Goal: Task Accomplishment & Management: Manage account settings

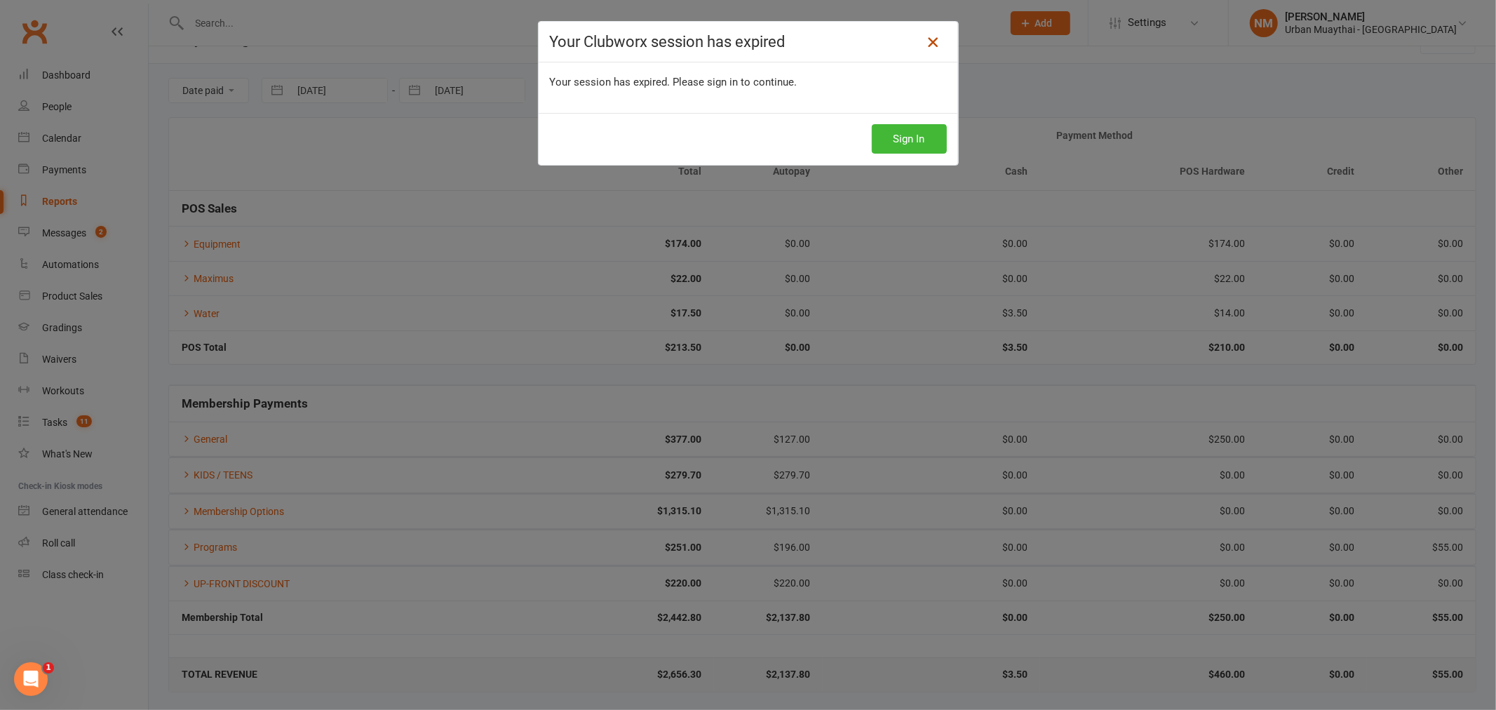
click at [926, 37] on icon at bounding box center [933, 42] width 17 height 17
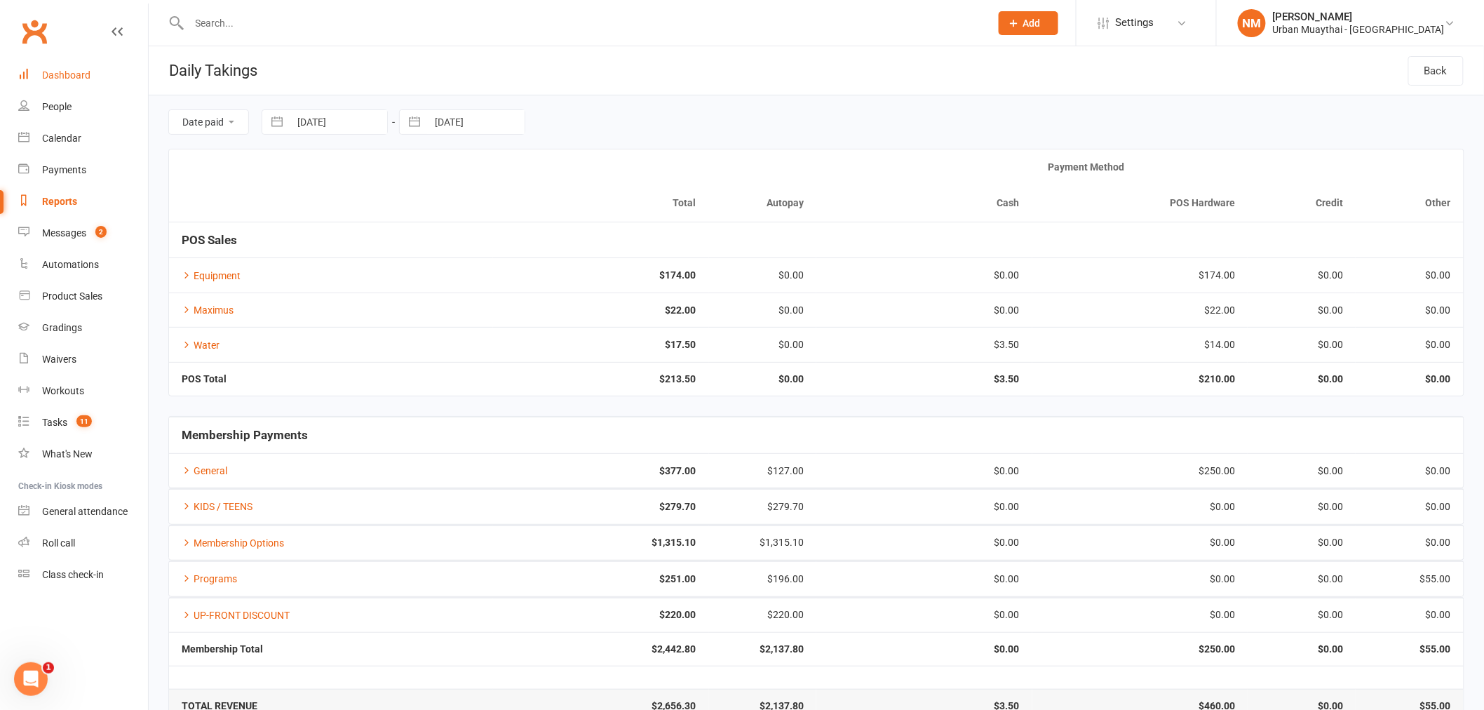
click at [69, 75] on div "Dashboard" at bounding box center [66, 74] width 48 height 11
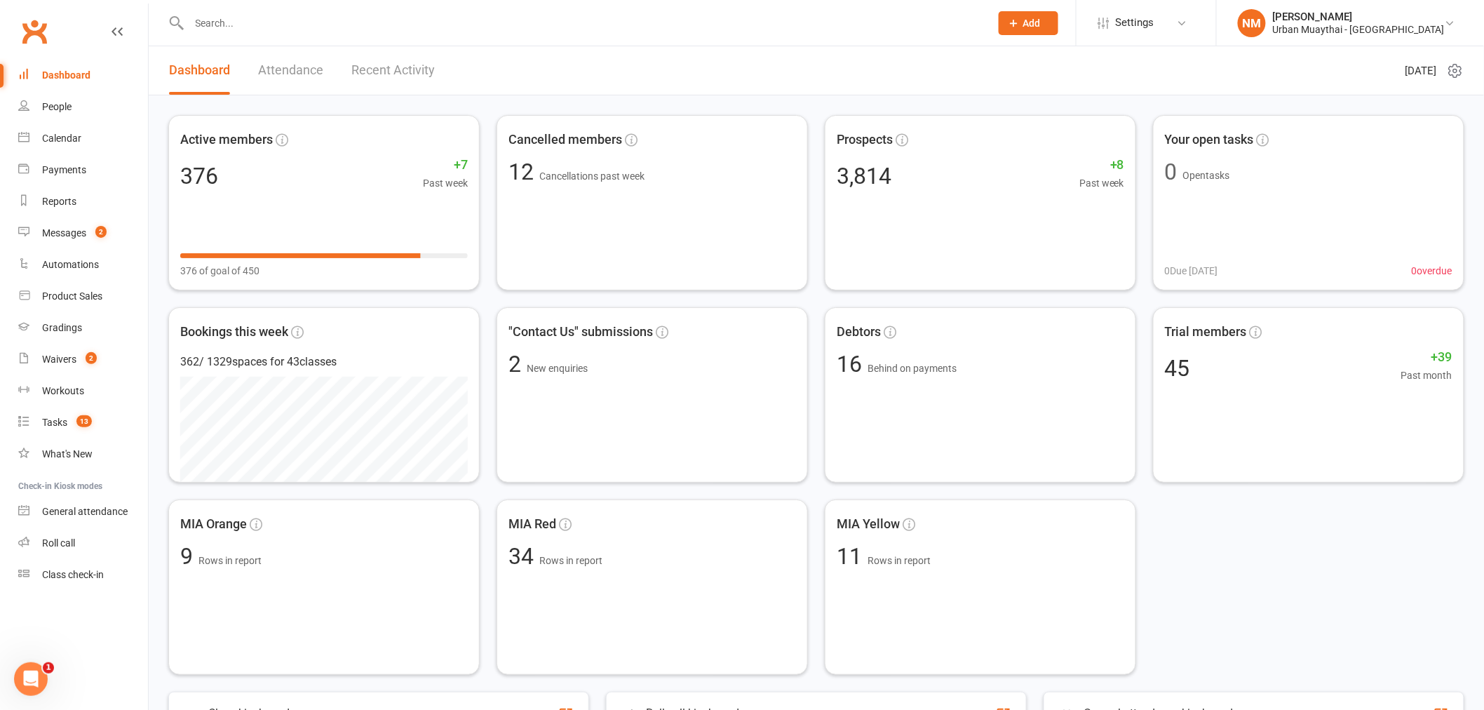
click at [615, 29] on input "text" at bounding box center [583, 23] width 796 height 20
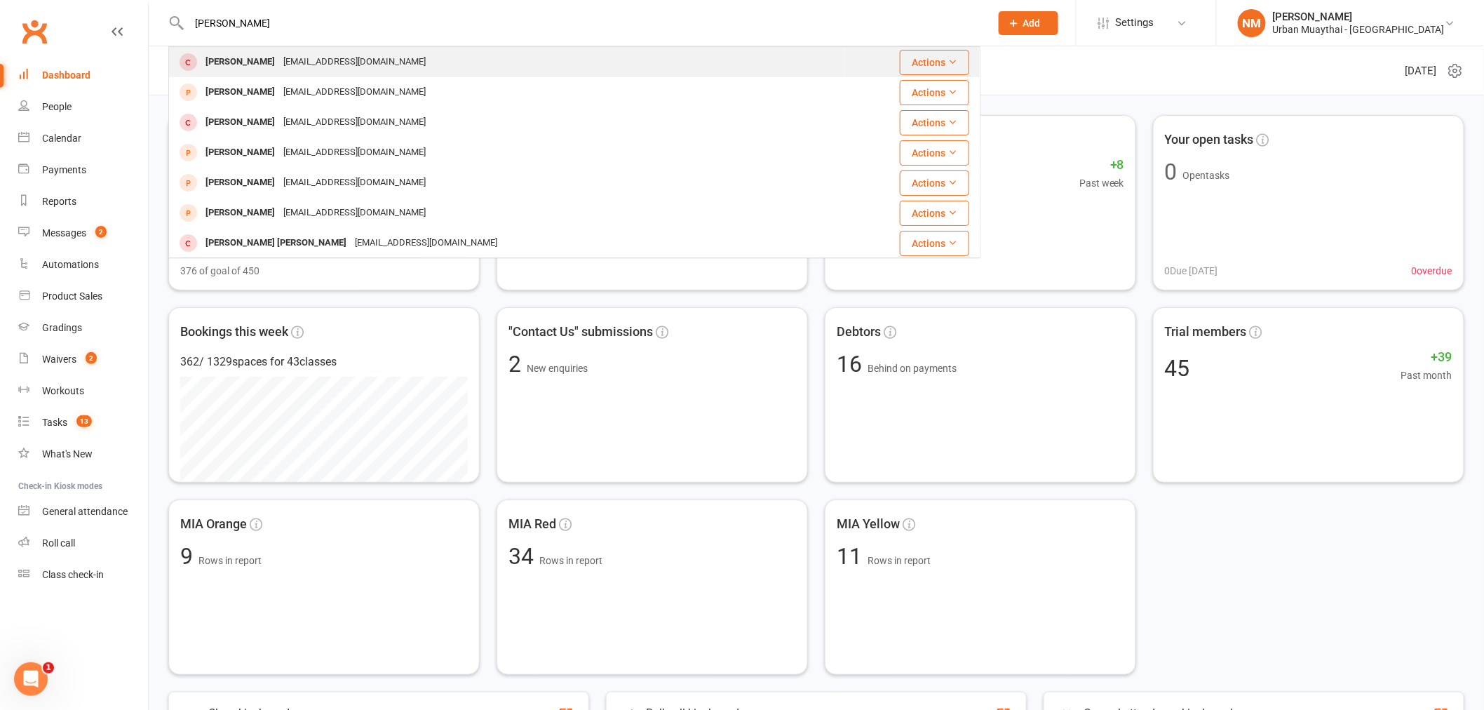
type input "ned campbell"
click at [344, 64] on div "lellie81@hotmail.com" at bounding box center [354, 62] width 151 height 20
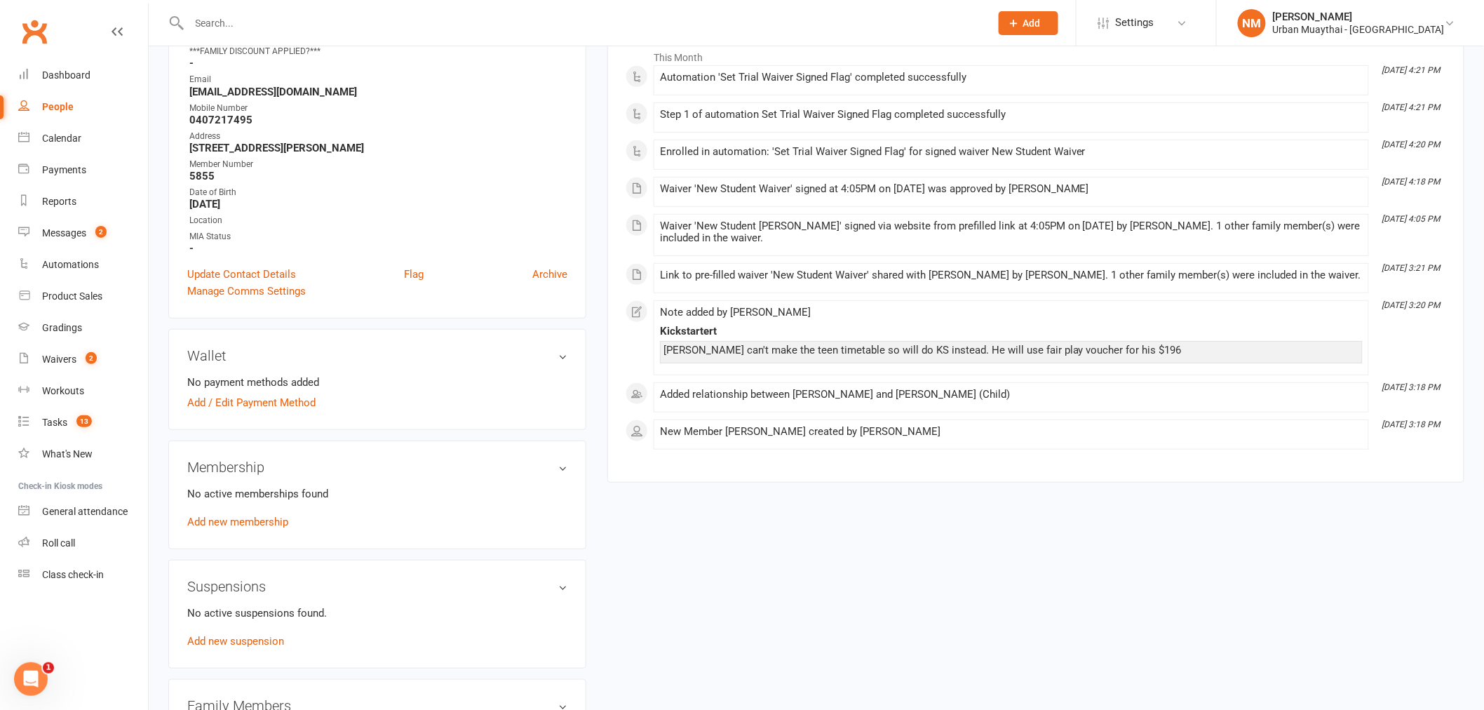
scroll to position [234, 0]
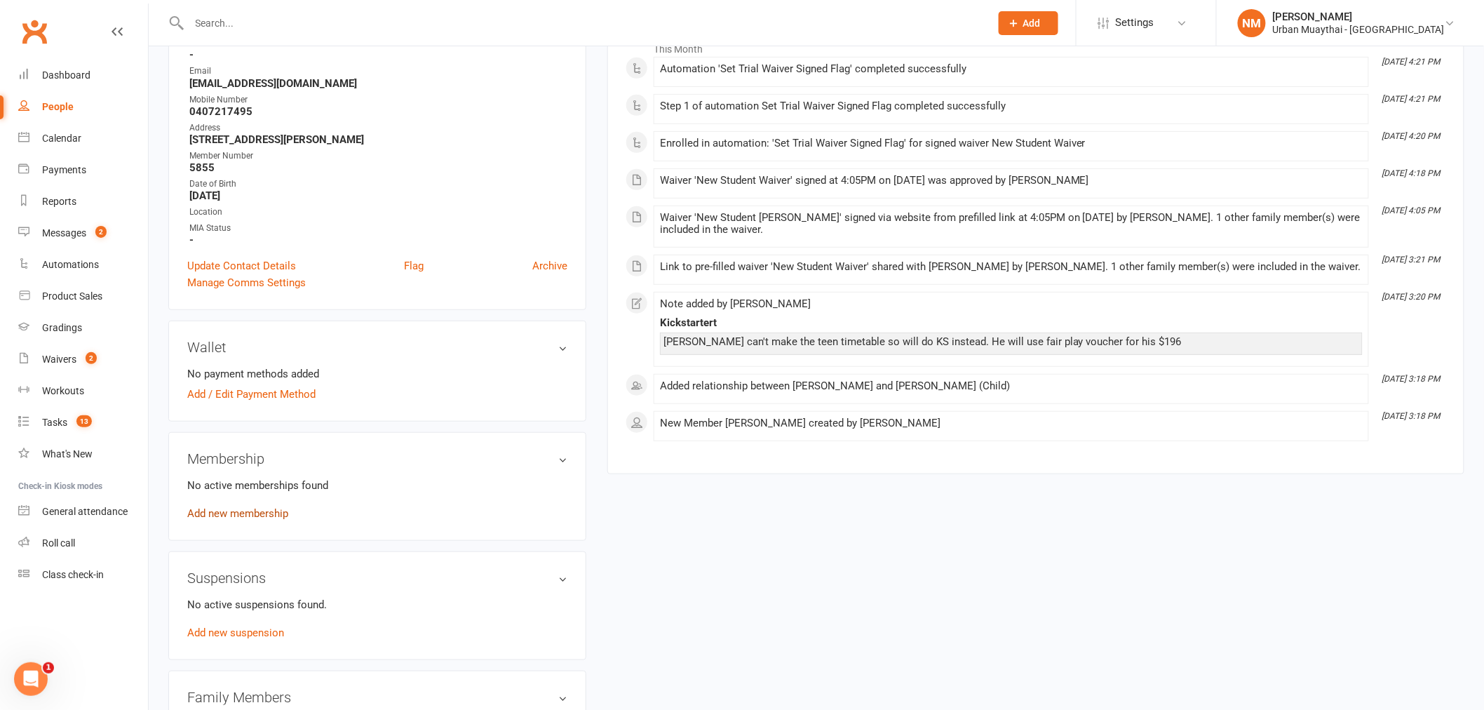
click at [246, 509] on link "Add new membership" at bounding box center [237, 513] width 101 height 13
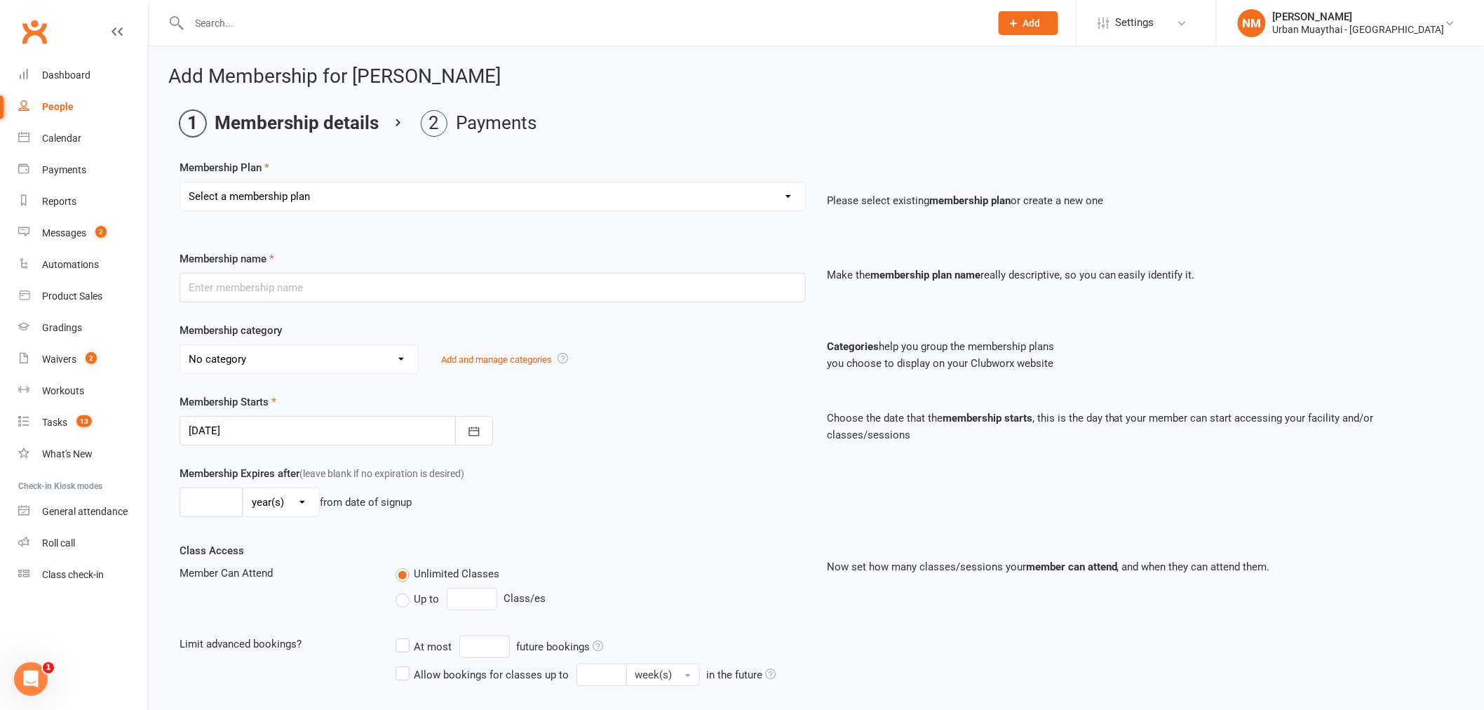
click at [436, 208] on select "Select a membership plan Create new Membership Plan Kickstarter Deposit Acceler…" at bounding box center [492, 196] width 625 height 28
select select "24"
click at [180, 182] on select "Select a membership plan Create new Membership Plan Kickstarter Deposit Acceler…" at bounding box center [492, 196] width 625 height 28
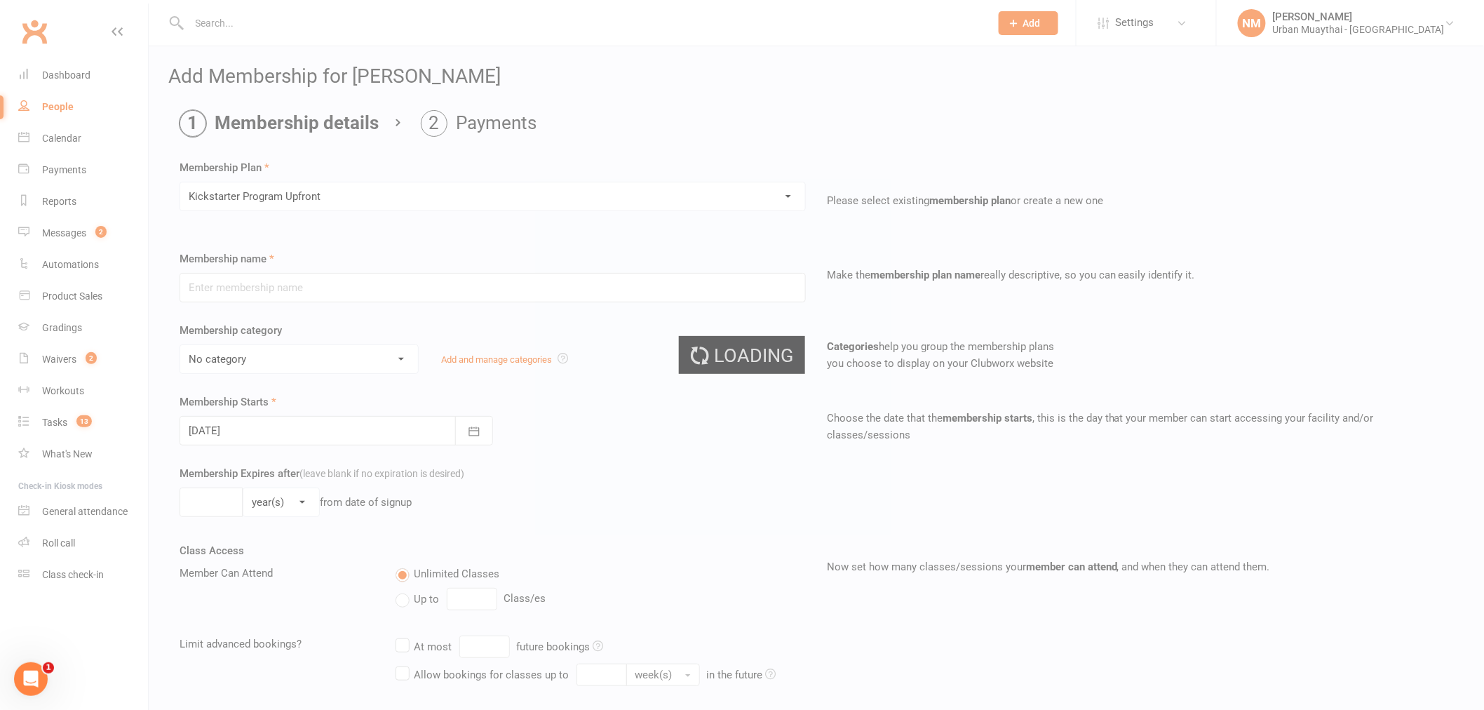
type input "Kickstarter Program Upfront"
type input "0"
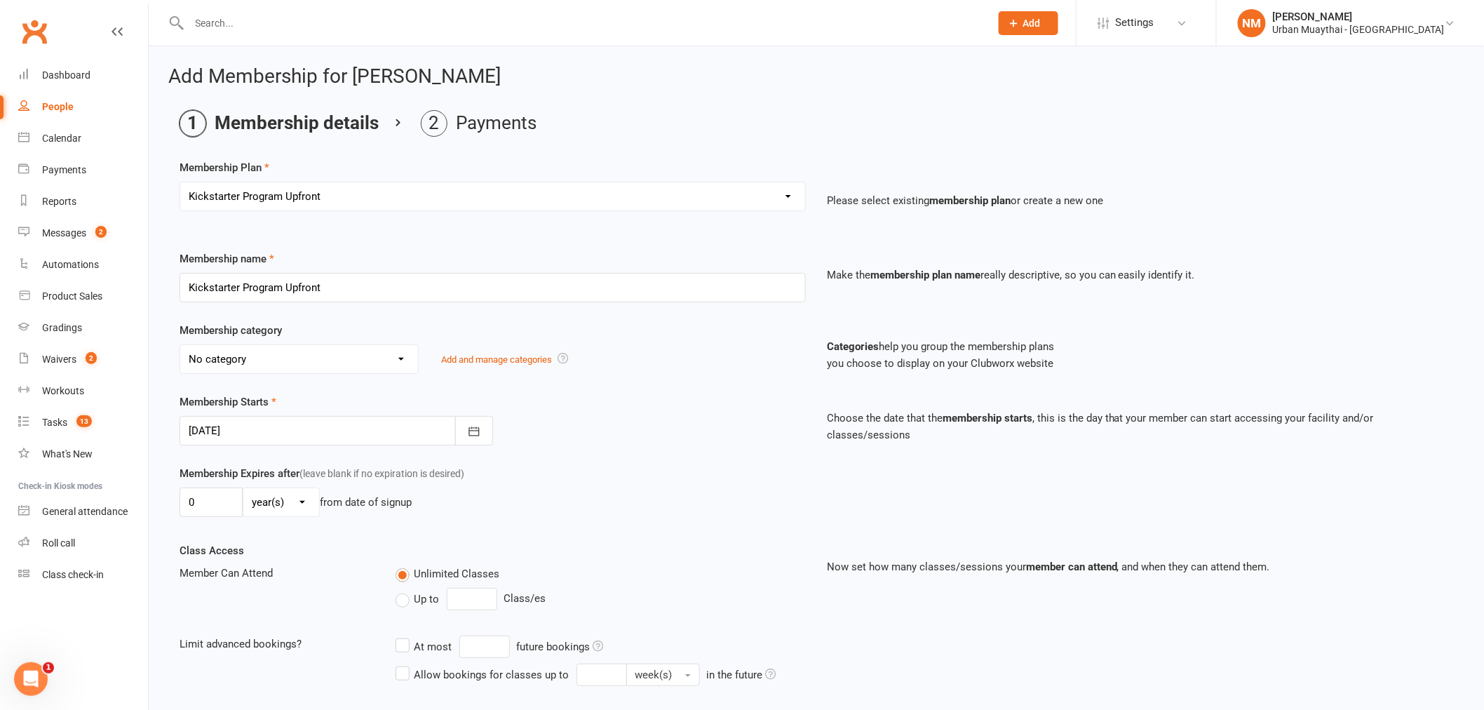
click at [331, 354] on select "No category Advertising Foundation General KIDS / TEENS Membership Options Morn…" at bounding box center [299, 359] width 238 height 28
click at [333, 363] on select "No category Advertising Foundation General KIDS / TEENS Membership Options Morn…" at bounding box center [299, 359] width 238 height 28
click at [463, 441] on button "button" at bounding box center [474, 430] width 38 height 29
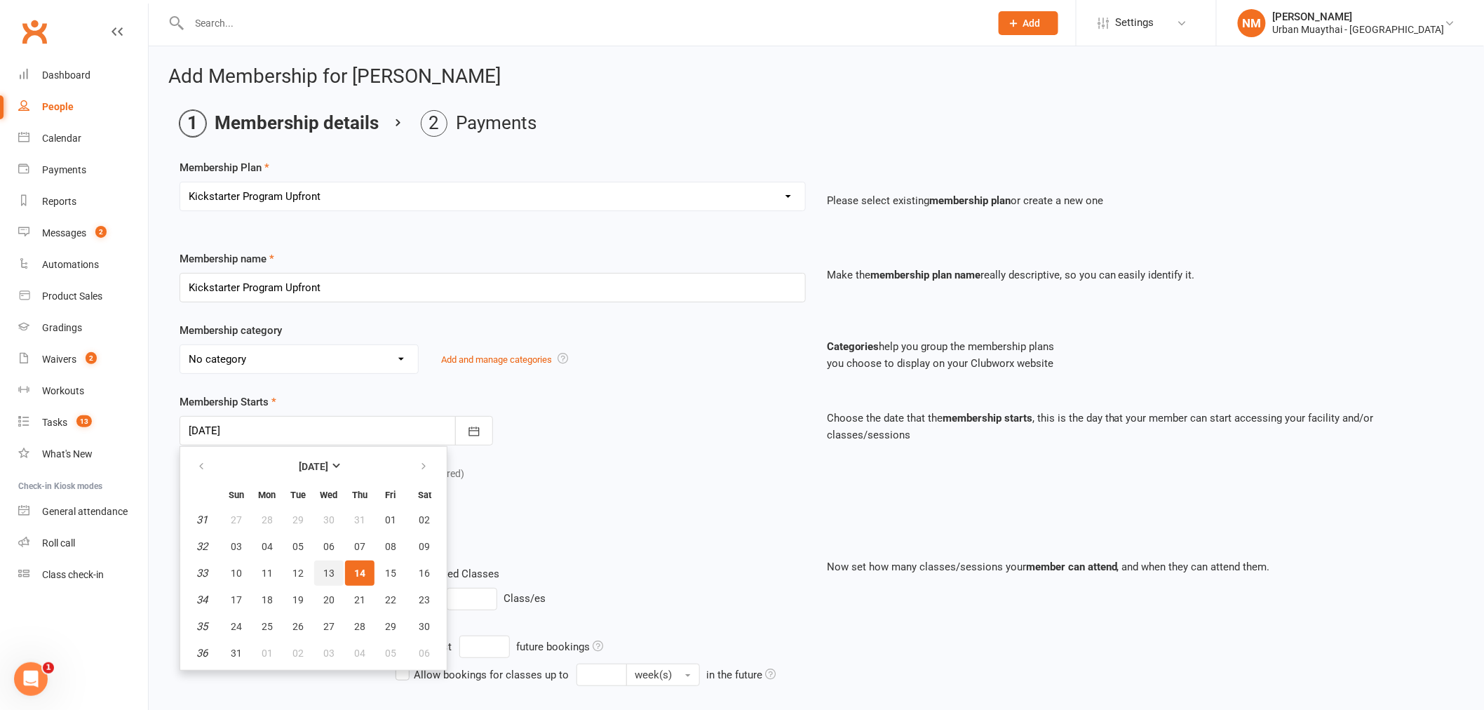
click at [323, 568] on span "13" at bounding box center [328, 573] width 11 height 11
type input "[DATE]"
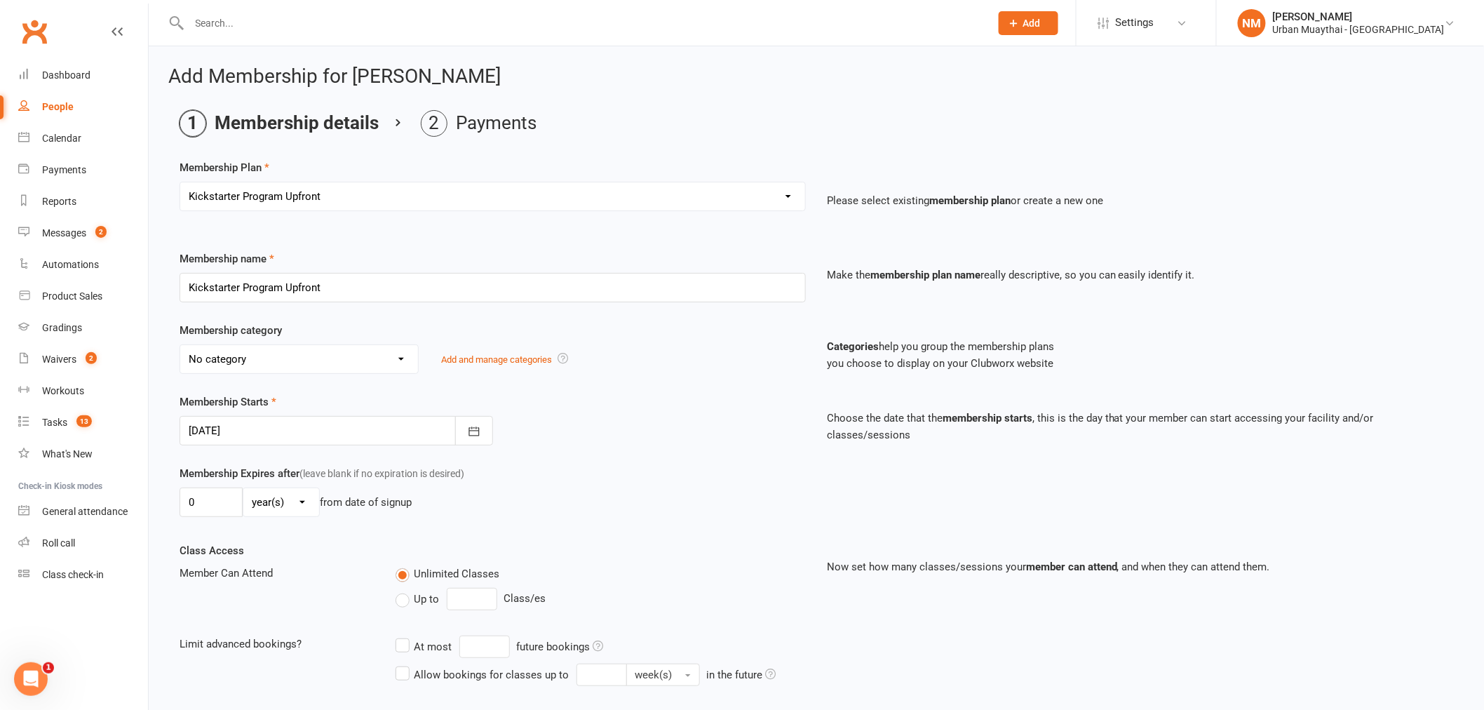
click at [521, 519] on div "Membership Expires after (leave blank if no expiration is desired) 0 day(s) wee…" at bounding box center [493, 494] width 648 height 58
click at [271, 509] on select "day(s) week(s) month(s) year(s)" at bounding box center [281, 502] width 76 height 28
click at [272, 501] on select "day(s) week(s) month(s) year(s)" at bounding box center [281, 502] width 76 height 28
select select "0"
click at [243, 488] on select "day(s) week(s) month(s) year(s)" at bounding box center [281, 502] width 76 height 28
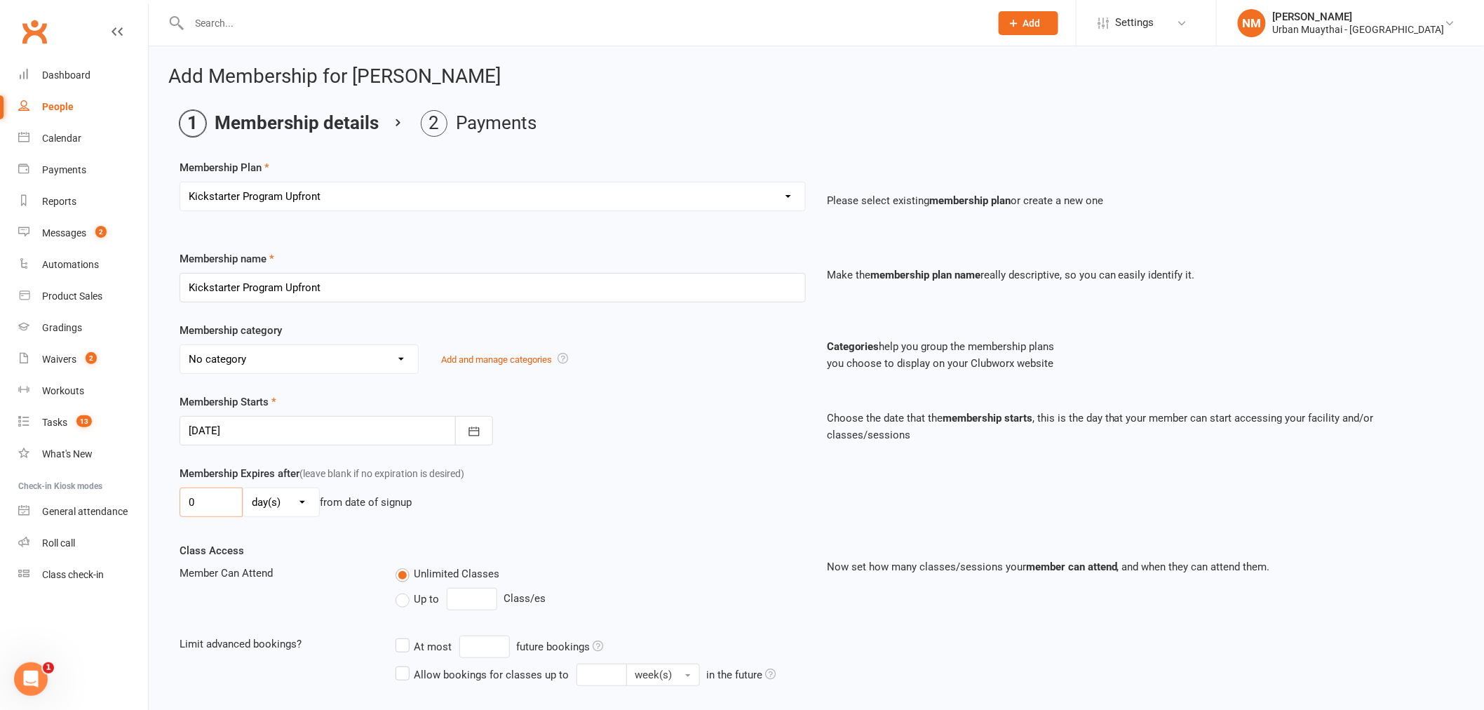
drag, startPoint x: 207, startPoint y: 499, endPoint x: 180, endPoint y: 503, distance: 26.9
click at [180, 503] on input "0" at bounding box center [211, 502] width 63 height 29
type input "28"
click at [356, 531] on div "Membership Expires after (leave blank if no expiration is desired) 28 day(s) we…" at bounding box center [816, 503] width 1295 height 77
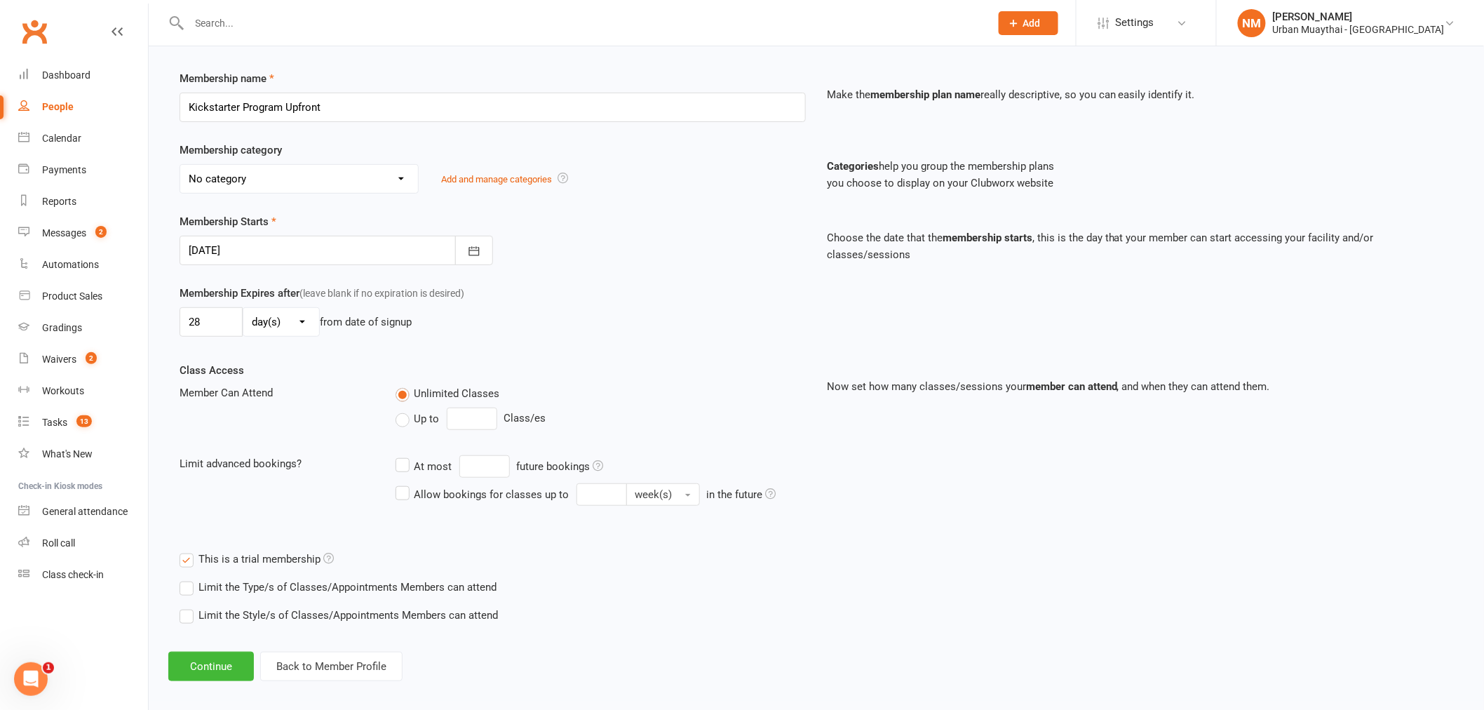
scroll to position [192, 0]
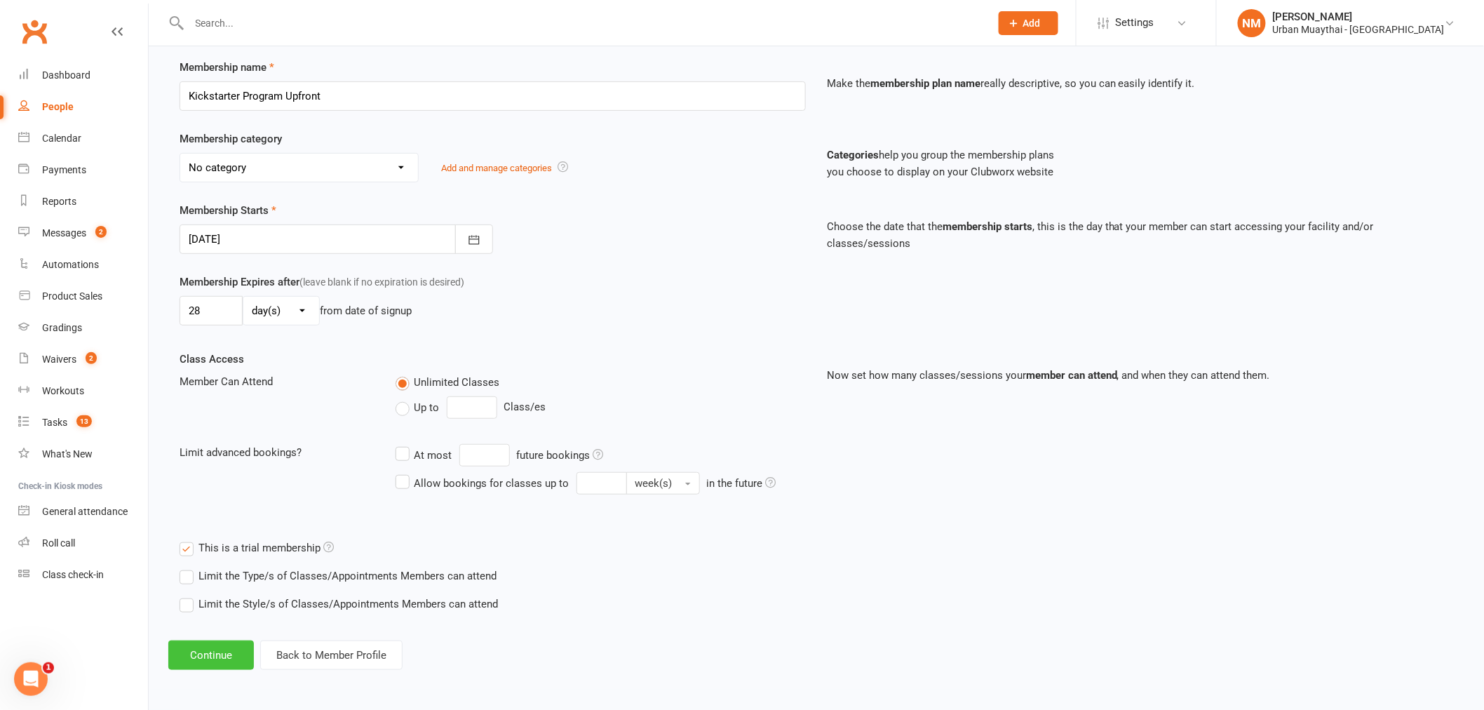
click at [208, 660] on button "Continue" at bounding box center [211, 654] width 86 height 29
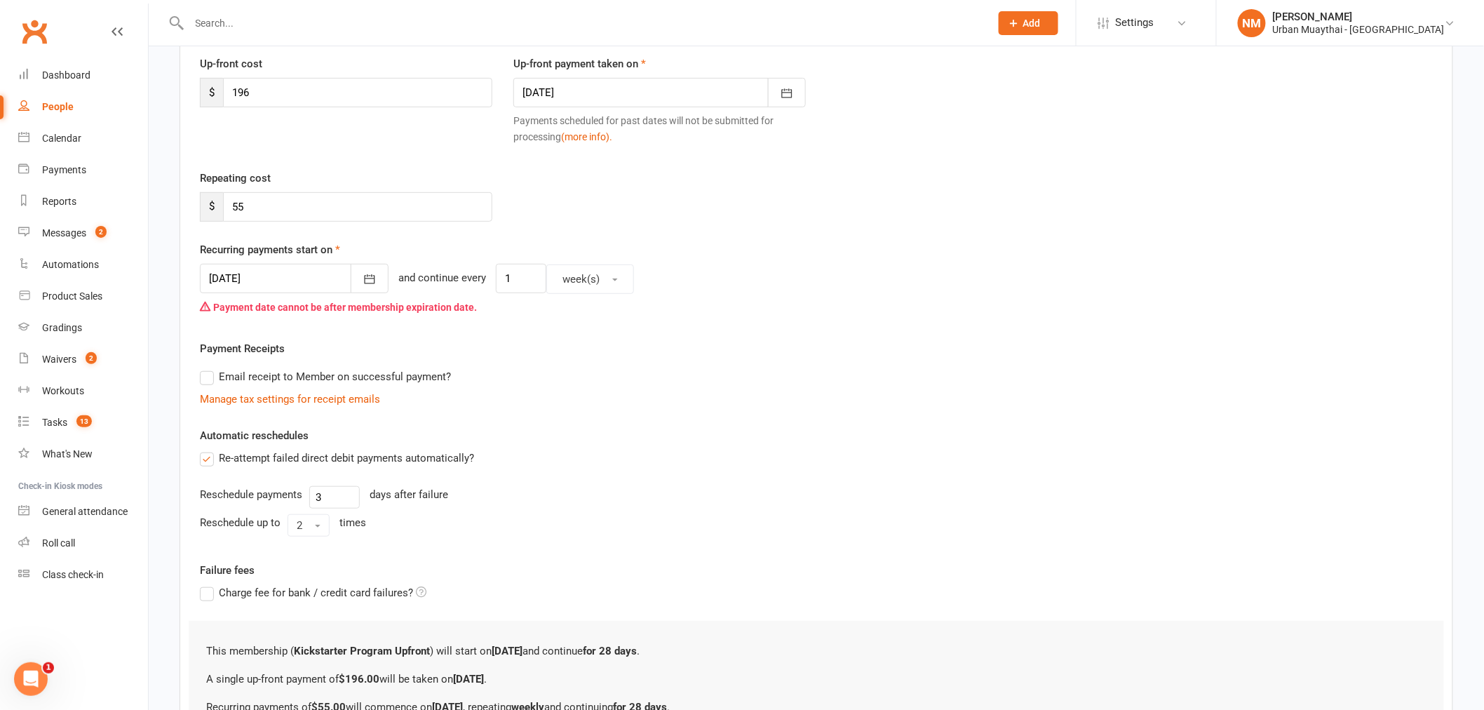
scroll to position [0, 0]
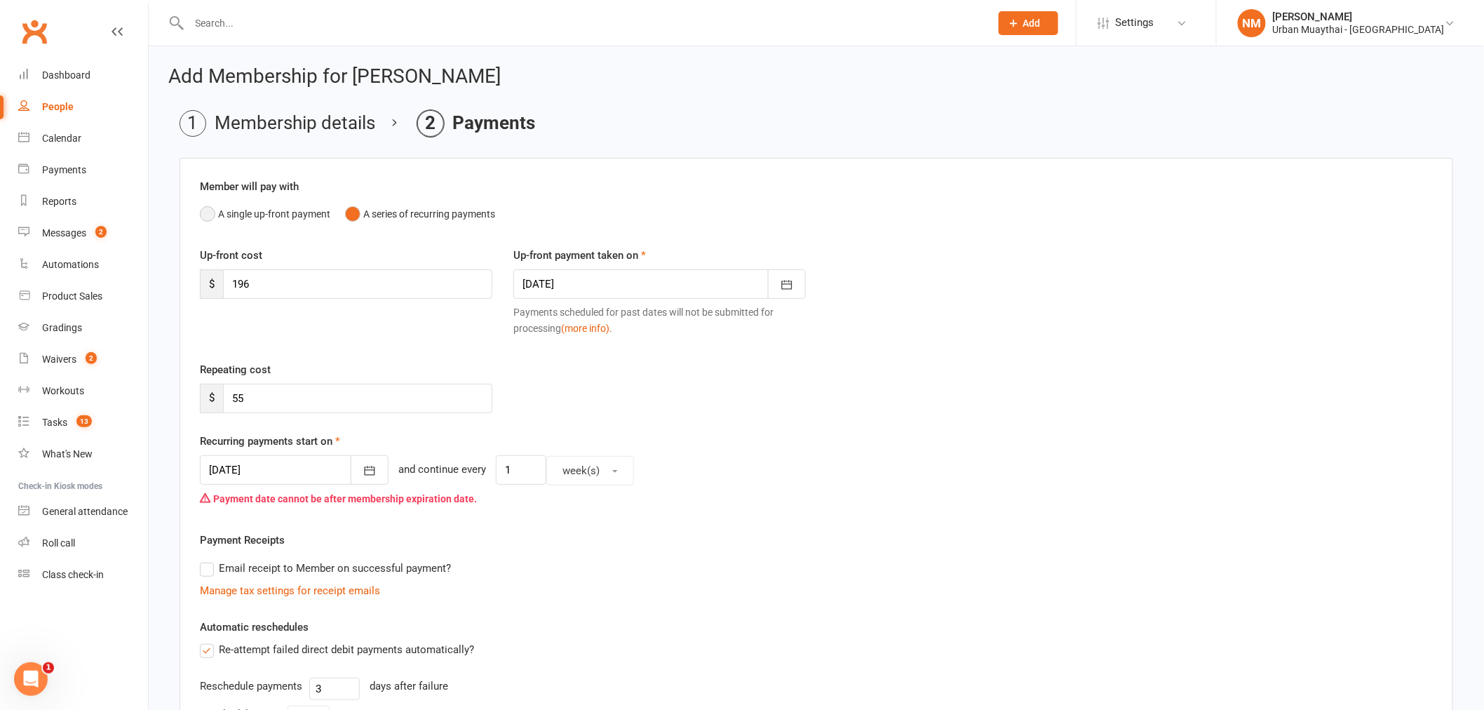
click at [286, 210] on button "A single up-front payment" at bounding box center [265, 214] width 130 height 27
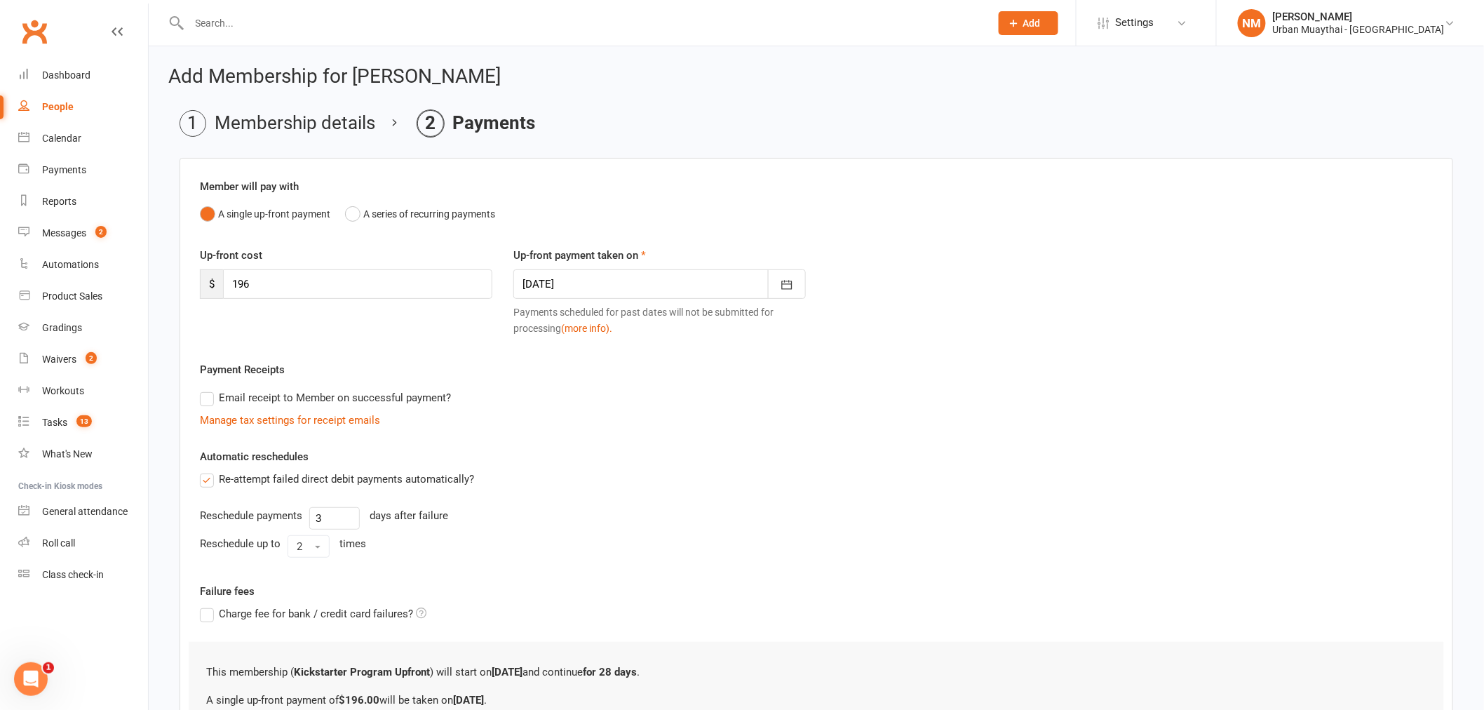
click at [626, 270] on div at bounding box center [660, 283] width 293 height 29
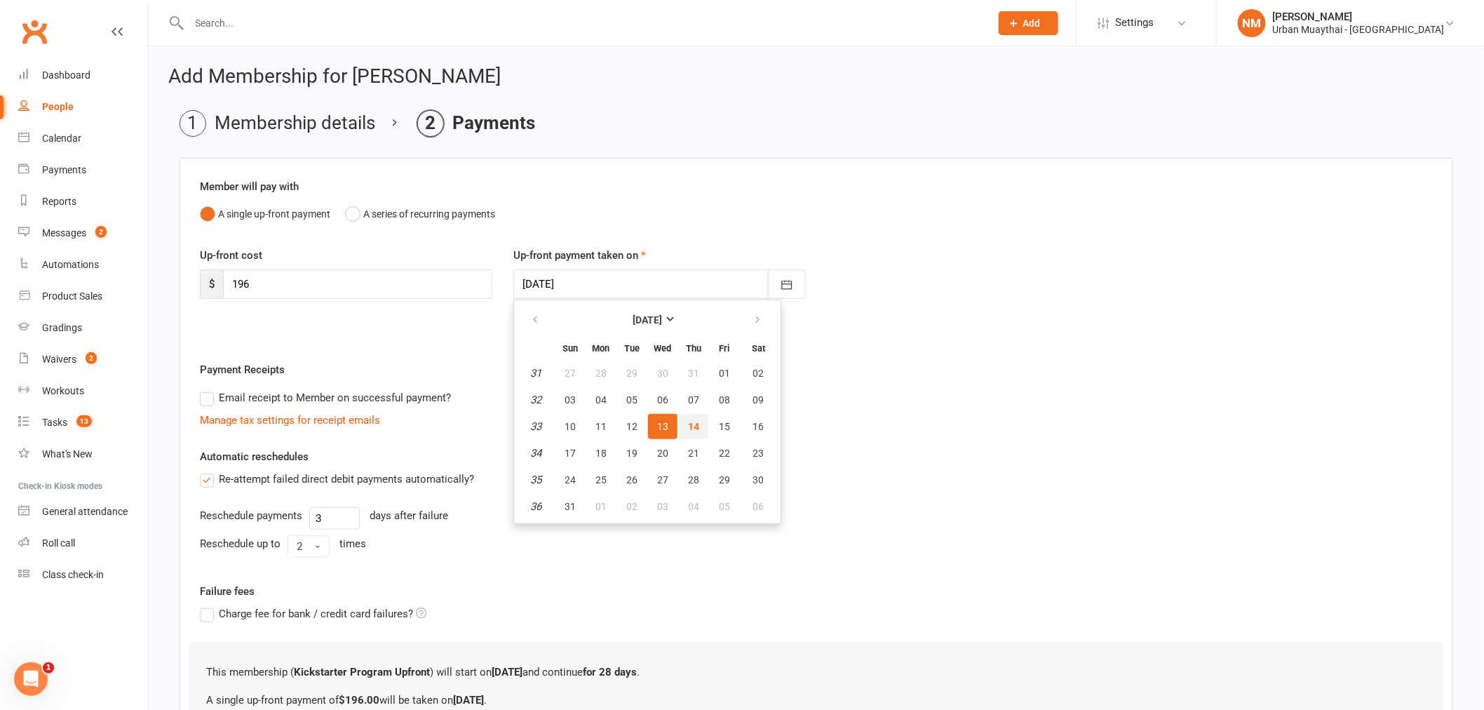
click at [686, 414] on button "14" at bounding box center [693, 426] width 29 height 25
type input "[DATE]"
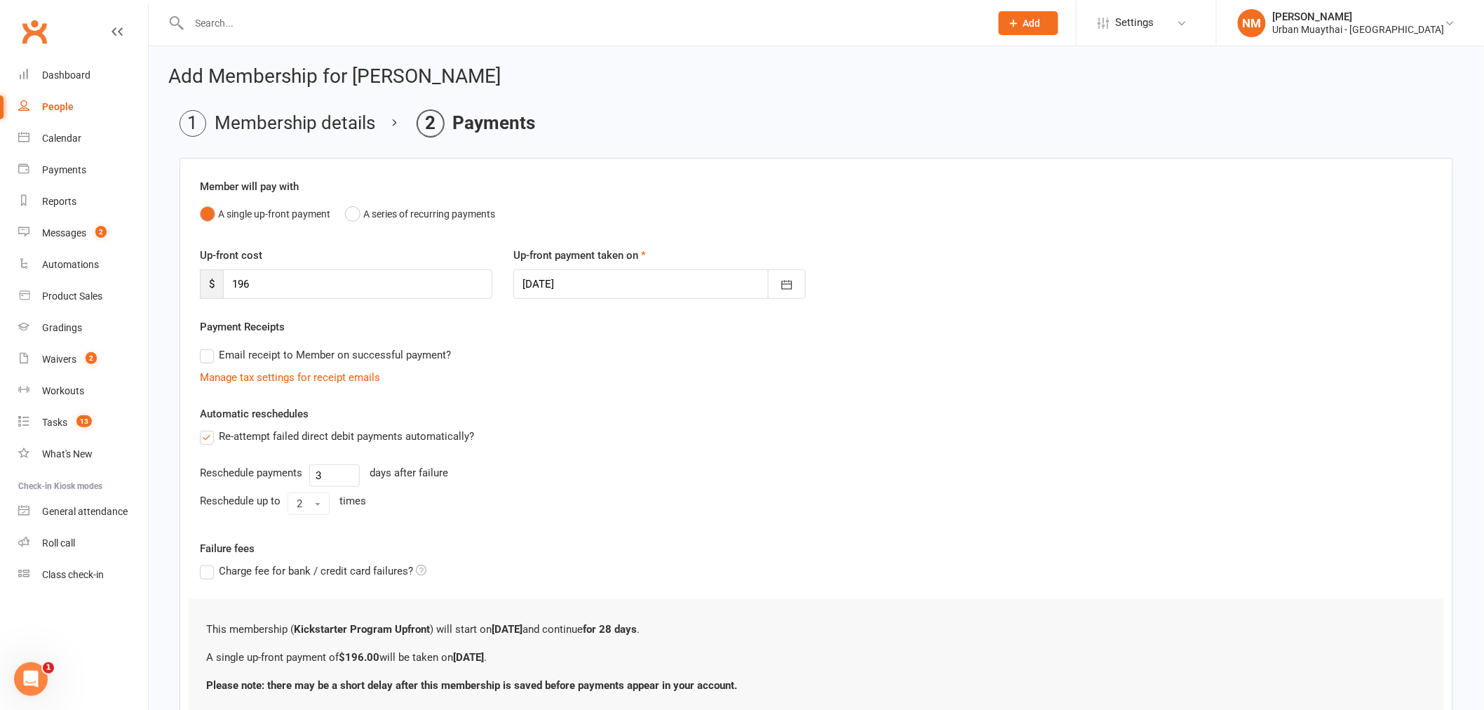
click at [601, 422] on div "Automatic reschedules Re-attempt failed direct debit payments automatically? Re…" at bounding box center [816, 462] width 1233 height 115
click at [276, 432] on label "Re-attempt failed direct debit payments automatically?" at bounding box center [337, 436] width 274 height 17
click at [209, 428] on input "Re-attempt failed direct debit payments automatically?" at bounding box center [204, 428] width 9 height 0
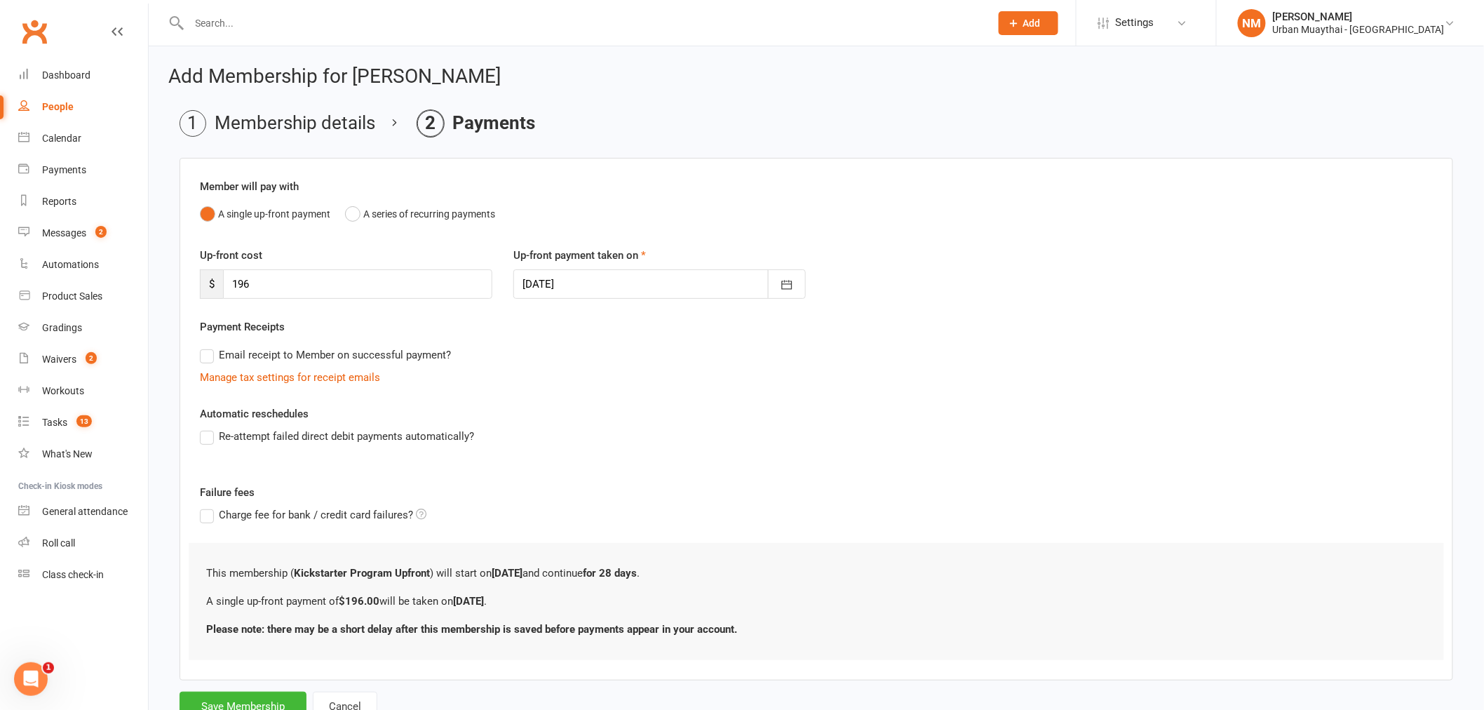
click at [276, 432] on label "Re-attempt failed direct debit payments automatically?" at bounding box center [337, 436] width 274 height 17
click at [209, 428] on input "Re-attempt failed direct debit payments automatically?" at bounding box center [204, 428] width 9 height 0
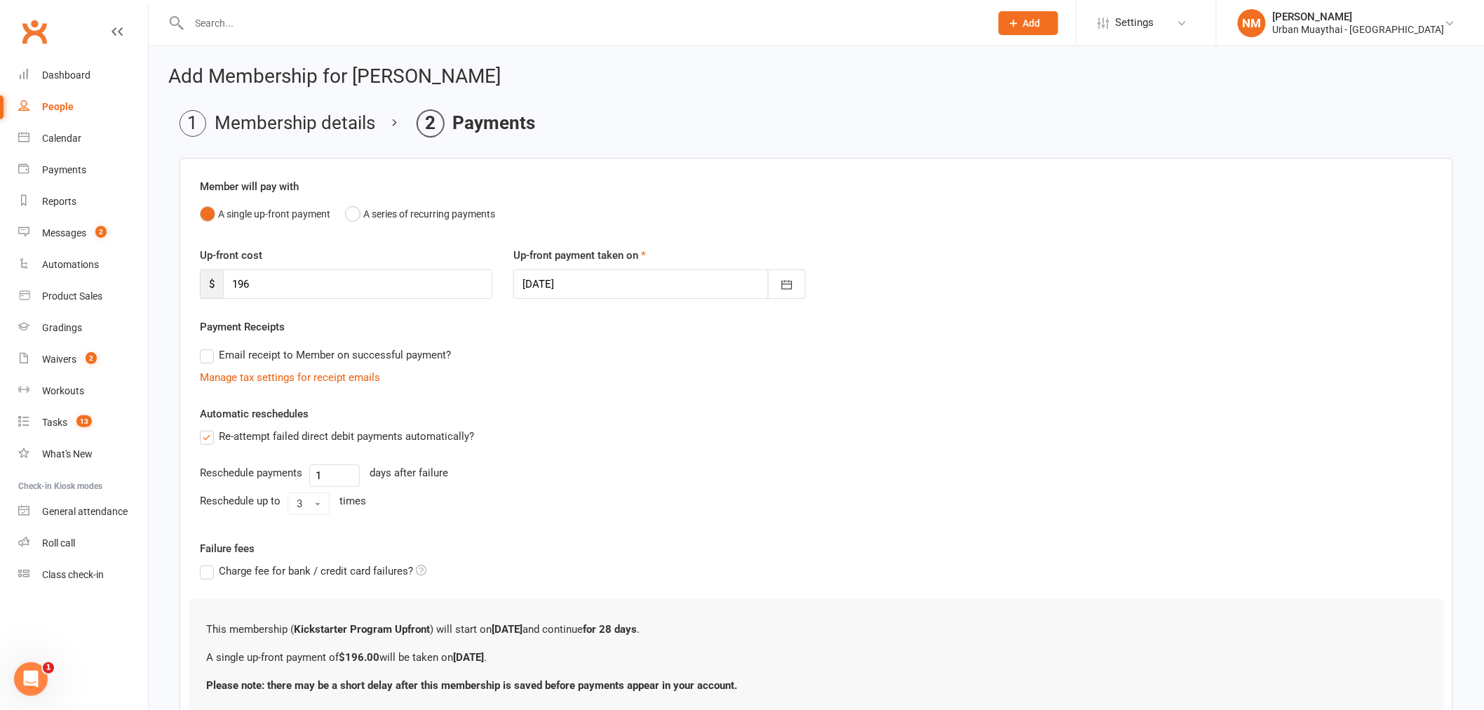
click at [272, 431] on label "Re-attempt failed direct debit payments automatically?" at bounding box center [337, 436] width 274 height 17
click at [209, 428] on input "Re-attempt failed direct debit payments automatically?" at bounding box center [204, 428] width 9 height 0
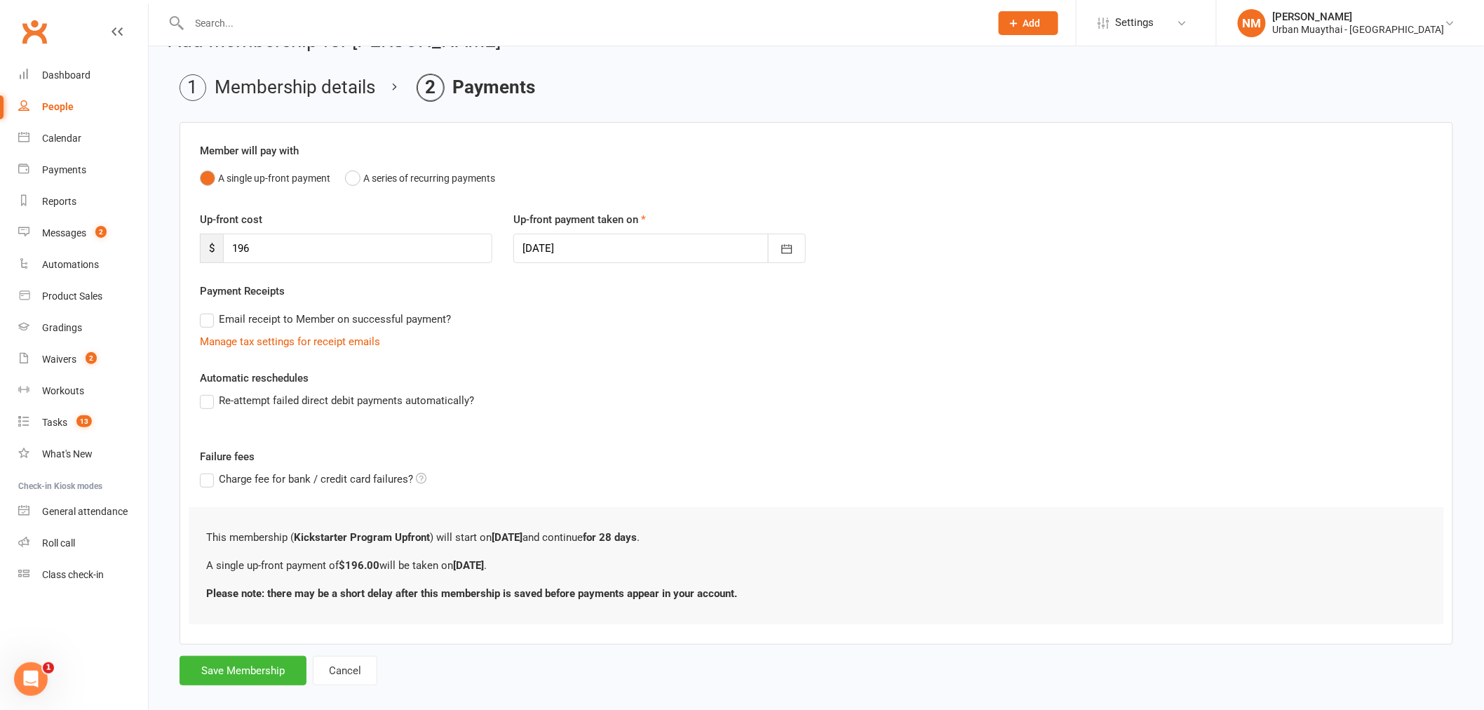
scroll to position [54, 0]
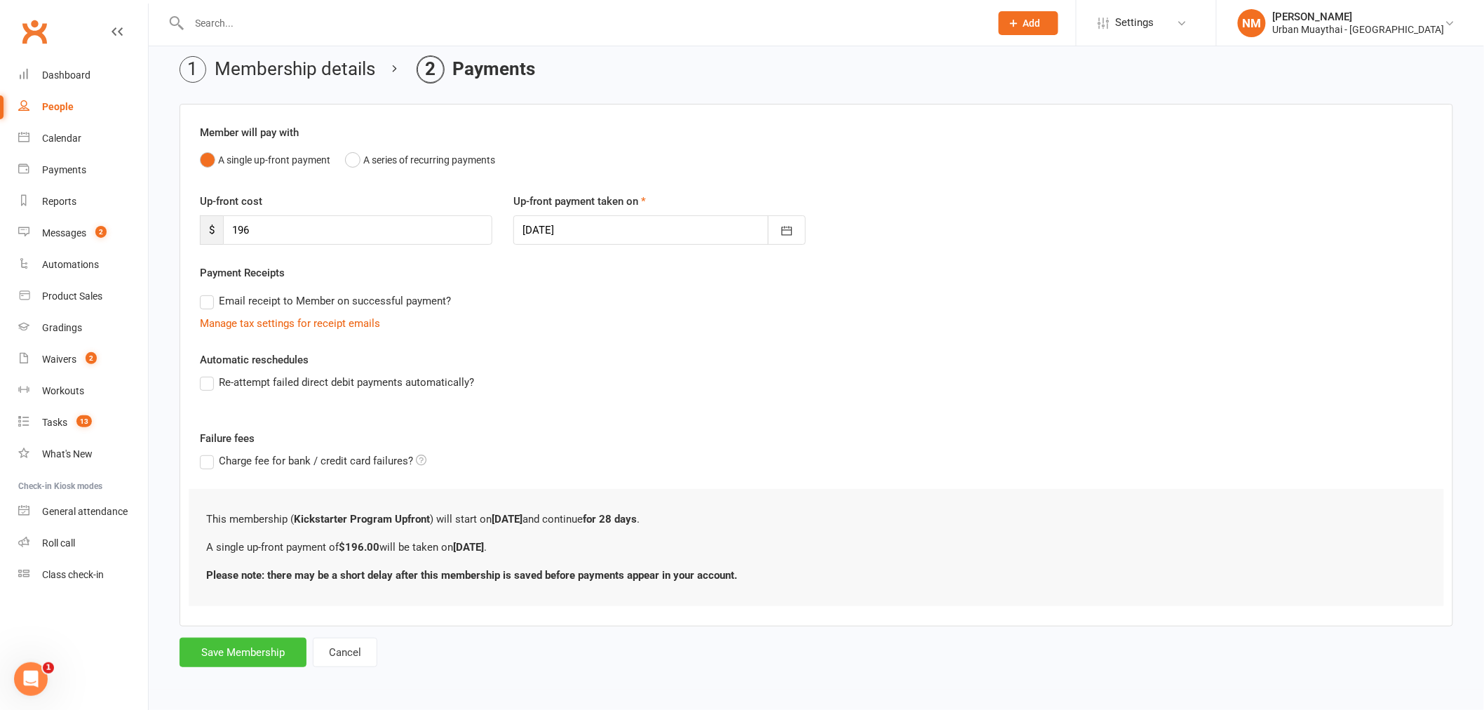
click at [248, 655] on button "Save Membership" at bounding box center [243, 652] width 127 height 29
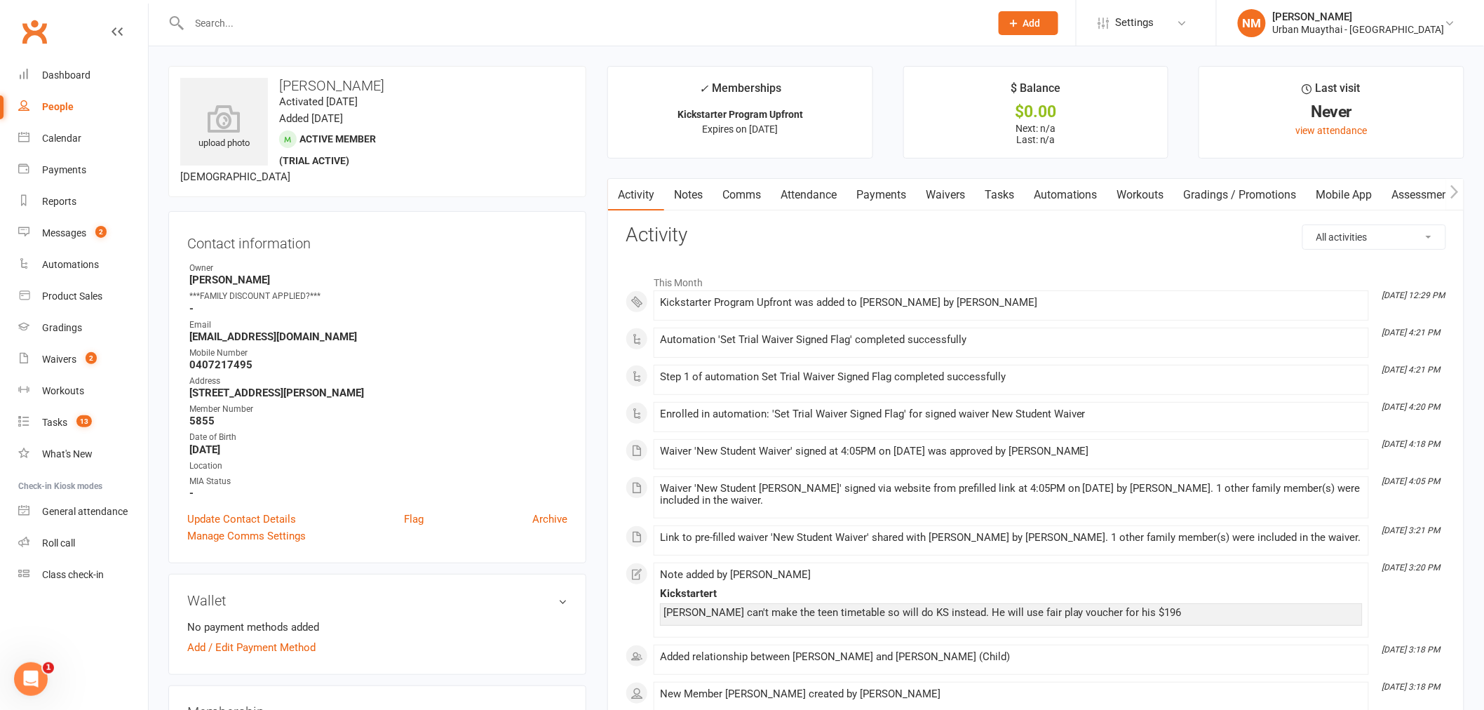
drag, startPoint x: 810, startPoint y: 187, endPoint x: 811, endPoint y: 199, distance: 11.2
click at [810, 187] on link "Attendance" at bounding box center [809, 195] width 76 height 32
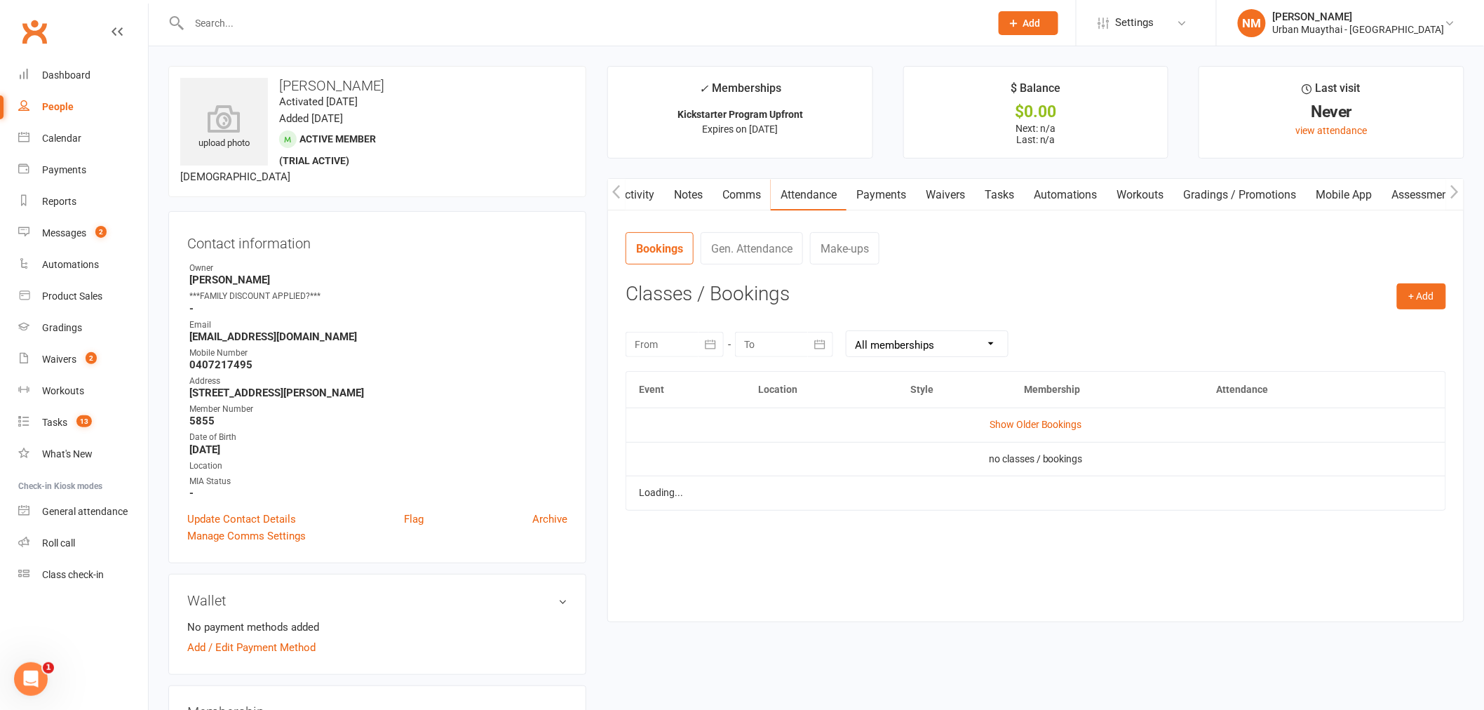
scroll to position [0, 1]
click at [1431, 298] on button "+ Add" at bounding box center [1421, 295] width 49 height 25
click at [1343, 327] on link "Book Event" at bounding box center [1376, 328] width 139 height 28
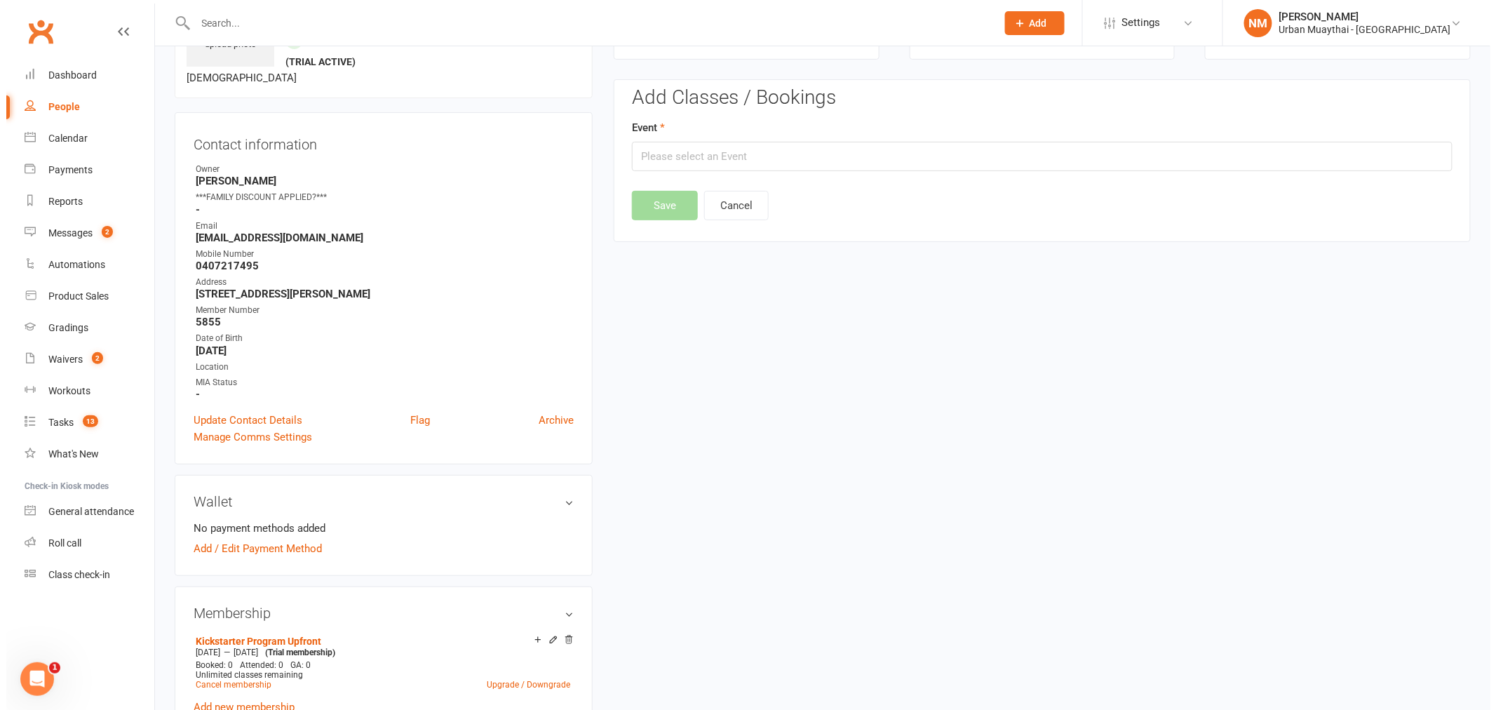
scroll to position [107, 0]
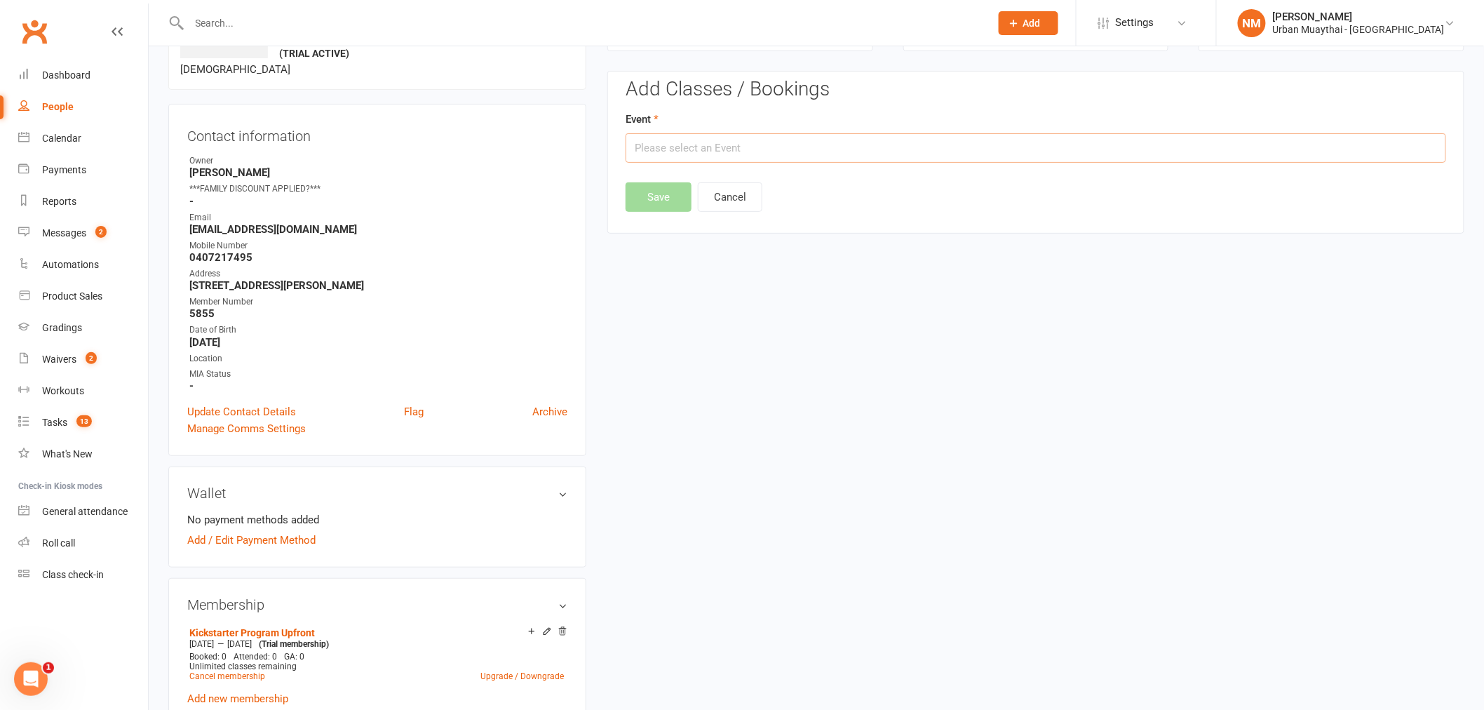
click at [749, 152] on input "text" at bounding box center [1036, 147] width 821 height 29
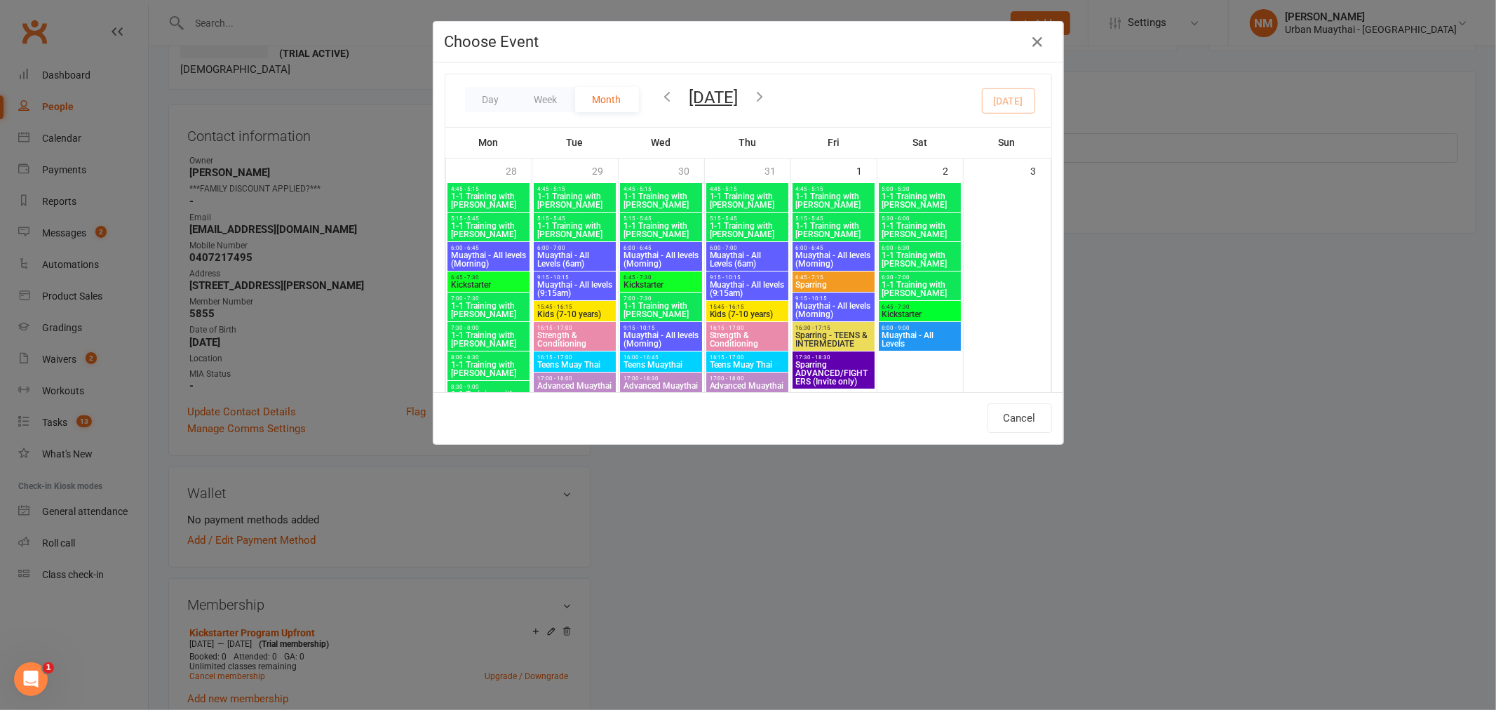
click at [660, 94] on icon "button" at bounding box center [667, 95] width 15 height 15
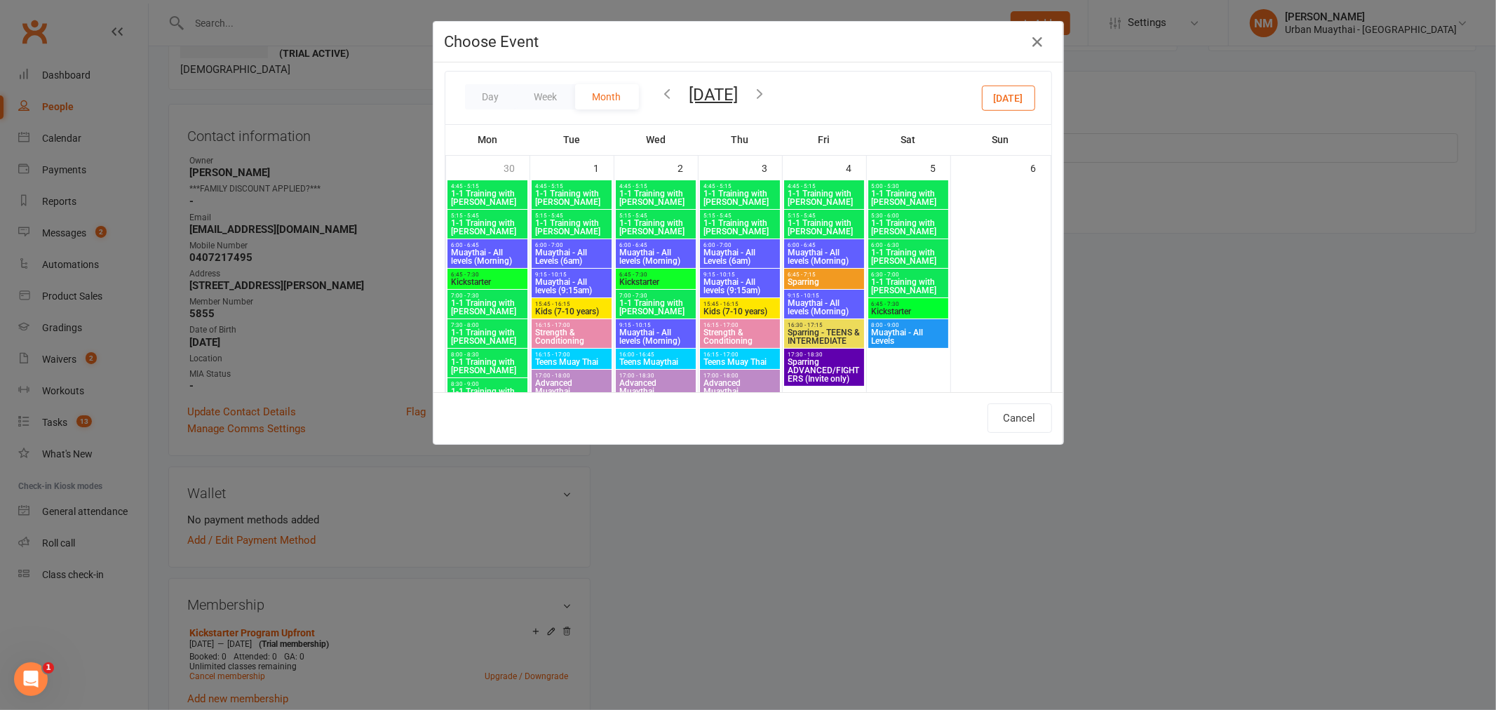
scroll to position [0, 0]
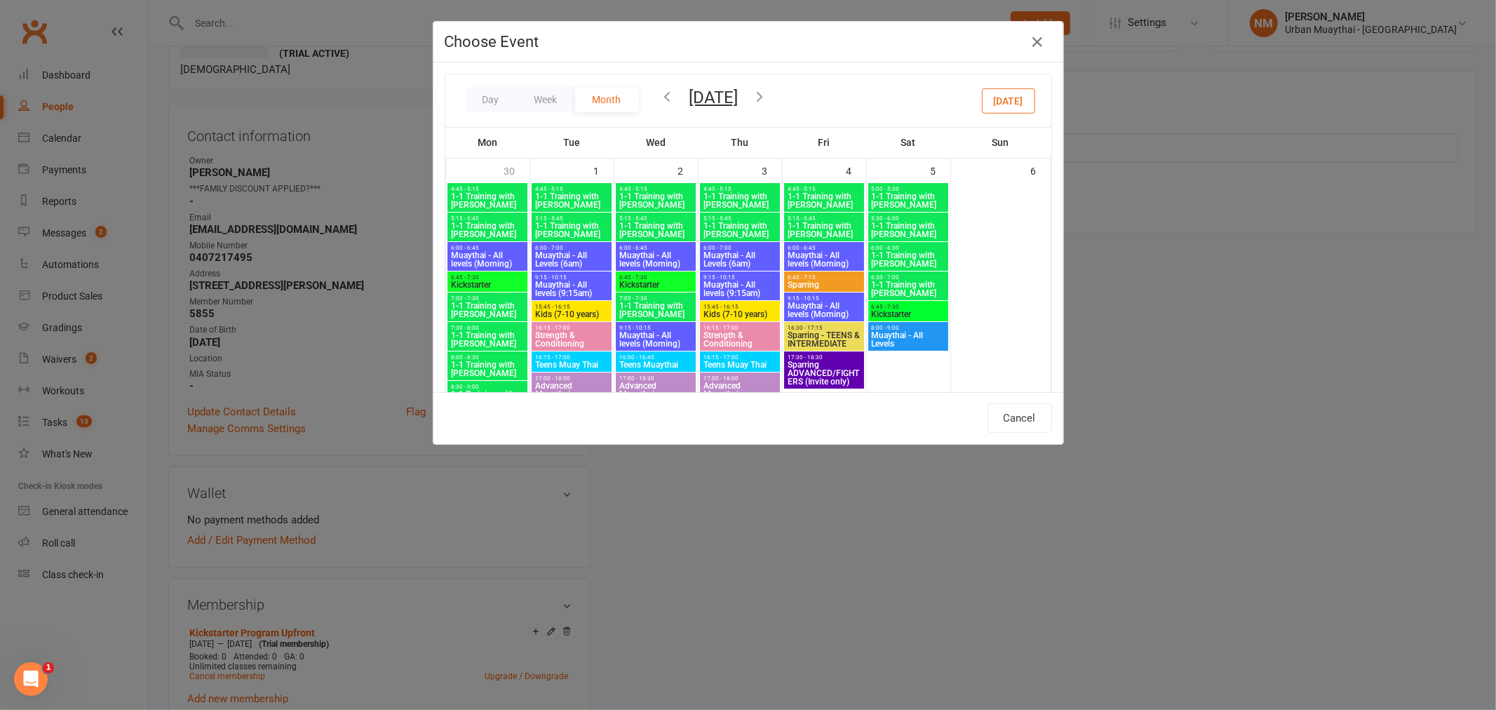
click at [768, 95] on icon "button" at bounding box center [760, 95] width 15 height 15
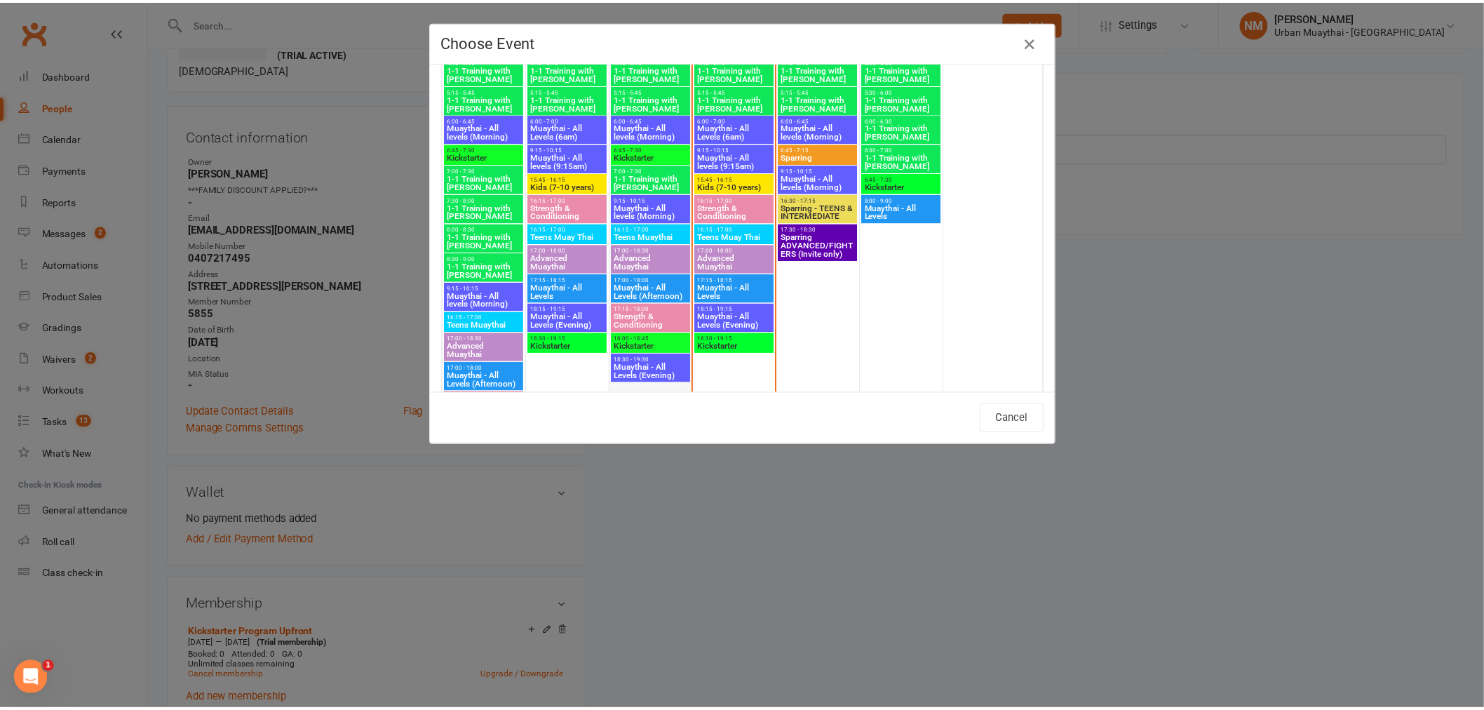
scroll to position [1091, 0]
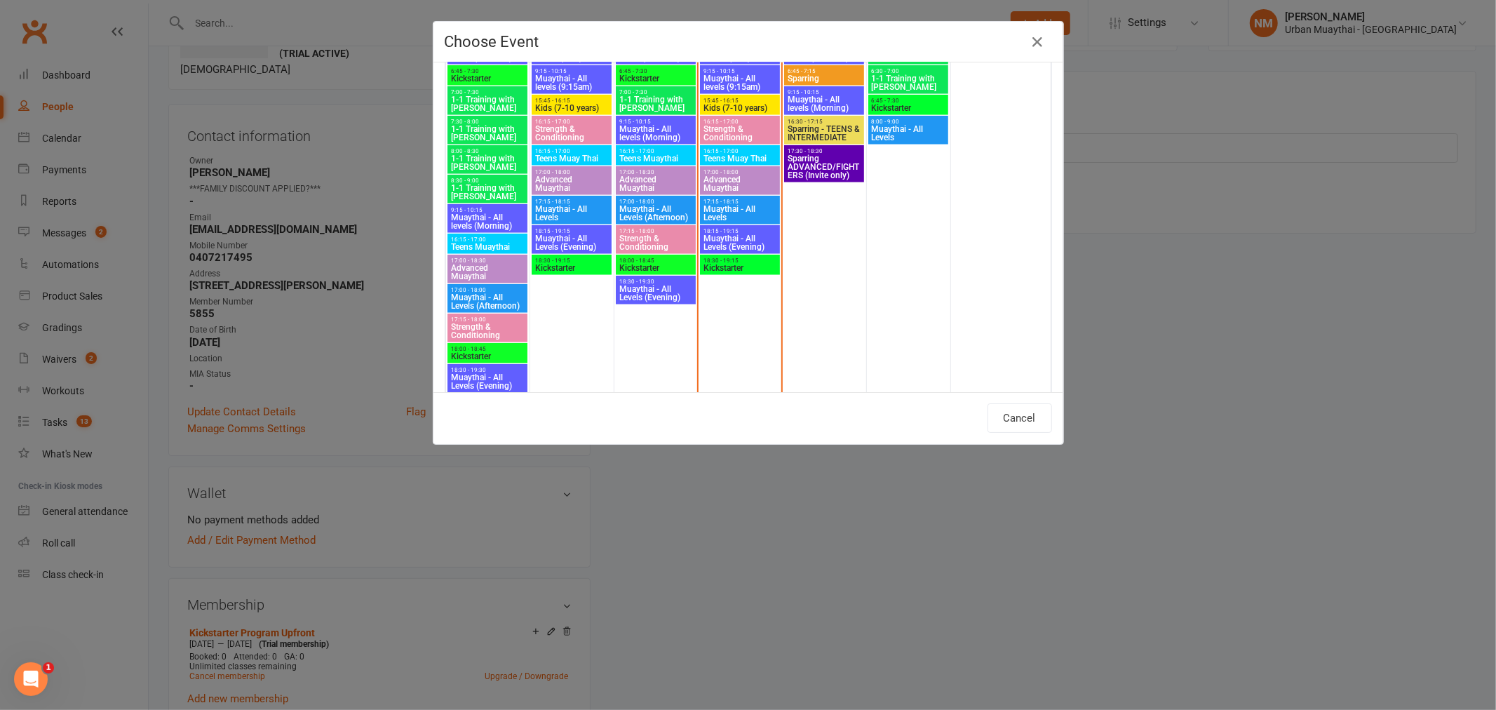
click at [643, 268] on span "Kickstarter" at bounding box center [656, 268] width 75 height 8
type input "Kickstarter - Aug 13, 2025 6:00:00 PM"
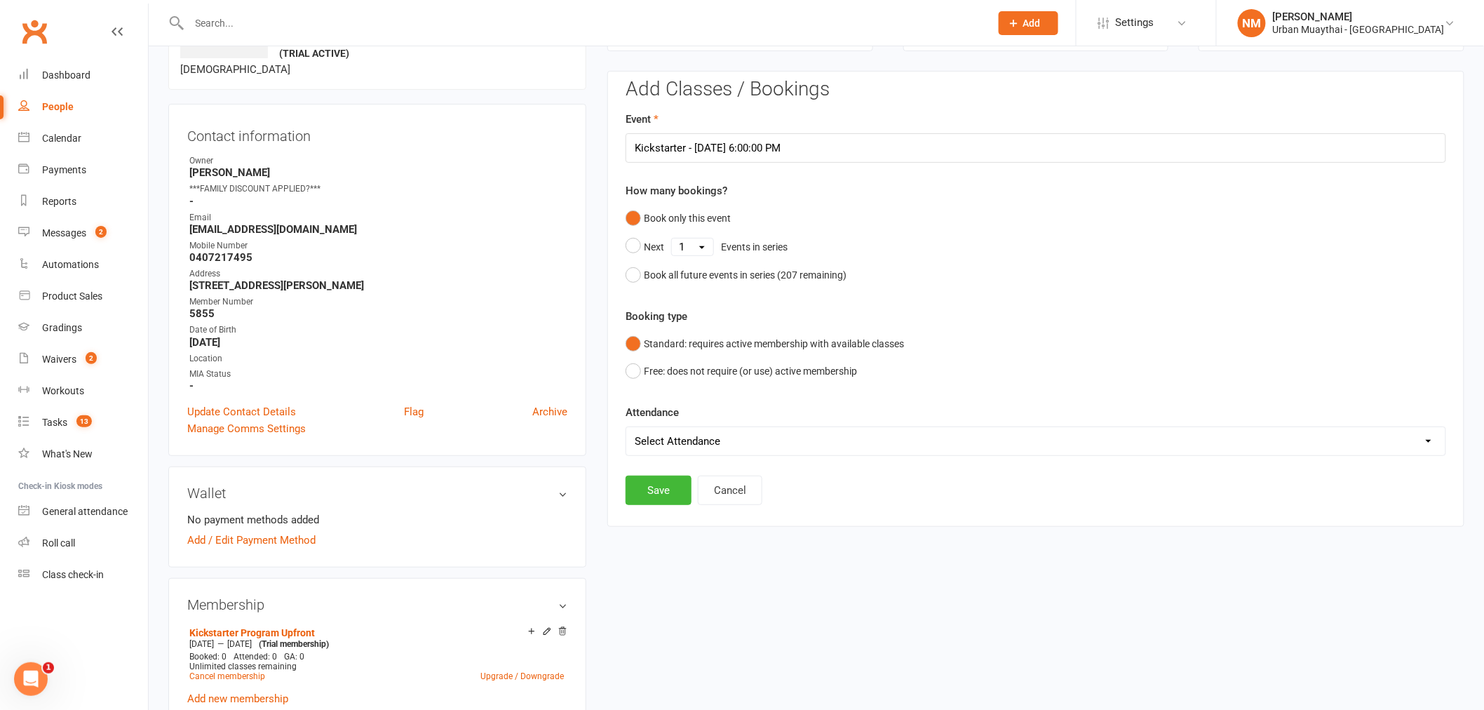
click at [706, 438] on select "Select Attendance Attended Absent" at bounding box center [1035, 441] width 819 height 28
select select "0"
click at [626, 427] on select "Select Attendance Attended Absent" at bounding box center [1035, 441] width 819 height 28
click at [671, 496] on button "Save" at bounding box center [659, 490] width 66 height 29
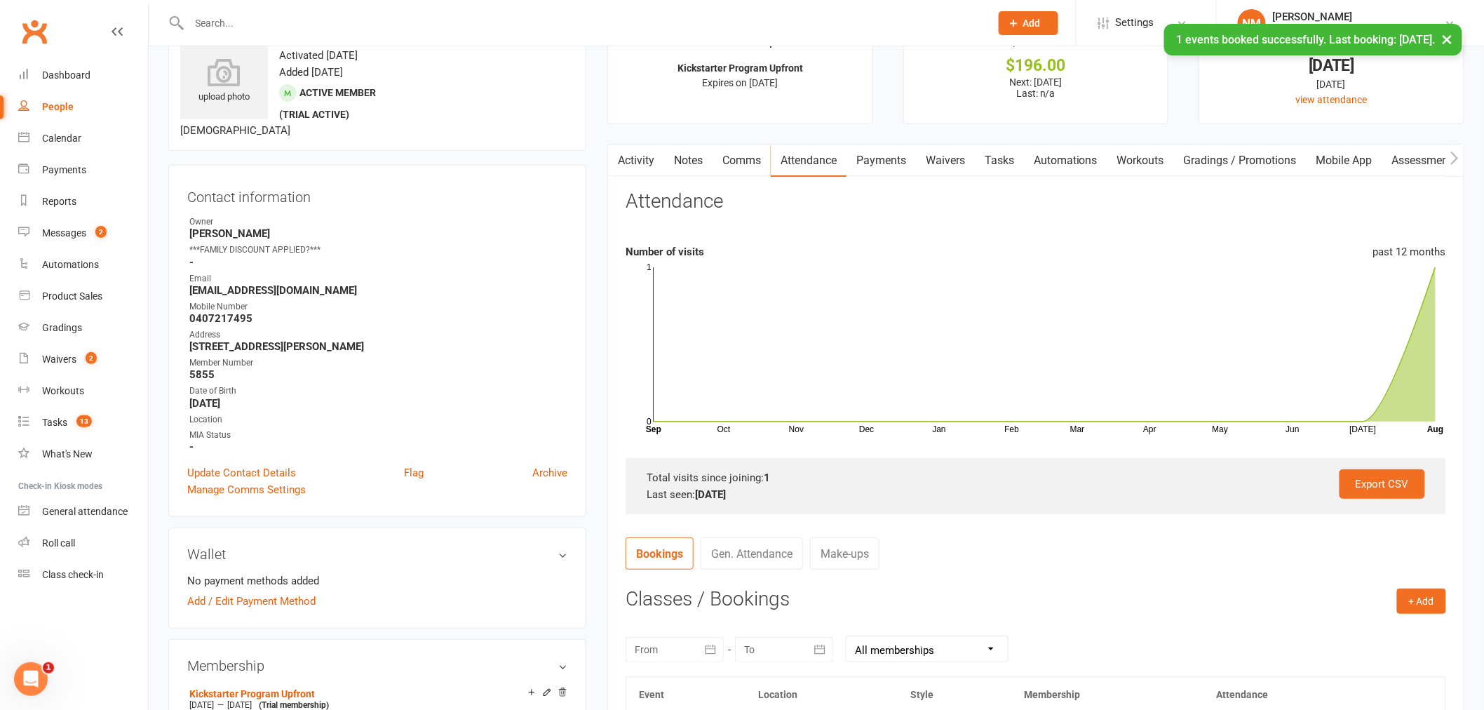
scroll to position [0, 0]
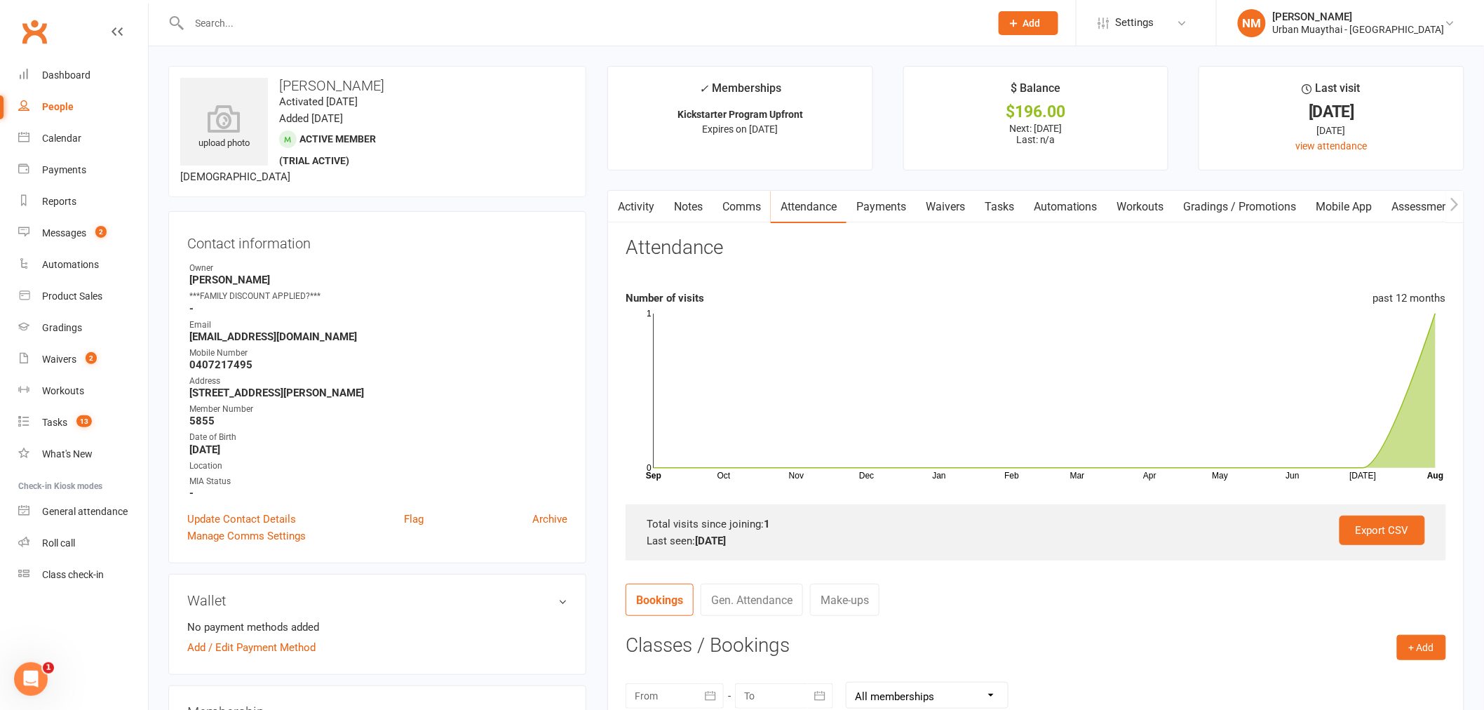
click at [880, 201] on link "Payments" at bounding box center [881, 207] width 69 height 32
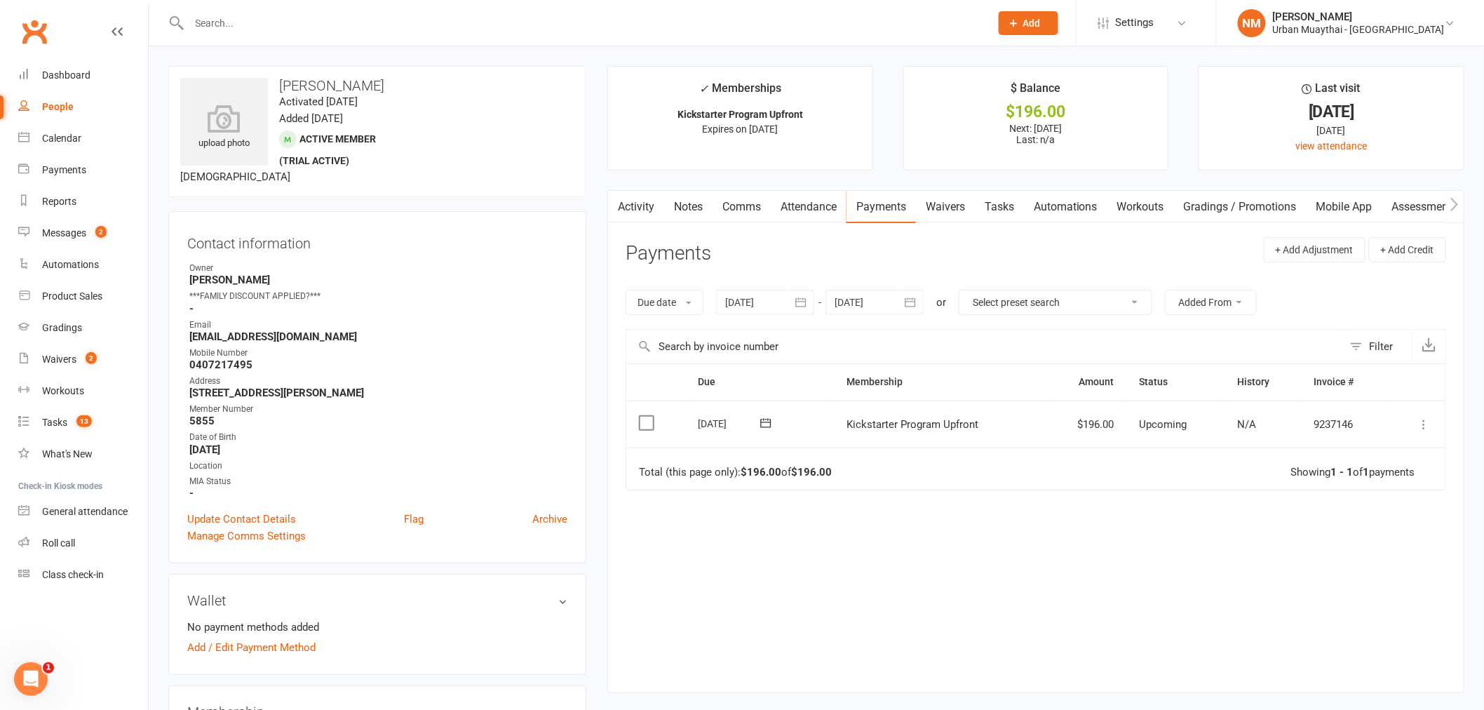
click at [1420, 413] on td "Mark as Paid (Cash) Mark as Paid (POS) Mark as Paid (Other) Skip Apply credit P…" at bounding box center [1418, 425] width 56 height 48
click at [1426, 417] on button at bounding box center [1424, 424] width 17 height 17
click at [1361, 510] on link "Mark as Paid (Other)" at bounding box center [1363, 508] width 139 height 28
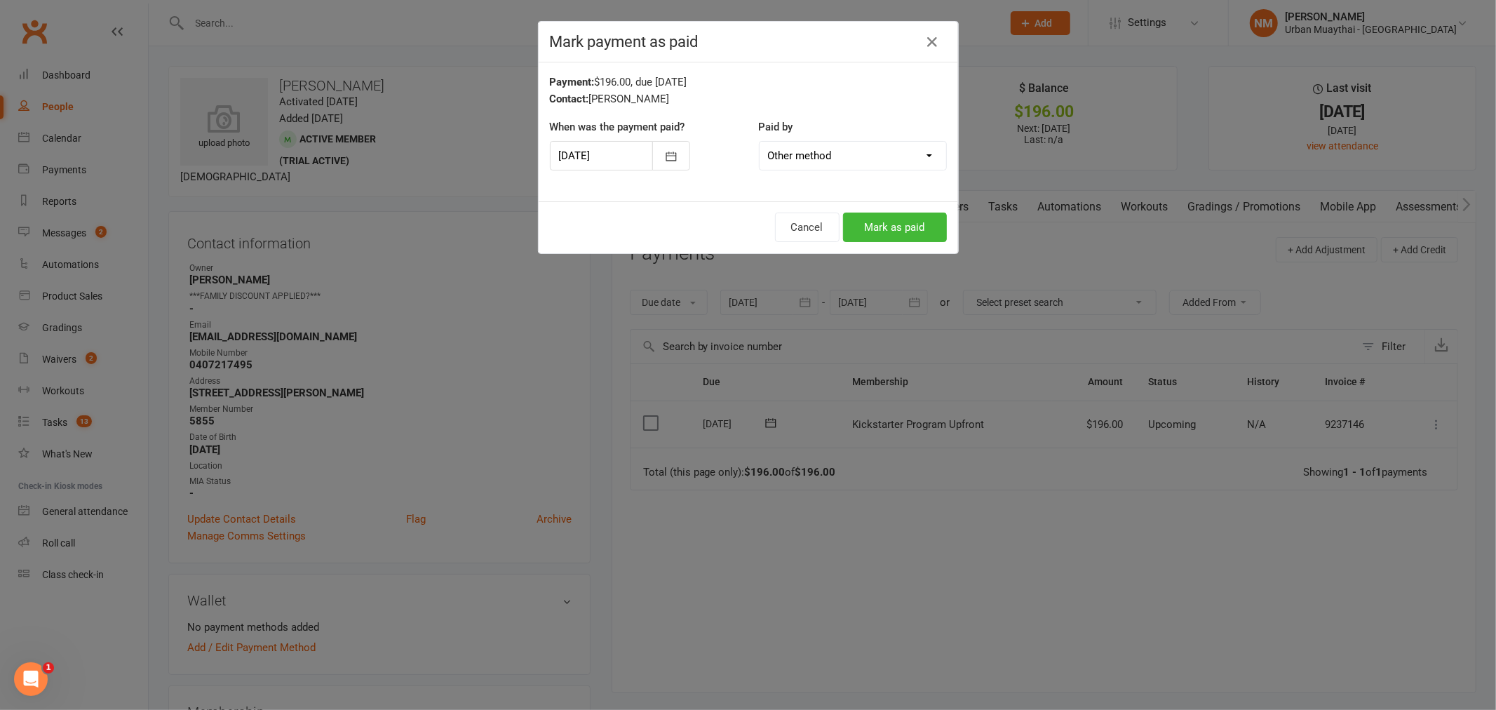
click at [870, 165] on select "Cash POS Other method" at bounding box center [853, 156] width 187 height 28
click at [874, 152] on select "Cash POS Other method" at bounding box center [853, 156] width 187 height 28
click at [887, 234] on button "Mark as paid" at bounding box center [895, 227] width 104 height 29
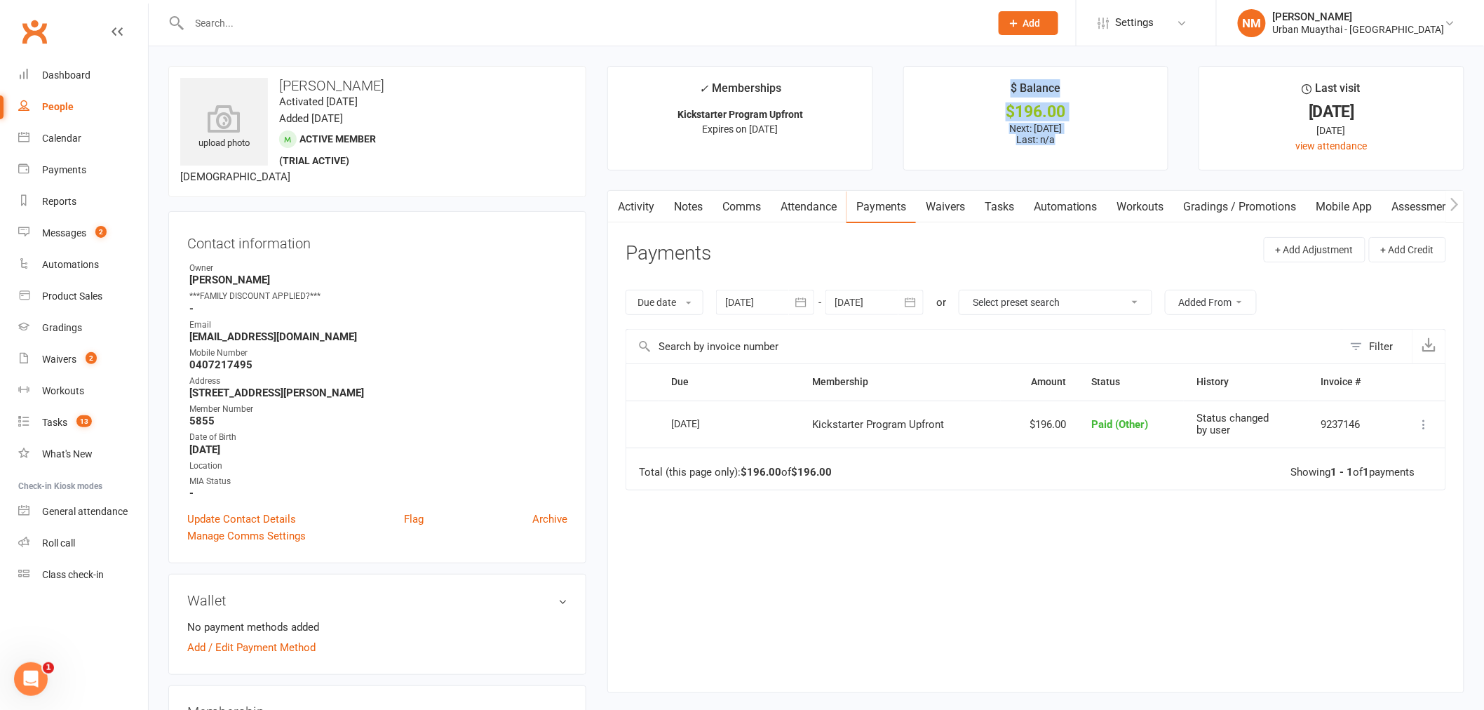
drag, startPoint x: 995, startPoint y: 100, endPoint x: 1084, endPoint y: 134, distance: 95.2
click at [1084, 134] on li "$ Balance $196.00 Next: 14 Aug 2025 Last: n/a" at bounding box center [1037, 118] width 266 height 105
click at [1085, 134] on p "Next: 14 Aug 2025 Last: n/a" at bounding box center [1036, 134] width 239 height 22
click at [67, 204] on div "Reports" at bounding box center [59, 201] width 34 height 11
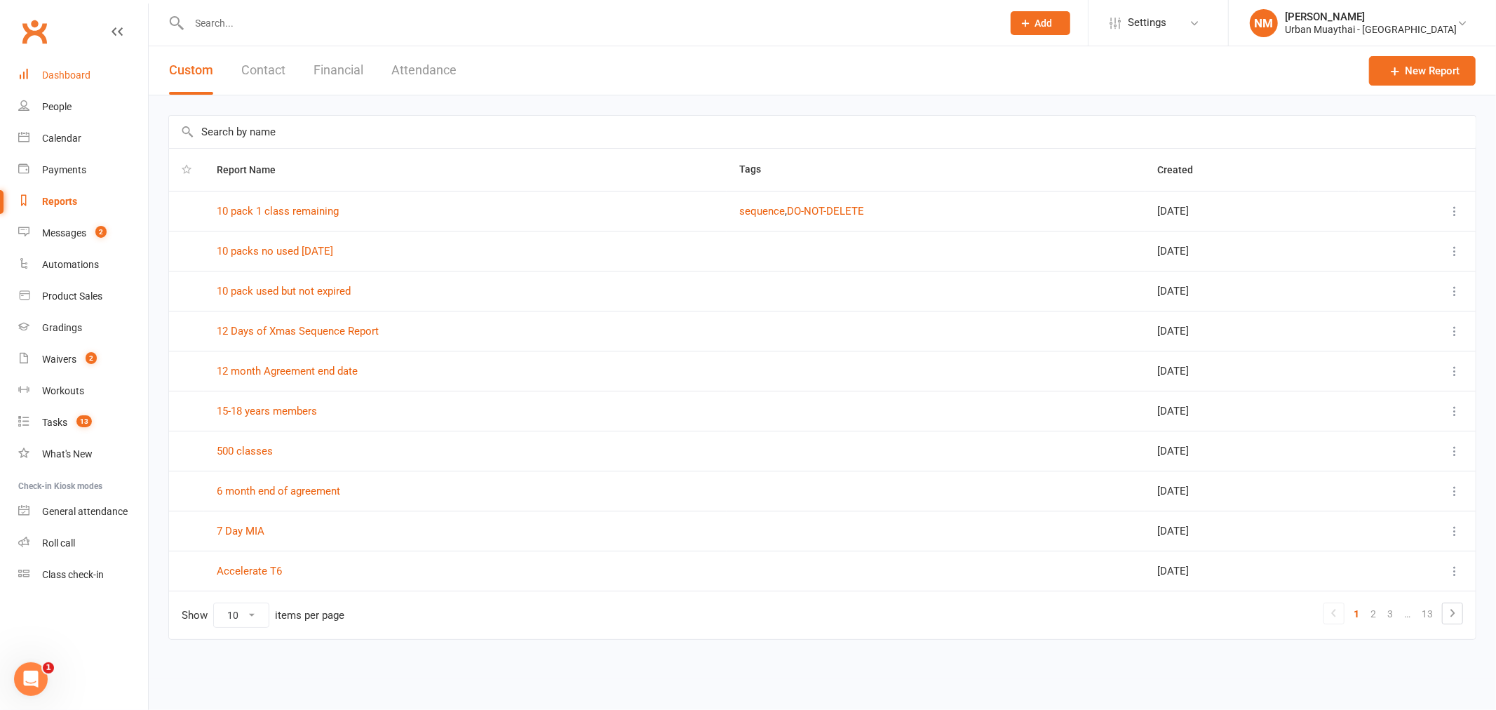
click at [64, 71] on div "Dashboard" at bounding box center [66, 74] width 48 height 11
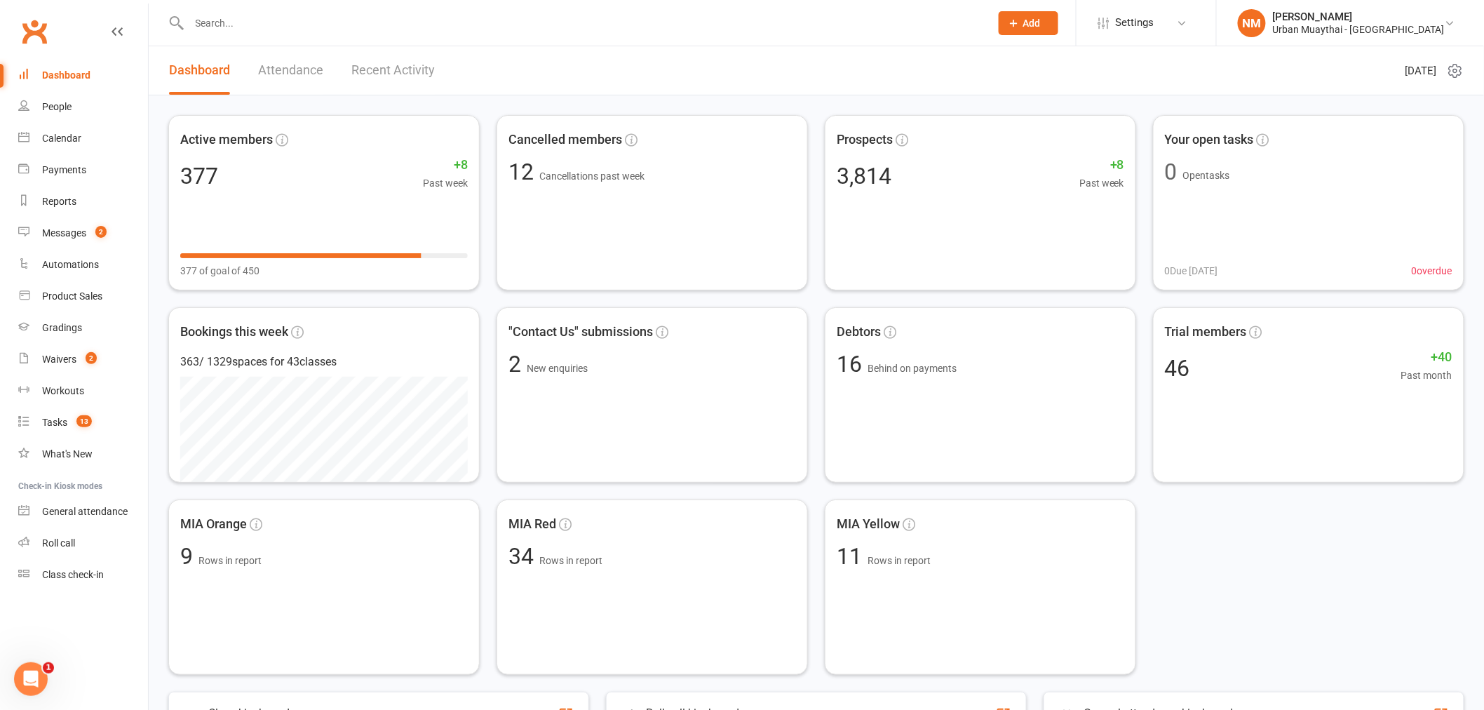
click at [391, 72] on link "Recent Activity" at bounding box center [392, 70] width 83 height 48
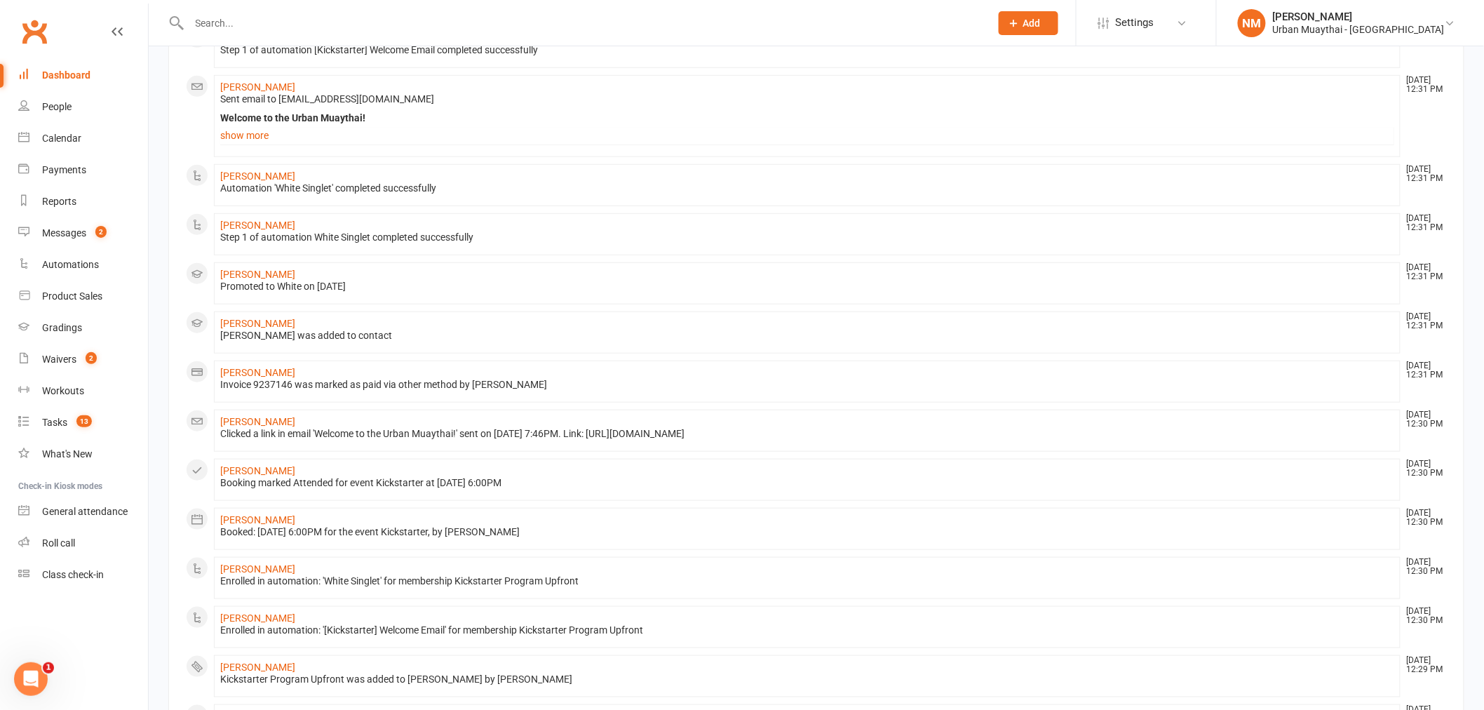
scroll to position [558, 0]
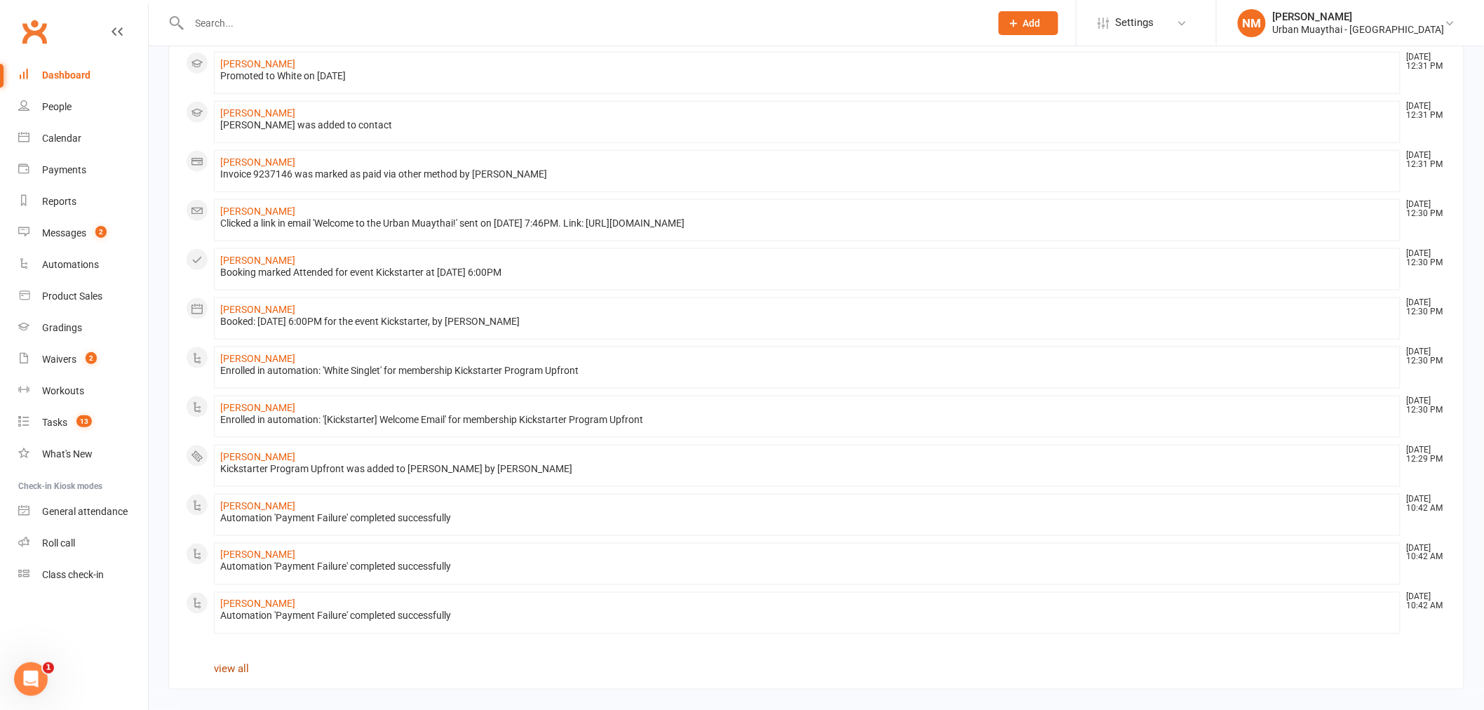
click at [227, 669] on link "view all" at bounding box center [231, 669] width 35 height 13
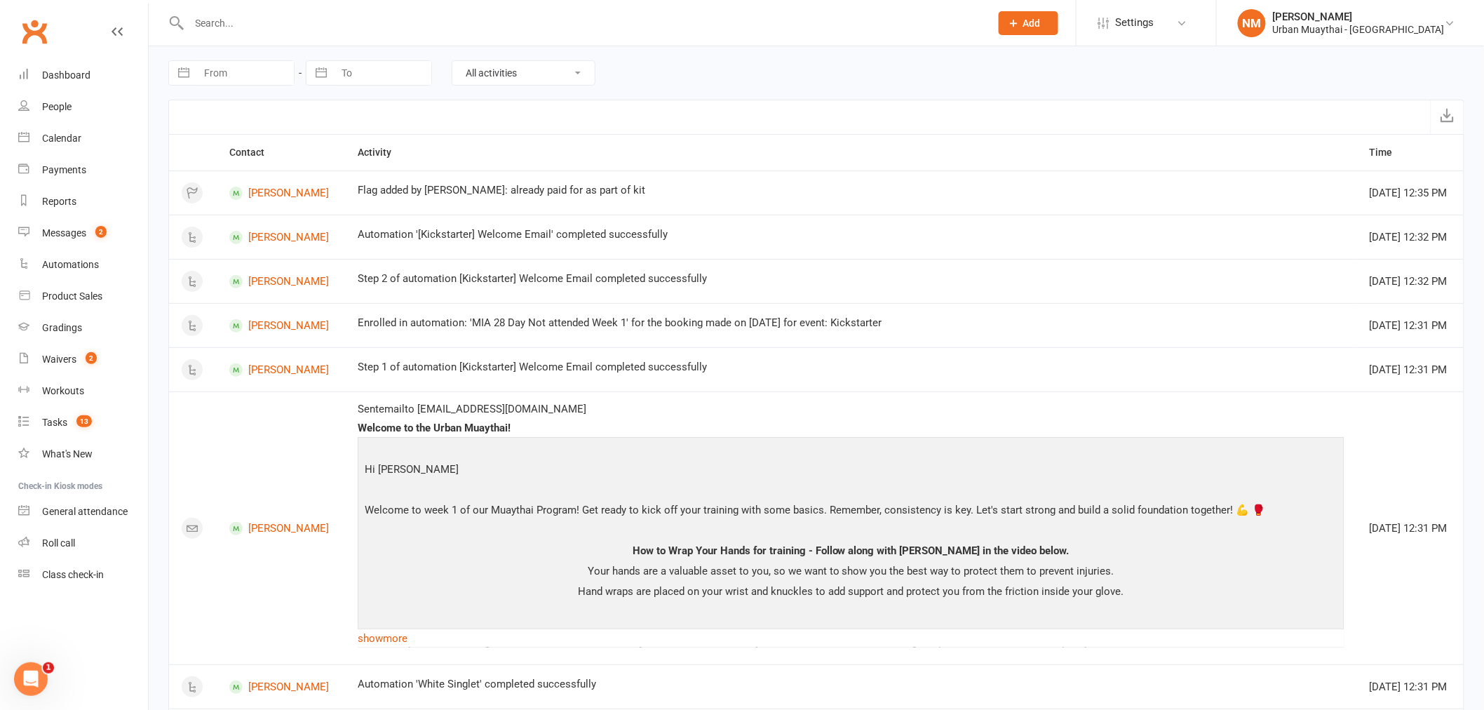
select select "6"
select select "2025"
select select "7"
select select "2025"
select select "8"
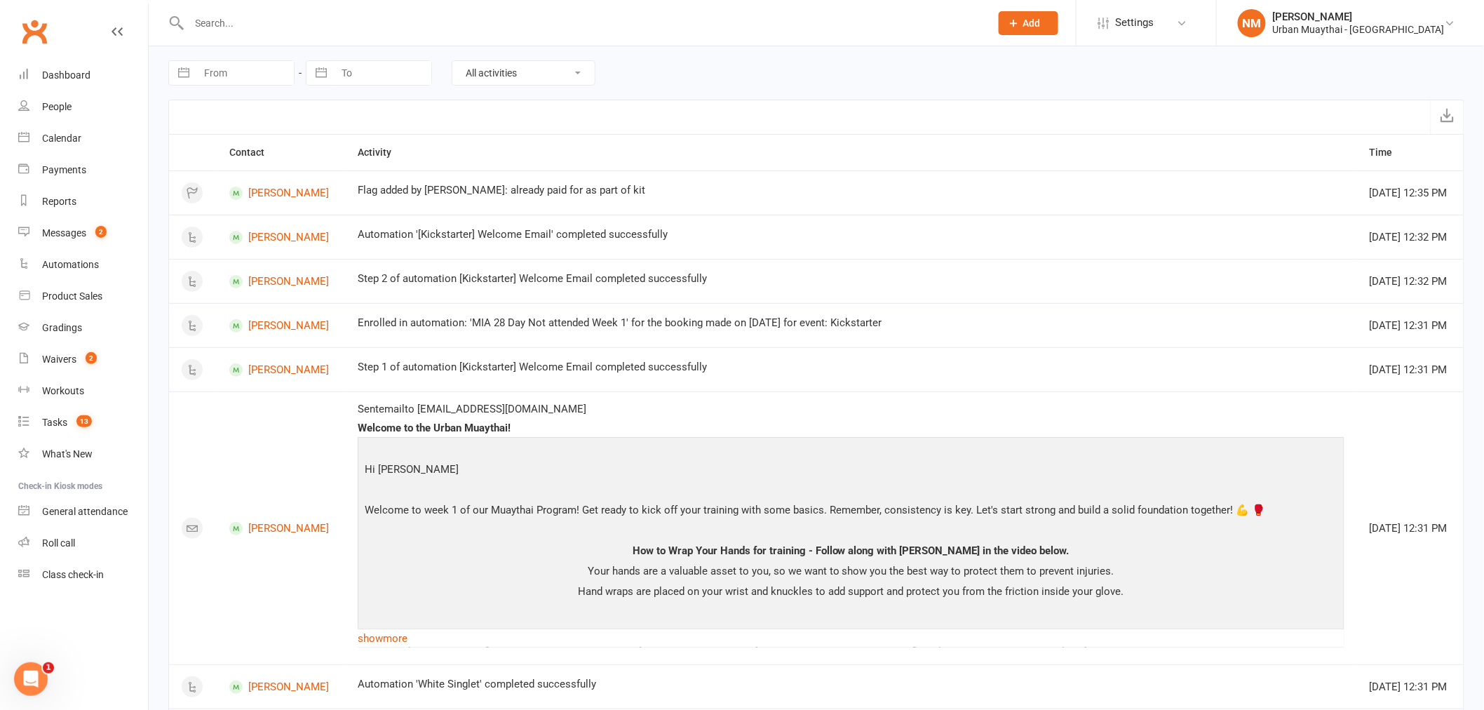
select select "2025"
click at [217, 67] on input "From" at bounding box center [245, 73] width 98 height 24
click at [735, 140] on th "Activity" at bounding box center [851, 153] width 1012 height 36
click at [67, 139] on div "Calendar" at bounding box center [61, 138] width 39 height 11
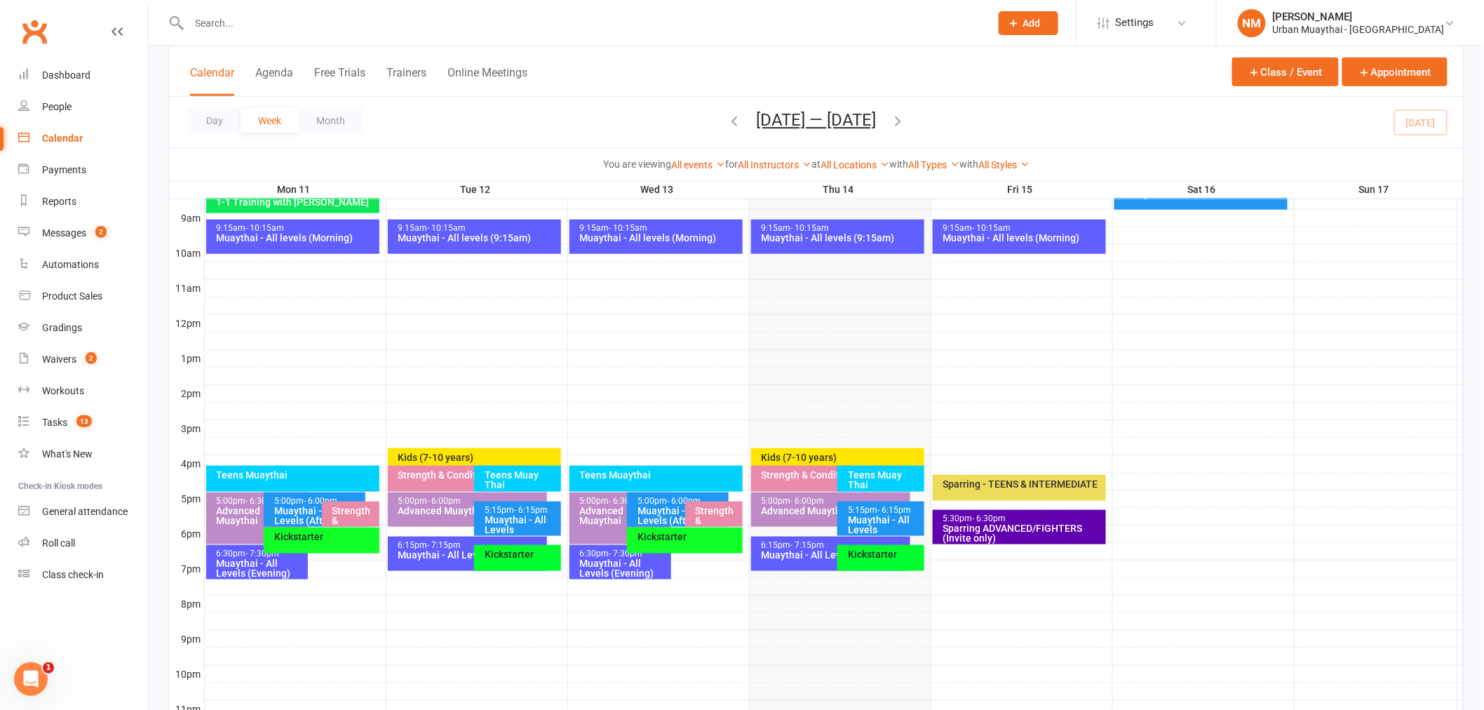
scroll to position [461, 0]
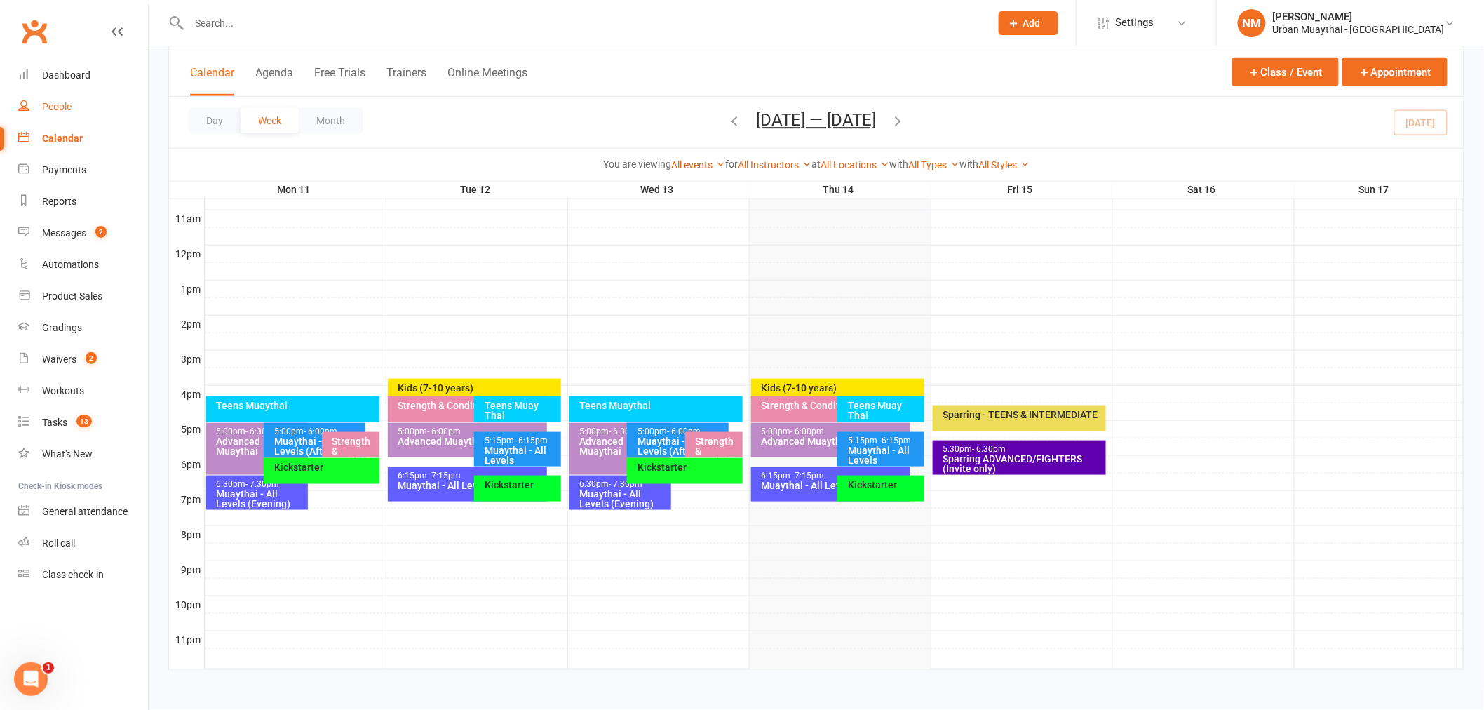
click at [53, 107] on div "People" at bounding box center [56, 106] width 29 height 11
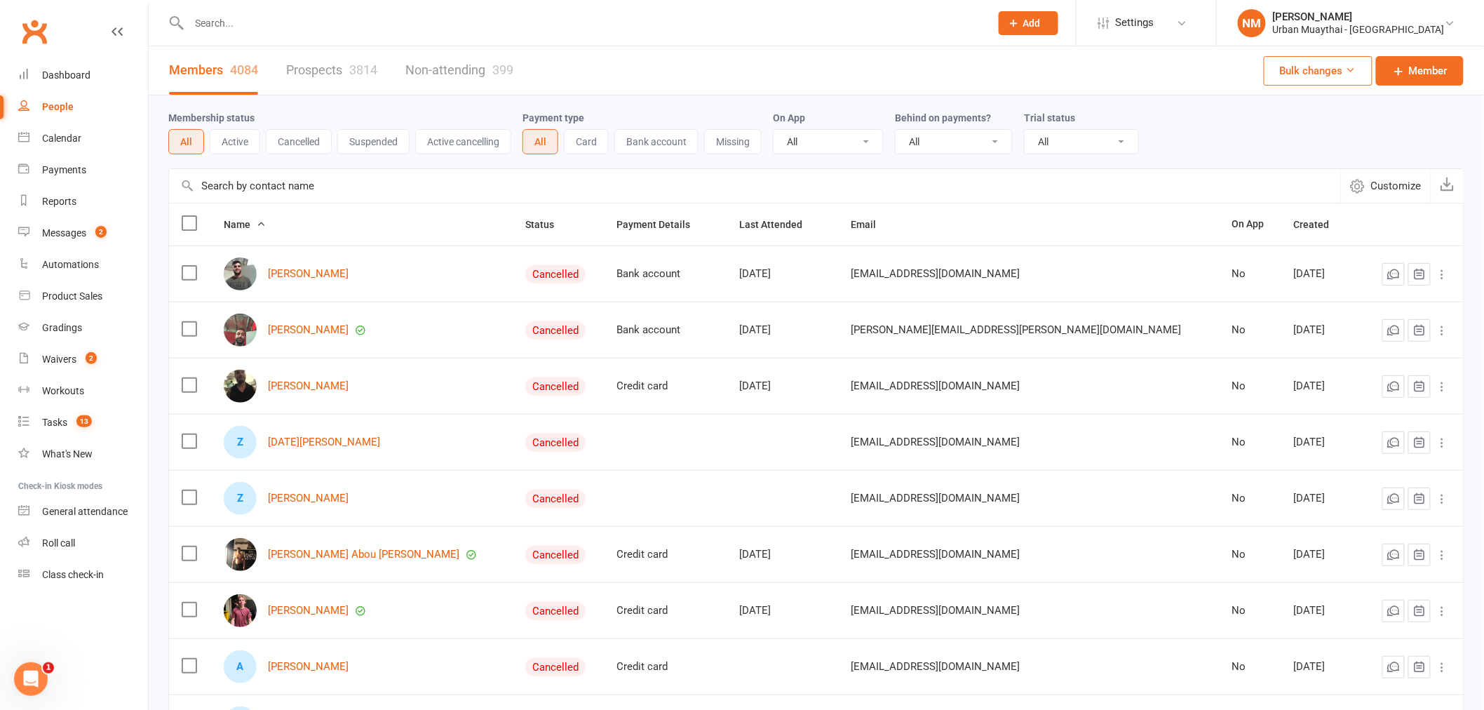
click at [414, 11] on div at bounding box center [574, 23] width 812 height 46
click at [403, 18] on input "text" at bounding box center [583, 23] width 796 height 20
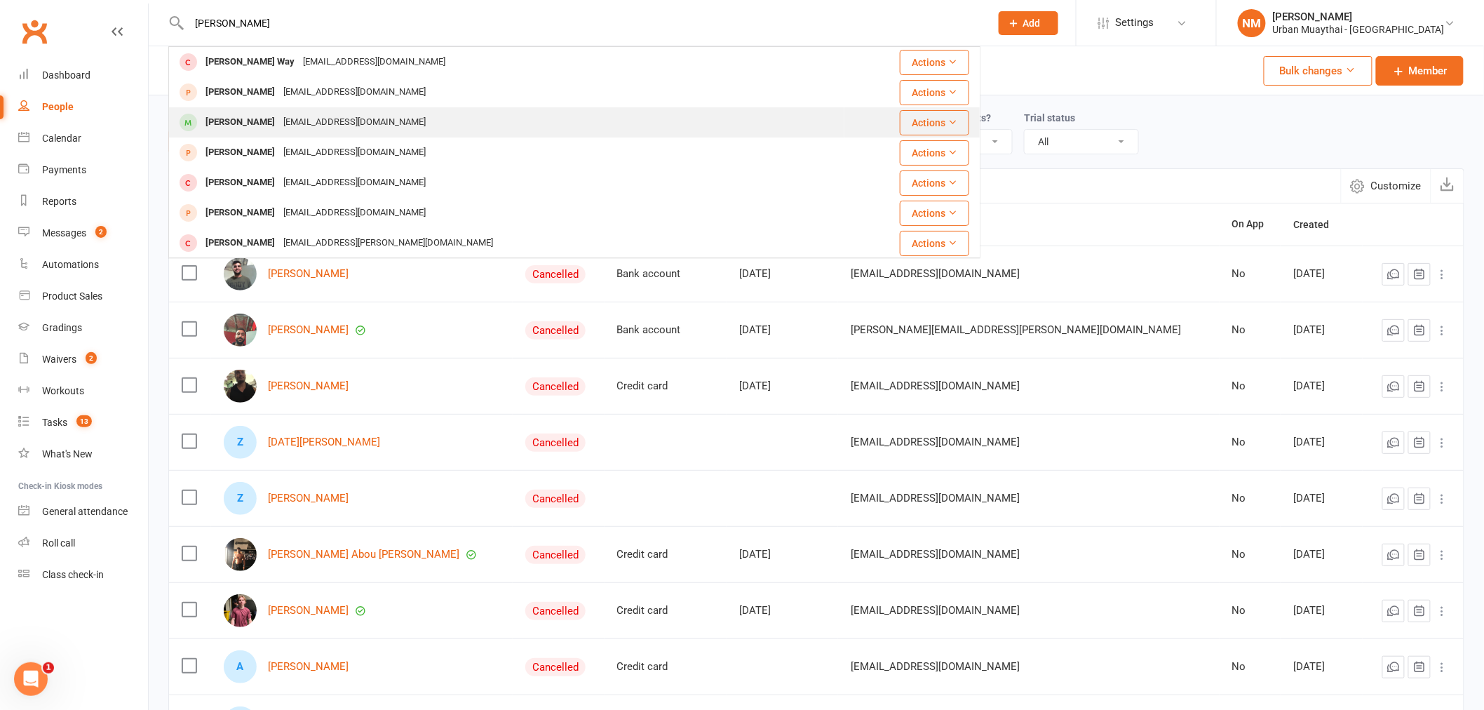
type input "maxwell"
click at [333, 125] on div "kuma311@hotmail.com" at bounding box center [354, 122] width 151 height 20
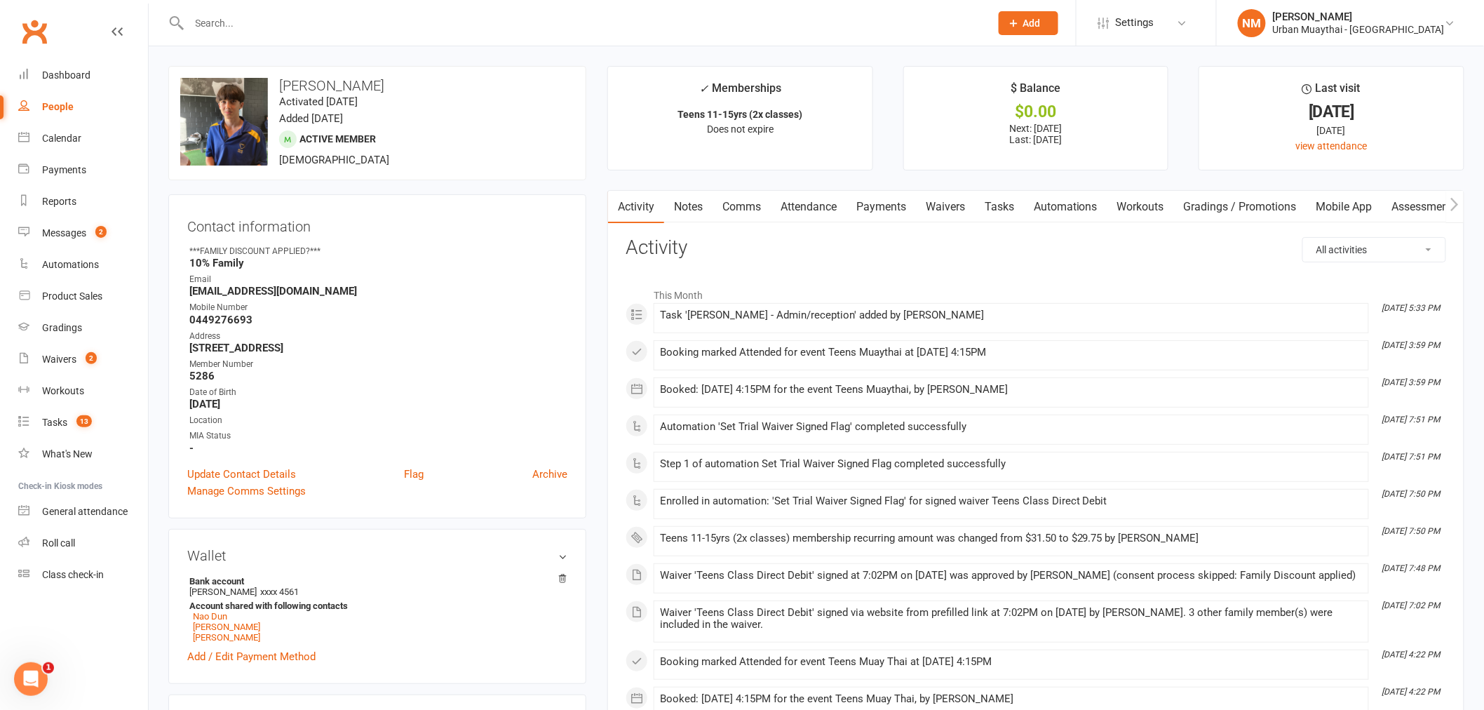
scroll to position [156, 0]
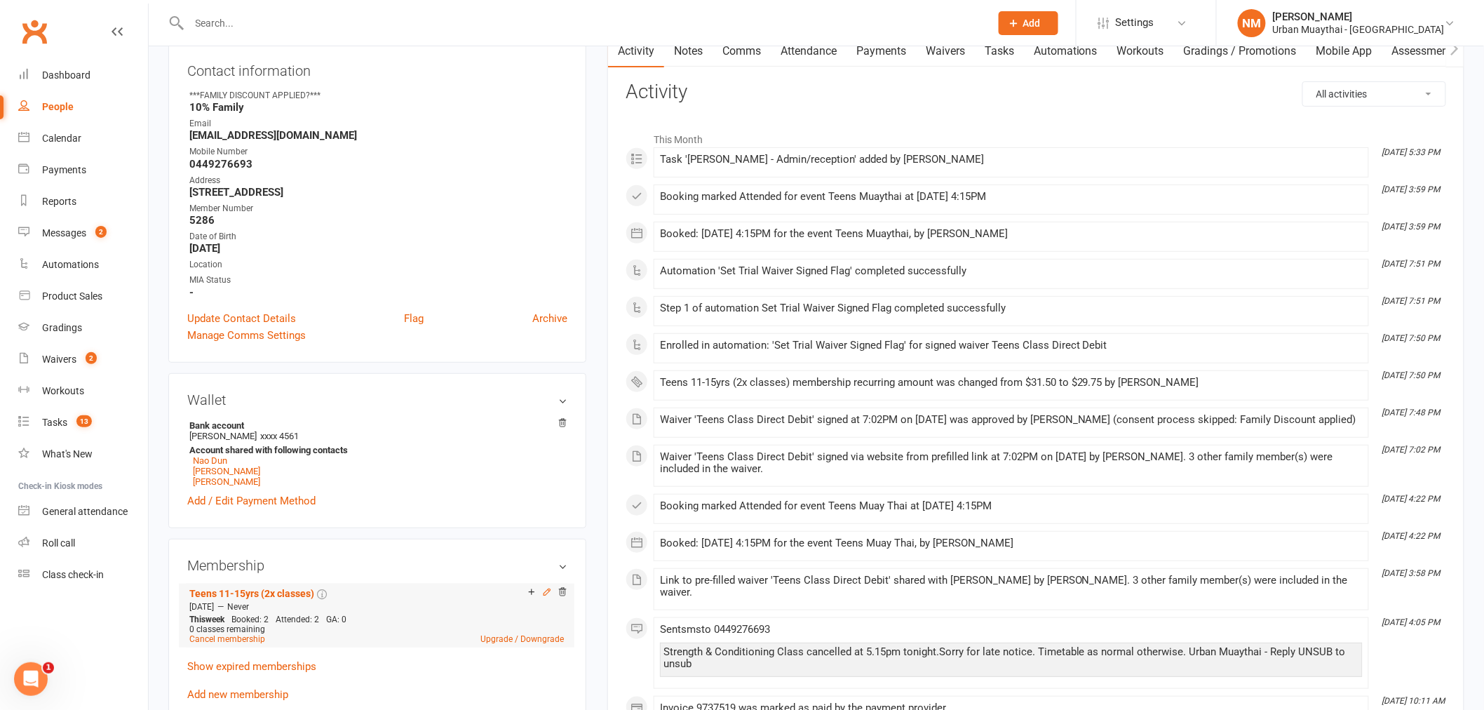
click at [548, 592] on icon at bounding box center [547, 592] width 10 height 10
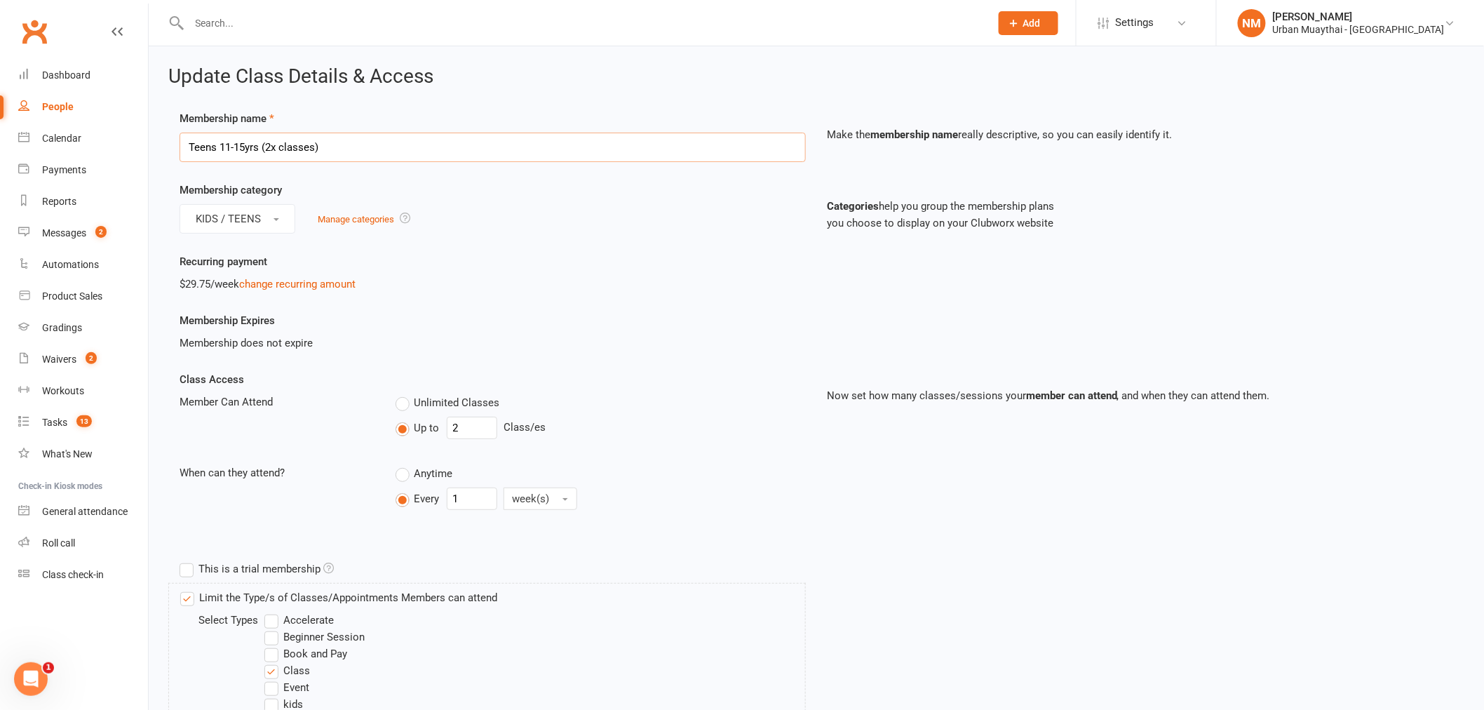
click at [271, 140] on input "Teens 11-15yrs (2x classes)" at bounding box center [493, 147] width 626 height 29
click at [623, 157] on input "Teens 11-15yrs (2x classes)" at bounding box center [493, 147] width 626 height 29
click at [434, 173] on div "Membership name Teens 11-15yrs (2x classes) Make the membership name really des…" at bounding box center [816, 146] width 1295 height 72
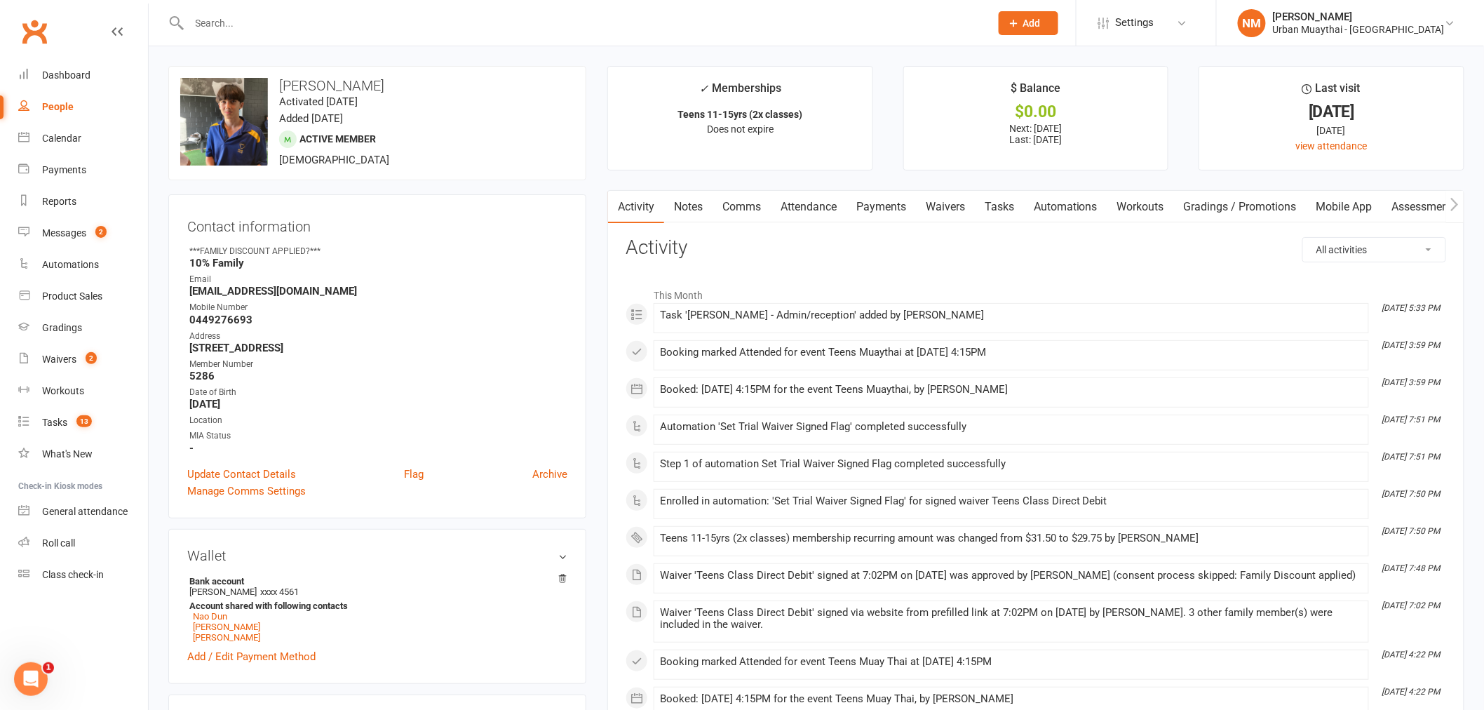
click at [887, 218] on link "Payments" at bounding box center [881, 207] width 69 height 32
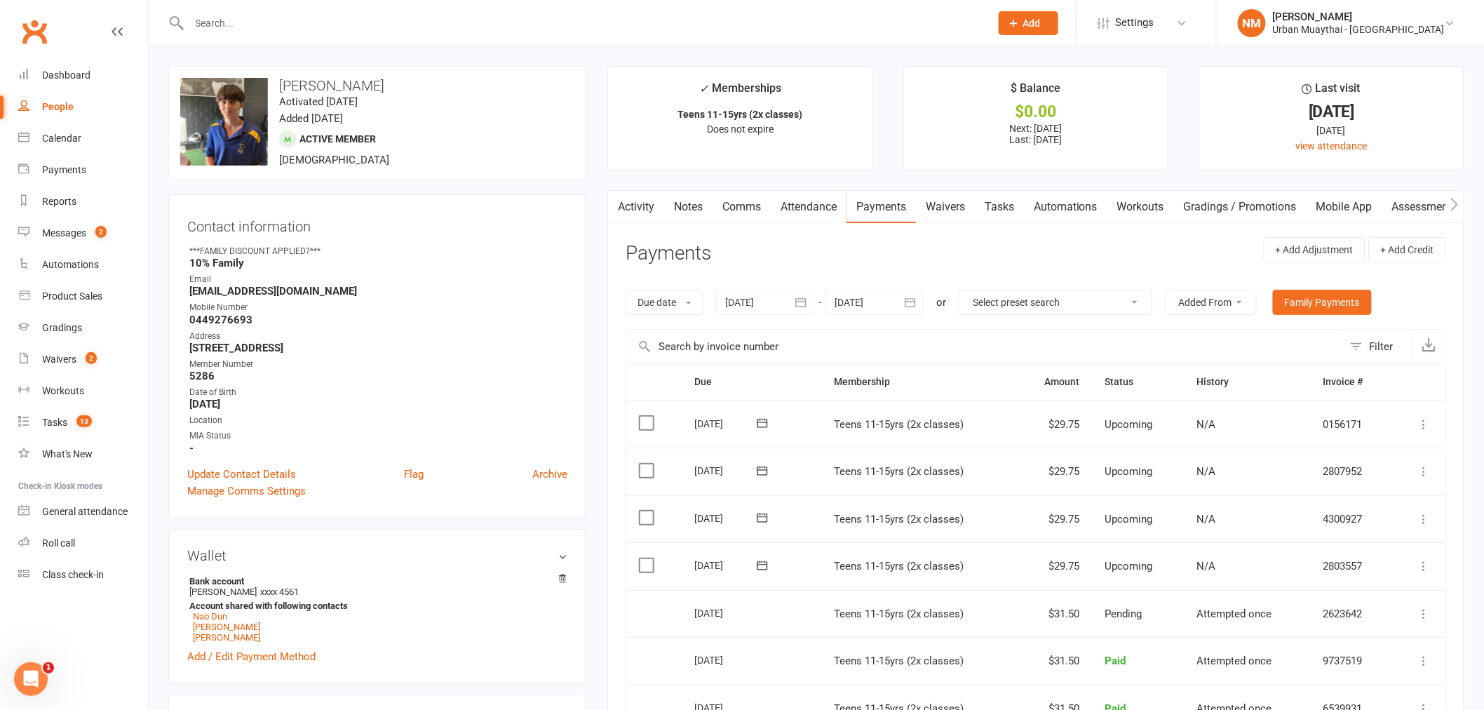
click at [769, 429] on icon at bounding box center [763, 423] width 14 height 14
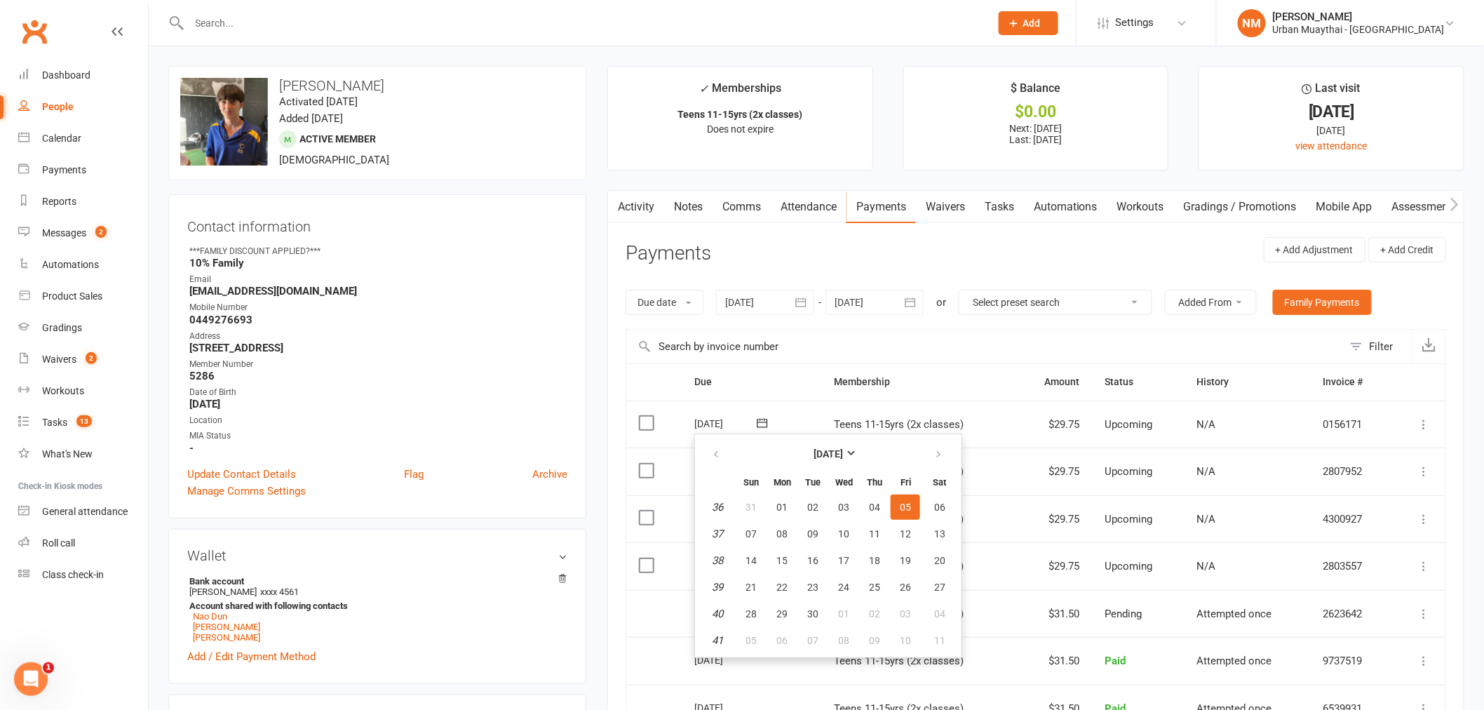
click at [540, 401] on strong "May 15, 2009" at bounding box center [378, 404] width 378 height 13
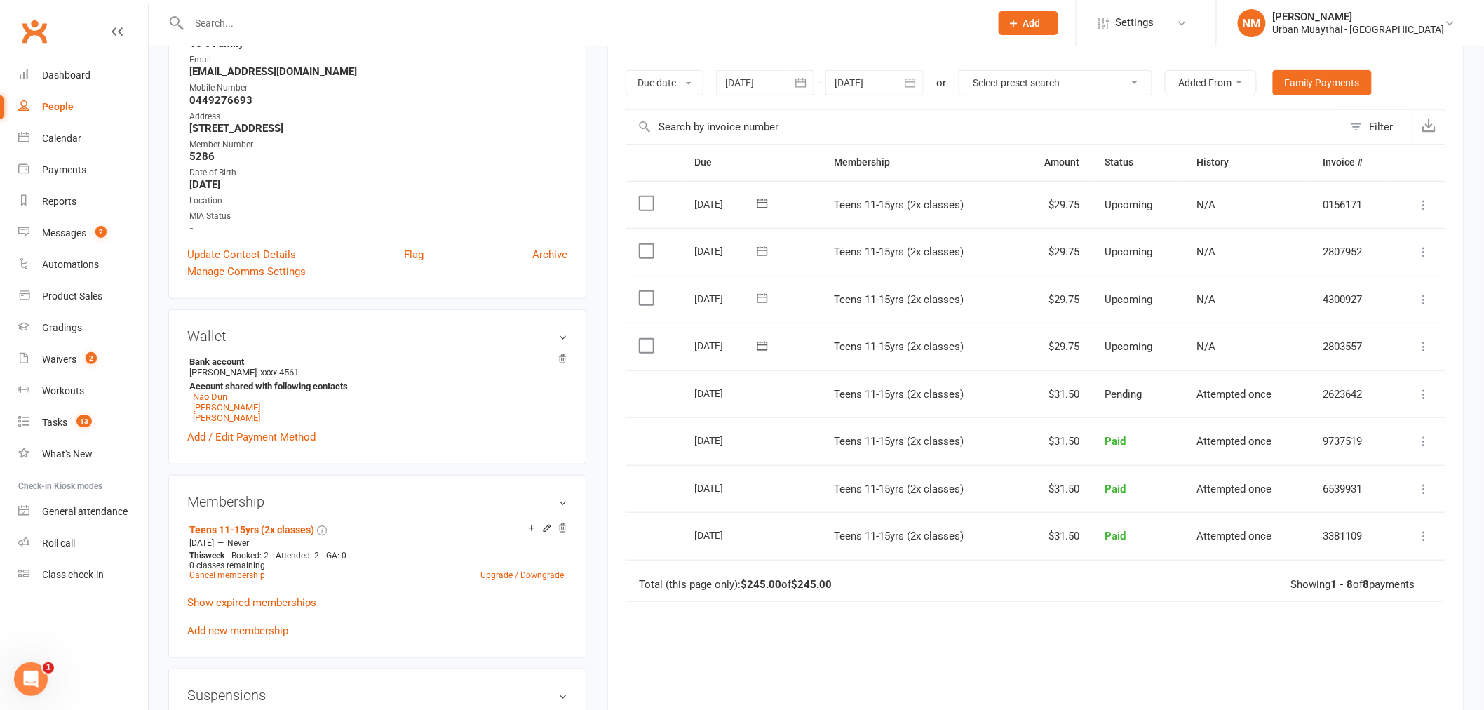
scroll to position [311, 0]
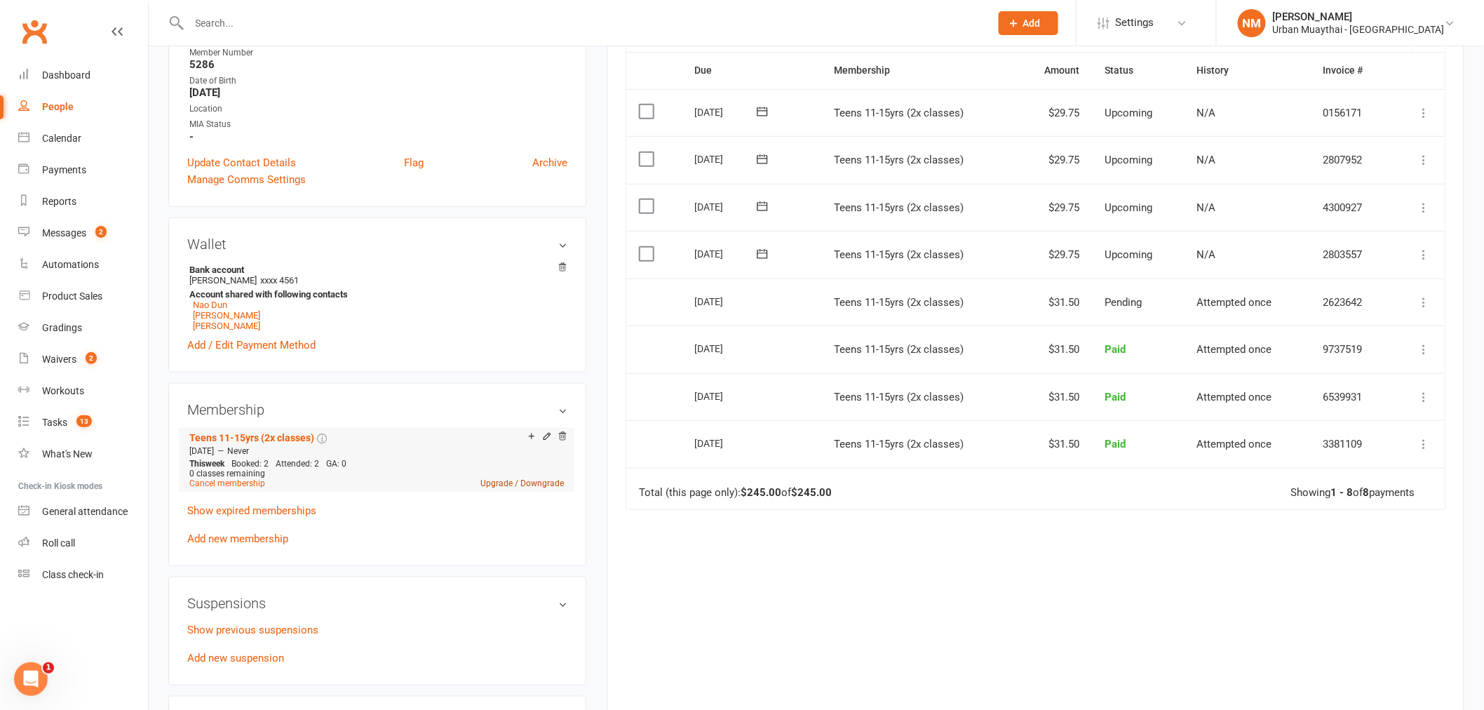
click at [518, 483] on link "Upgrade / Downgrade" at bounding box center [522, 483] width 83 height 10
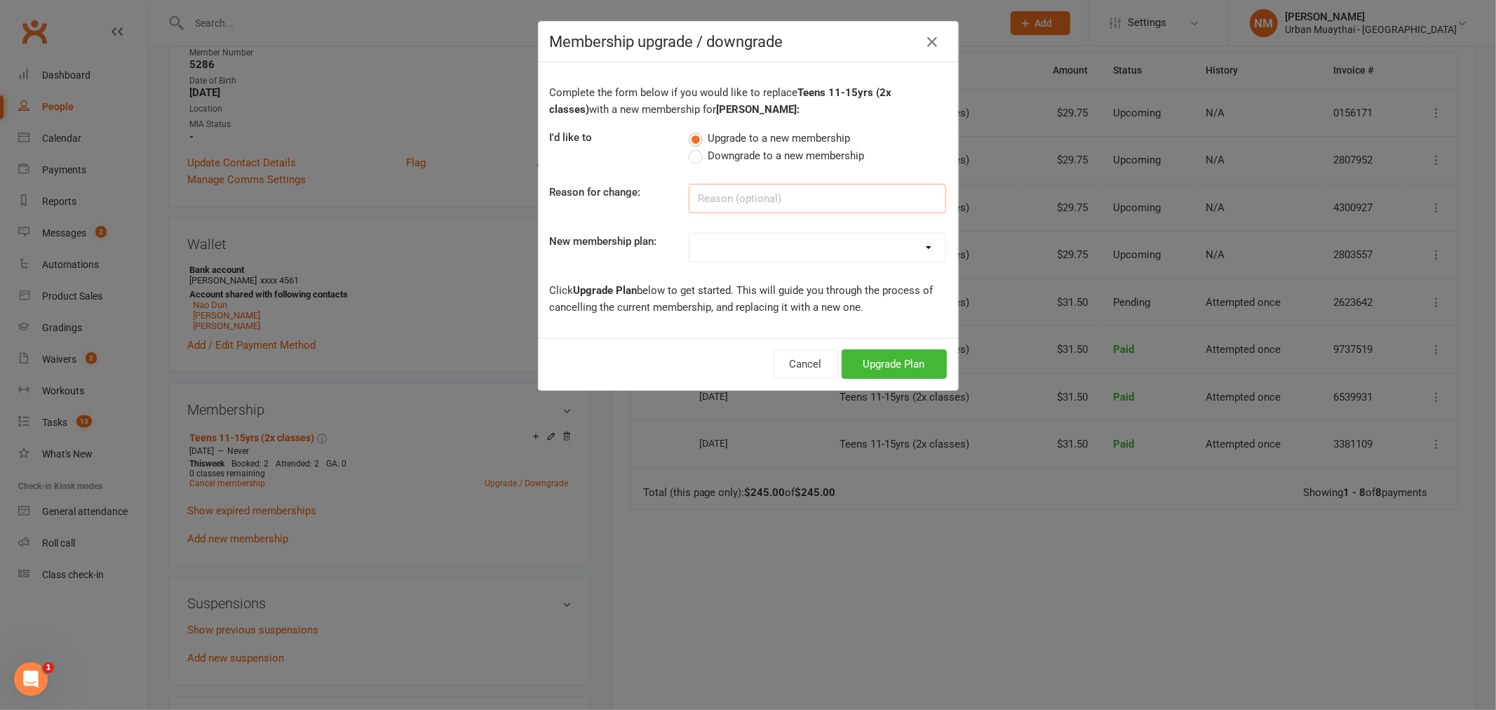
drag, startPoint x: 721, startPoint y: 194, endPoint x: 727, endPoint y: 210, distance: 17.1
click at [720, 194] on input at bounding box center [817, 198] width 257 height 29
type input "Keen to train more"
click at [819, 248] on select "Kickstarter Deposit Accelerate (Unlimited Classes & weights area use) 12 month …" at bounding box center [818, 248] width 256 height 28
select select "8"
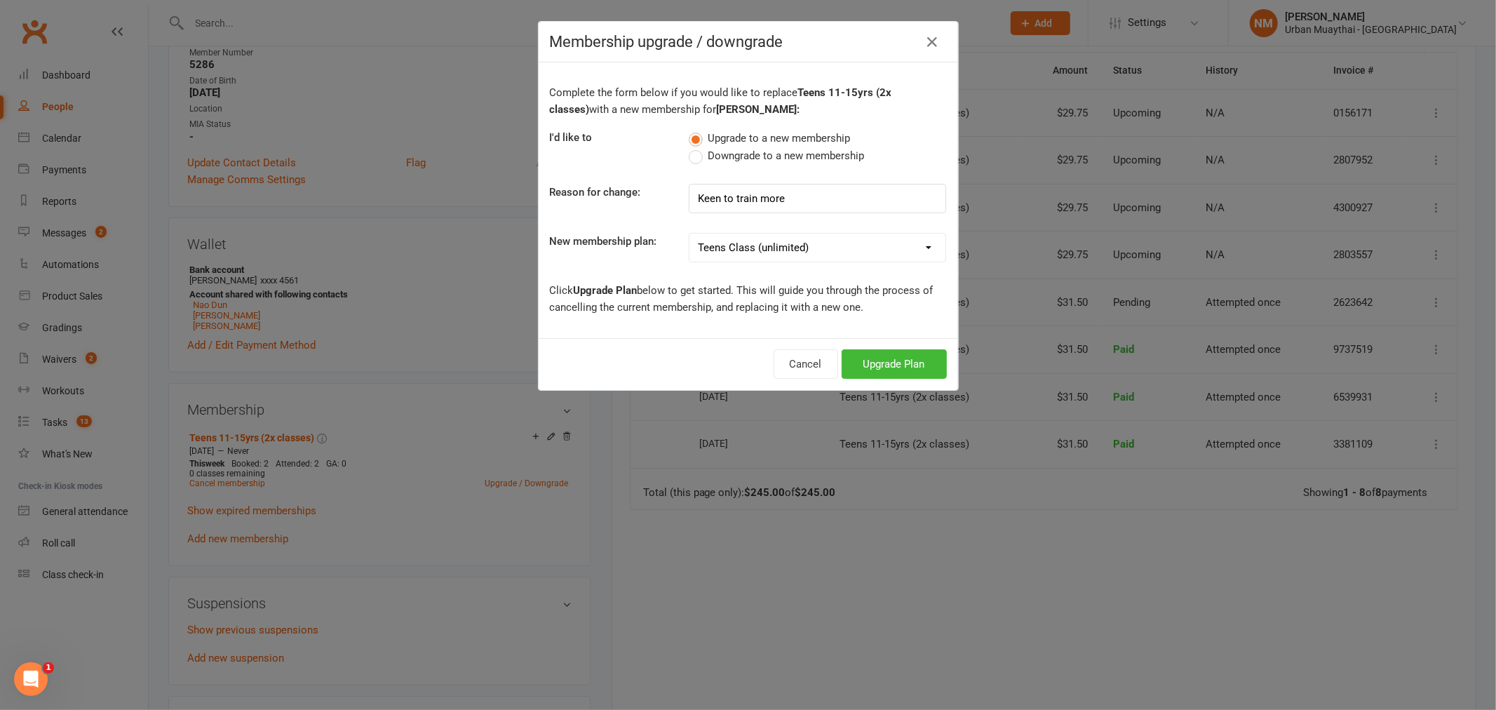
click at [690, 234] on select "Kickstarter Deposit Accelerate (Unlimited Classes & weights area use) 12 month …" at bounding box center [818, 248] width 256 height 28
click at [711, 335] on div "Complete the form below if you would like to replace Teens 11-15yrs (2x classes…" at bounding box center [749, 200] width 420 height 276
click at [866, 361] on button "Upgrade Plan" at bounding box center [894, 363] width 105 height 29
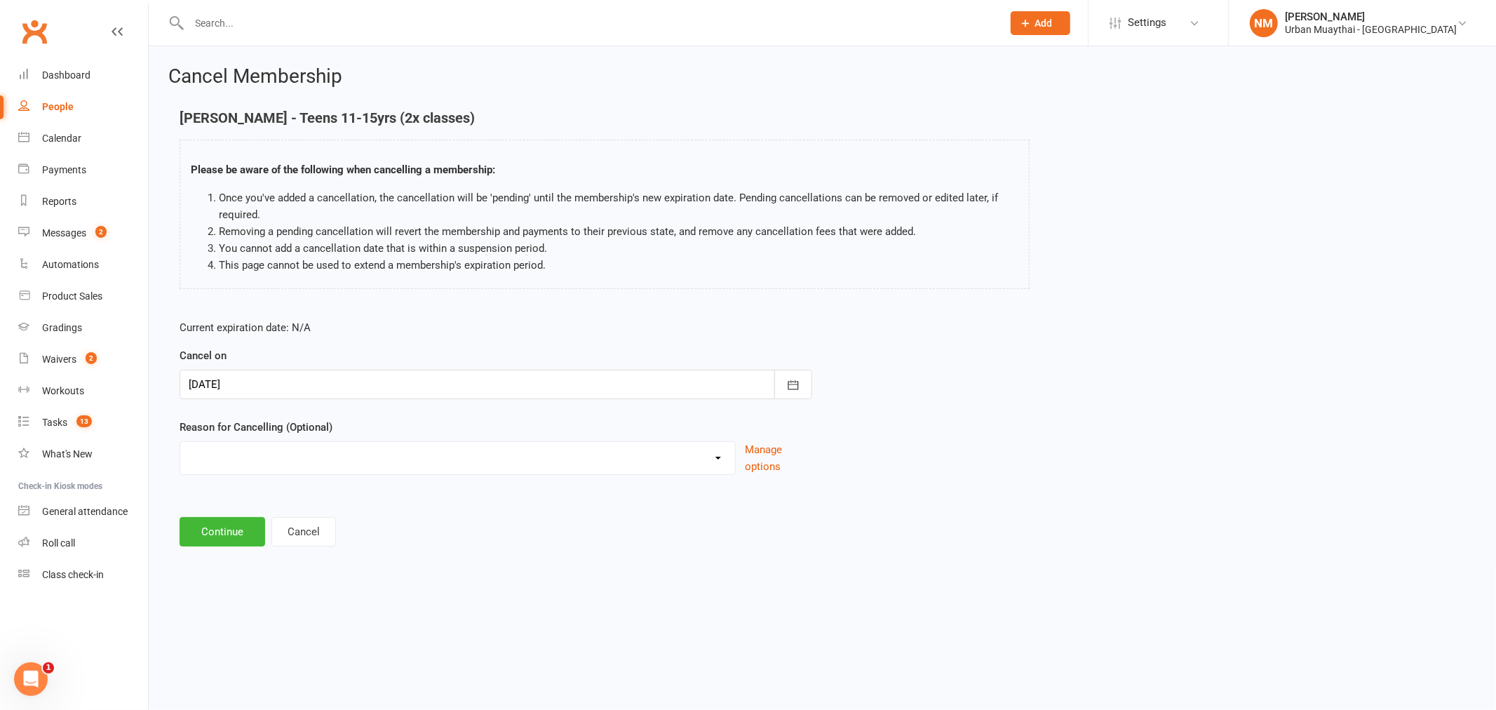
click at [366, 463] on select "10 pack unused for over 6 months End of membership term Fixing Start Date Holid…" at bounding box center [457, 456] width 555 height 28
click at [372, 455] on select "10 pack unused for over 6 months End of membership term Fixing Start Date Holid…" at bounding box center [457, 456] width 555 height 28
click at [223, 535] on button "Continue" at bounding box center [223, 531] width 86 height 29
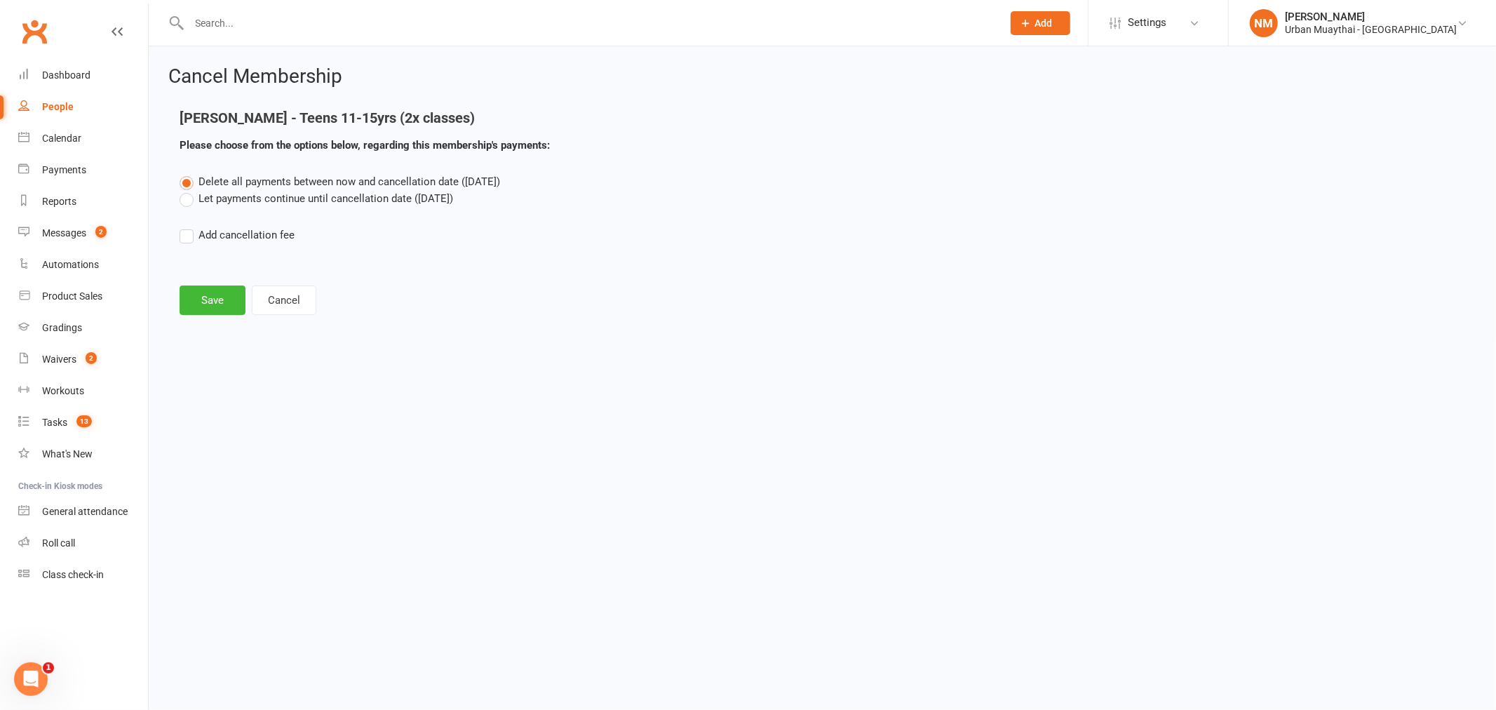
click at [360, 201] on label "Let payments continue until cancellation date (Aug 14, 2025)" at bounding box center [317, 198] width 274 height 17
click at [189, 190] on input "Let payments continue until cancellation date (Aug 14, 2025)" at bounding box center [184, 190] width 9 height 0
click at [221, 302] on button "Save" at bounding box center [213, 300] width 66 height 29
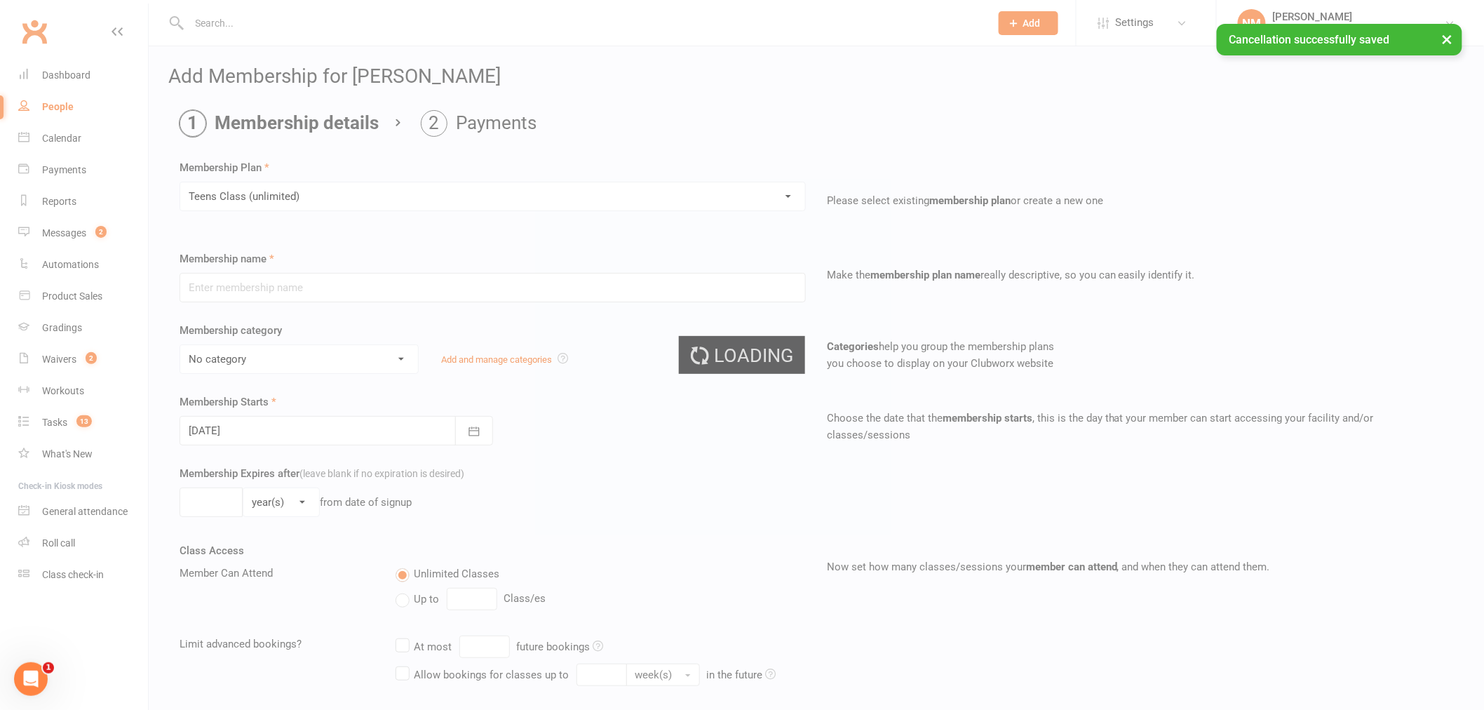
type input "Teens Class (unlimited)"
select select "3"
select select "1"
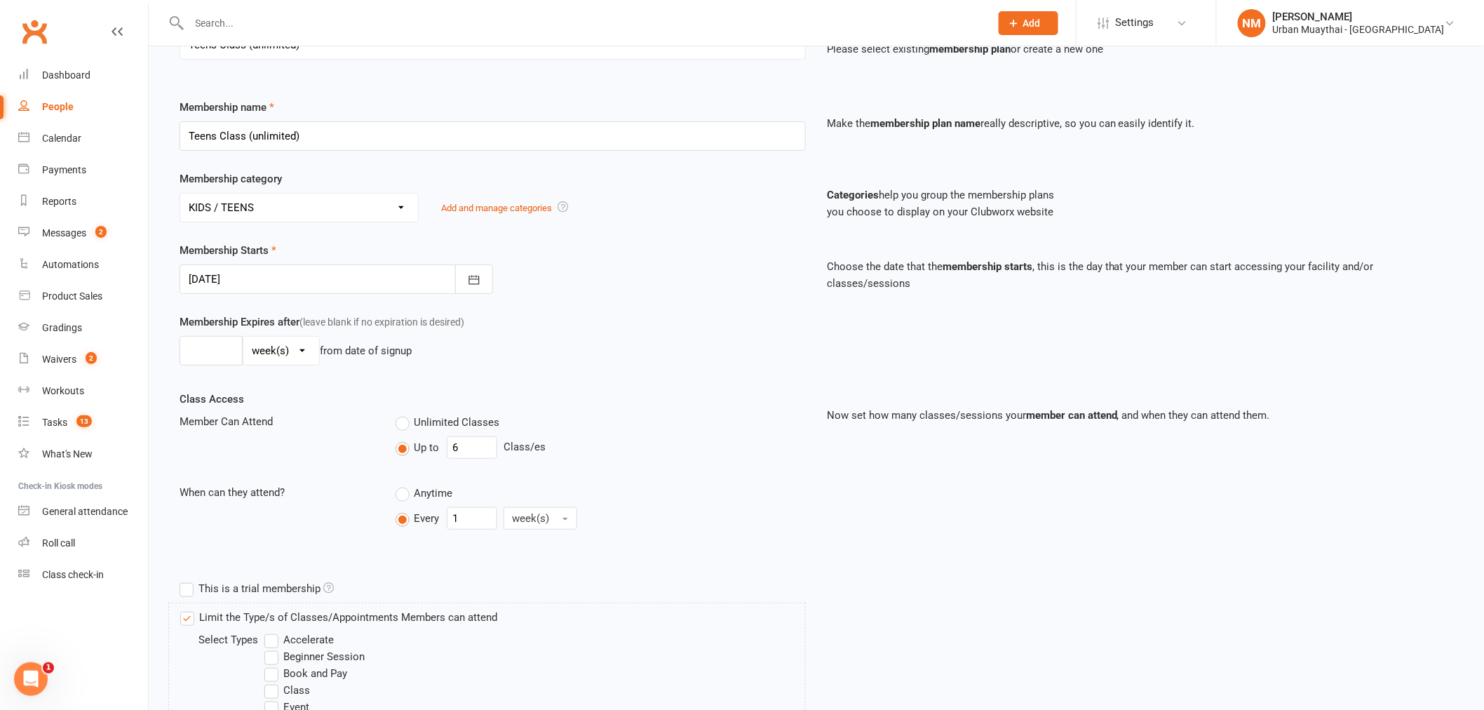
scroll to position [234, 0]
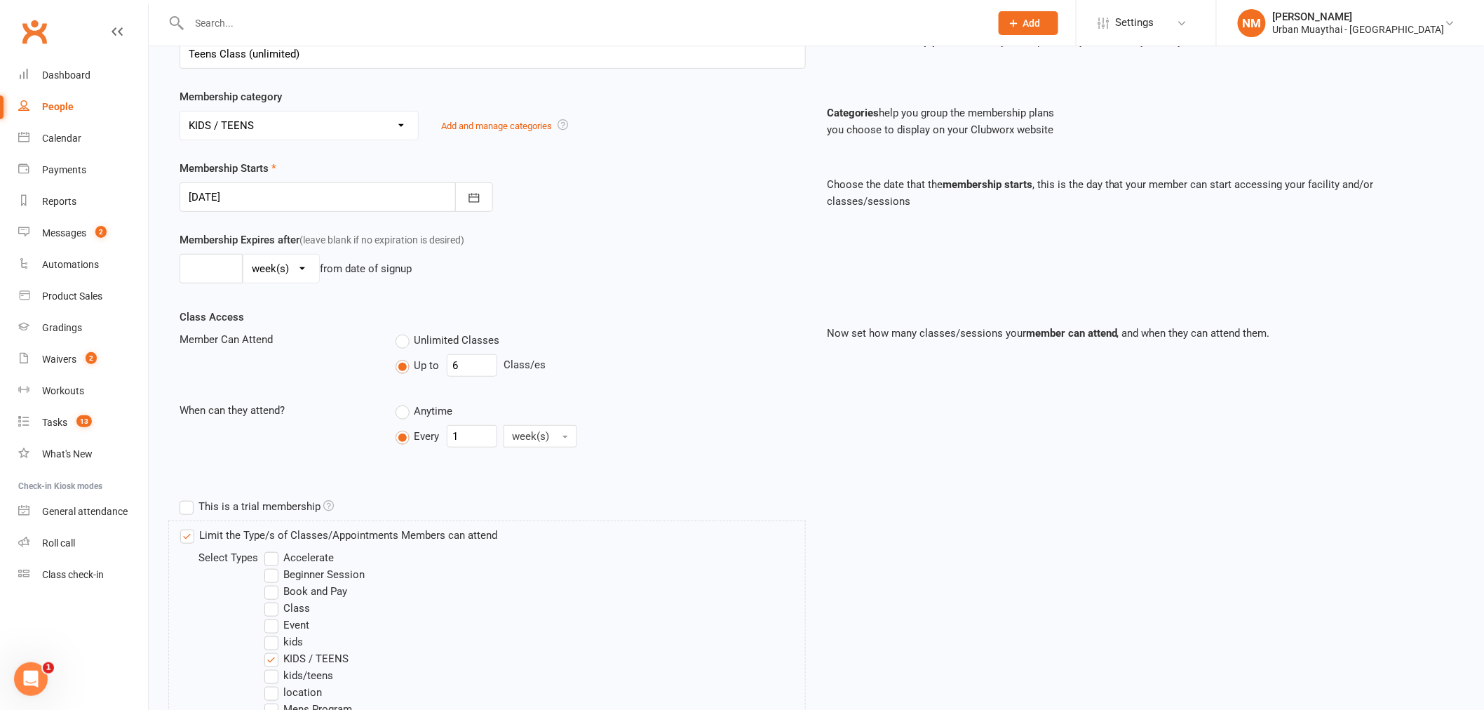
click at [398, 344] on label "Unlimited Classes" at bounding box center [448, 340] width 105 height 17
click at [398, 332] on input "Unlimited Classes" at bounding box center [400, 332] width 9 height 0
click at [405, 370] on label "Up to" at bounding box center [418, 365] width 44 height 17
click at [405, 357] on input "Up to" at bounding box center [400, 357] width 9 height 0
drag, startPoint x: 466, startPoint y: 370, endPoint x: 440, endPoint y: 363, distance: 26.7
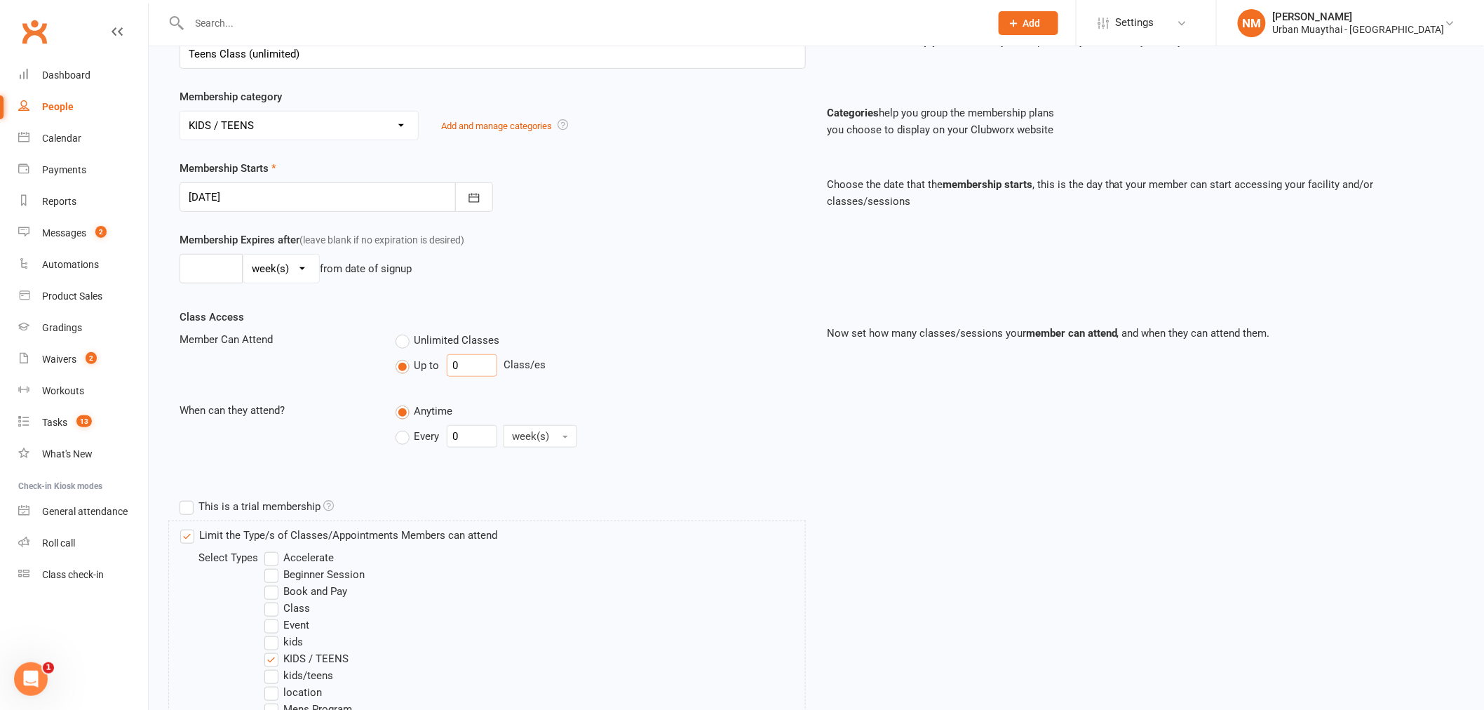
click at [442, 363] on div "Up to 0 Class/es" at bounding box center [601, 365] width 410 height 22
type input "6"
click at [805, 436] on div "Every 0 week(s)" at bounding box center [601, 436] width 410 height 22
drag, startPoint x: 586, startPoint y: 381, endPoint x: 587, endPoint y: 388, distance: 7.1
click at [587, 384] on div "Class Access Member Can Attend Unlimited Classes Up to 6 Class/es When can they…" at bounding box center [493, 391] width 648 height 164
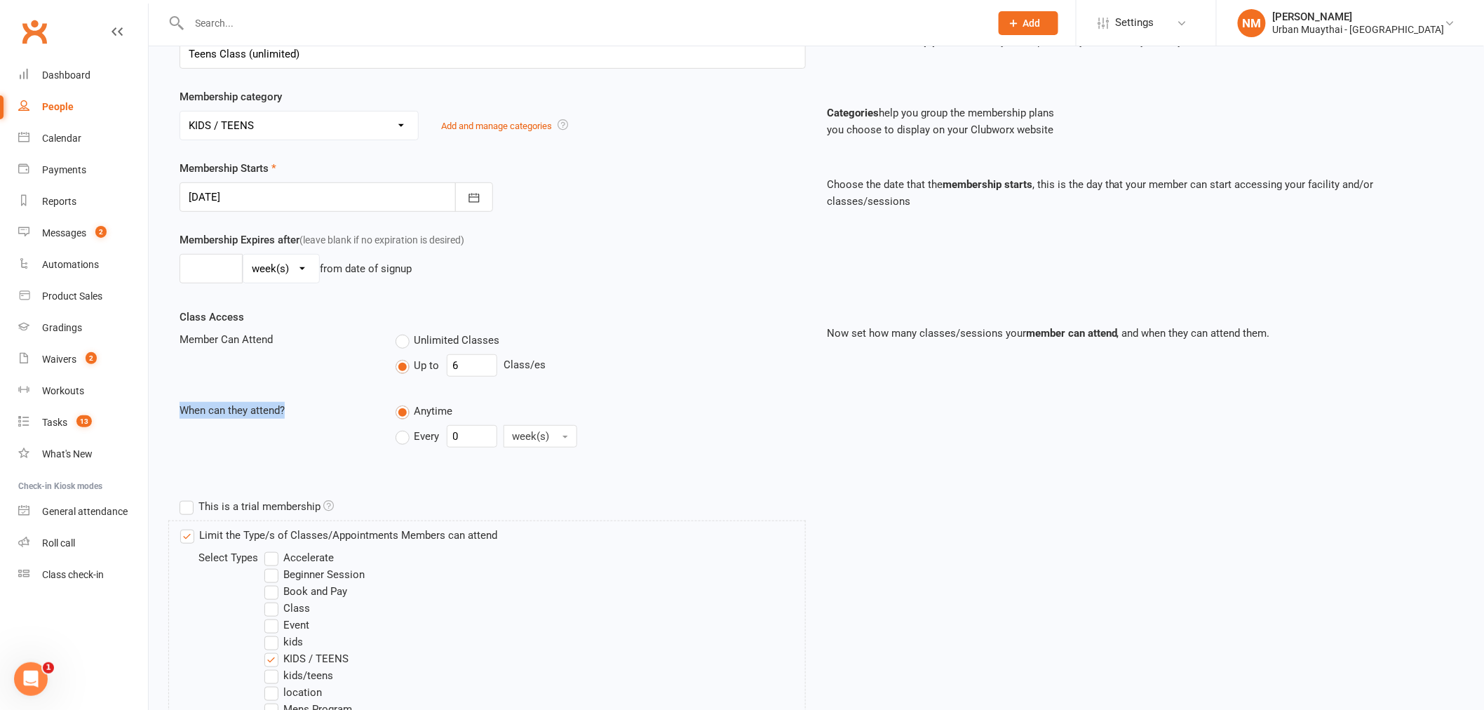
click at [220, 471] on div "Class Access Member Can Attend Unlimited Classes Up to 6 Class/es When can they…" at bounding box center [493, 391] width 648 height 164
click at [241, 424] on div "When can they attend? Anytime Every 0 week(s)" at bounding box center [493, 427] width 648 height 51
click at [254, 405] on div "When can they attend?" at bounding box center [277, 410] width 216 height 17
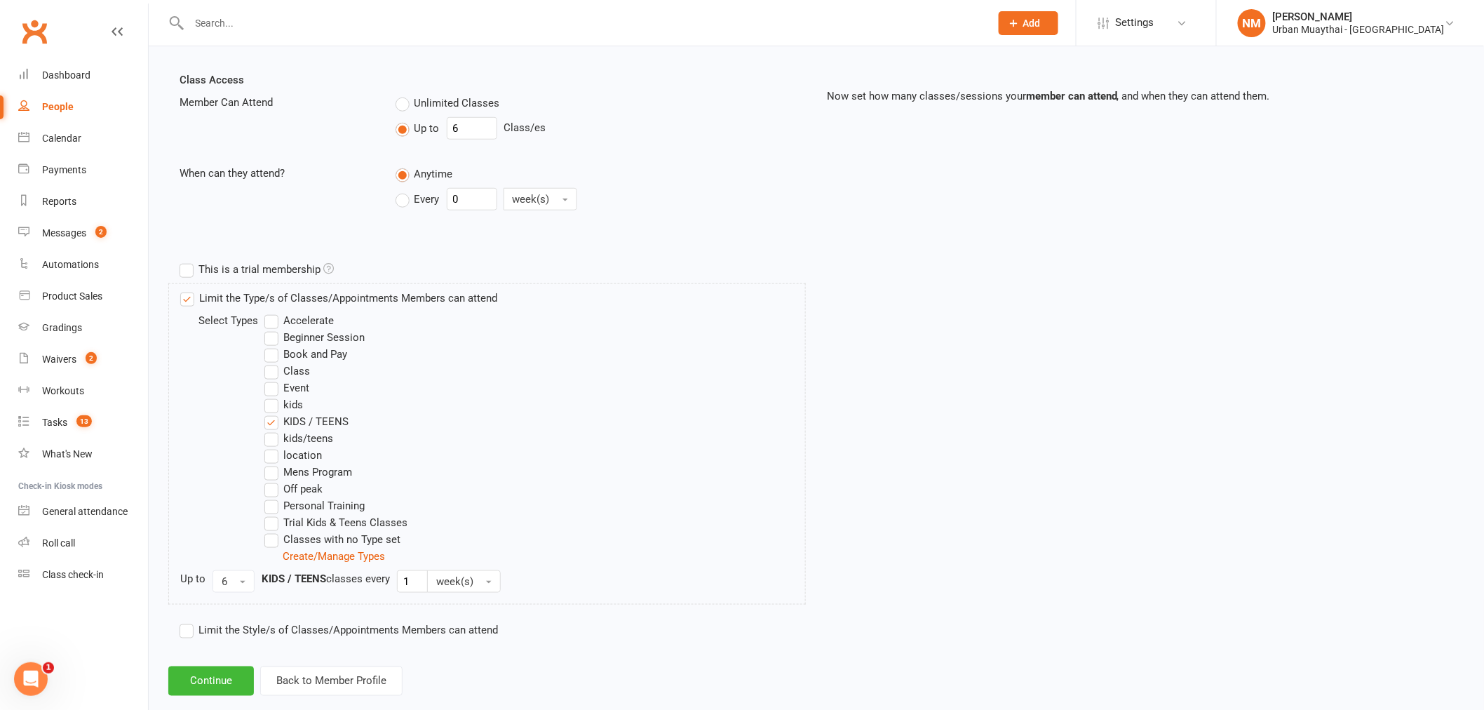
scroll to position [496, 0]
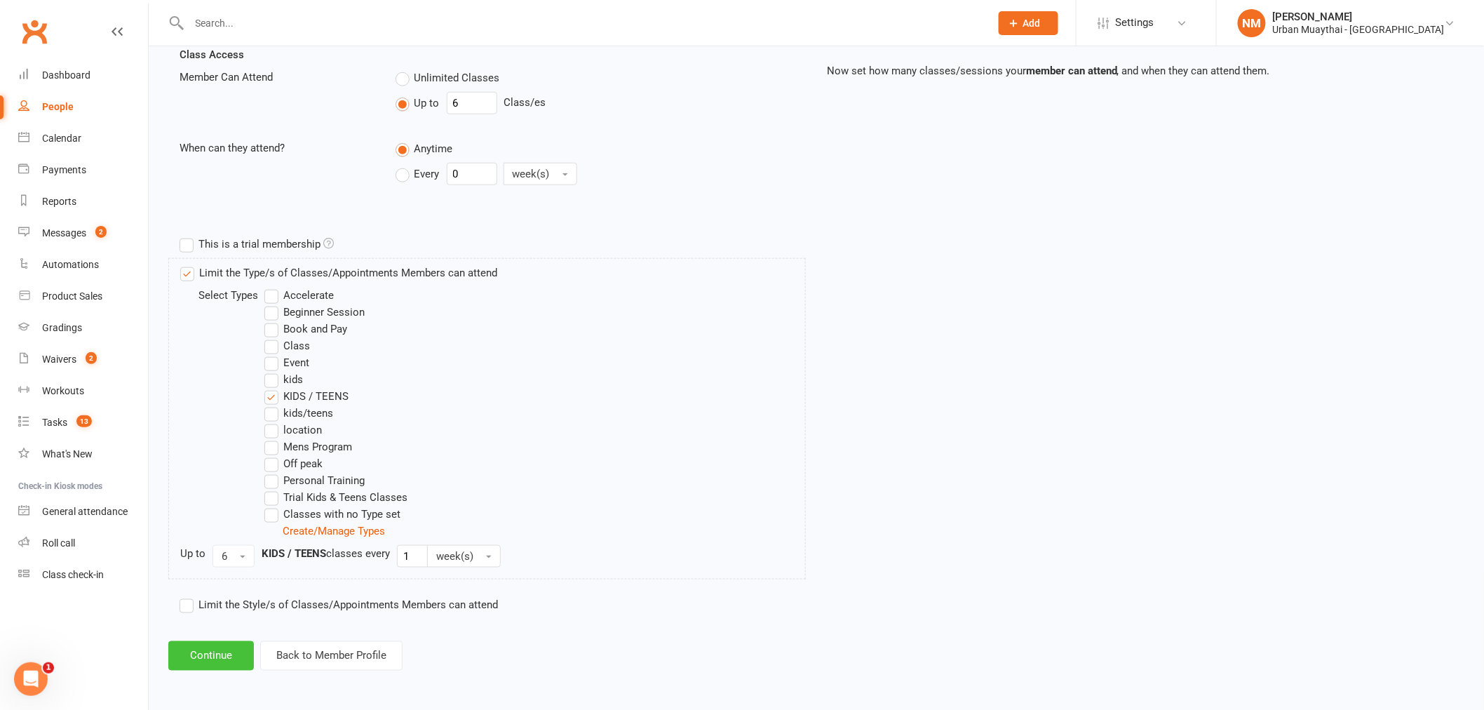
click at [209, 647] on button "Continue" at bounding box center [211, 655] width 86 height 29
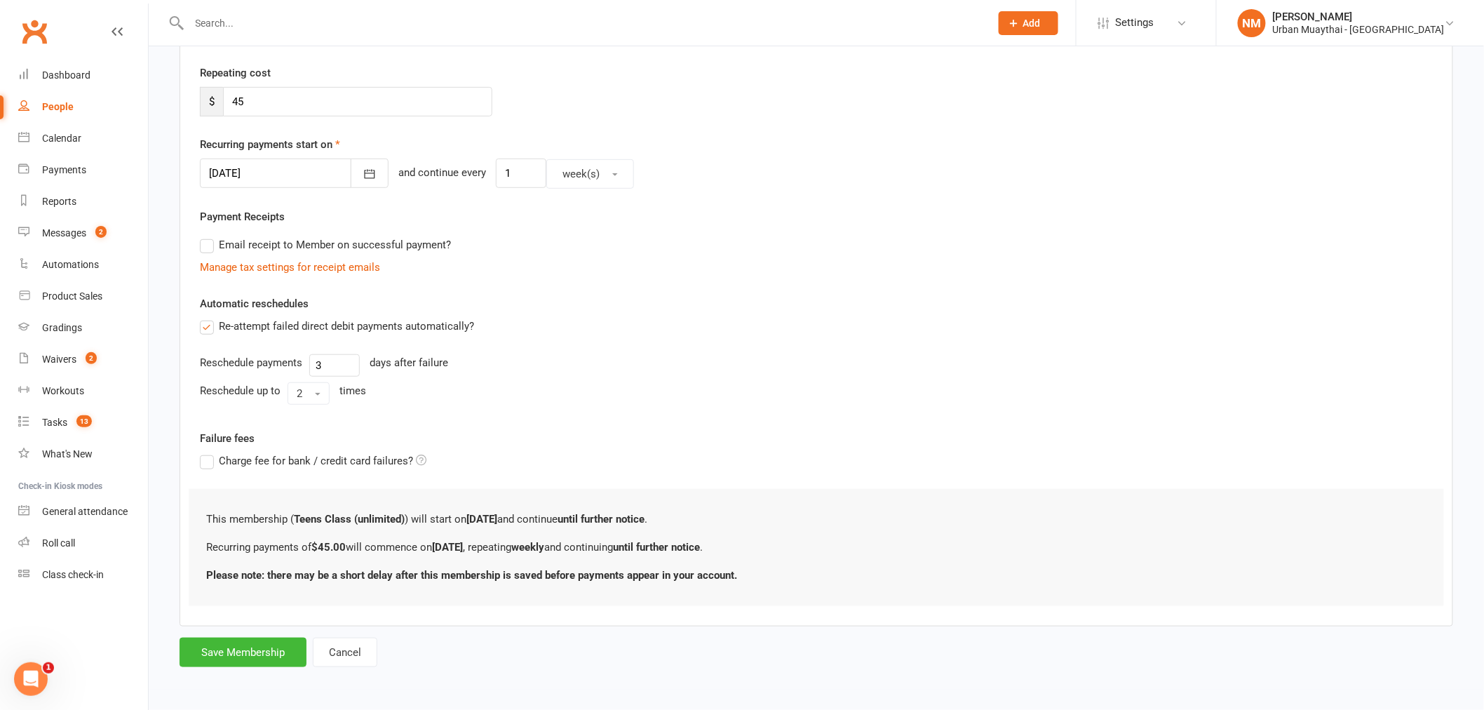
scroll to position [0, 0]
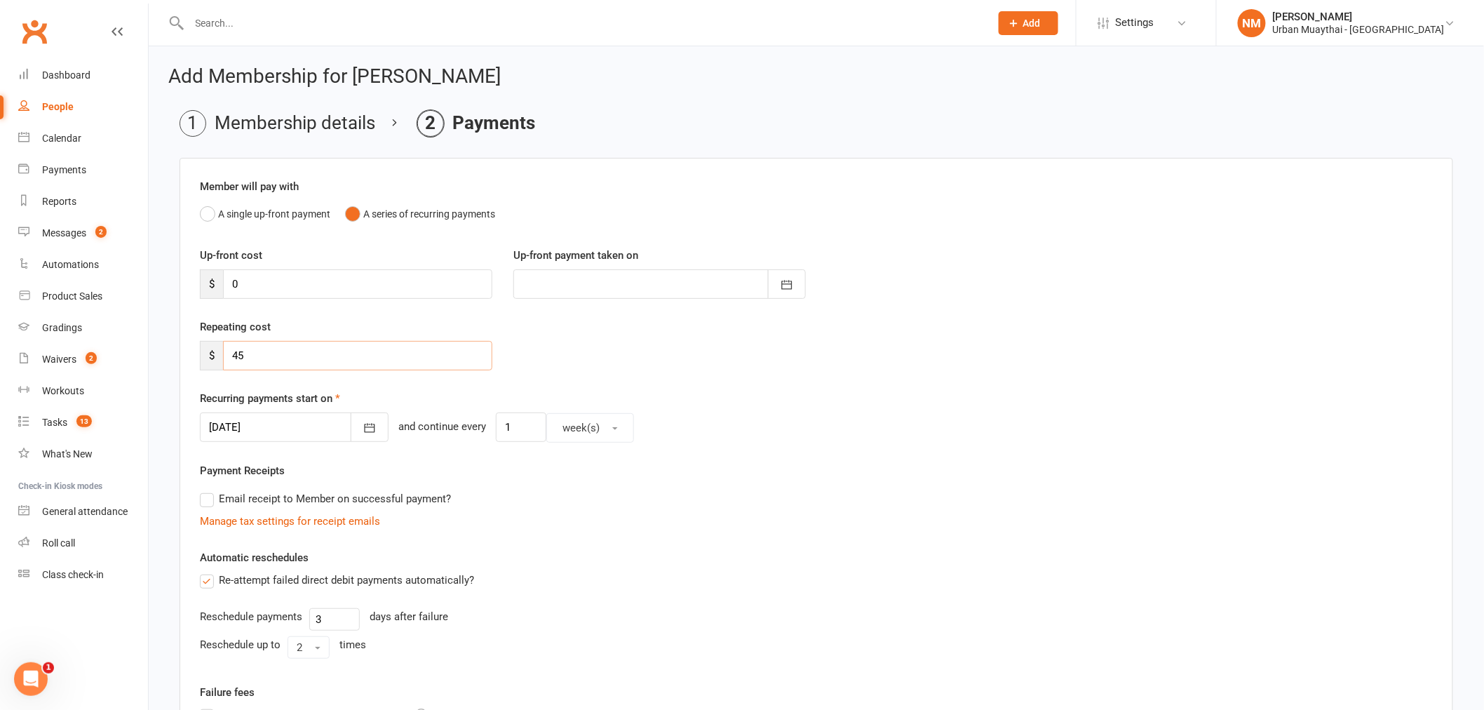
drag, startPoint x: 226, startPoint y: 354, endPoint x: 269, endPoint y: 361, distance: 43.4
click at [267, 361] on input "45" at bounding box center [357, 355] width 269 height 29
type input "38.25"
click at [914, 433] on div "14 Aug 2025 August 2025 Sun Mon Tue Wed Thu Fri Sat 31 27 28 29 30 31 01 02 32 …" at bounding box center [816, 428] width 1233 height 30
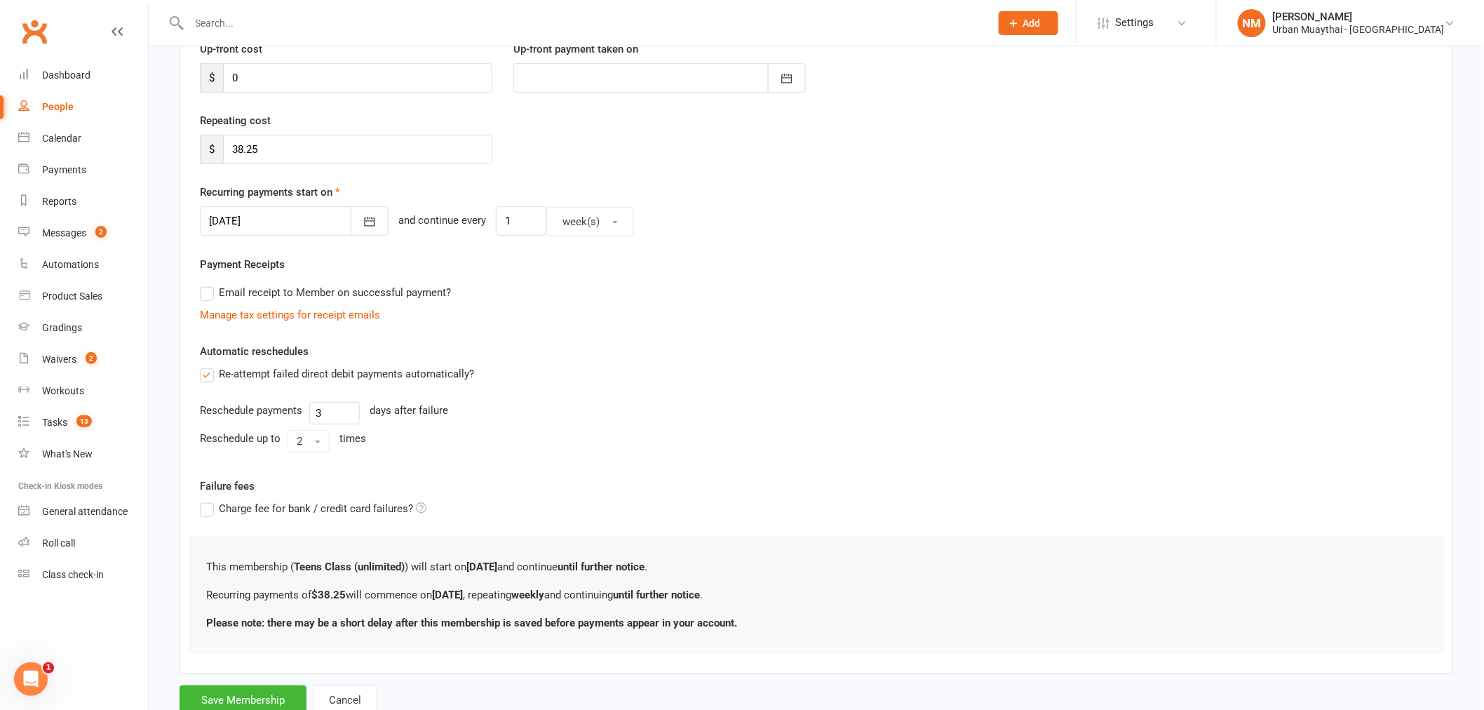
scroll to position [234, 0]
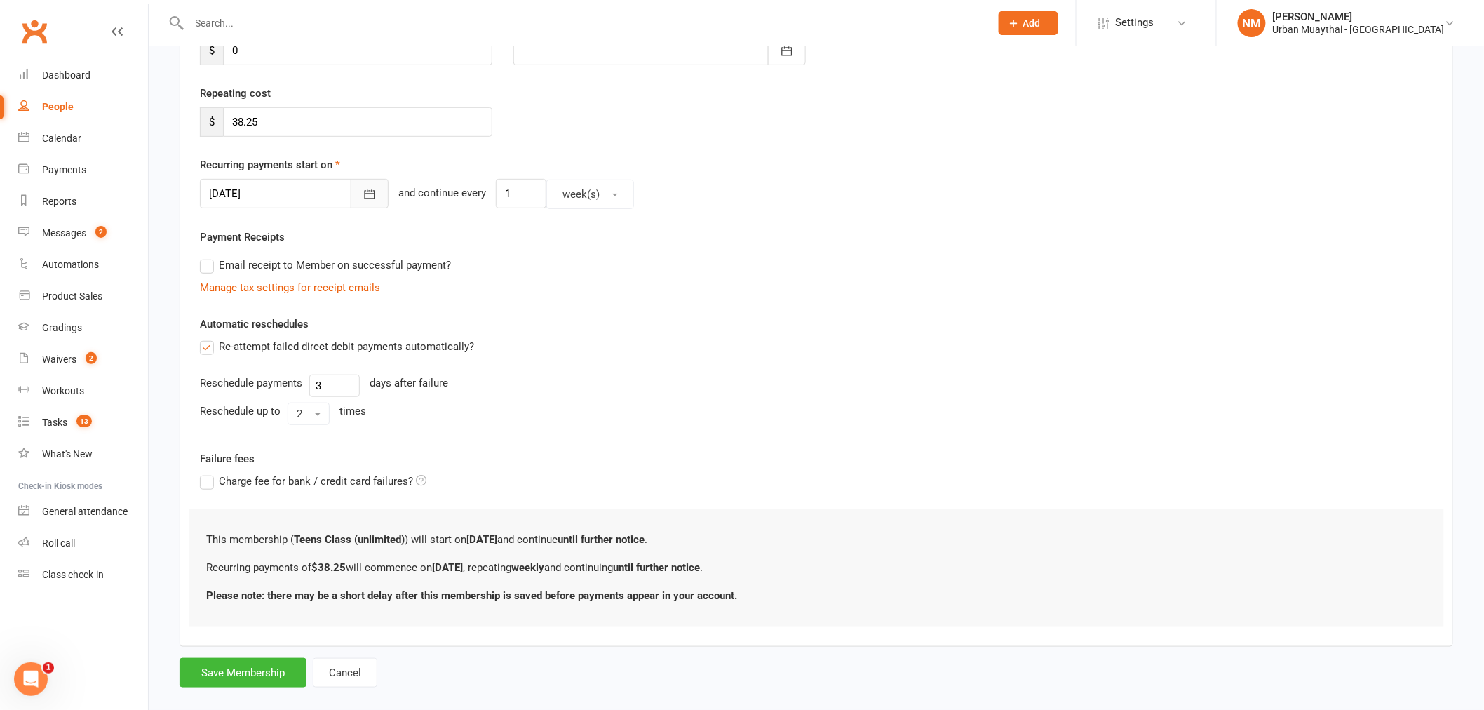
click at [351, 187] on button "button" at bounding box center [370, 193] width 38 height 29
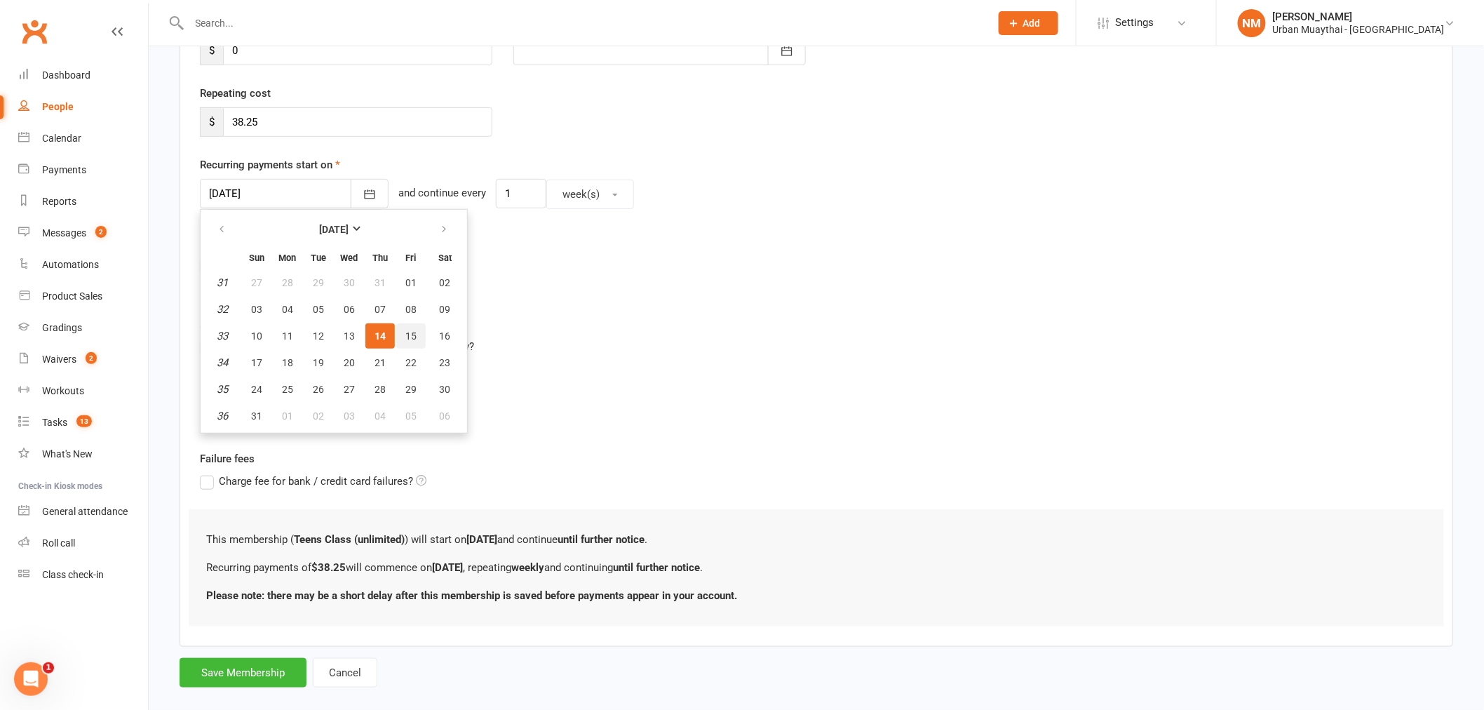
click at [410, 332] on span "15" at bounding box center [410, 335] width 11 height 11
type input "15 Aug 2025"
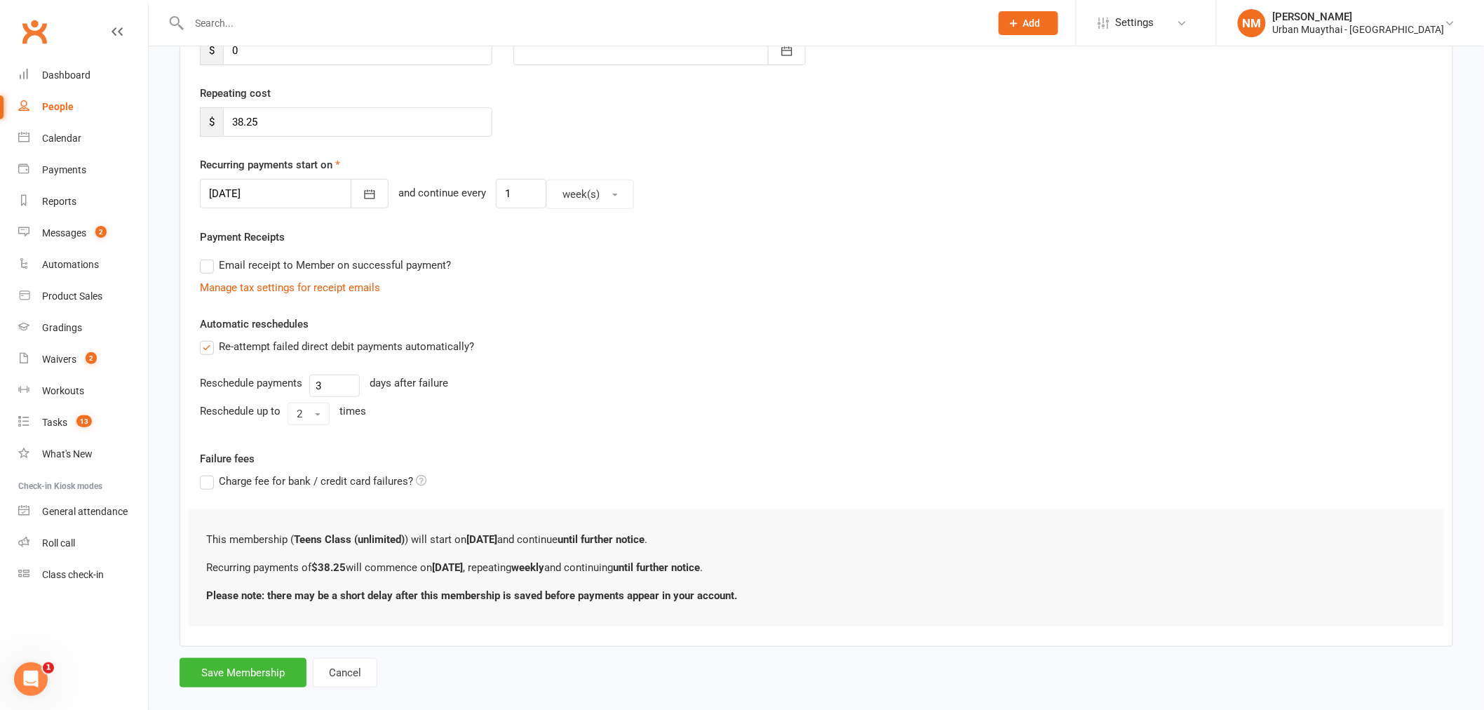
click at [532, 321] on div "Automatic reschedules Re-attempt failed direct debit payments automatically? Re…" at bounding box center [816, 373] width 1233 height 115
click at [227, 679] on button "Save Membership" at bounding box center [243, 672] width 127 height 29
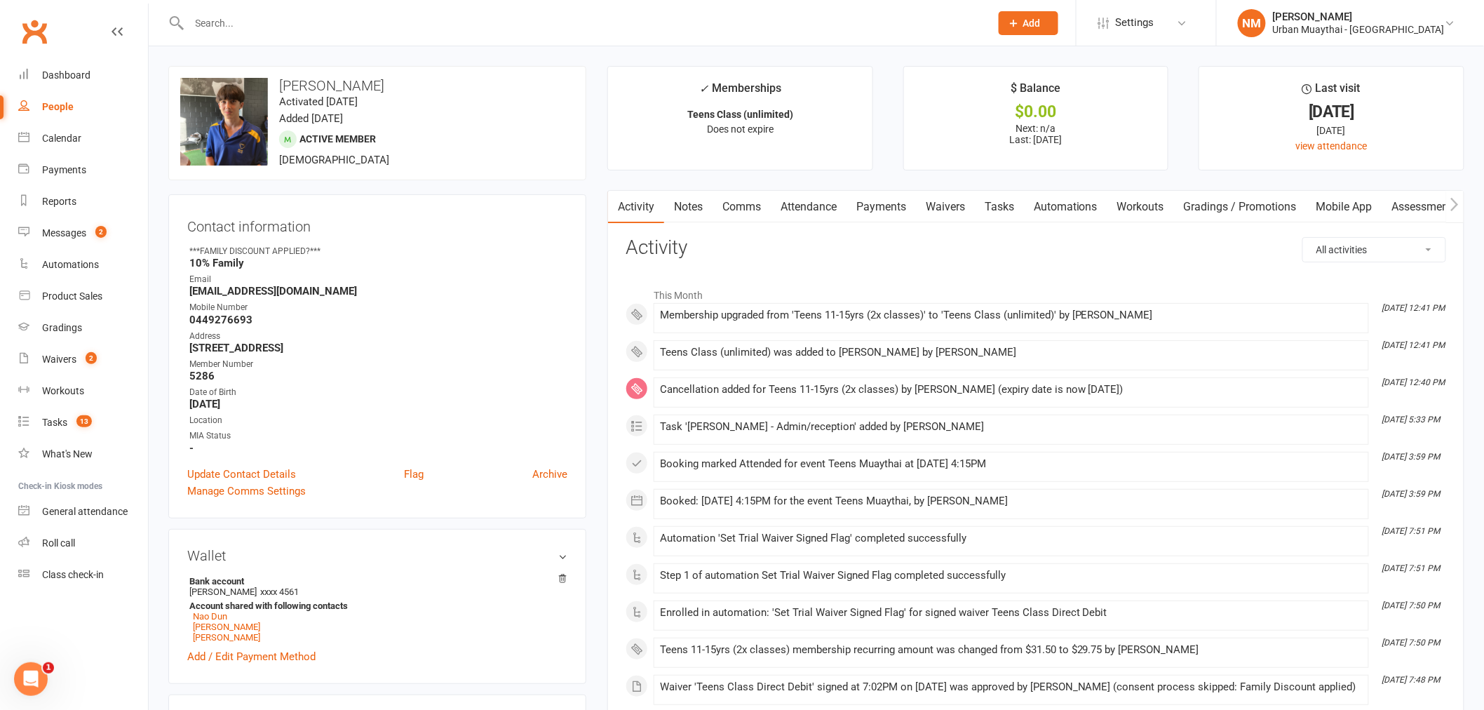
click at [913, 206] on link "Payments" at bounding box center [881, 207] width 69 height 32
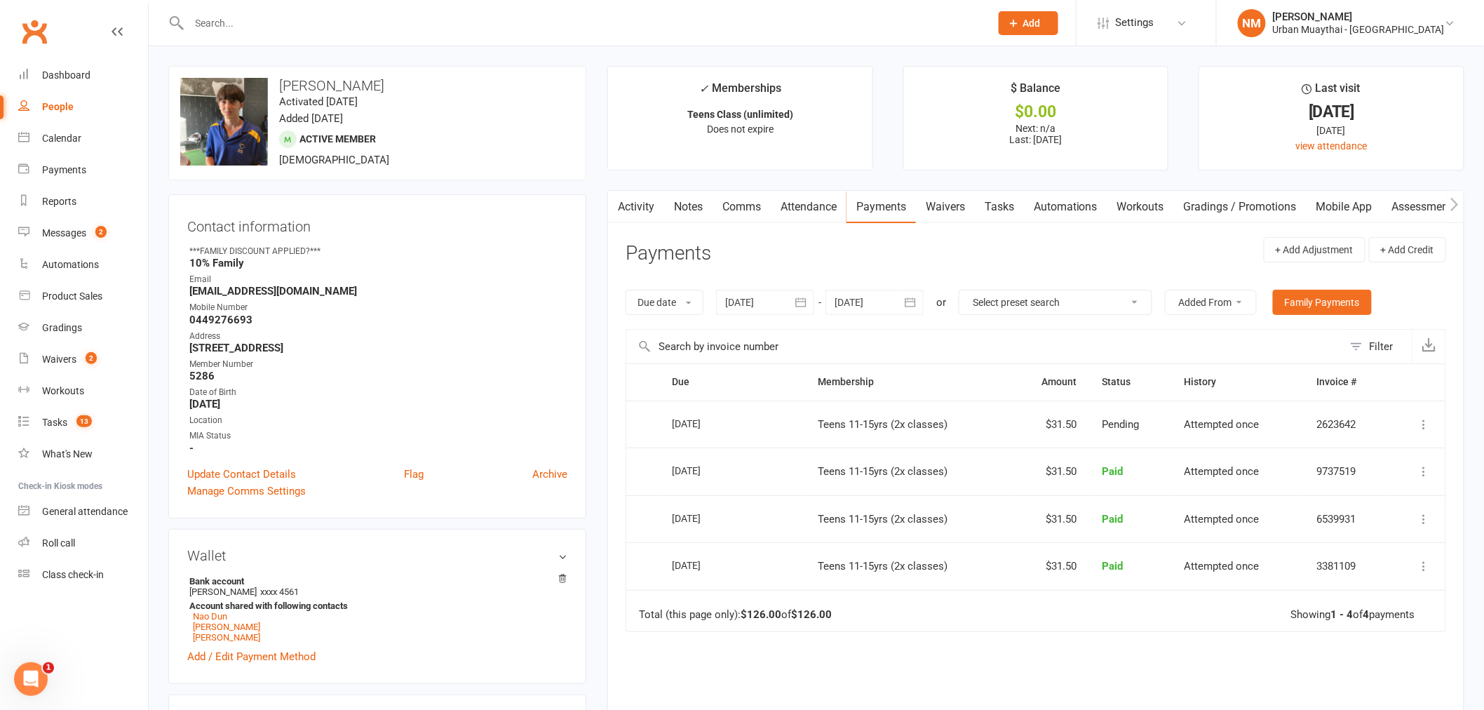
click at [767, 309] on div at bounding box center [765, 302] width 98 height 25
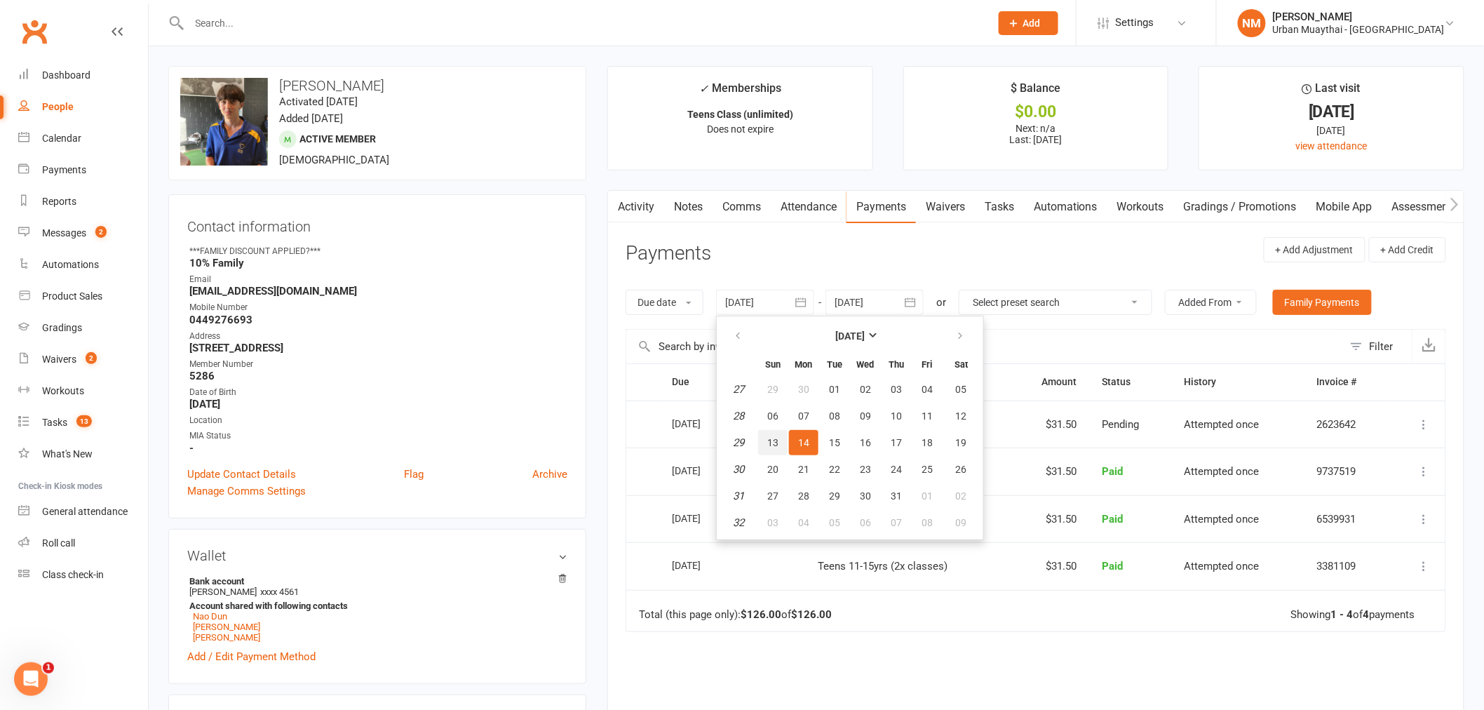
click at [769, 445] on button "13" at bounding box center [772, 442] width 29 height 25
type input "13 Jul 2025"
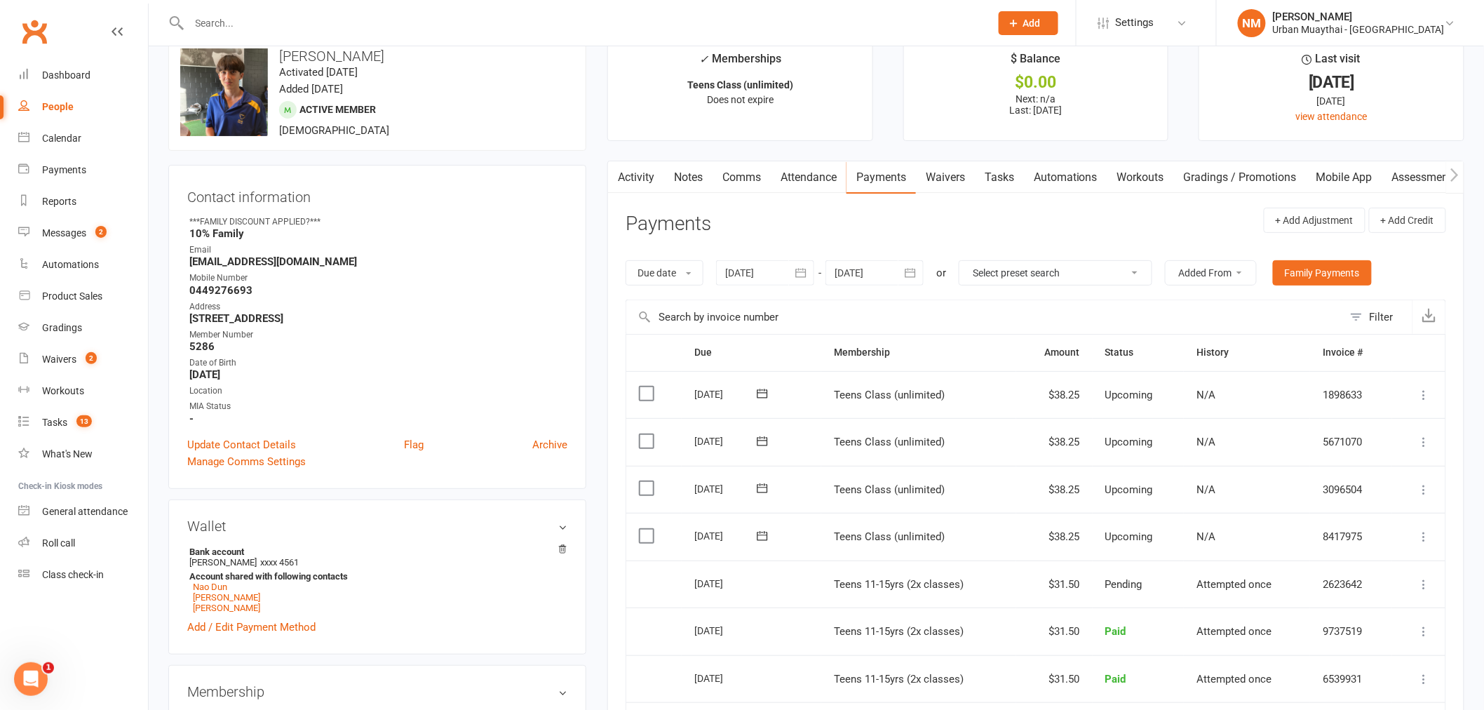
scroll to position [78, 0]
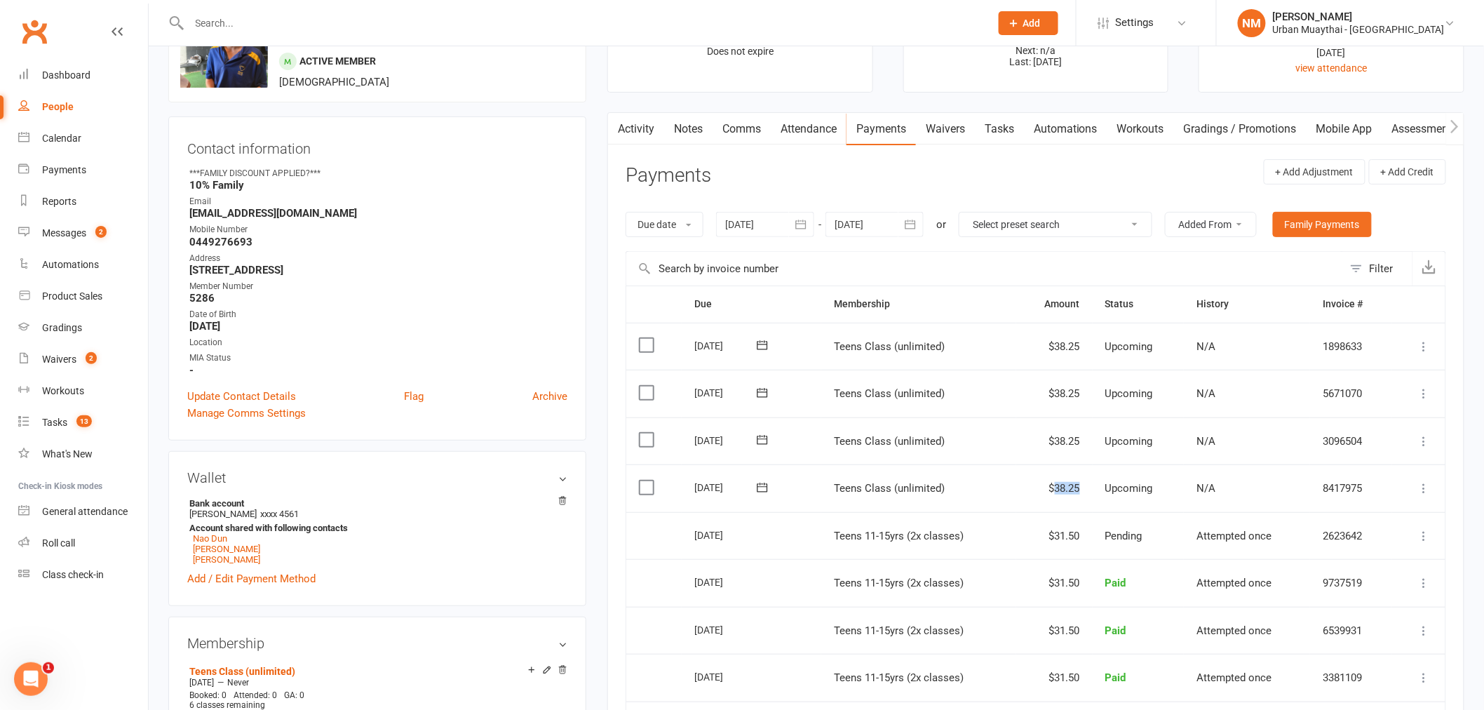
drag, startPoint x: 1069, startPoint y: 495, endPoint x: 1103, endPoint y: 487, distance: 34.5
click at [1103, 487] on tr "Select this 15 Aug 2025 Maxwell Dun Teens Class (unlimited) $38.25 Upcoming N/A…" at bounding box center [1035, 488] width 819 height 48
drag, startPoint x: 1039, startPoint y: 425, endPoint x: 1064, endPoint y: 416, distance: 26.9
click at [1084, 425] on td "$38.25" at bounding box center [1055, 441] width 76 height 48
drag, startPoint x: 1035, startPoint y: 374, endPoint x: 1104, endPoint y: 391, distance: 70.8
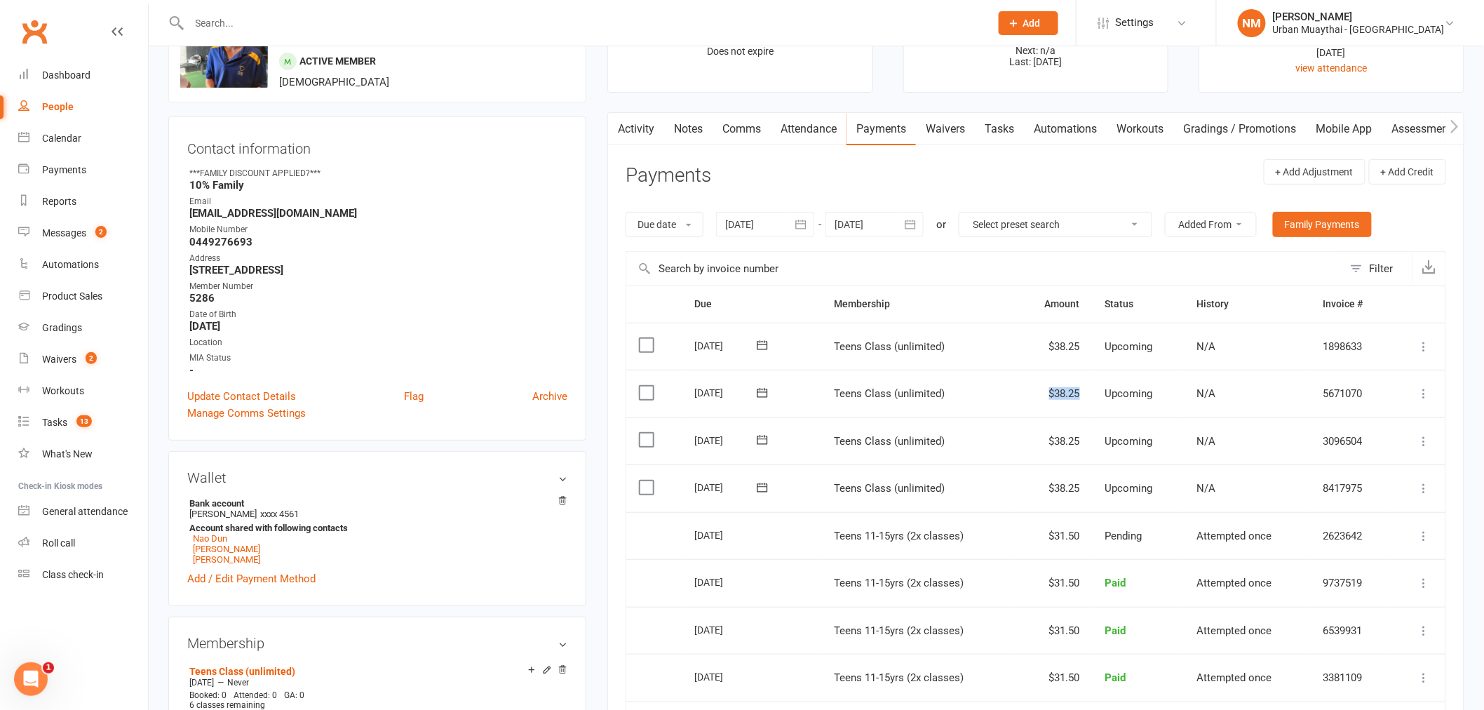
click at [1104, 391] on tr "Select this 29 Aug 2025 Maxwell Dun Teens Class (unlimited) $38.25 Upcoming N/A…" at bounding box center [1035, 394] width 819 height 48
drag, startPoint x: 1042, startPoint y: 319, endPoint x: 1077, endPoint y: 348, distance: 44.8
click at [1076, 348] on table "Due Contact Membership Amount Status History Invoice # Select this 05 Sep 2025 …" at bounding box center [1036, 515] width 821 height 458
click at [1082, 346] on td "$38.25" at bounding box center [1055, 347] width 76 height 48
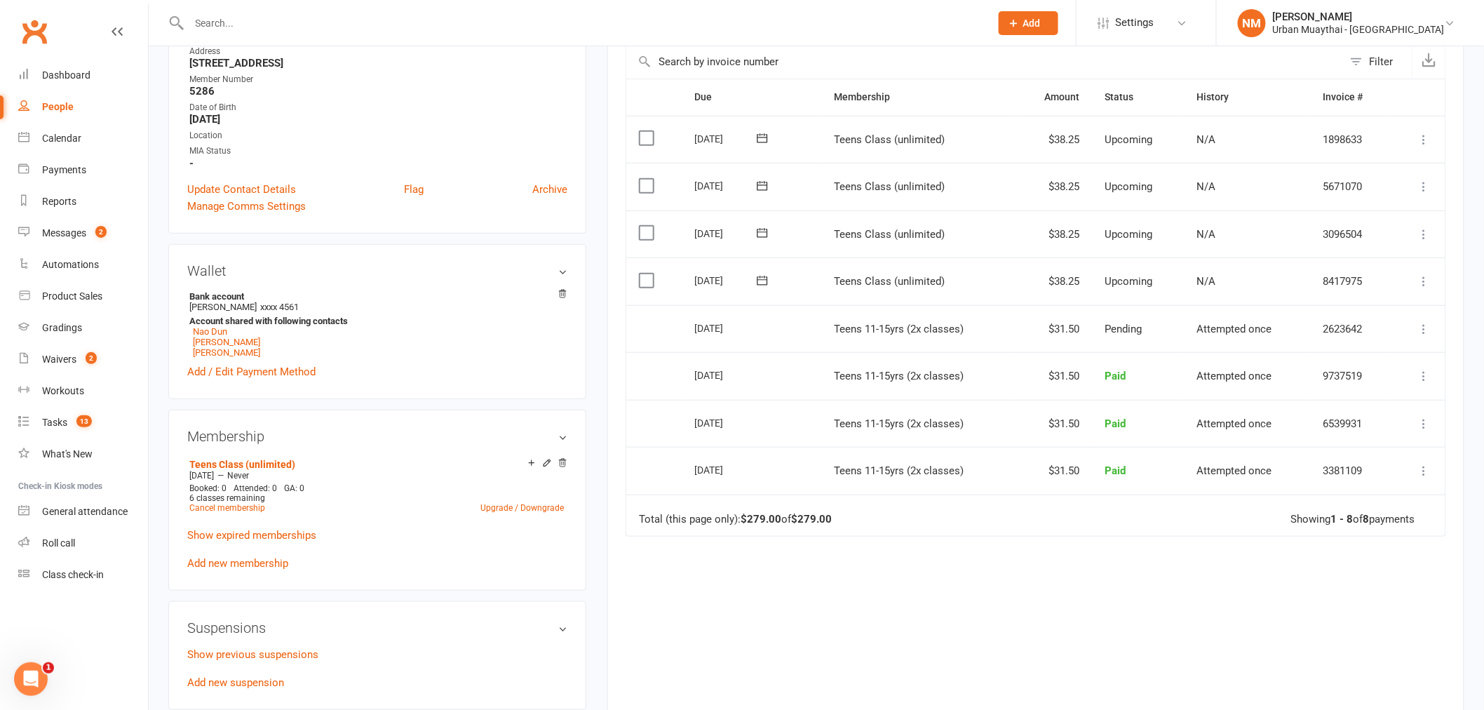
scroll to position [311, 0]
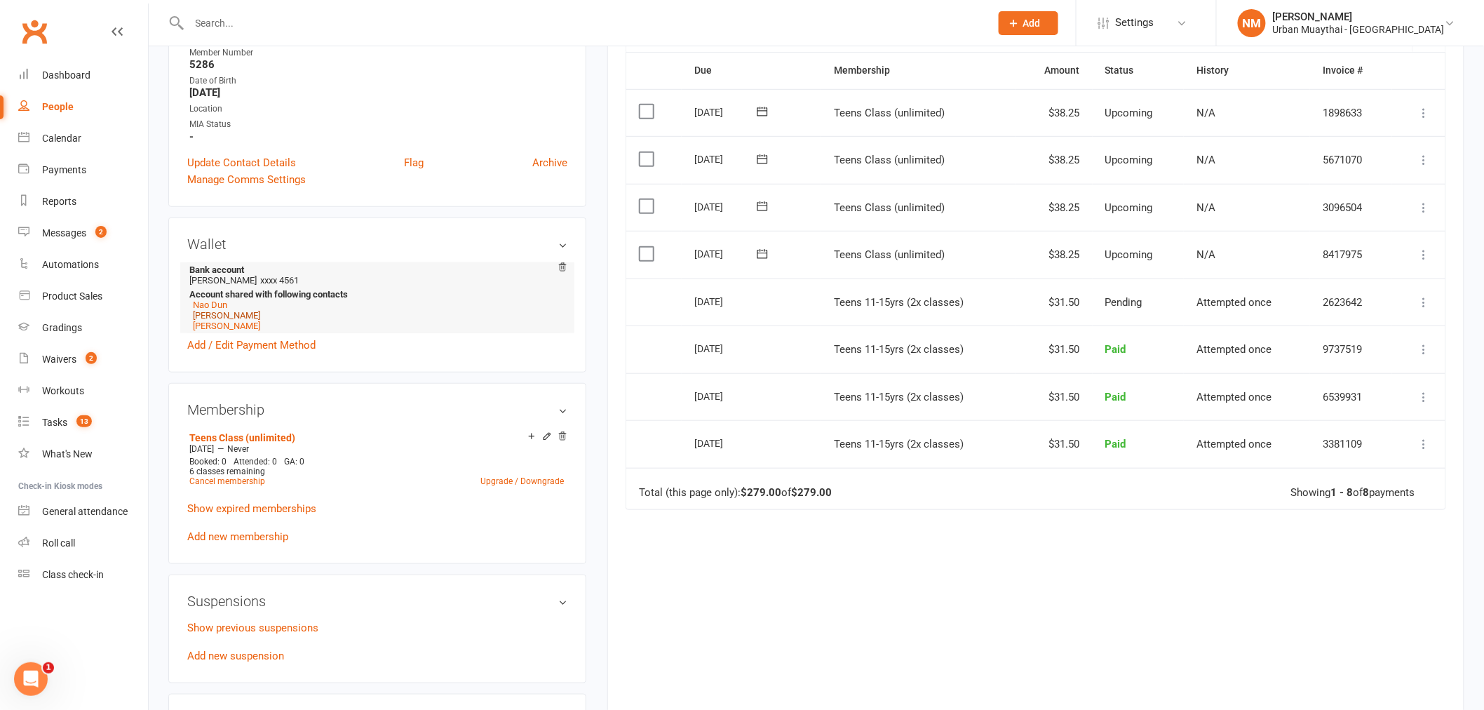
click at [213, 316] on link "Jay-J Dun" at bounding box center [226, 315] width 67 height 11
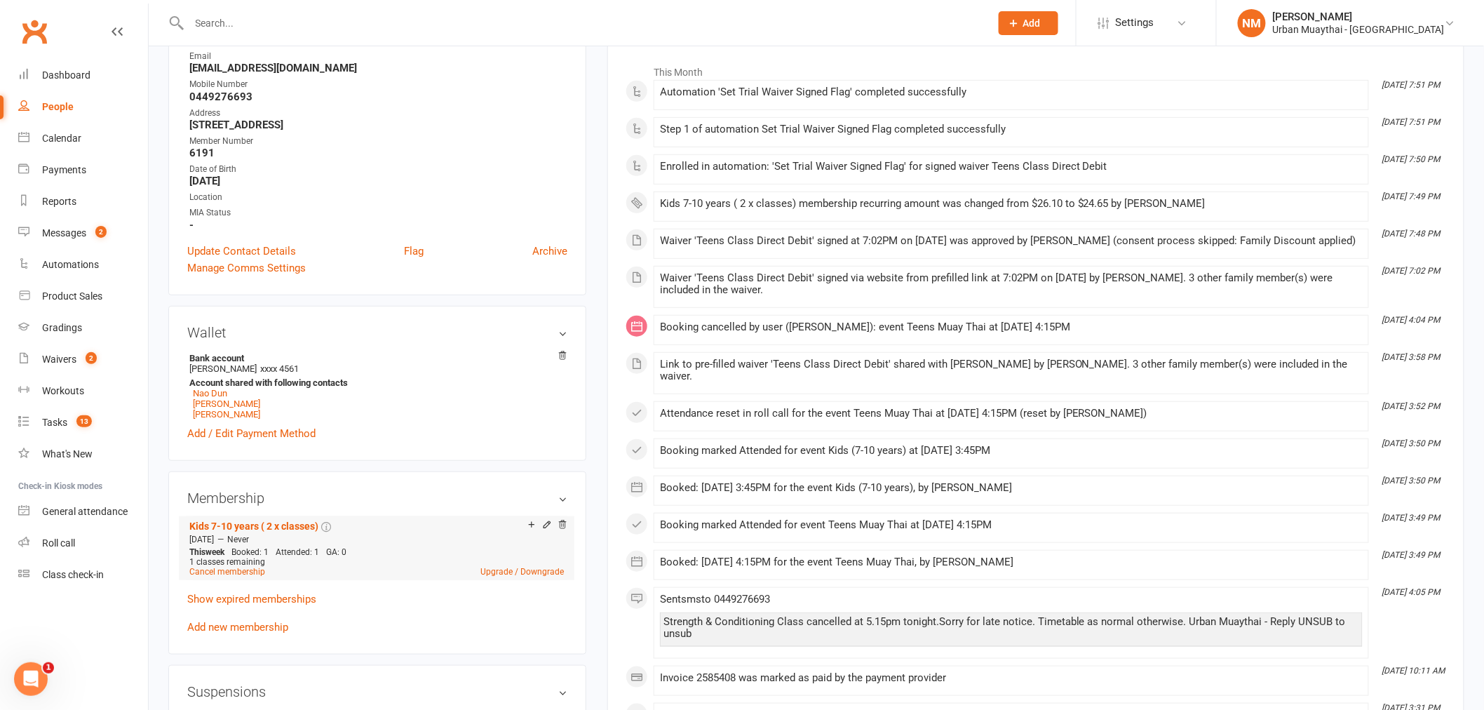
scroll to position [389, 0]
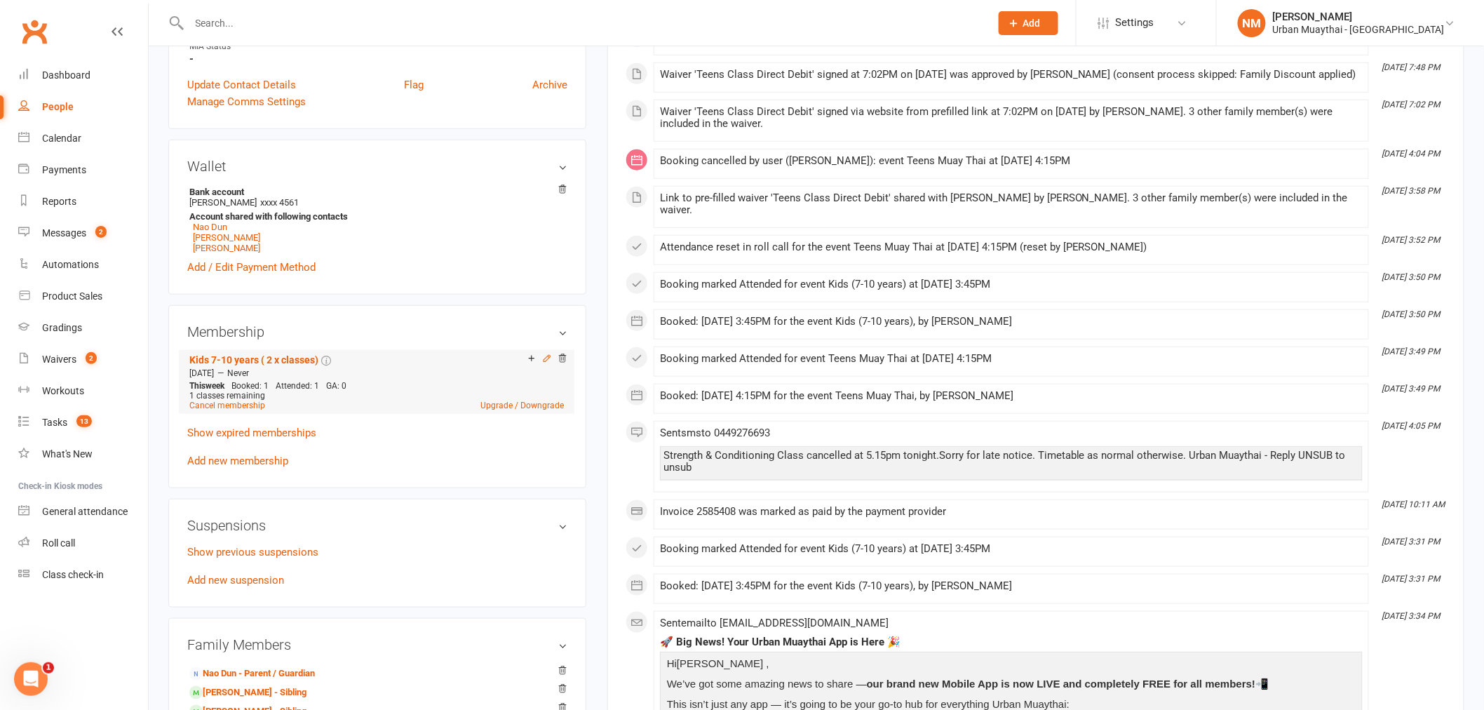
click at [548, 359] on icon at bounding box center [547, 359] width 10 height 10
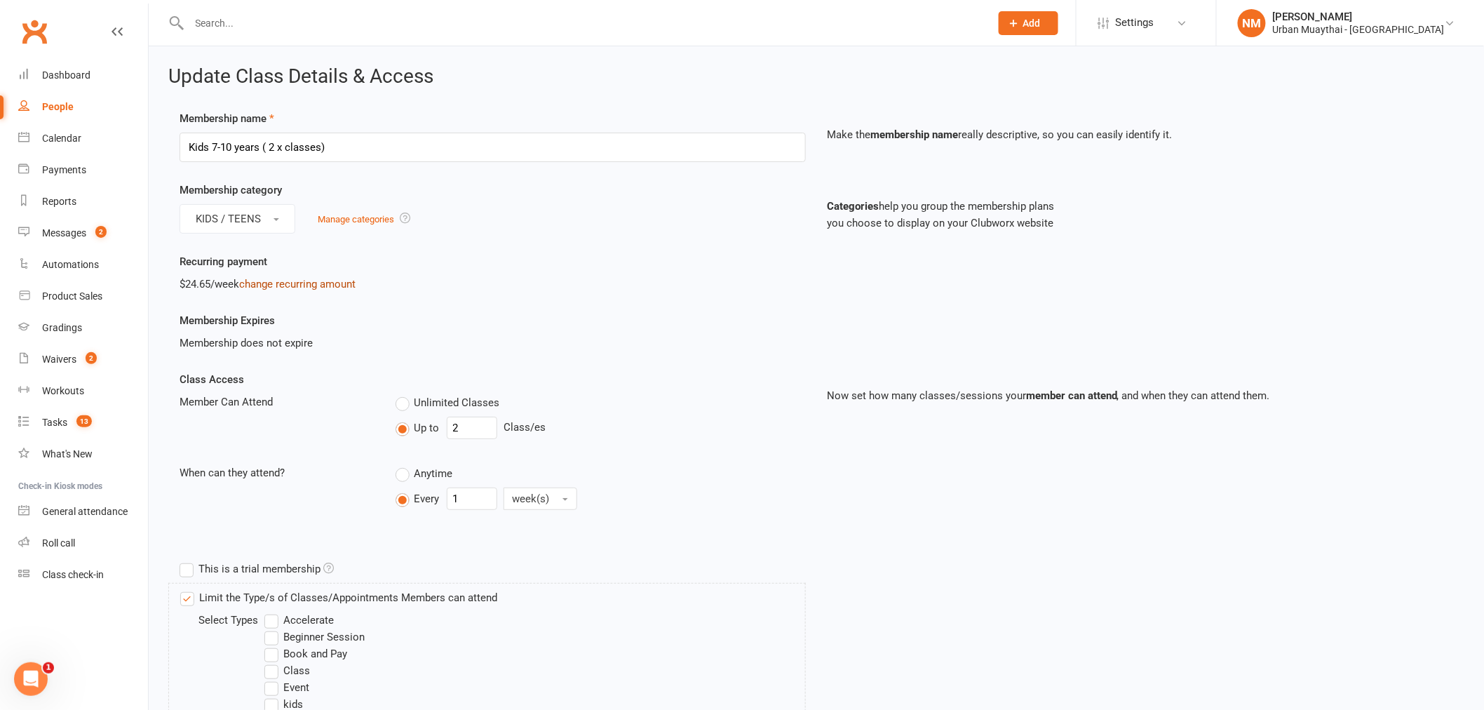
click at [282, 284] on link "change recurring amount" at bounding box center [297, 284] width 116 height 13
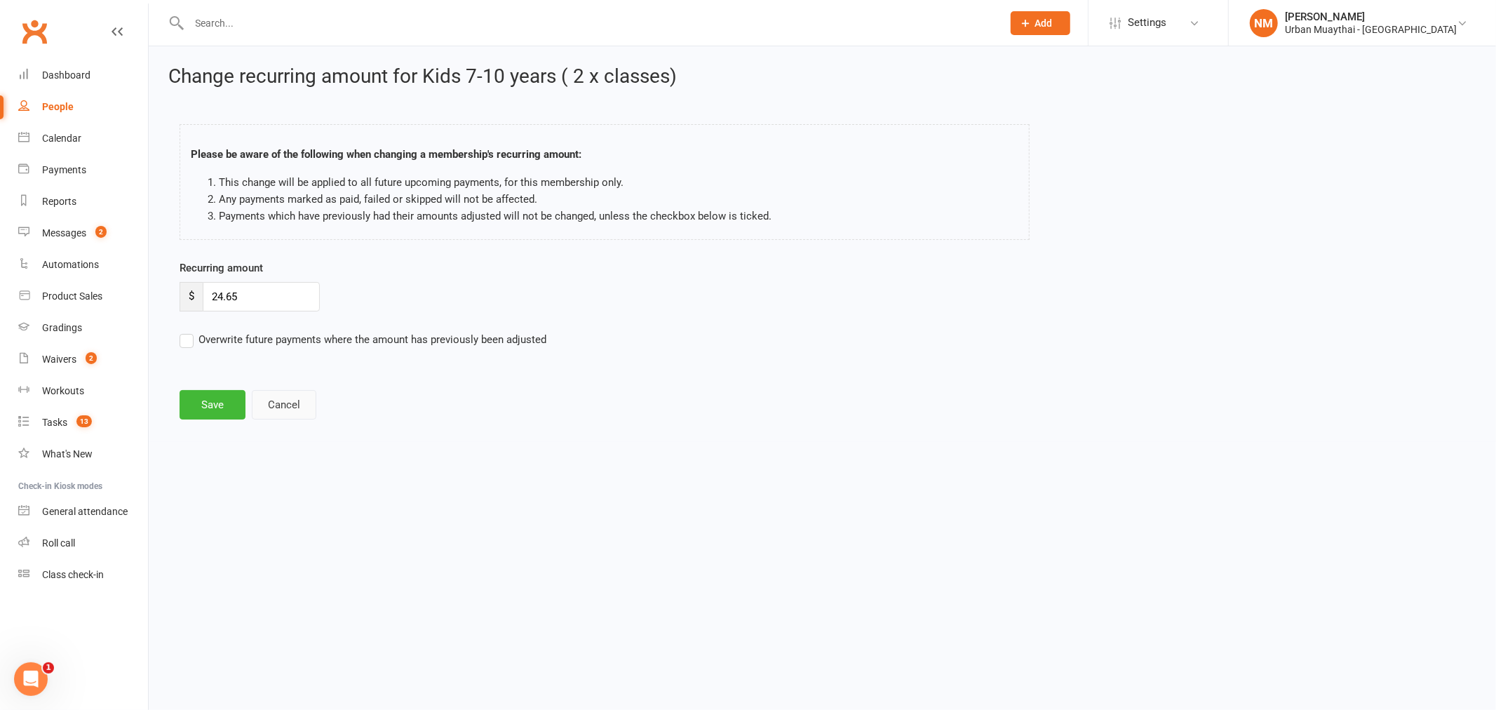
click at [306, 405] on button "Cancel" at bounding box center [284, 404] width 65 height 29
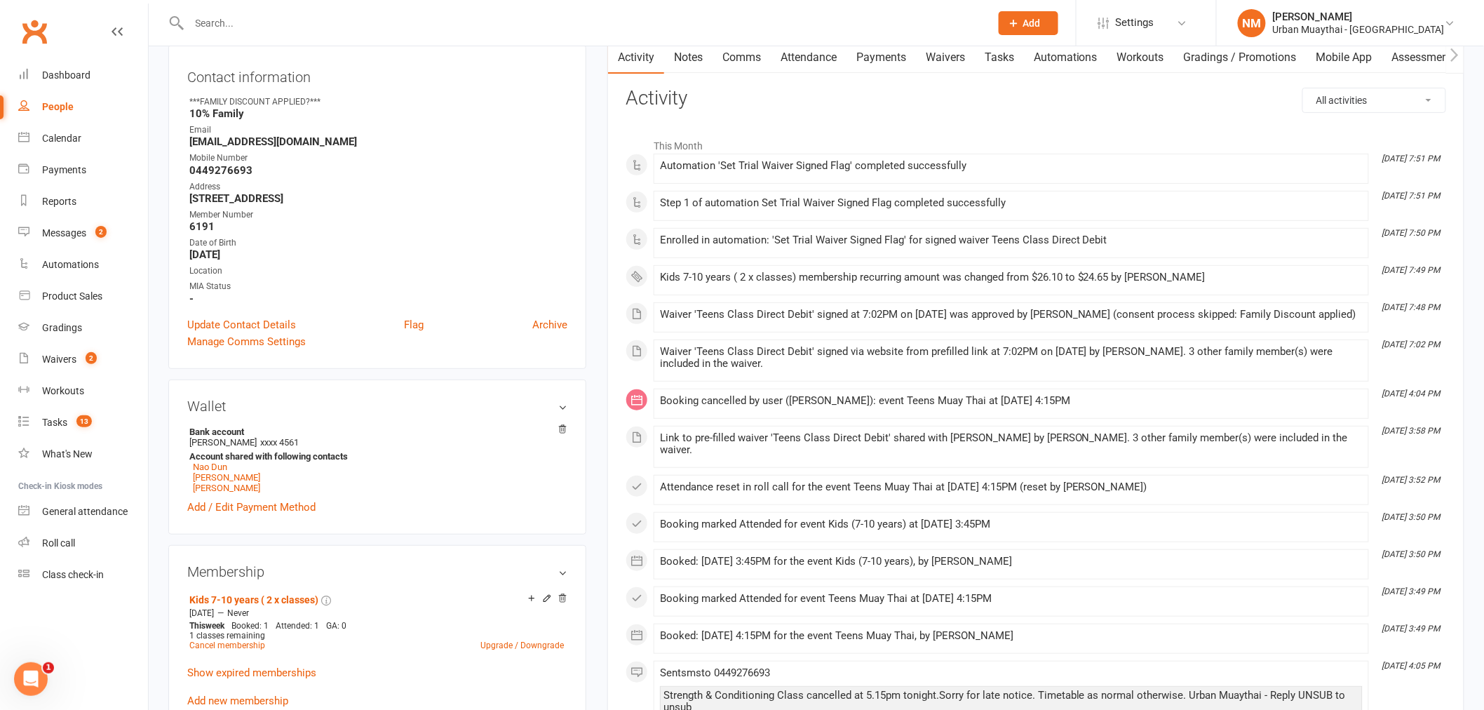
scroll to position [156, 0]
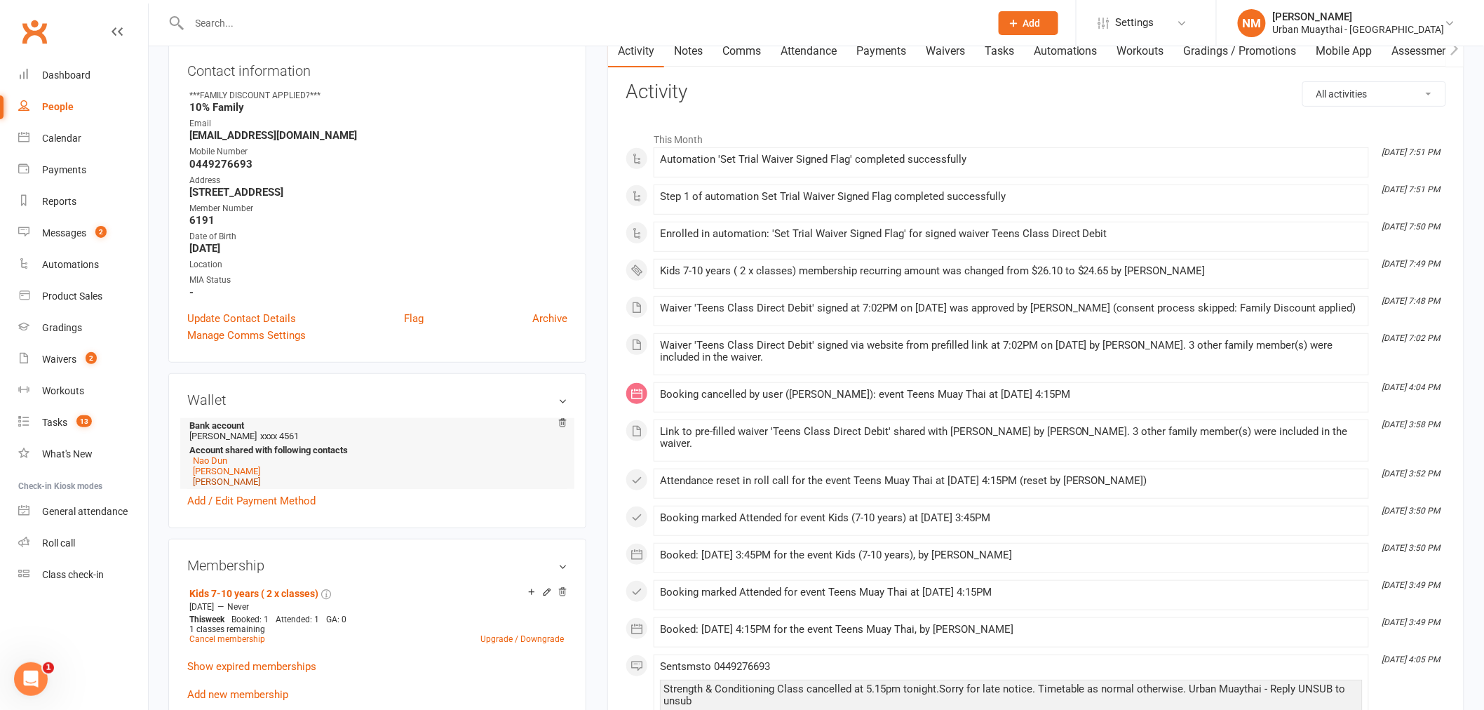
click at [210, 480] on link "[PERSON_NAME]" at bounding box center [226, 481] width 67 height 11
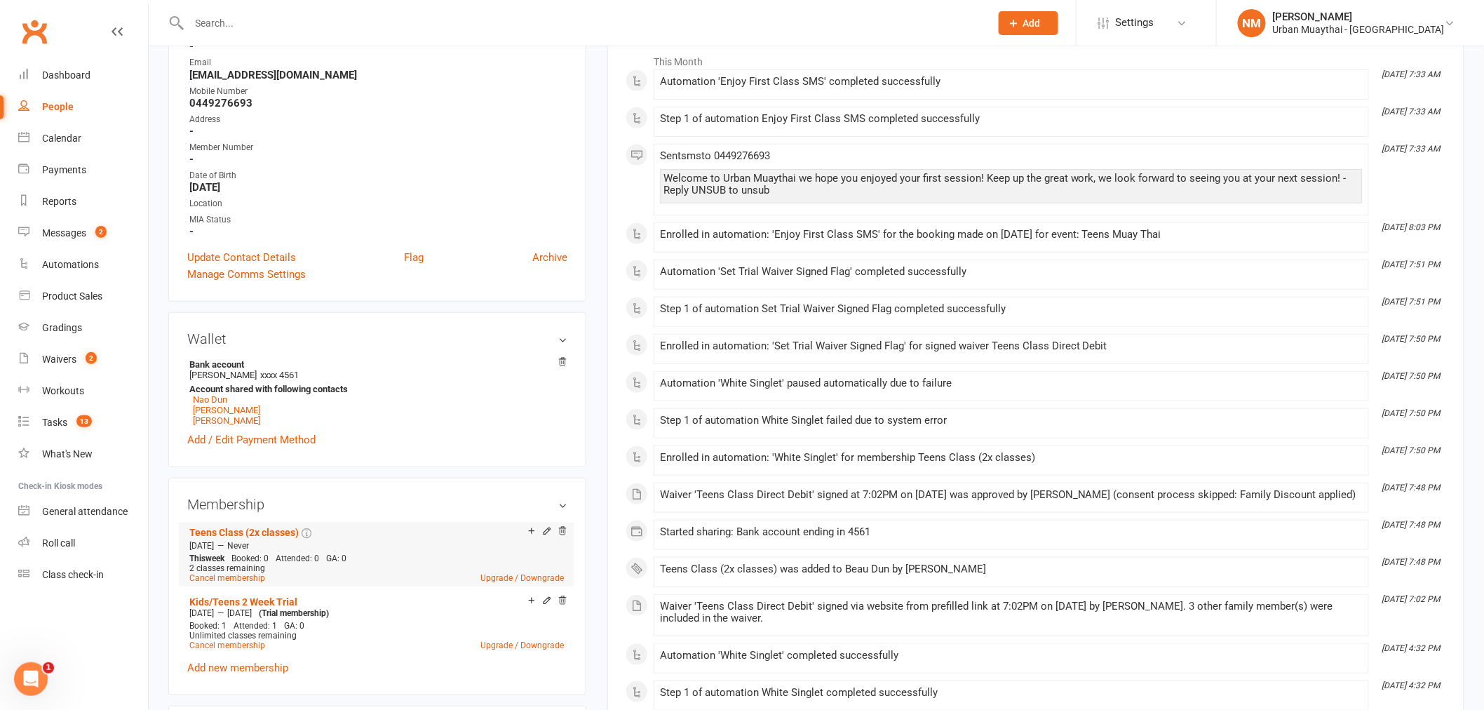
scroll to position [311, 0]
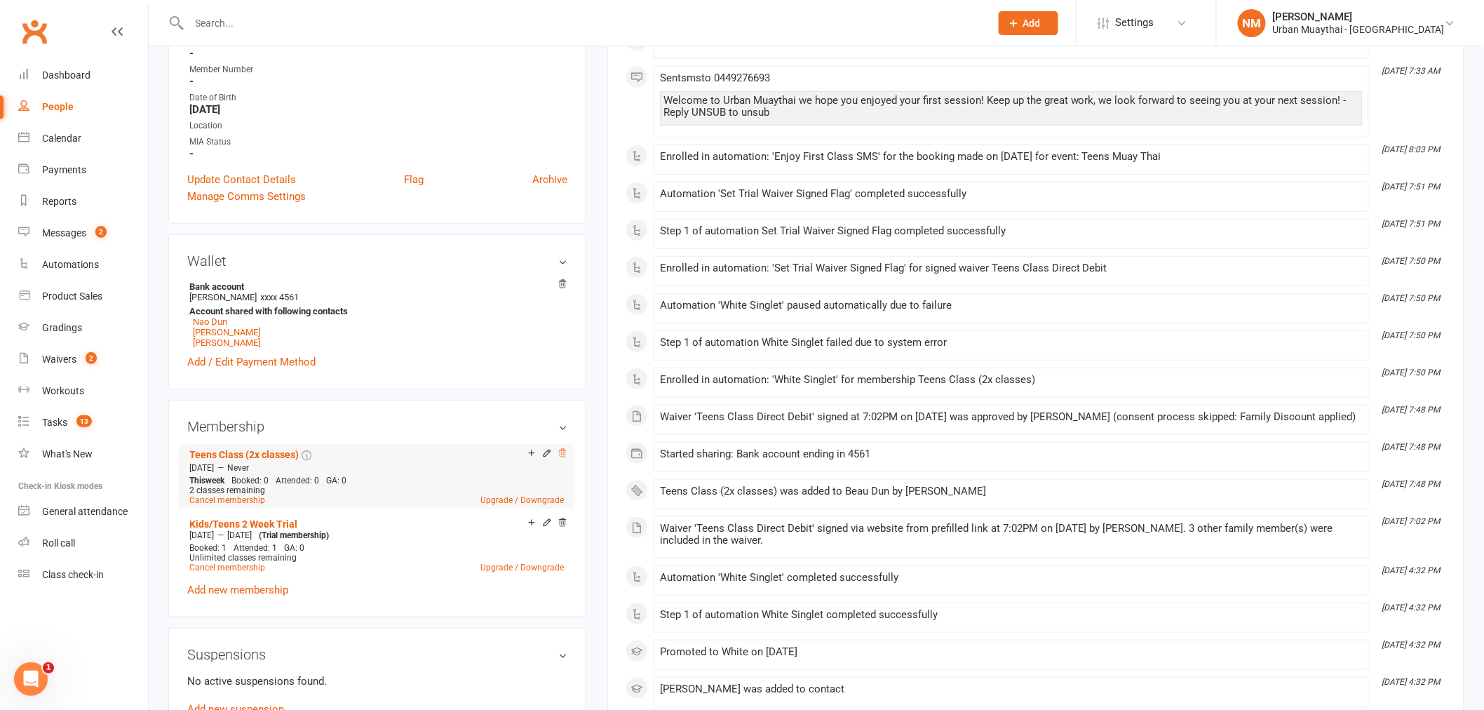
click at [566, 453] on icon at bounding box center [563, 453] width 10 height 10
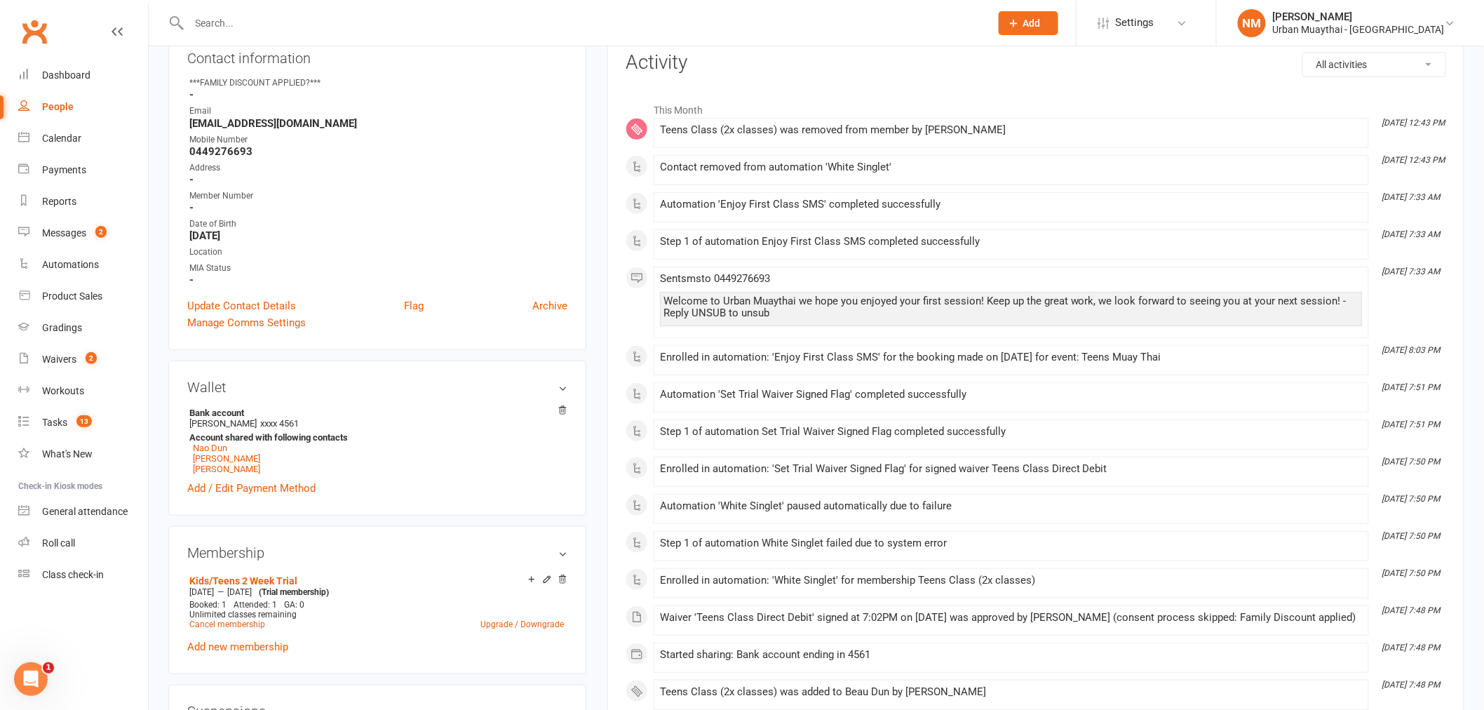
scroll to position [0, 0]
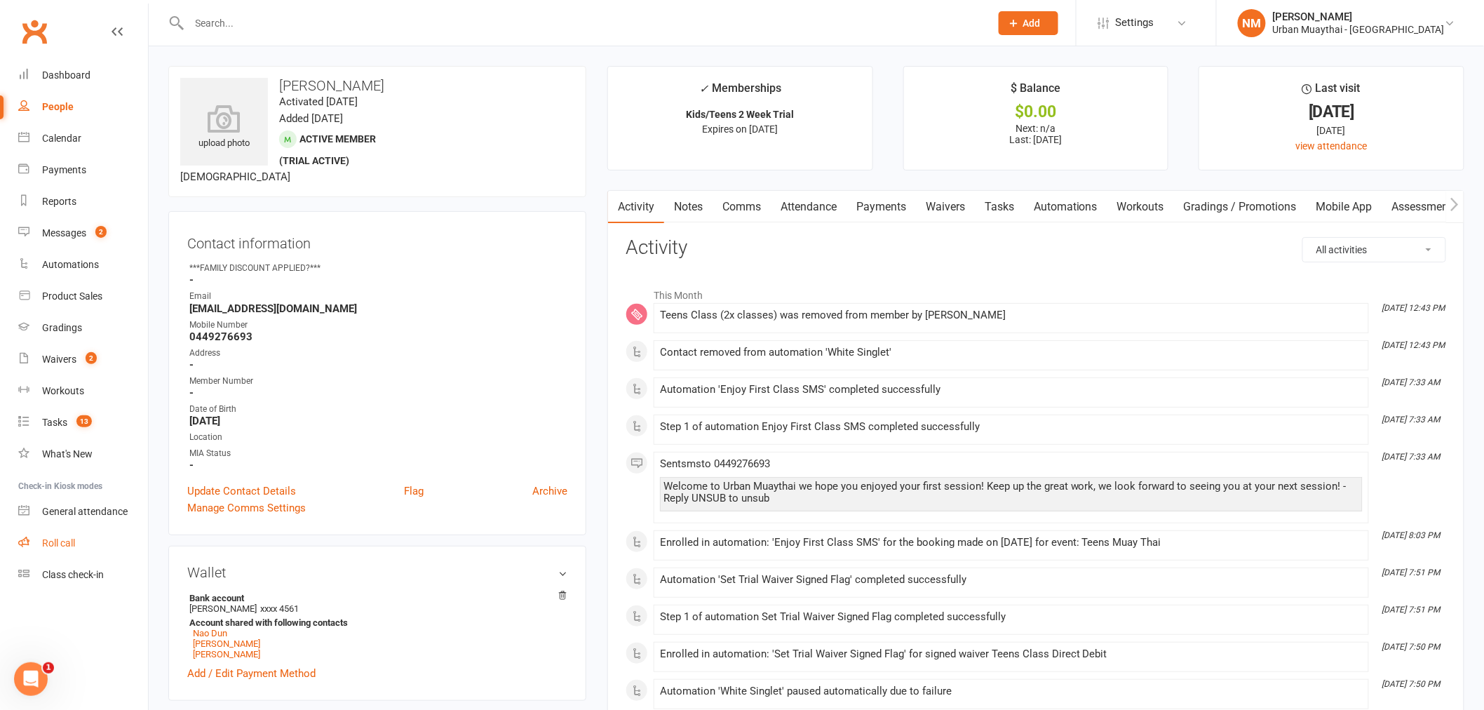
click at [65, 546] on div "Roll call" at bounding box center [58, 542] width 33 height 11
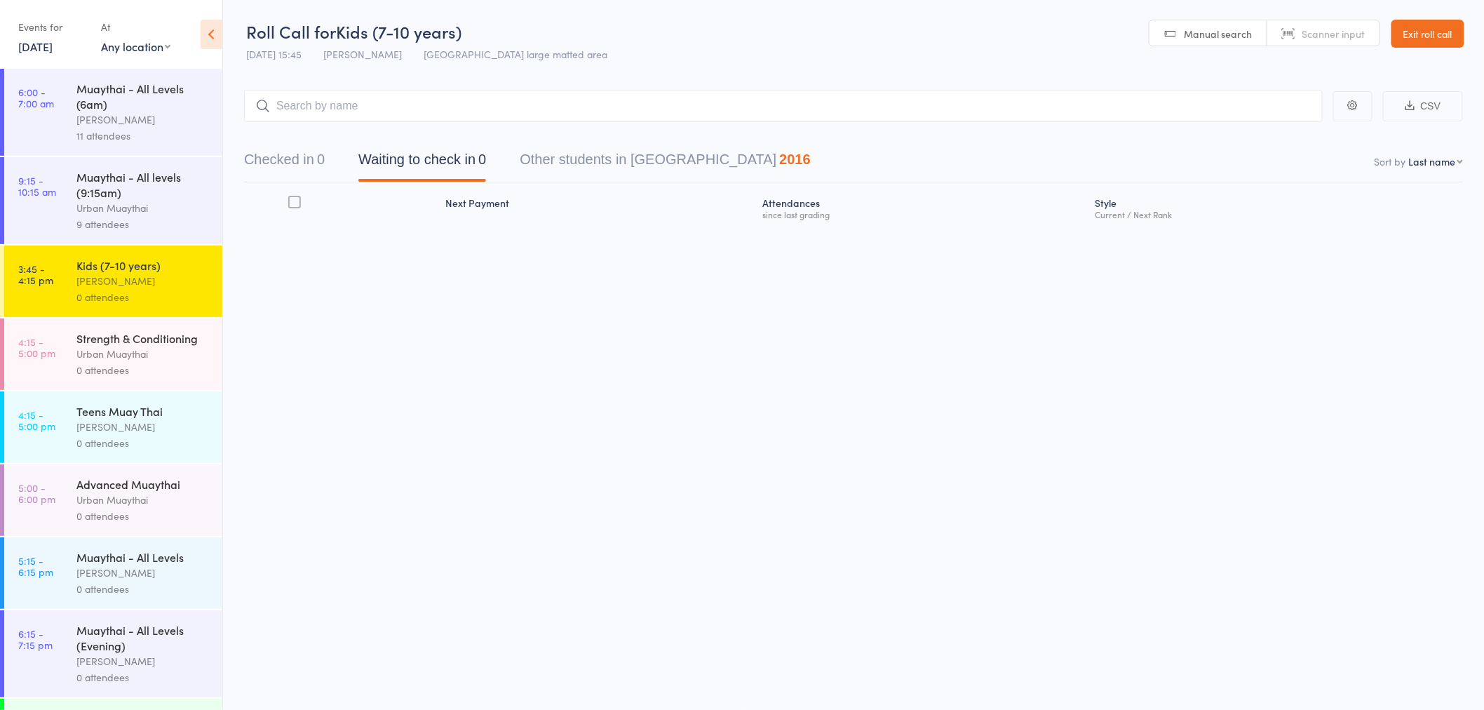
click at [1418, 30] on link "Exit roll call" at bounding box center [1428, 34] width 73 height 28
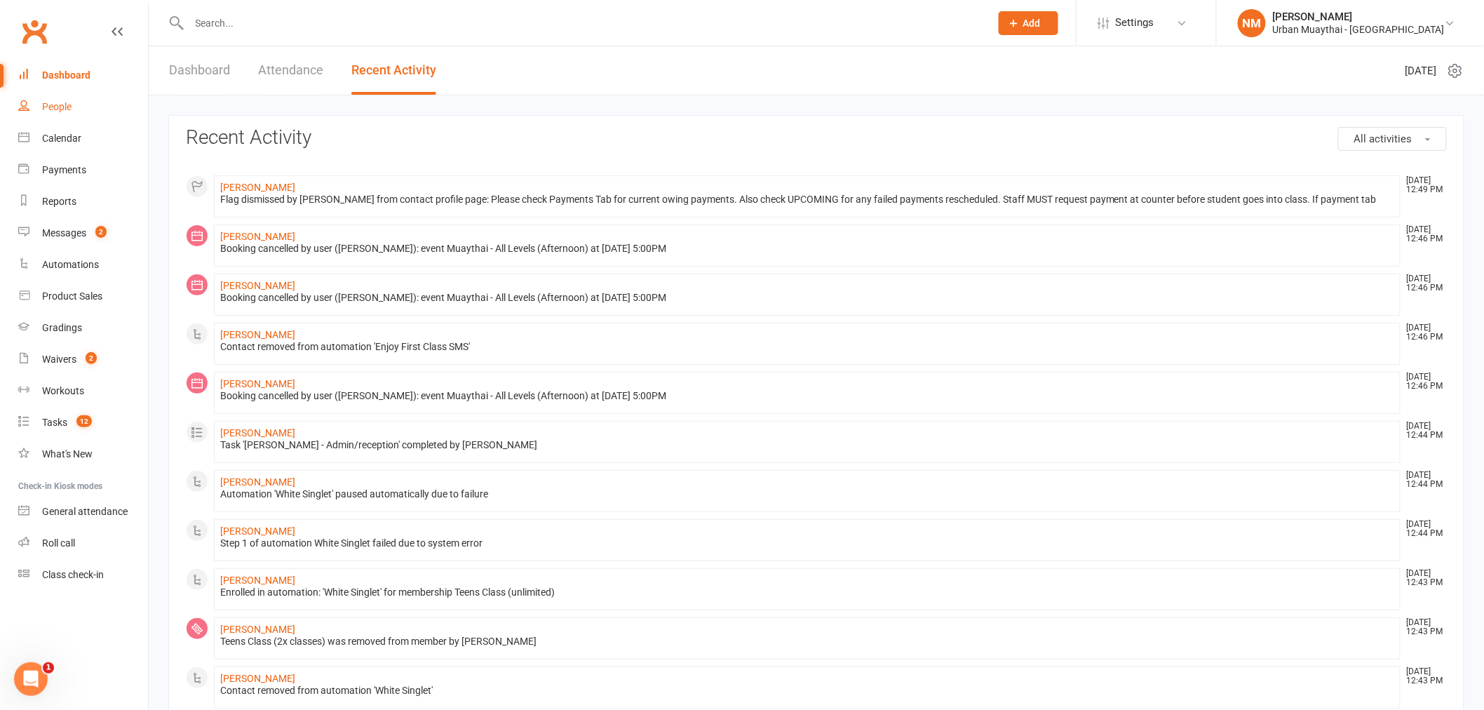
click at [71, 102] on div "People" at bounding box center [56, 106] width 29 height 11
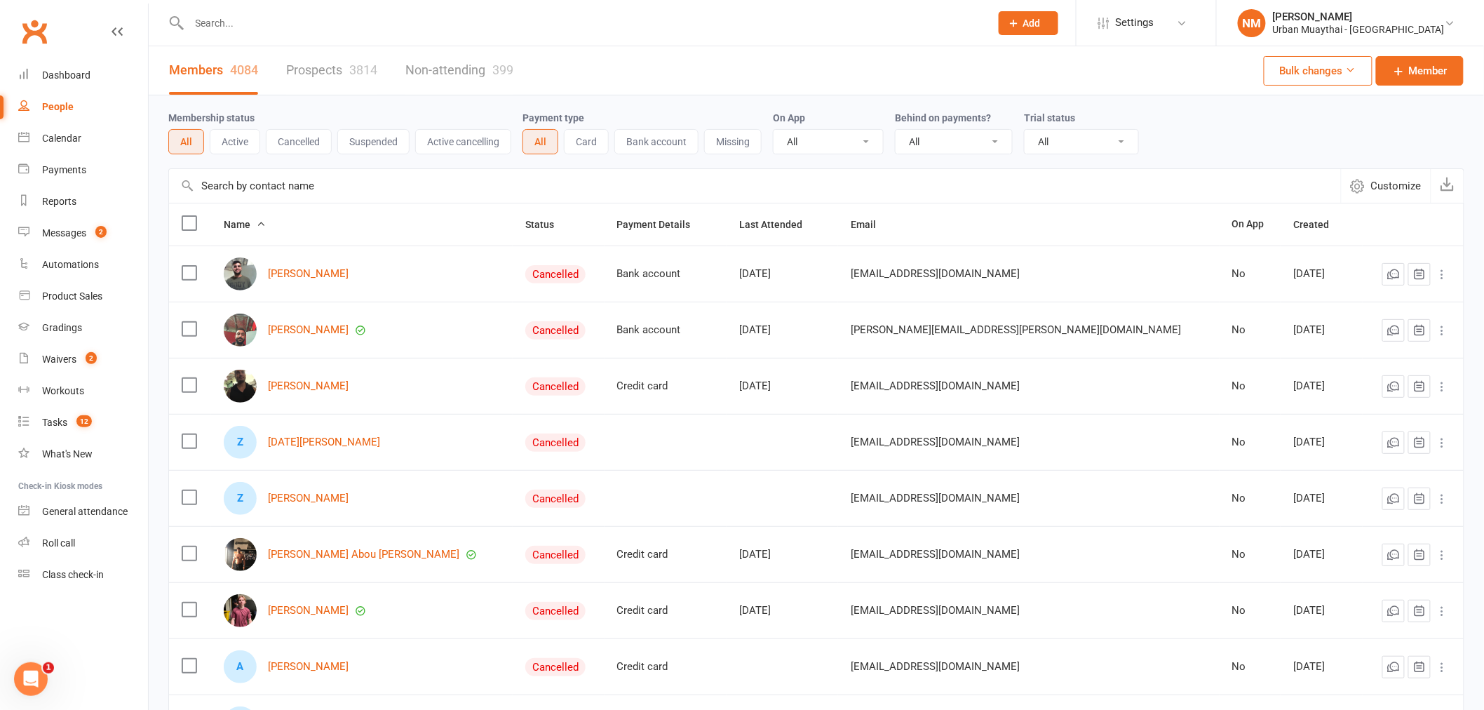
click at [293, 32] on input "text" at bounding box center [583, 23] width 796 height 20
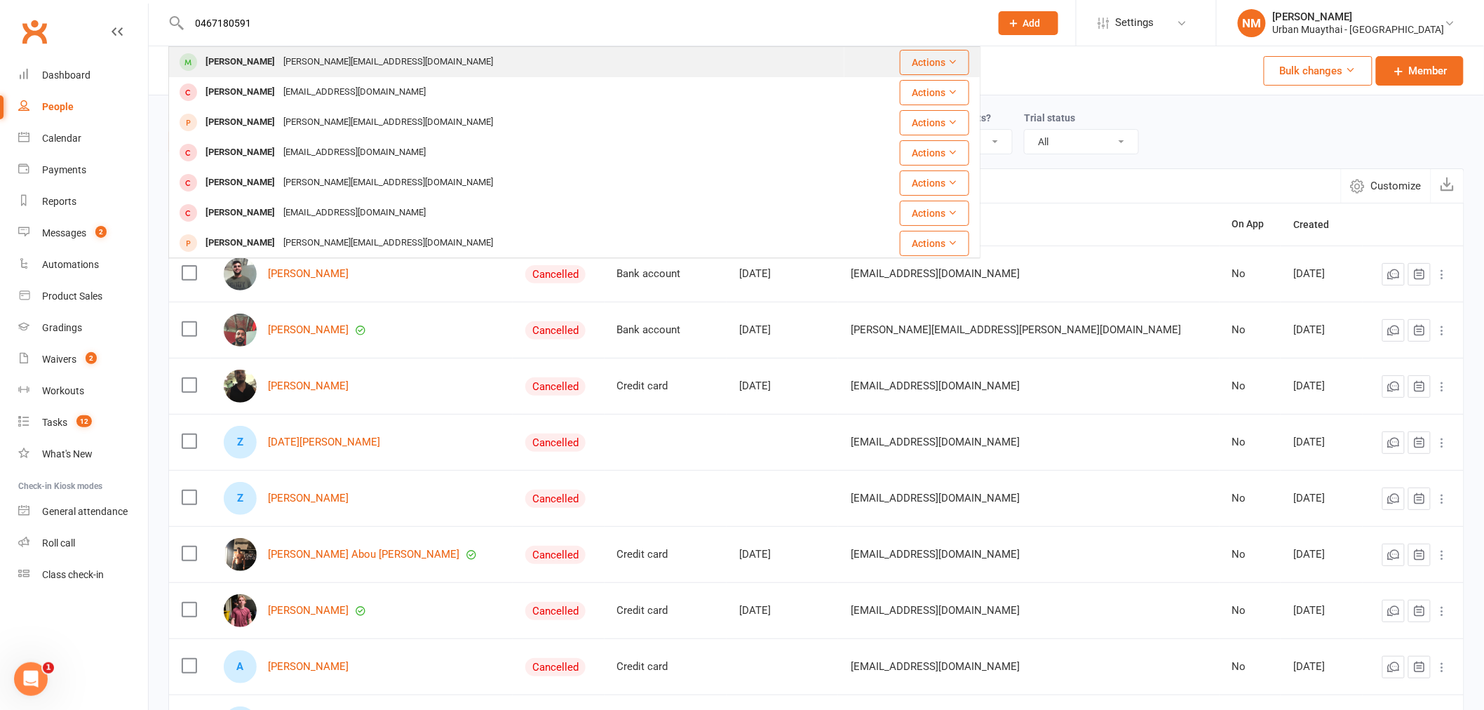
type input "0467180591"
click at [253, 60] on div "Cameron Sim" at bounding box center [240, 62] width 78 height 20
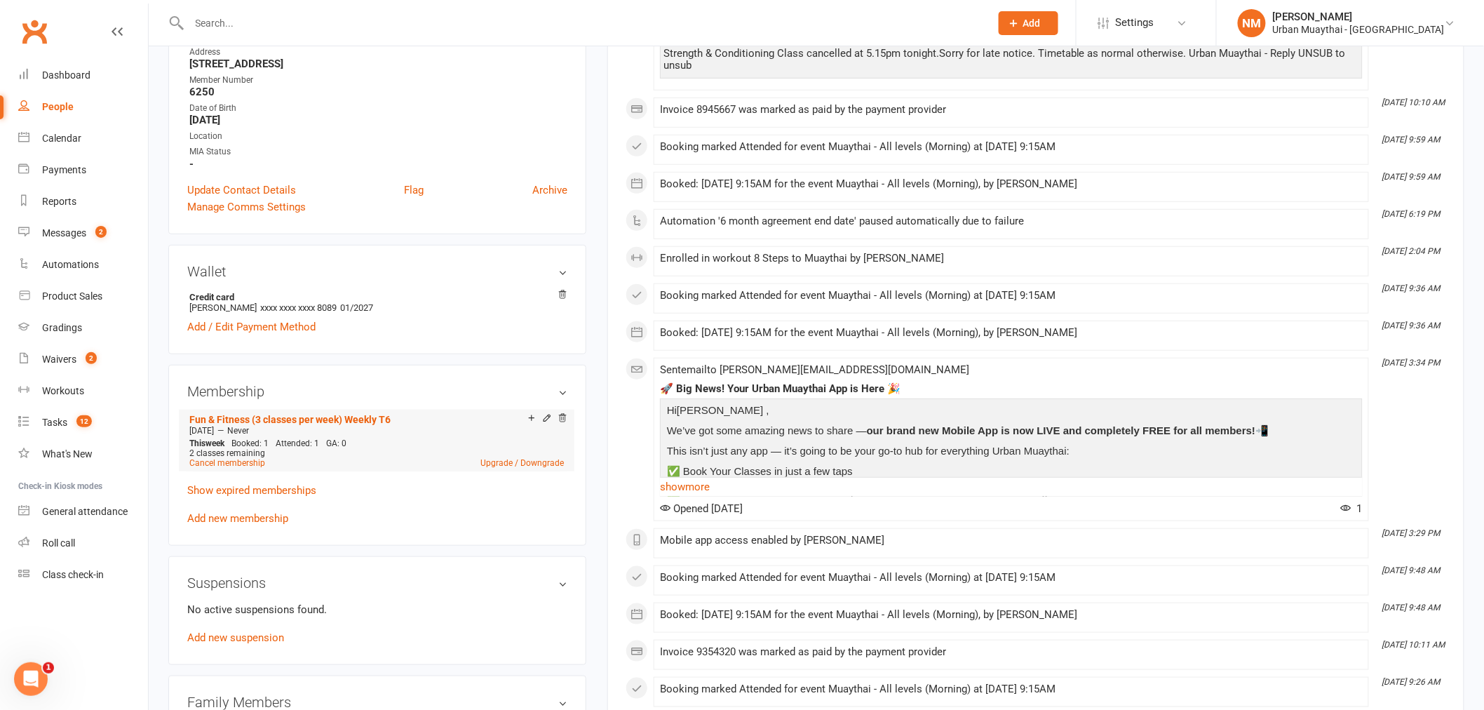
scroll to position [311, 0]
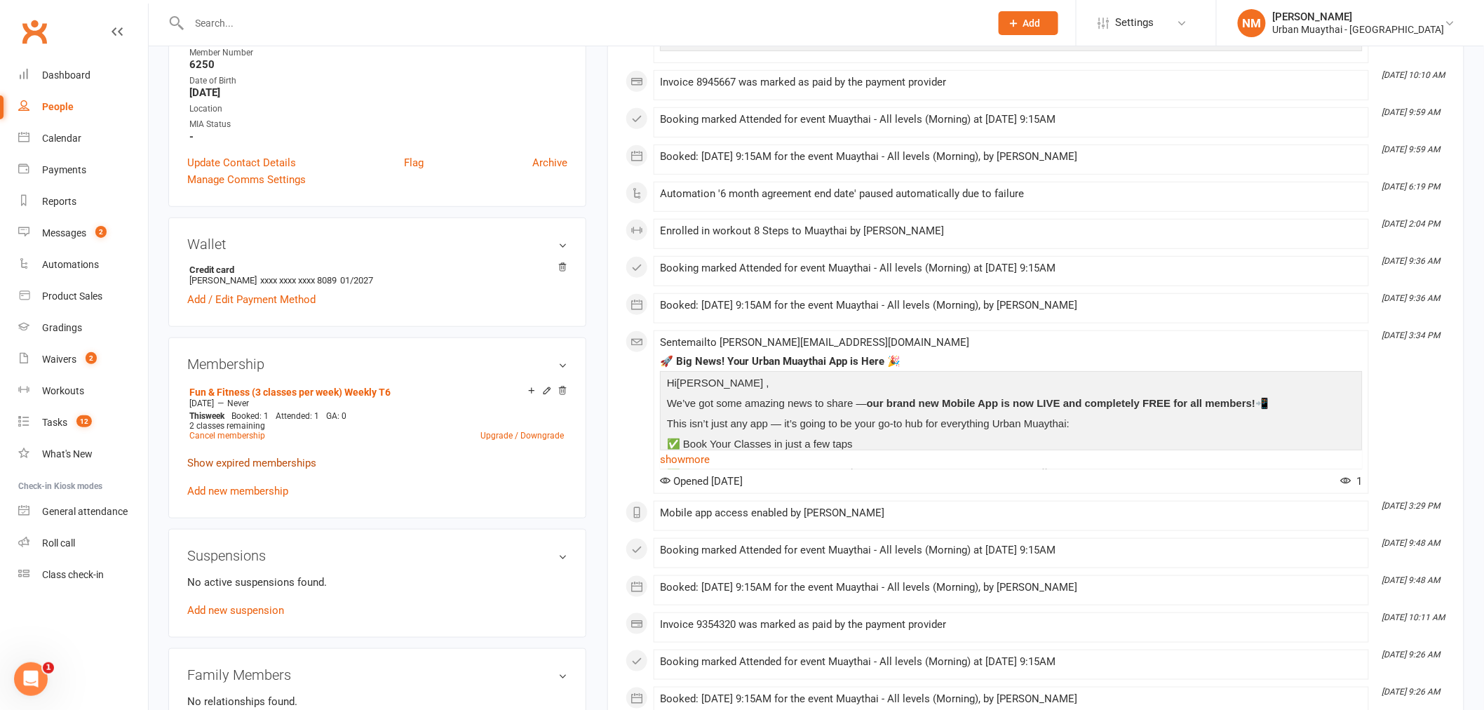
click at [283, 466] on link "Show expired memberships" at bounding box center [251, 463] width 129 height 13
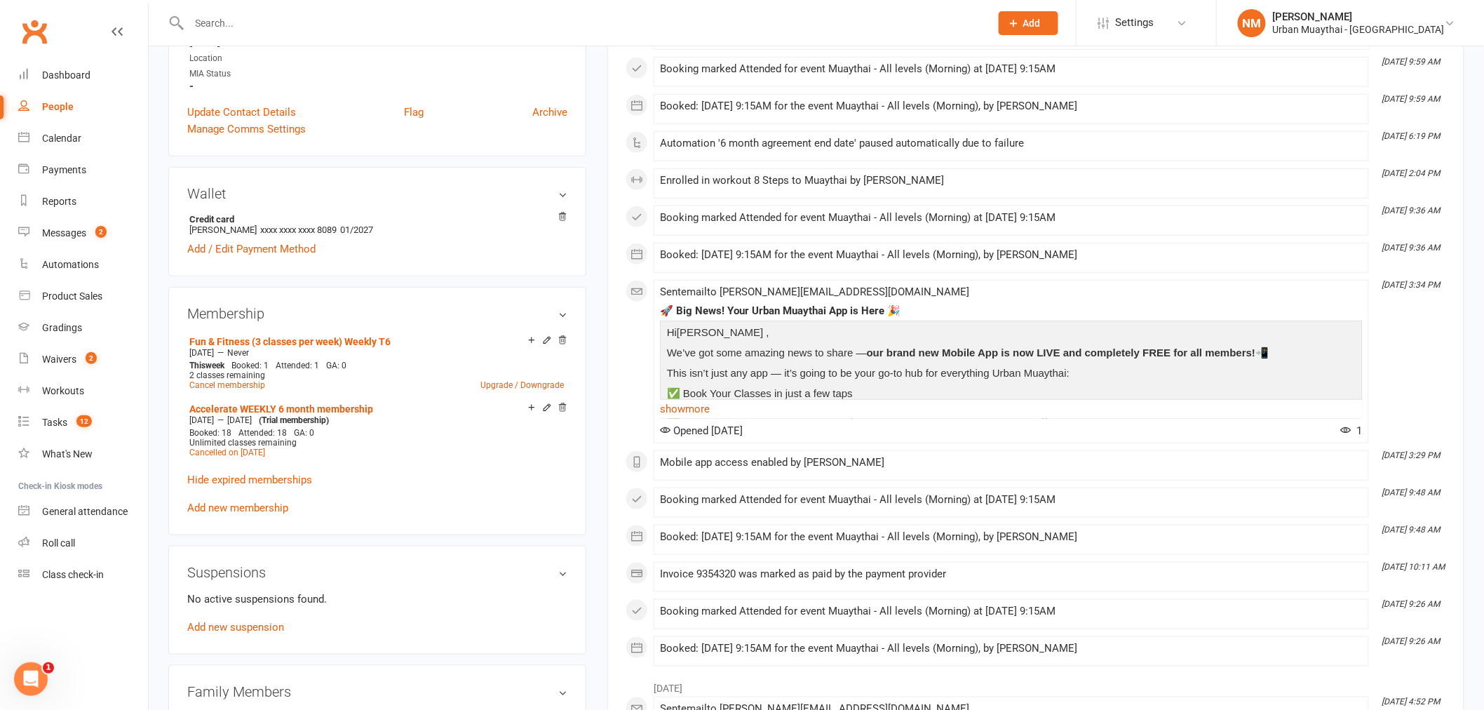
scroll to position [389, 0]
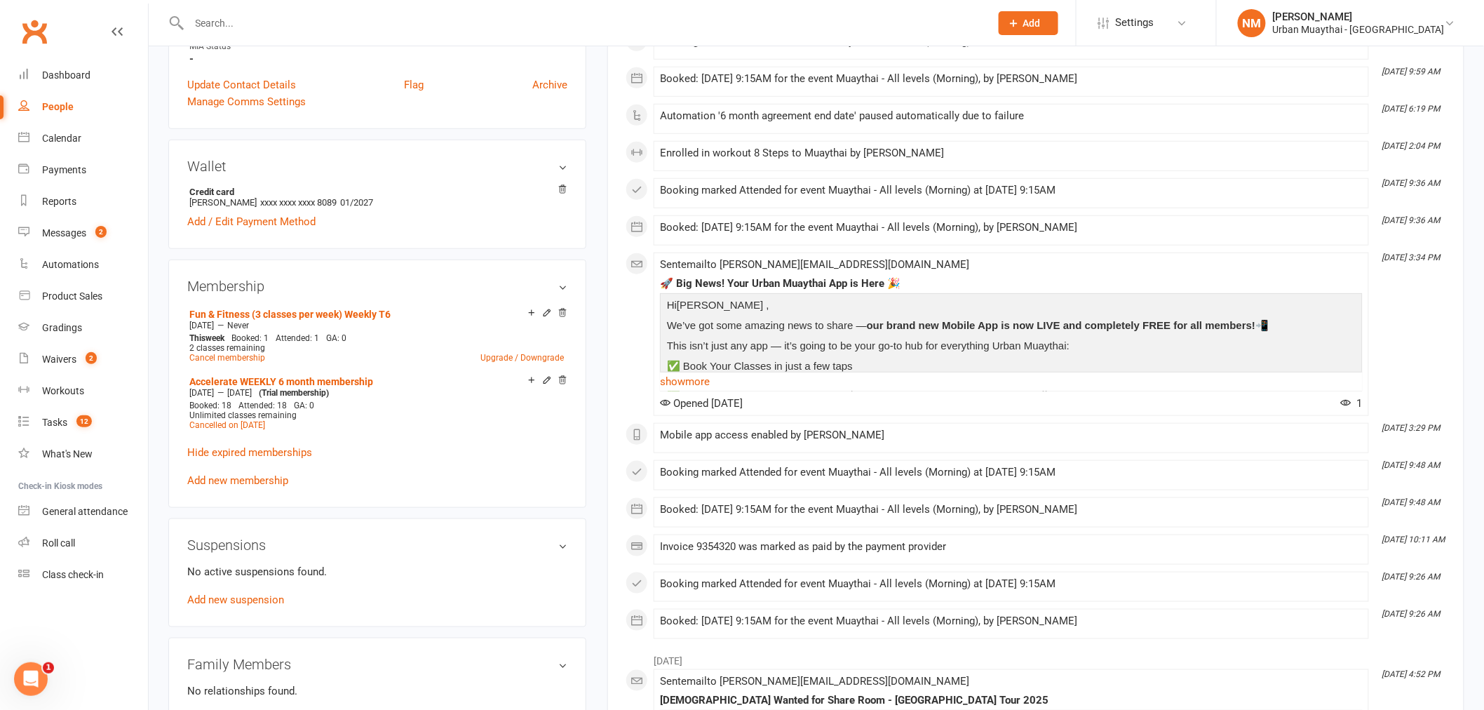
click at [449, 563] on p "No active suspensions found." at bounding box center [377, 571] width 380 height 17
click at [556, 545] on h3 "Suspensions" at bounding box center [377, 544] width 380 height 15
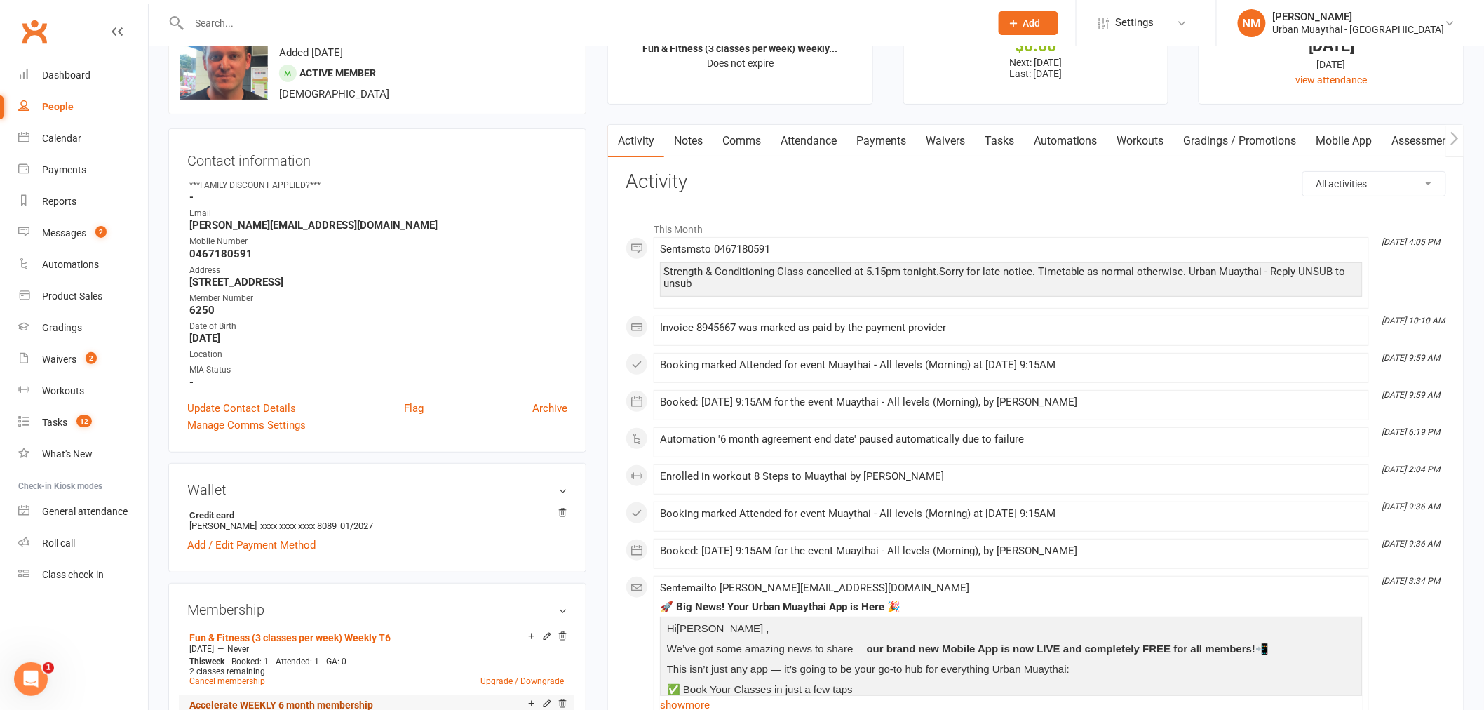
scroll to position [0, 0]
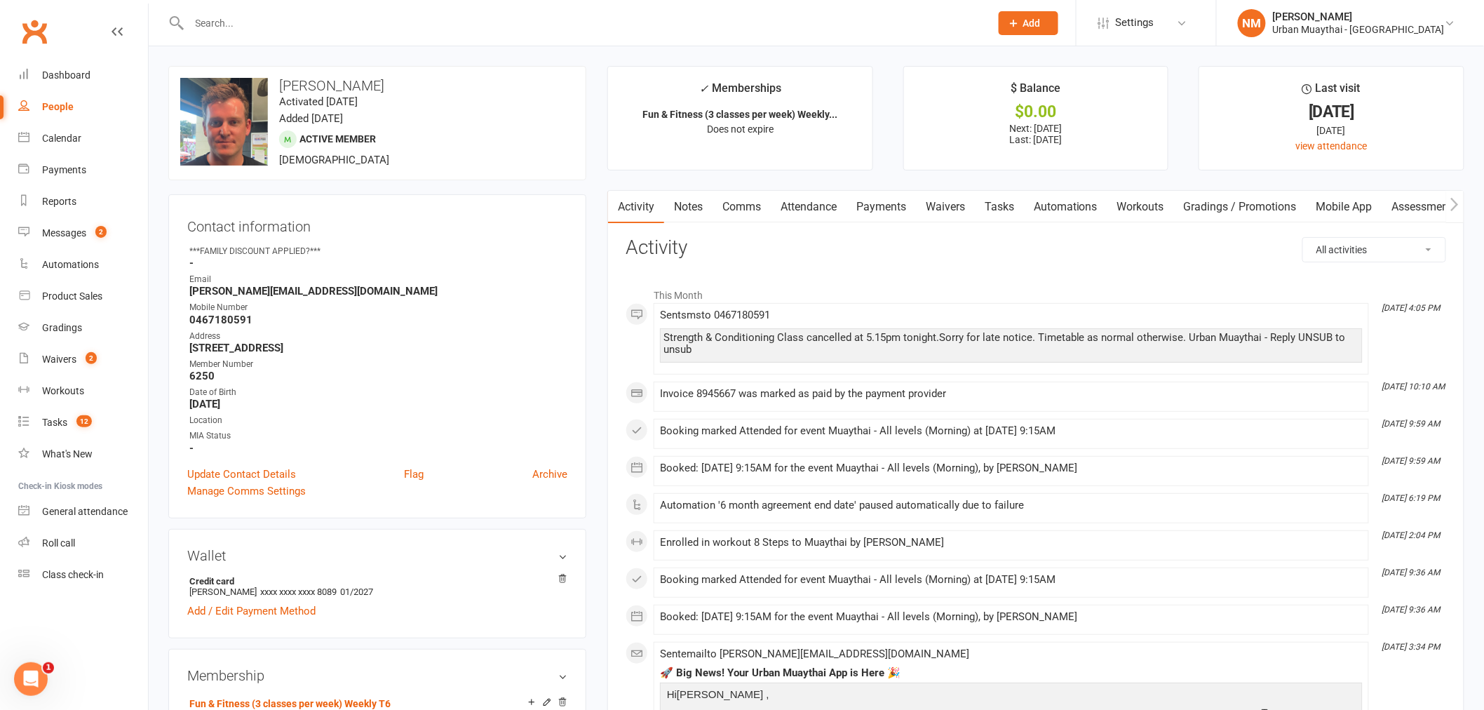
click at [789, 208] on link "Attendance" at bounding box center [809, 207] width 76 height 32
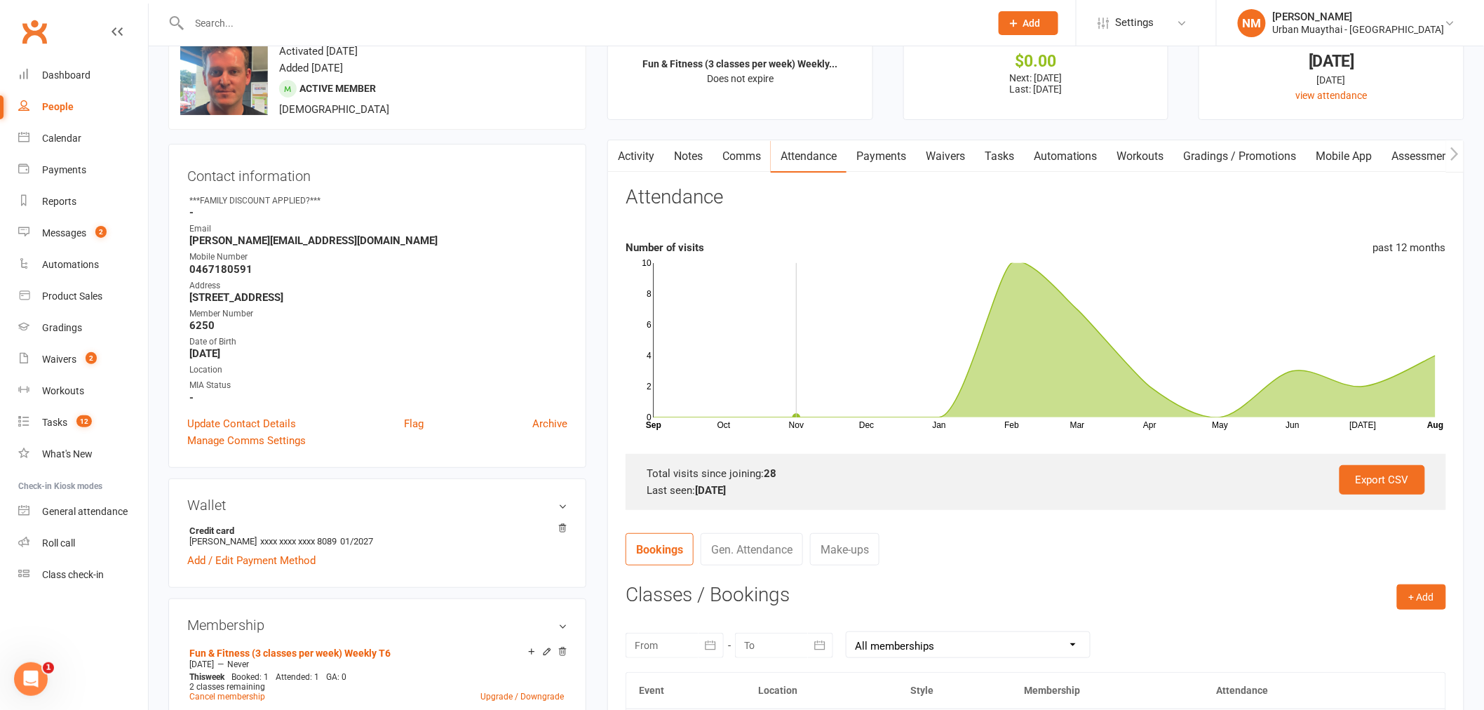
scroll to position [78, 0]
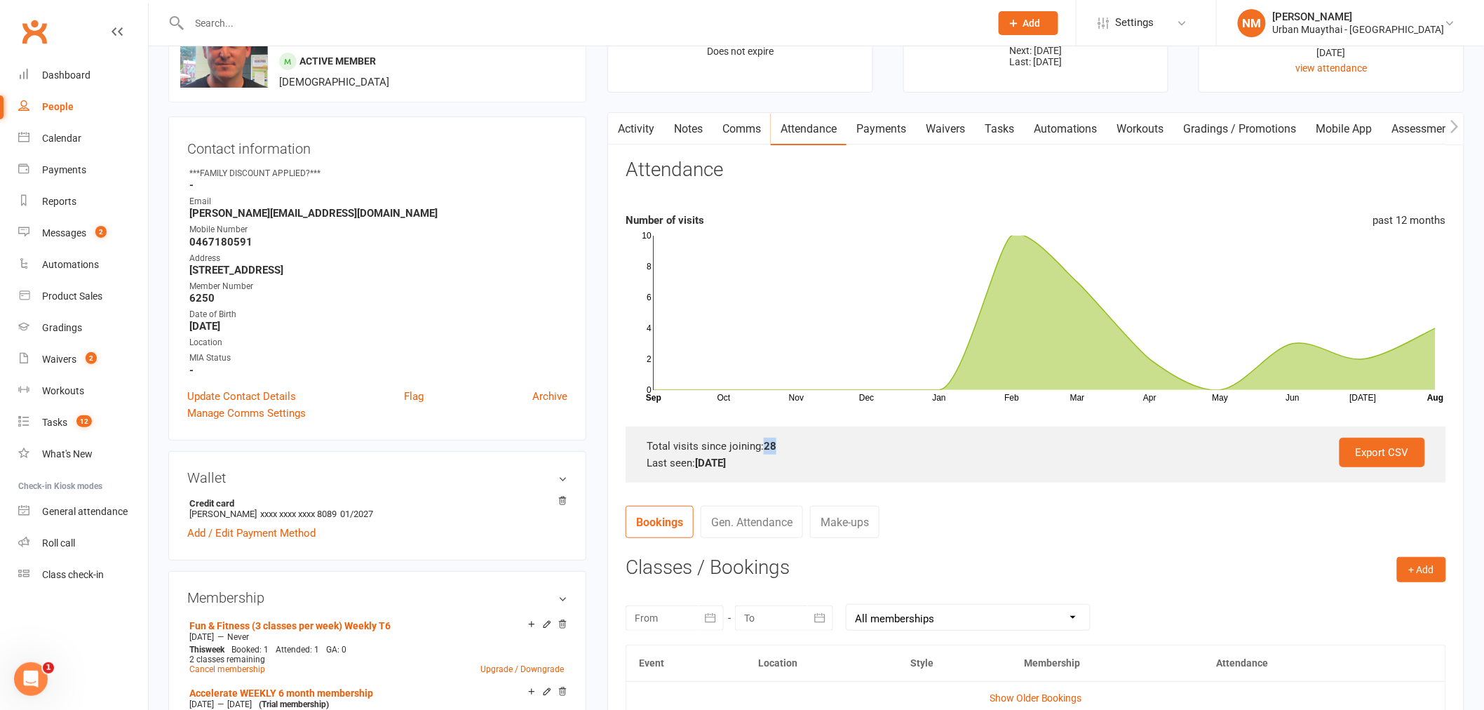
drag, startPoint x: 765, startPoint y: 444, endPoint x: 780, endPoint y: 448, distance: 15.8
click at [779, 448] on div "Total visits since joining: 28" at bounding box center [1036, 446] width 779 height 17
click at [780, 448] on div "Total visits since joining: 28" at bounding box center [1036, 446] width 779 height 17
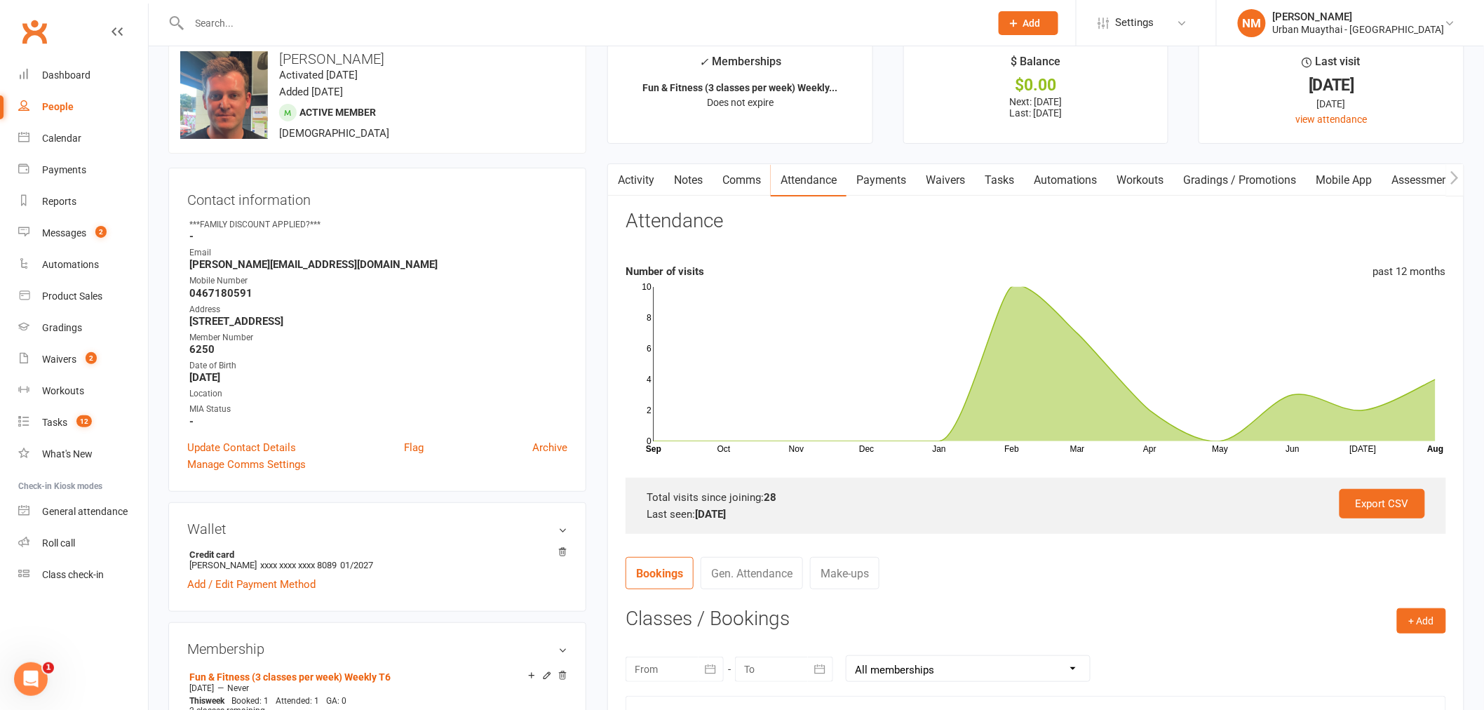
scroll to position [0, 0]
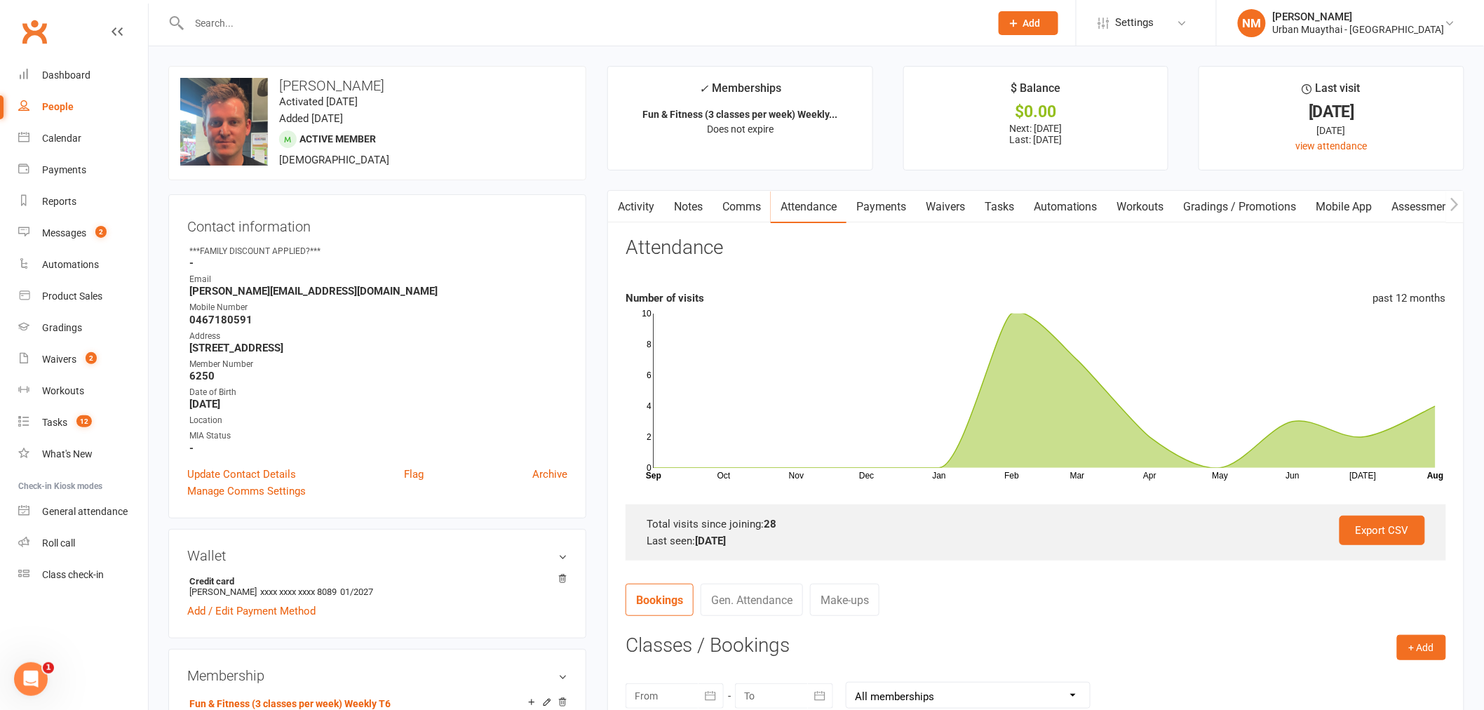
click at [693, 201] on link "Notes" at bounding box center [688, 207] width 48 height 32
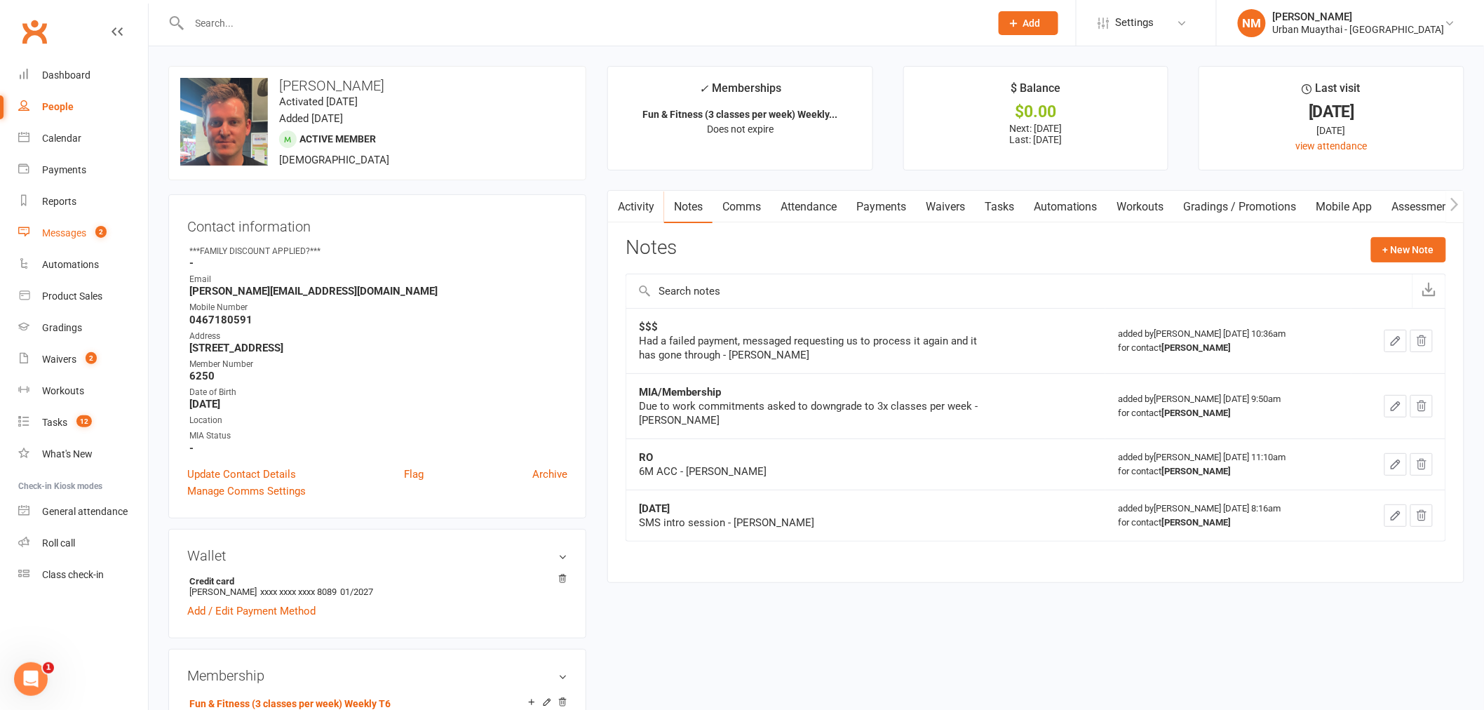
click at [86, 225] on link "Messages 2" at bounding box center [83, 233] width 130 height 32
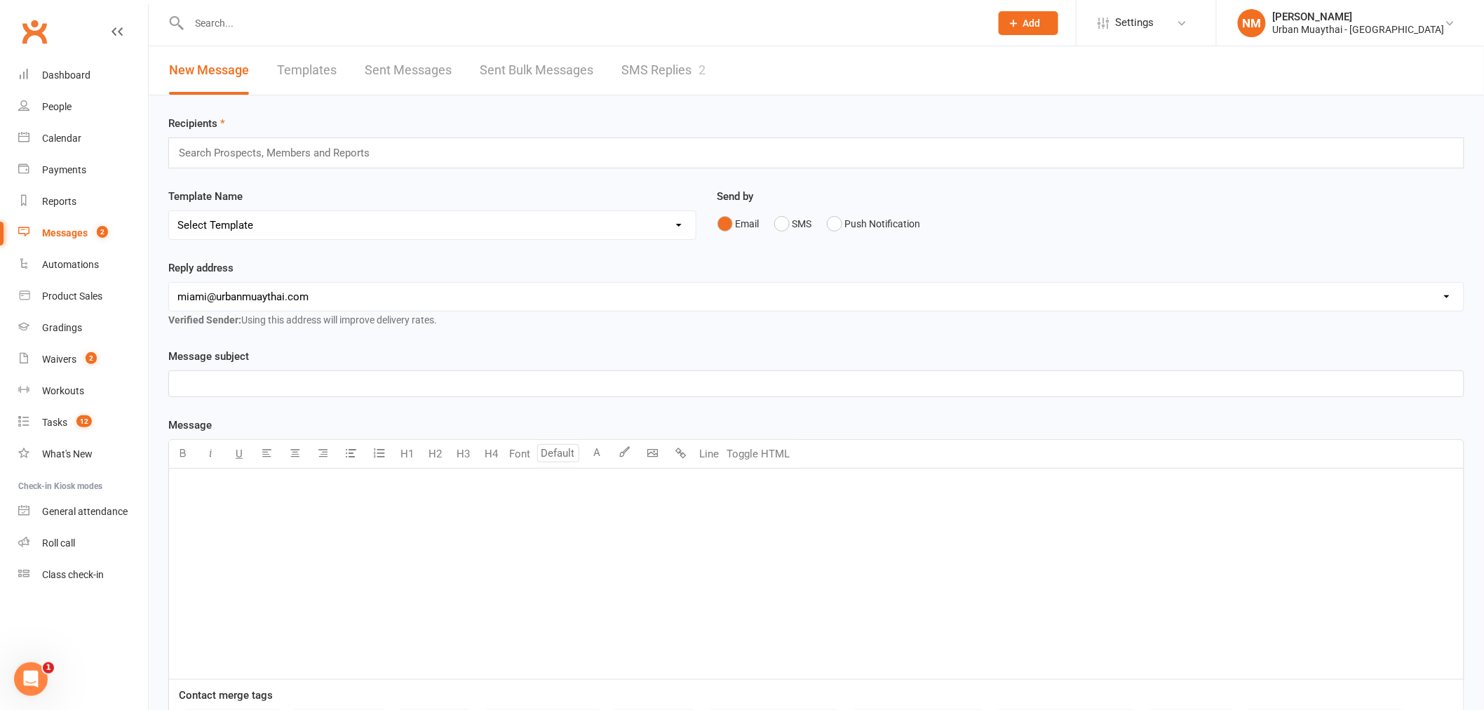
click at [657, 52] on link "SMS Replies 2" at bounding box center [664, 70] width 84 height 48
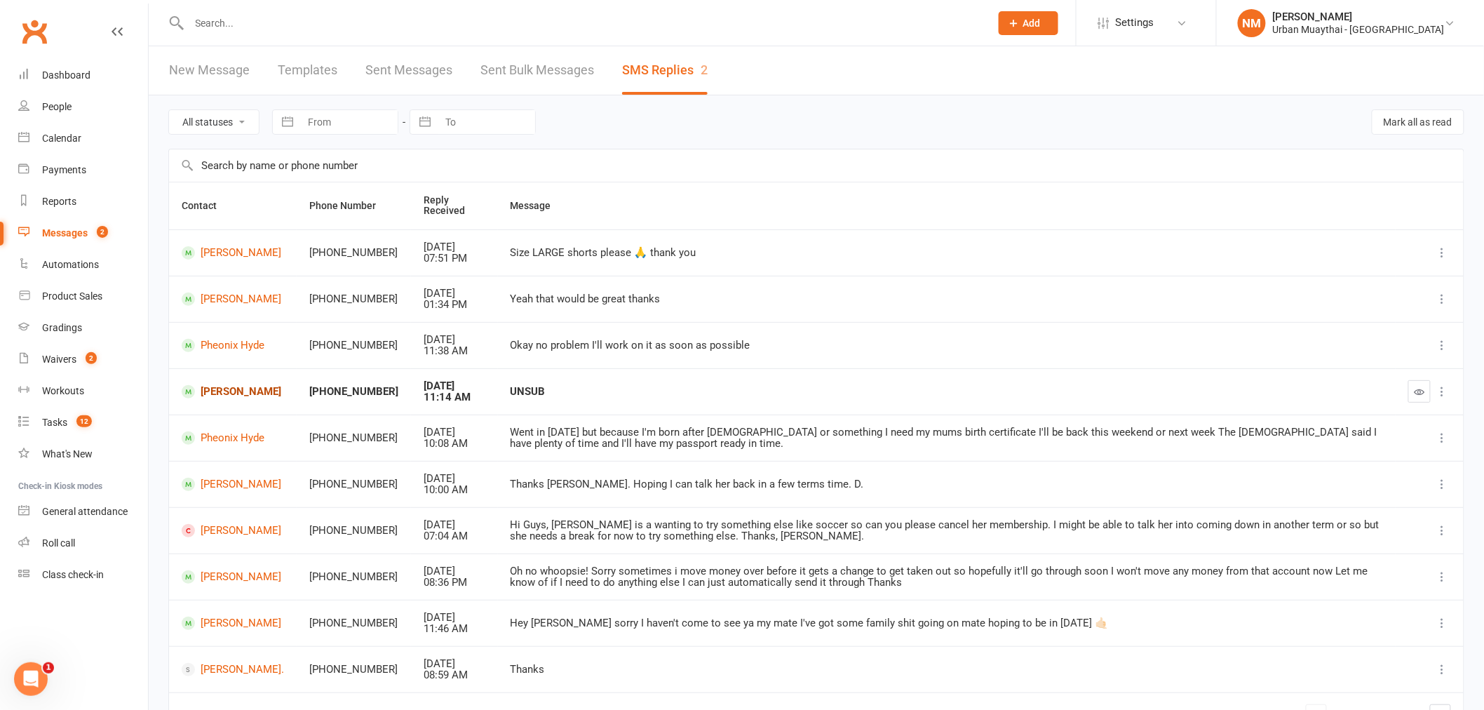
click at [215, 389] on link "Constanza Encalada" at bounding box center [233, 391] width 102 height 13
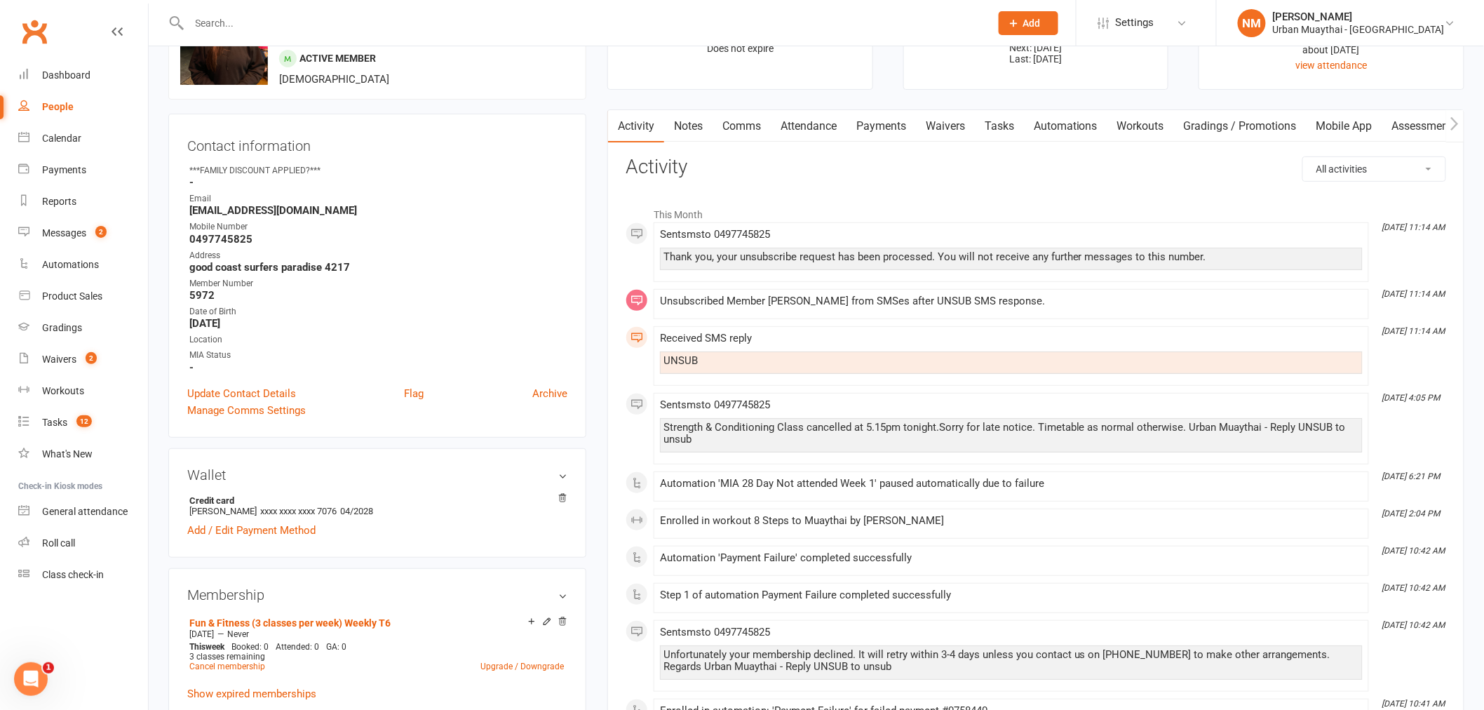
scroll to position [78, 0]
click at [894, 128] on link "Payments" at bounding box center [881, 129] width 69 height 32
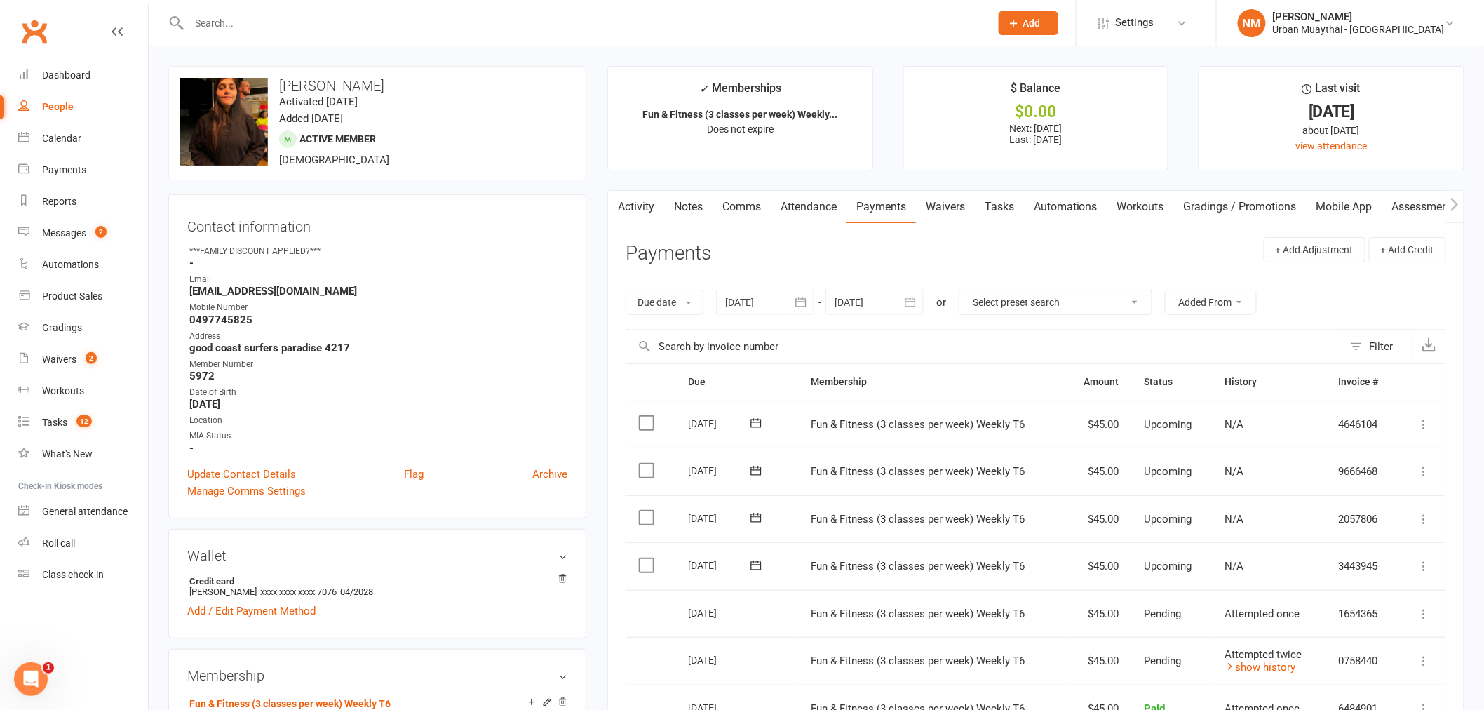
click at [774, 197] on link "Attendance" at bounding box center [809, 207] width 76 height 32
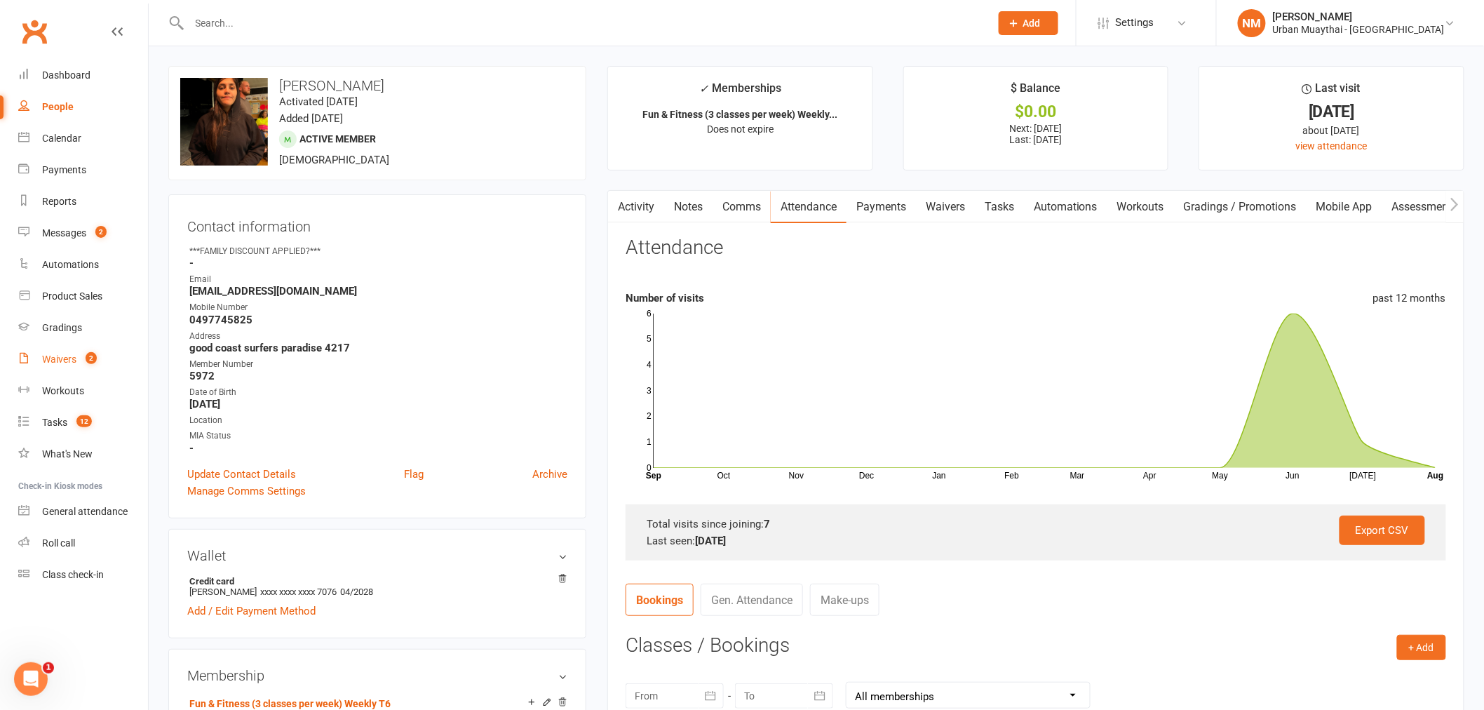
click at [68, 349] on link "Waivers 2" at bounding box center [83, 360] width 130 height 32
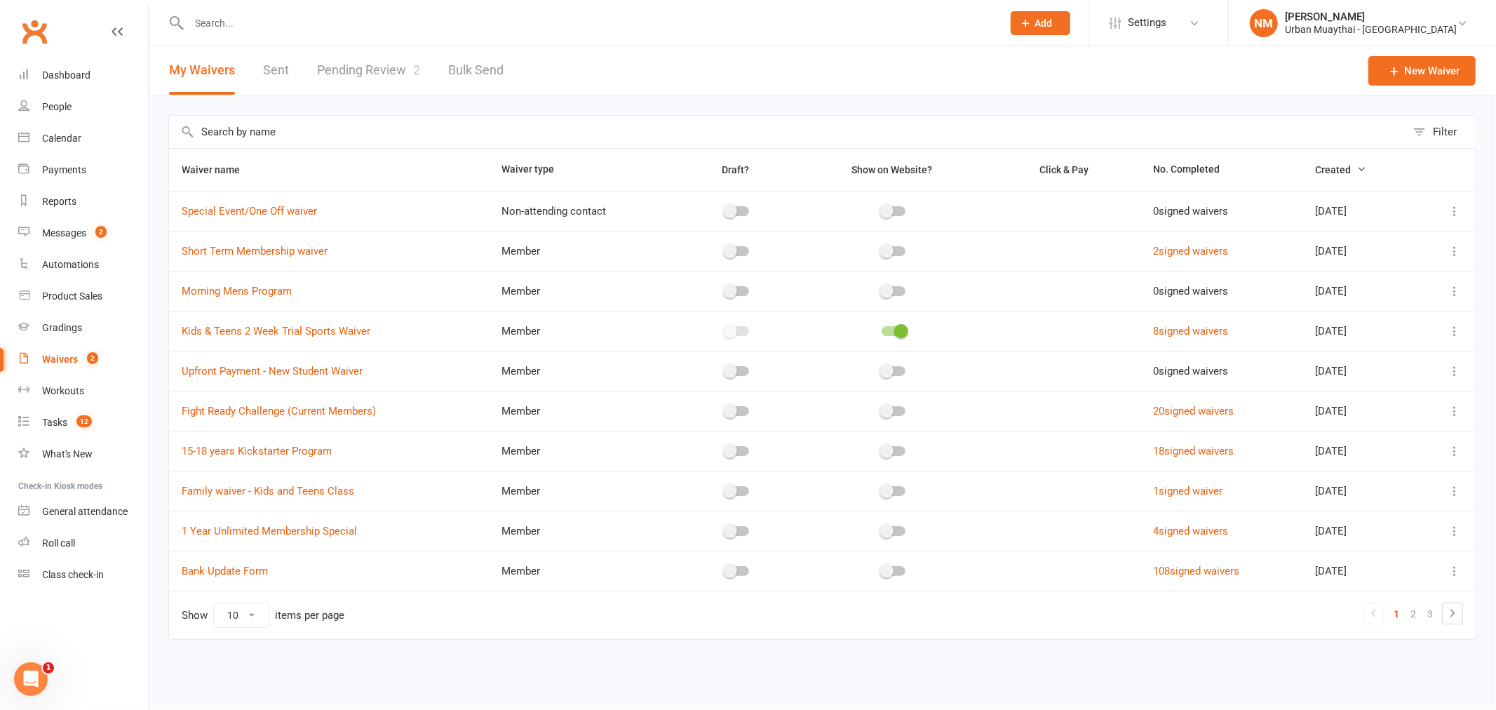
click at [365, 78] on link "Pending Review 2" at bounding box center [368, 70] width 103 height 48
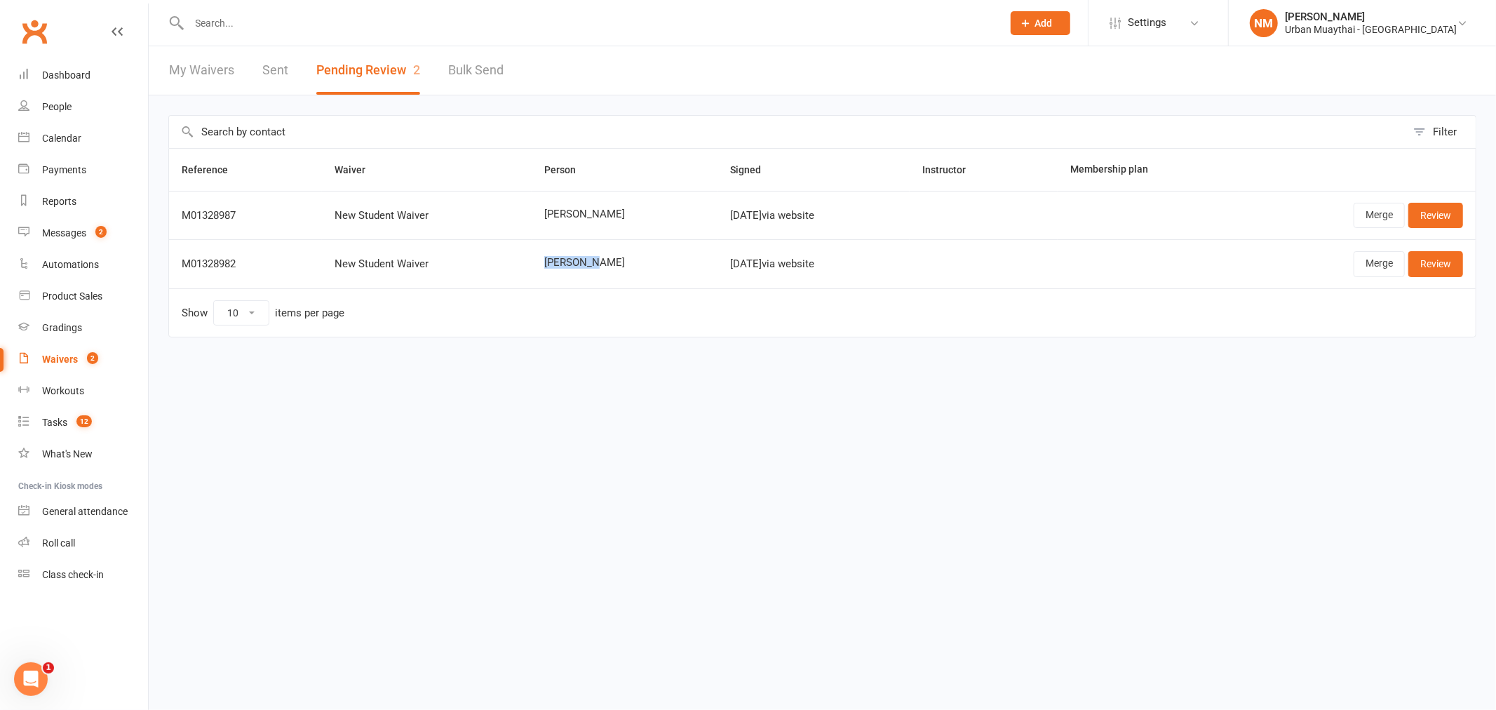
drag, startPoint x: 577, startPoint y: 261, endPoint x: 622, endPoint y: 269, distance: 46.4
click at [622, 269] on td "Dino Urzi" at bounding box center [625, 263] width 186 height 48
click at [602, 268] on span "Dino Urzi" at bounding box center [624, 263] width 161 height 12
drag, startPoint x: 535, startPoint y: 267, endPoint x: 595, endPoint y: 271, distance: 60.5
click at [593, 274] on tr "M01328982 New Student Waiver Dino Urzi Aug 14, 2025 via website Merge Review" at bounding box center [822, 263] width 1307 height 48
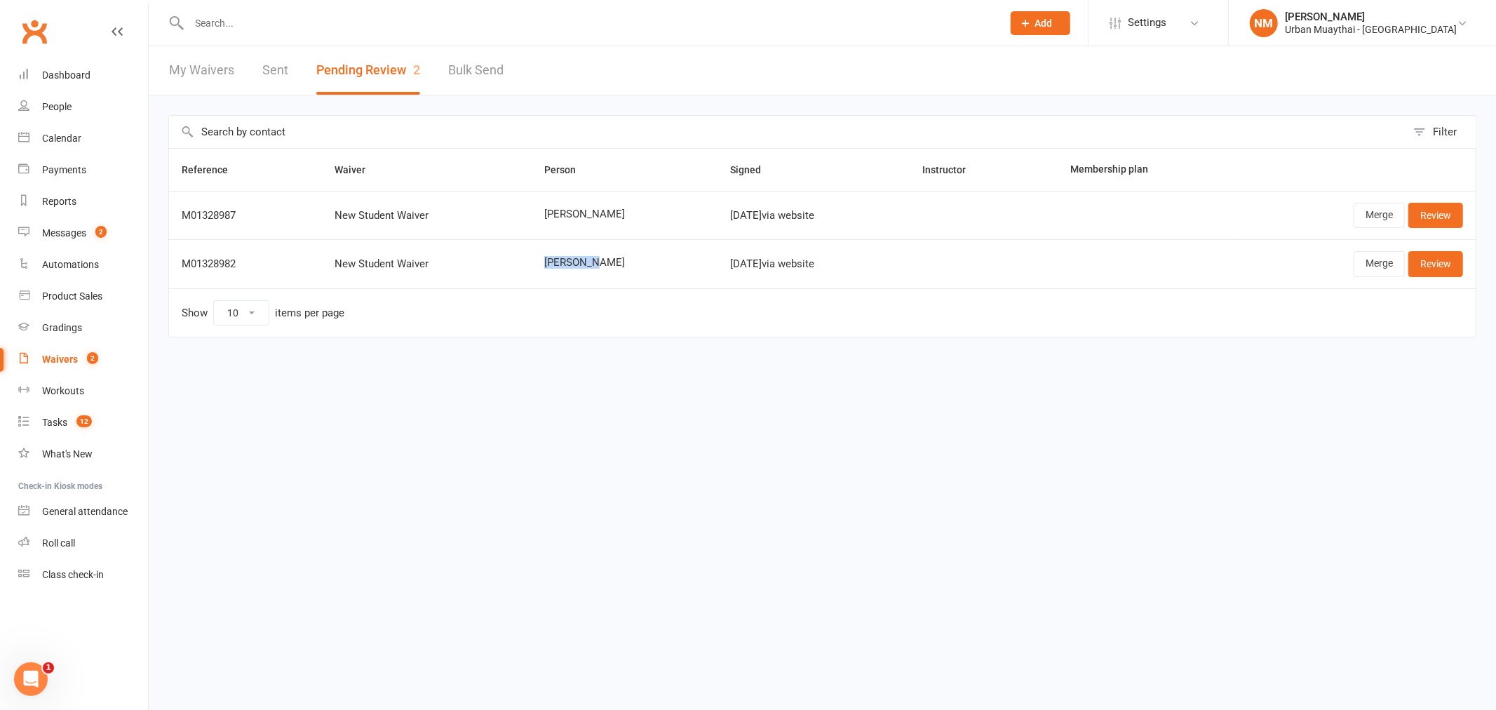
click at [592, 269] on td "Dino Urzi" at bounding box center [625, 263] width 186 height 48
drag, startPoint x: 555, startPoint y: 209, endPoint x: 599, endPoint y: 215, distance: 44.6
click at [594, 215] on span "Marie Urzi" at bounding box center [624, 214] width 161 height 12
click at [1374, 271] on link "Merge" at bounding box center [1379, 263] width 51 height 25
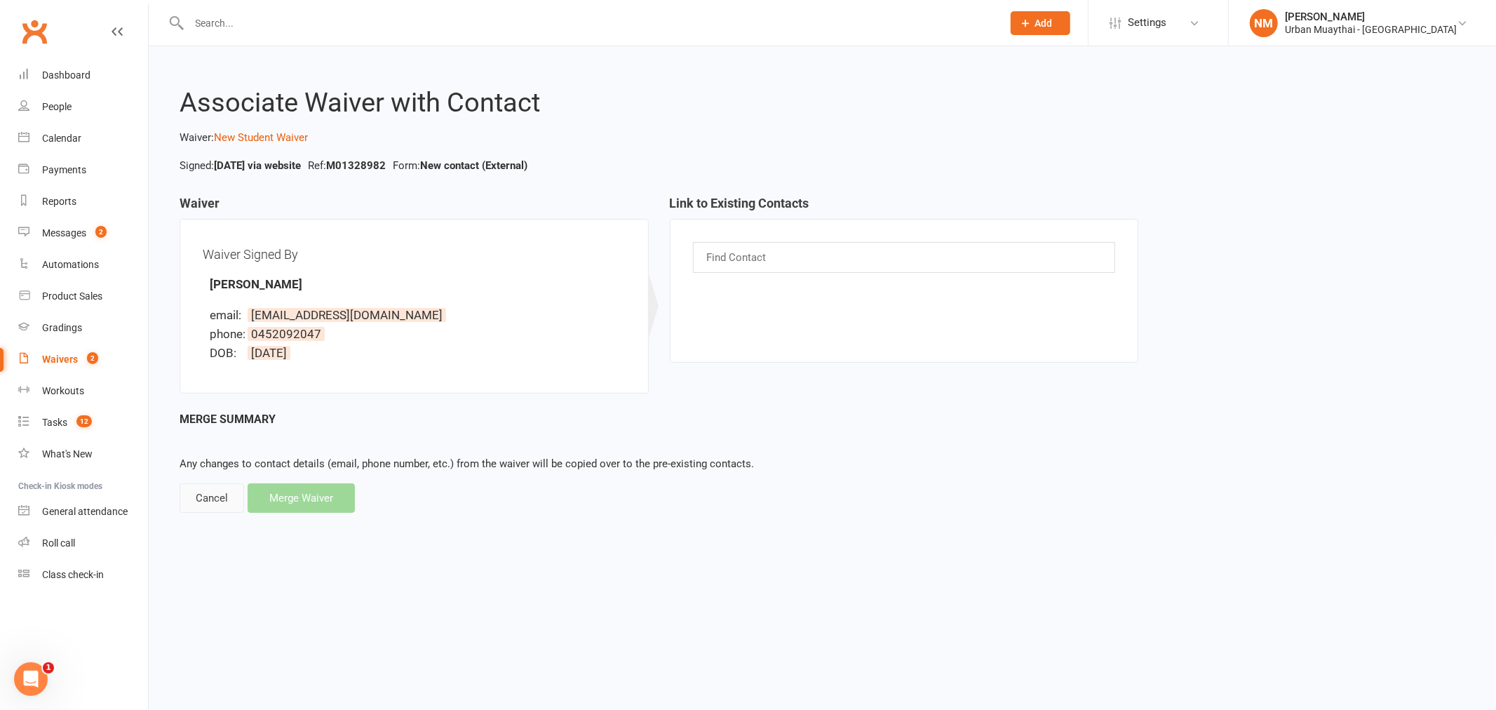
click at [201, 491] on div "Cancel" at bounding box center [212, 497] width 65 height 29
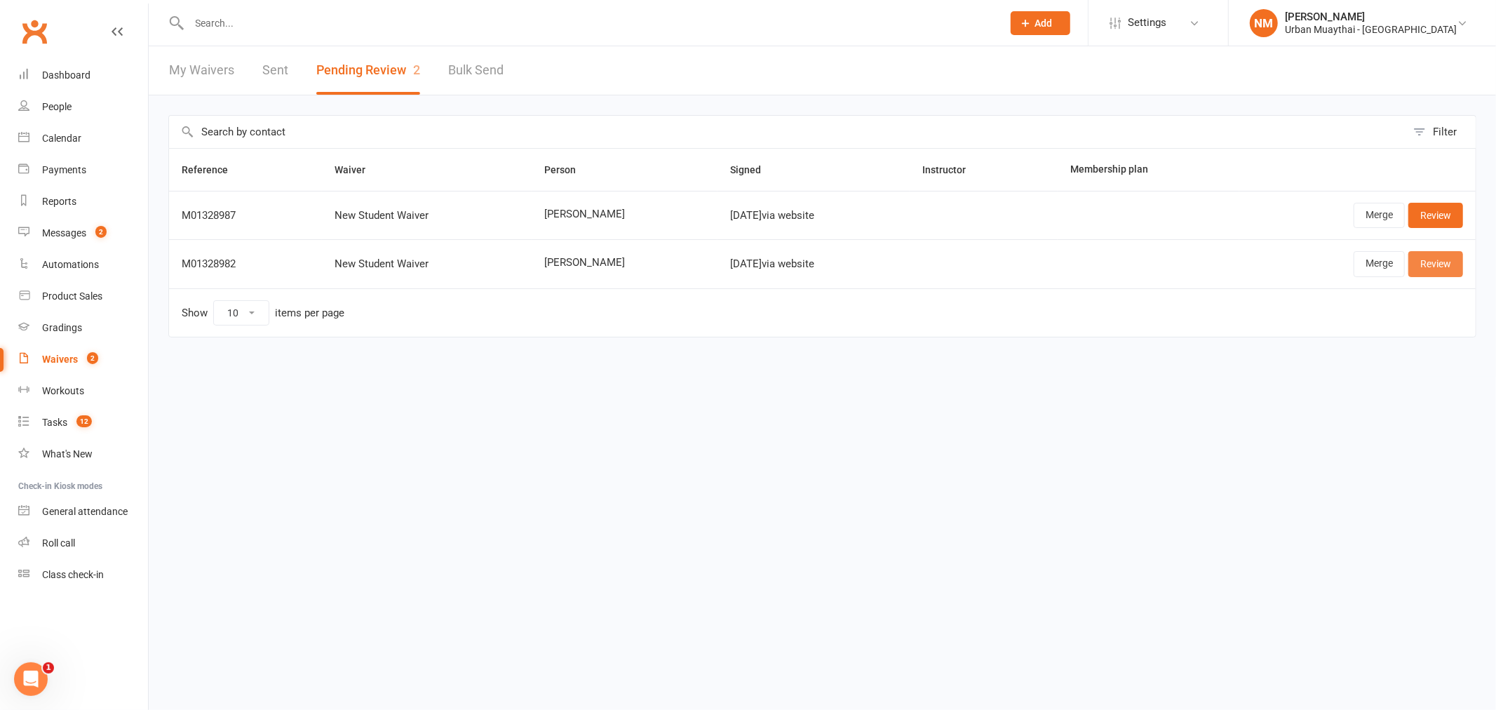
click at [1443, 261] on link "Review" at bounding box center [1436, 263] width 55 height 25
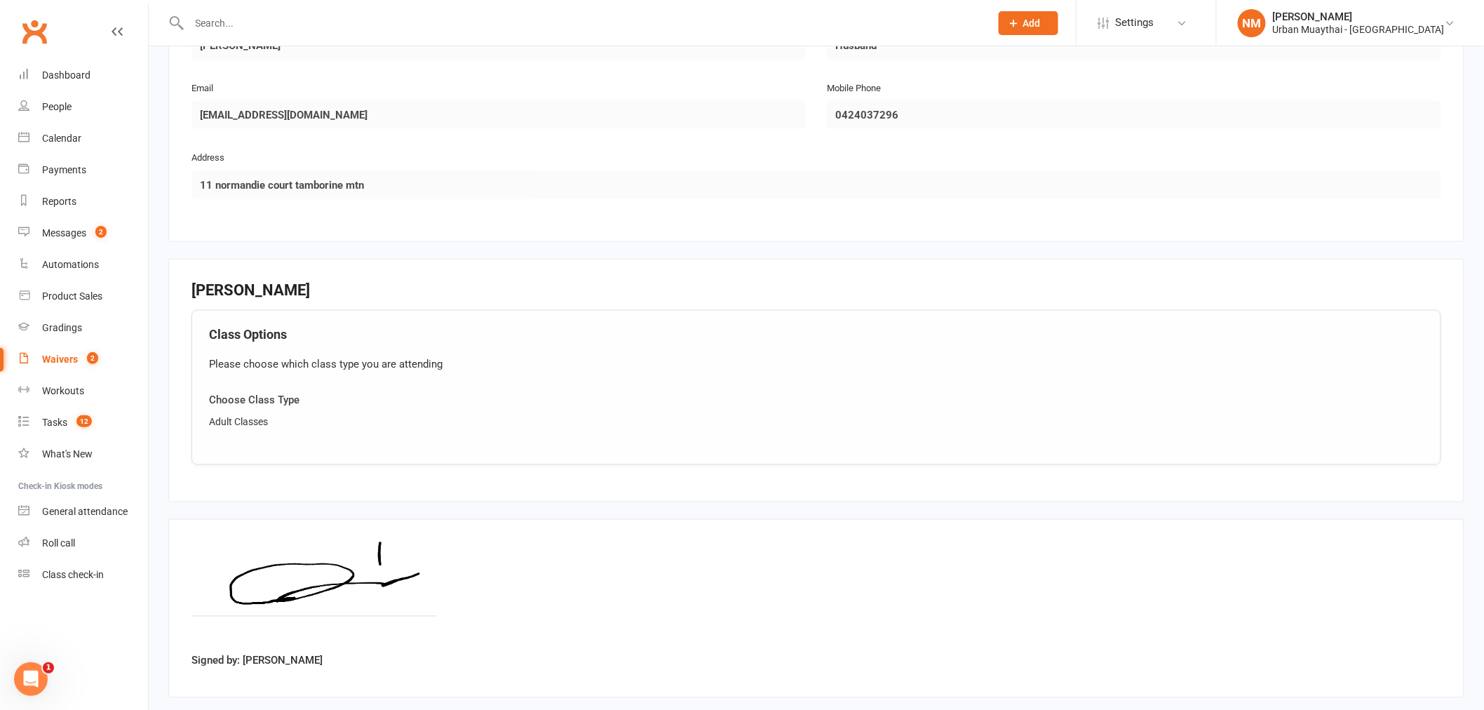
scroll to position [798, 0]
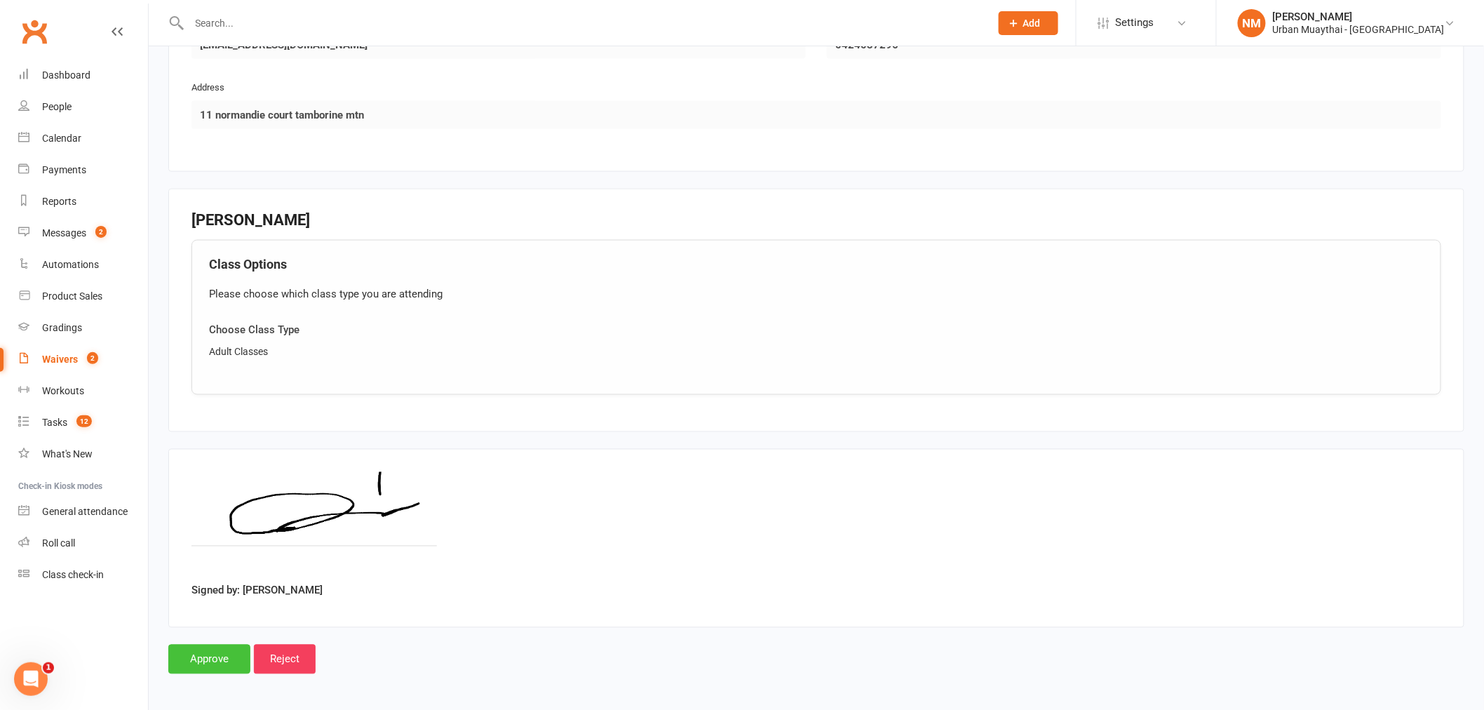
click at [213, 650] on input "Approve" at bounding box center [209, 659] width 82 height 29
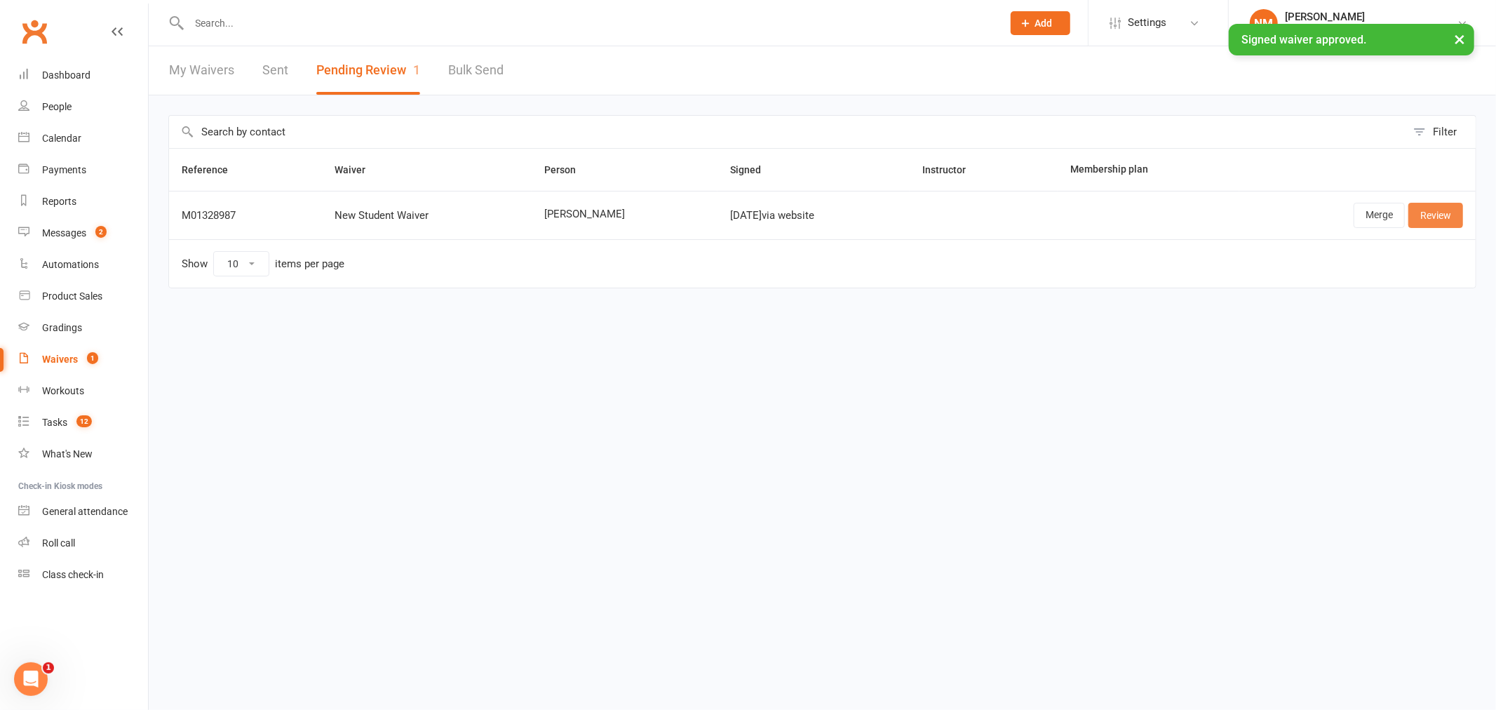
click at [1442, 217] on link "Review" at bounding box center [1436, 215] width 55 height 25
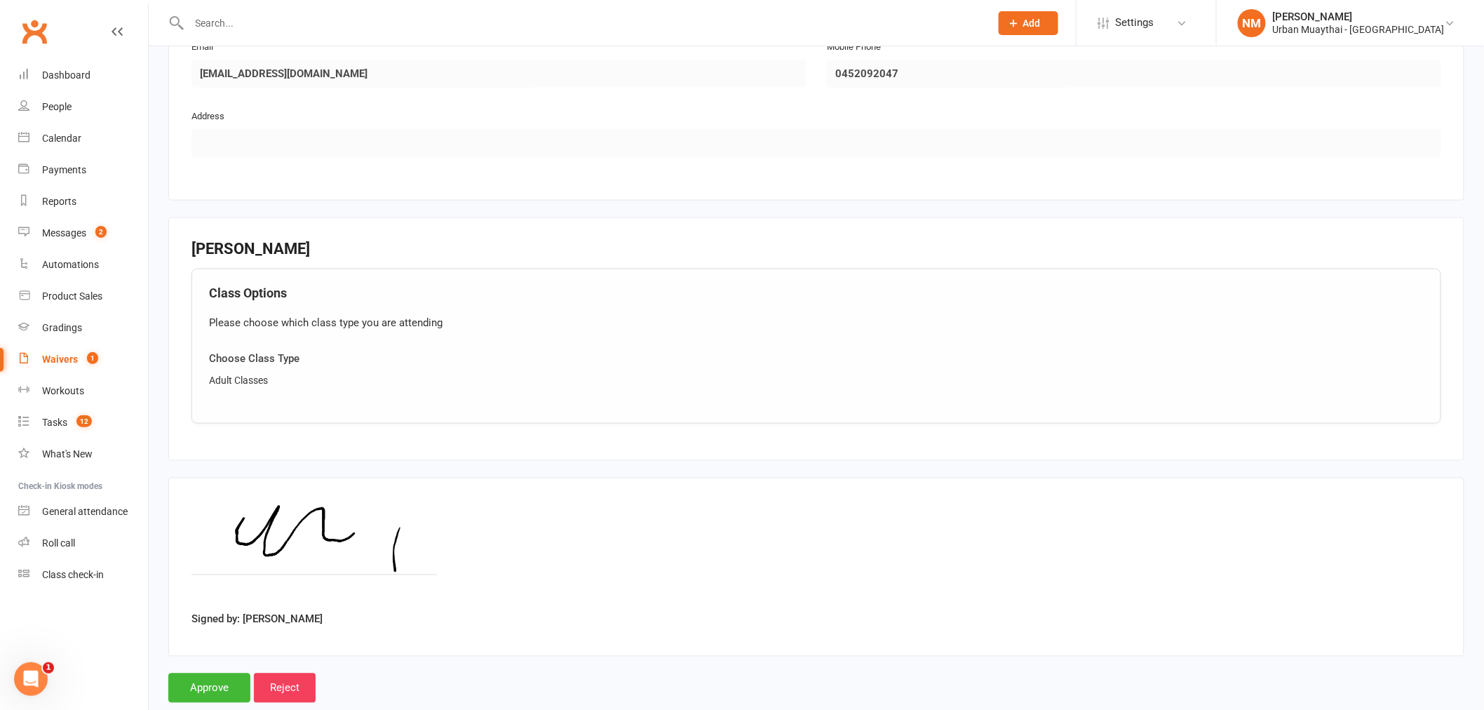
scroll to position [798, 0]
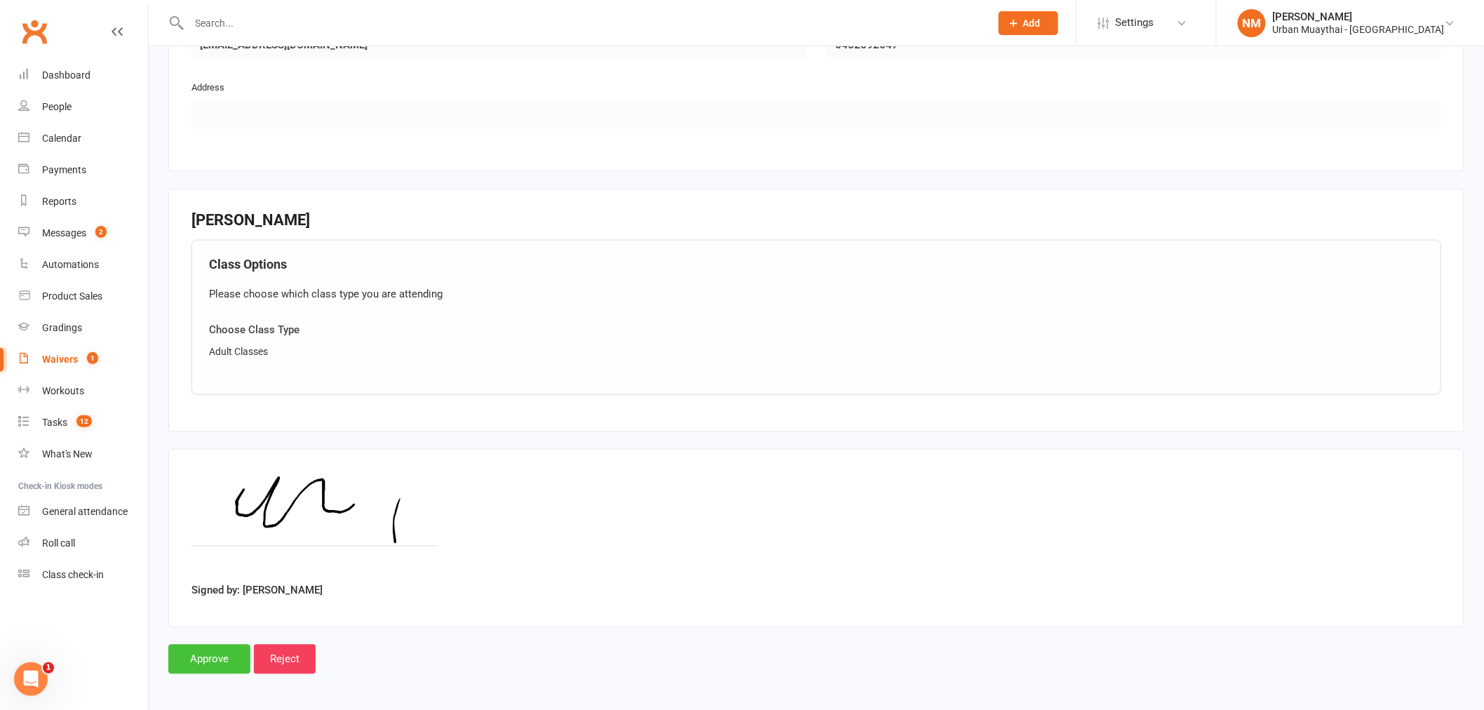
click at [212, 653] on input "Approve" at bounding box center [209, 659] width 82 height 29
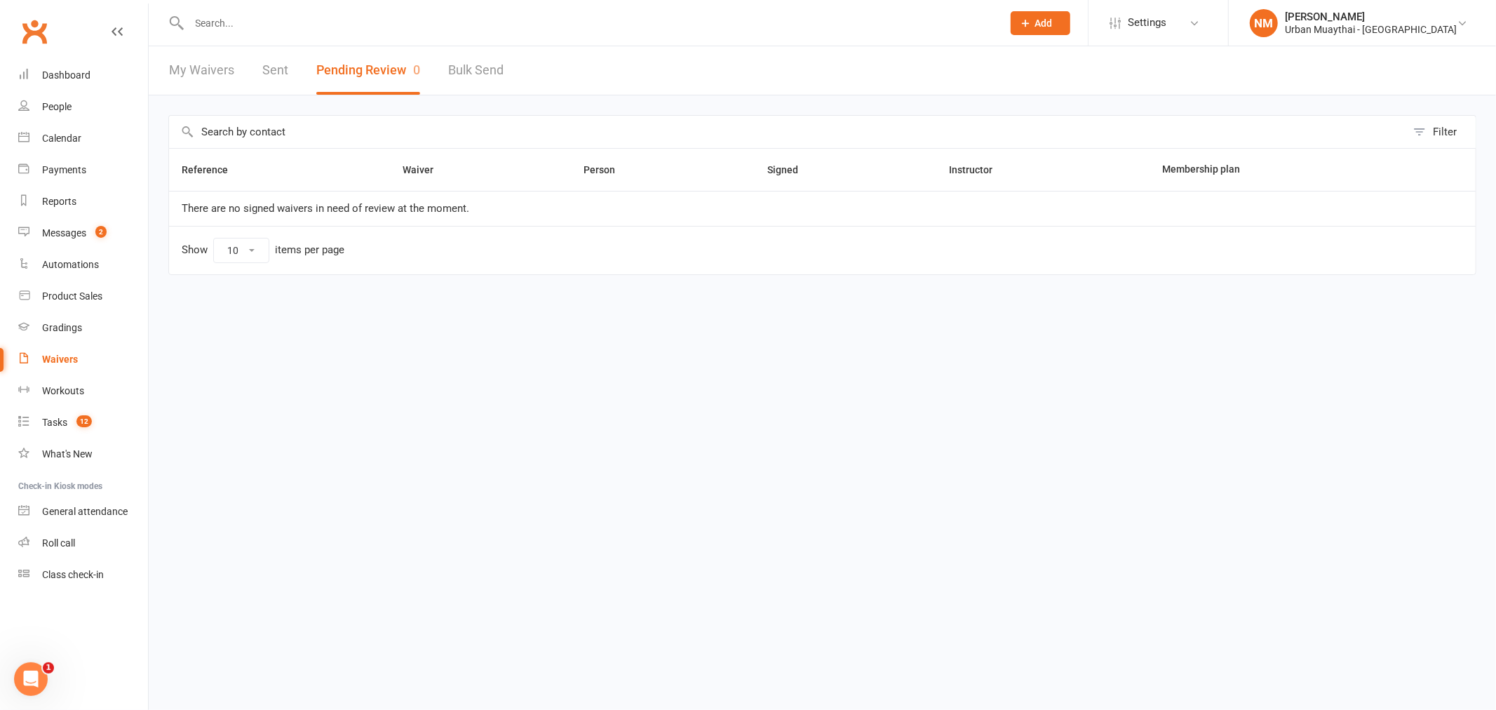
click at [269, 11] on div at bounding box center [580, 23] width 824 height 46
click at [257, 21] on input "text" at bounding box center [589, 23] width 808 height 20
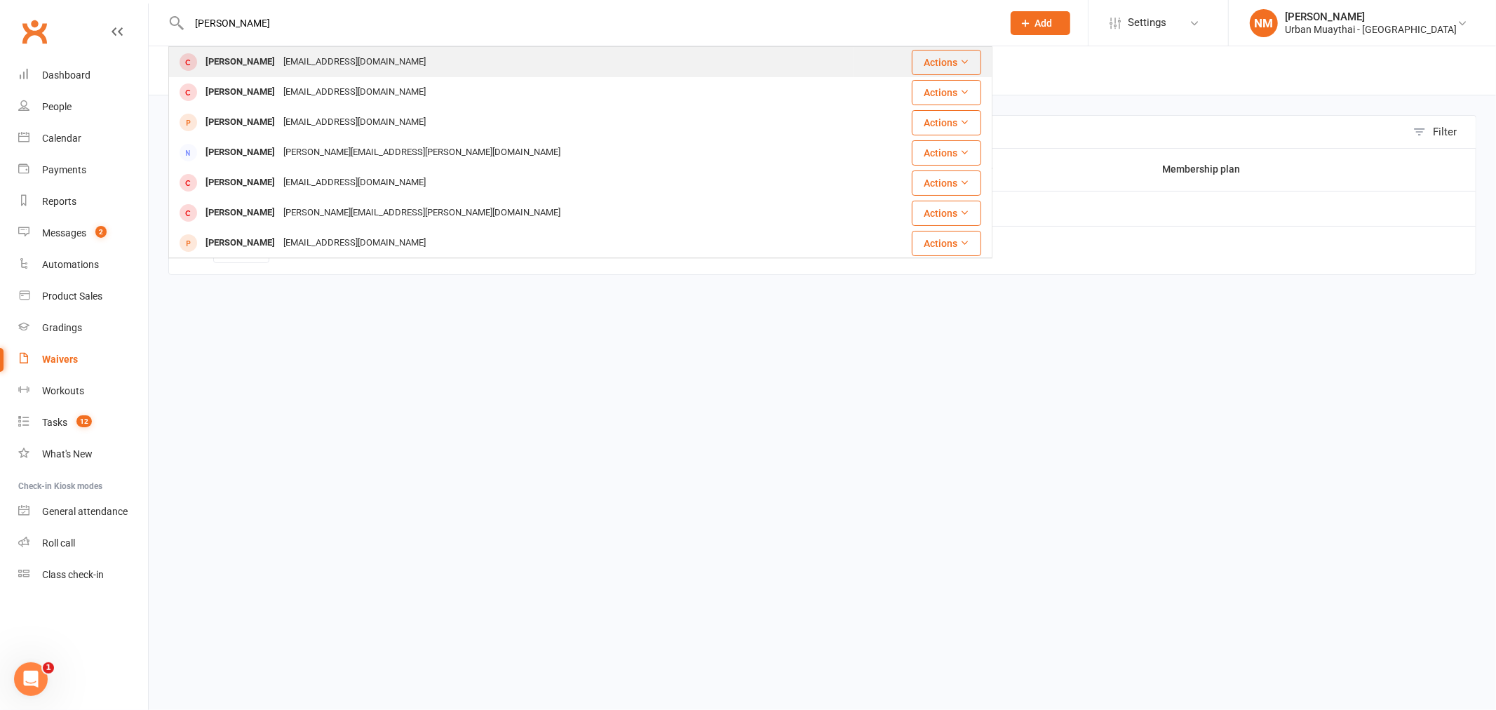
type input "dino urzi"
click at [279, 68] on div "info@urzisupports.com.au" at bounding box center [354, 62] width 151 height 20
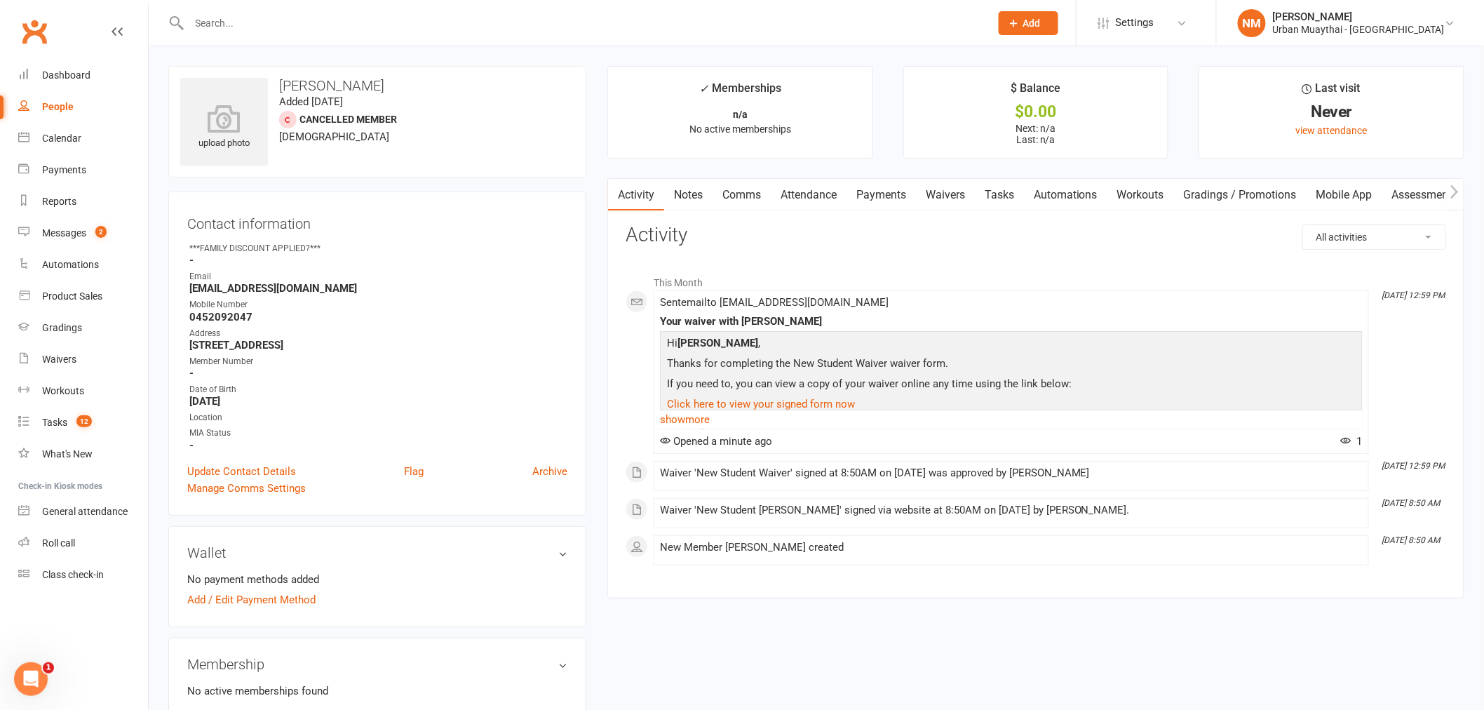
click at [706, 198] on link "Notes" at bounding box center [688, 195] width 48 height 32
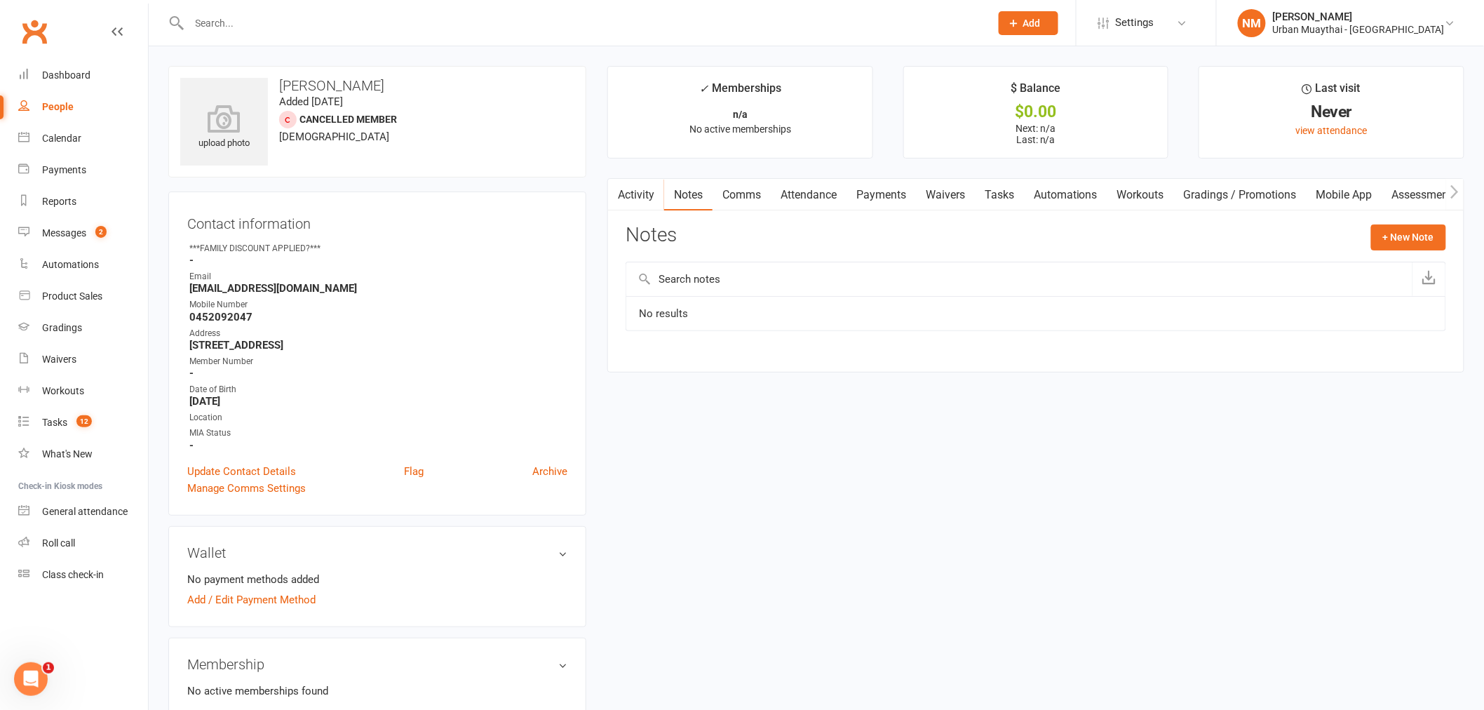
click at [640, 201] on link "Activity" at bounding box center [636, 195] width 56 height 32
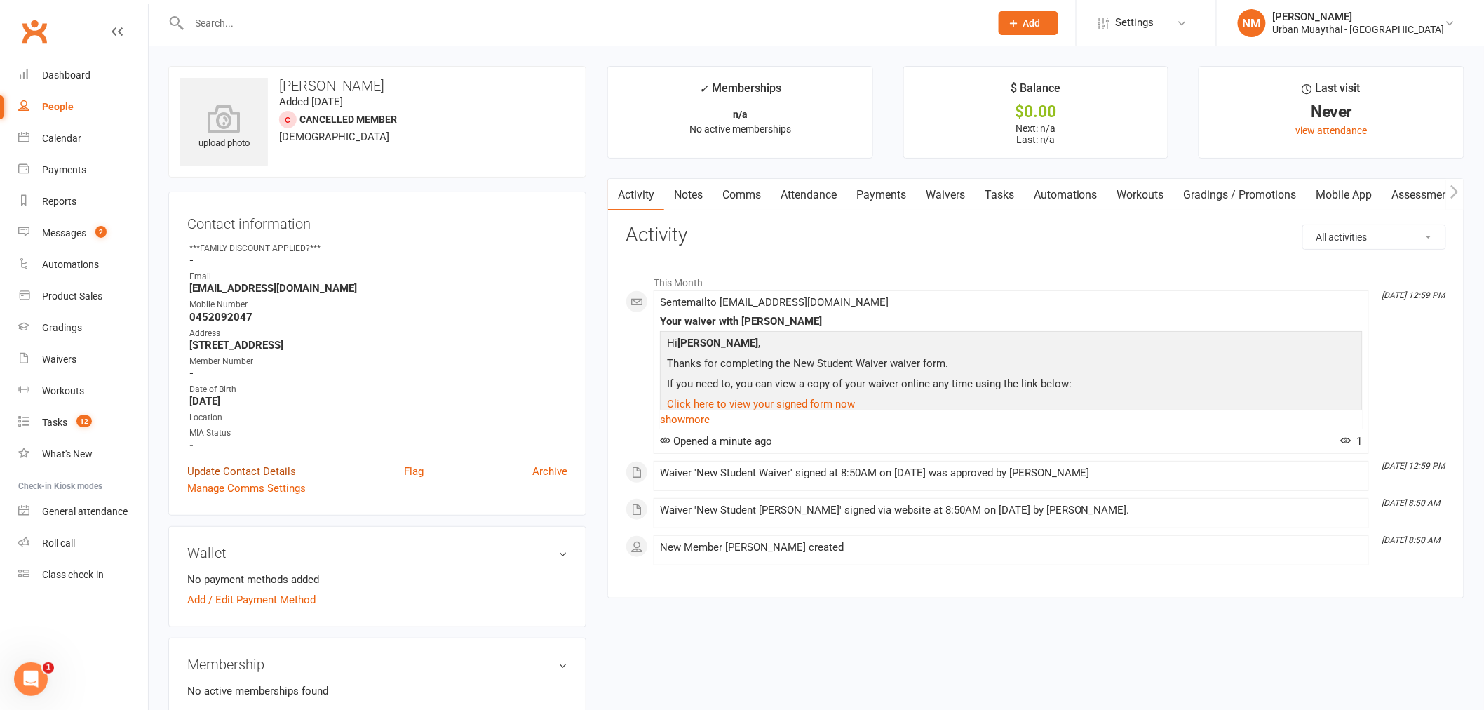
click at [243, 468] on link "Update Contact Details" at bounding box center [241, 471] width 109 height 17
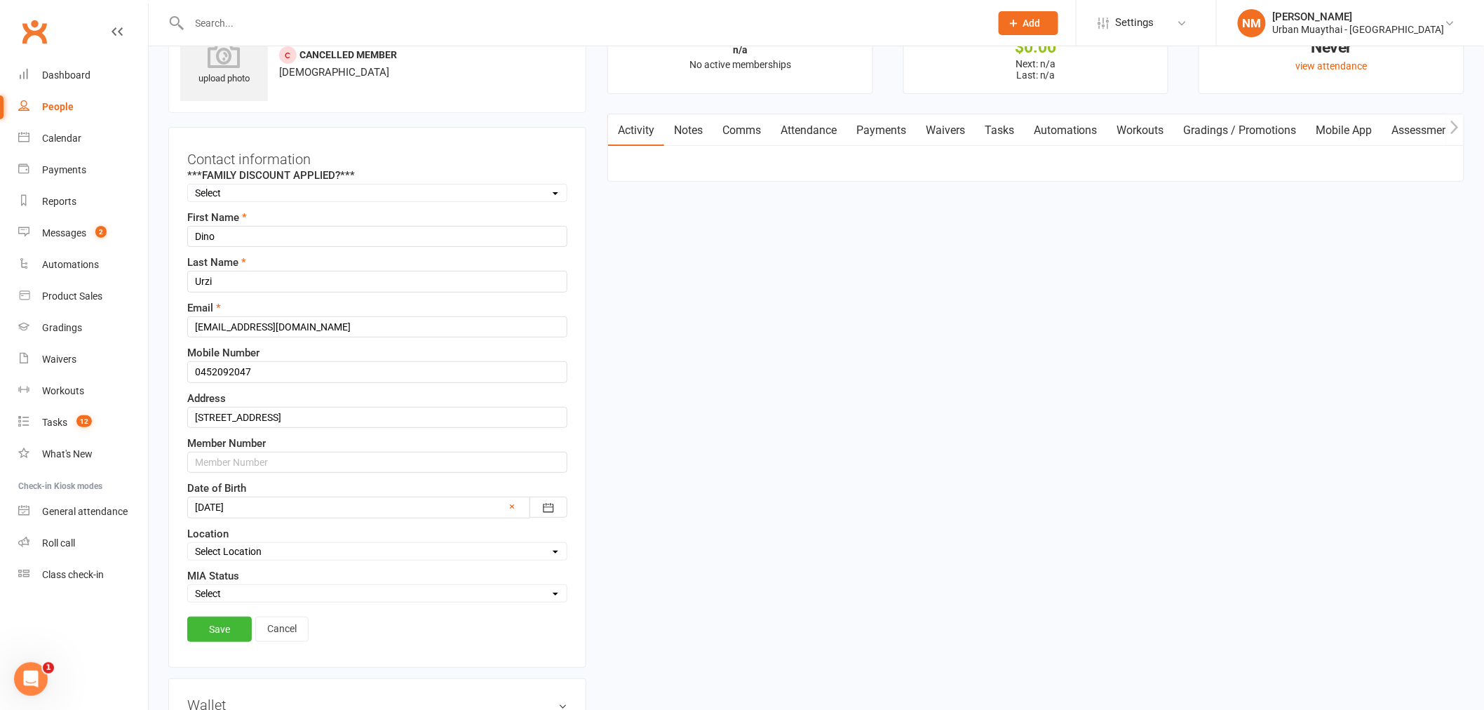
scroll to position [66, 0]
click at [283, 455] on input "text" at bounding box center [377, 460] width 380 height 21
click at [374, 374] on input "0452092047" at bounding box center [377, 370] width 380 height 21
click at [330, 550] on select "Select Location Miami large matted area Miami Small matted area Ring Weights Ar…" at bounding box center [377, 549] width 379 height 15
click at [330, 549] on select "Select Location Miami large matted area Miami Small matted area Ring Weights Ar…" at bounding box center [377, 549] width 379 height 15
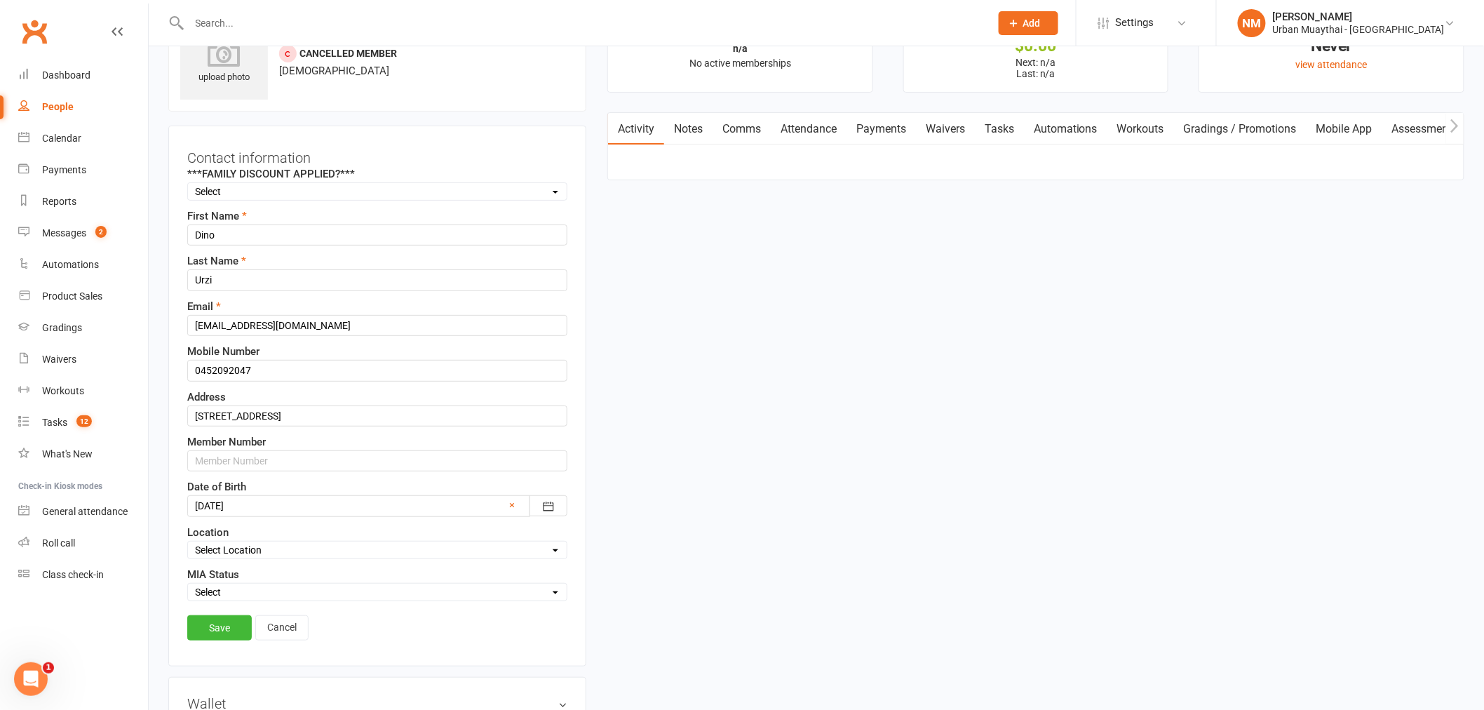
click at [321, 593] on select "Select Red Orange Yellow SLEEPER" at bounding box center [377, 591] width 379 height 15
click at [312, 577] on div "MIA Status Select Red Orange Yellow SLEEPER" at bounding box center [377, 583] width 380 height 35
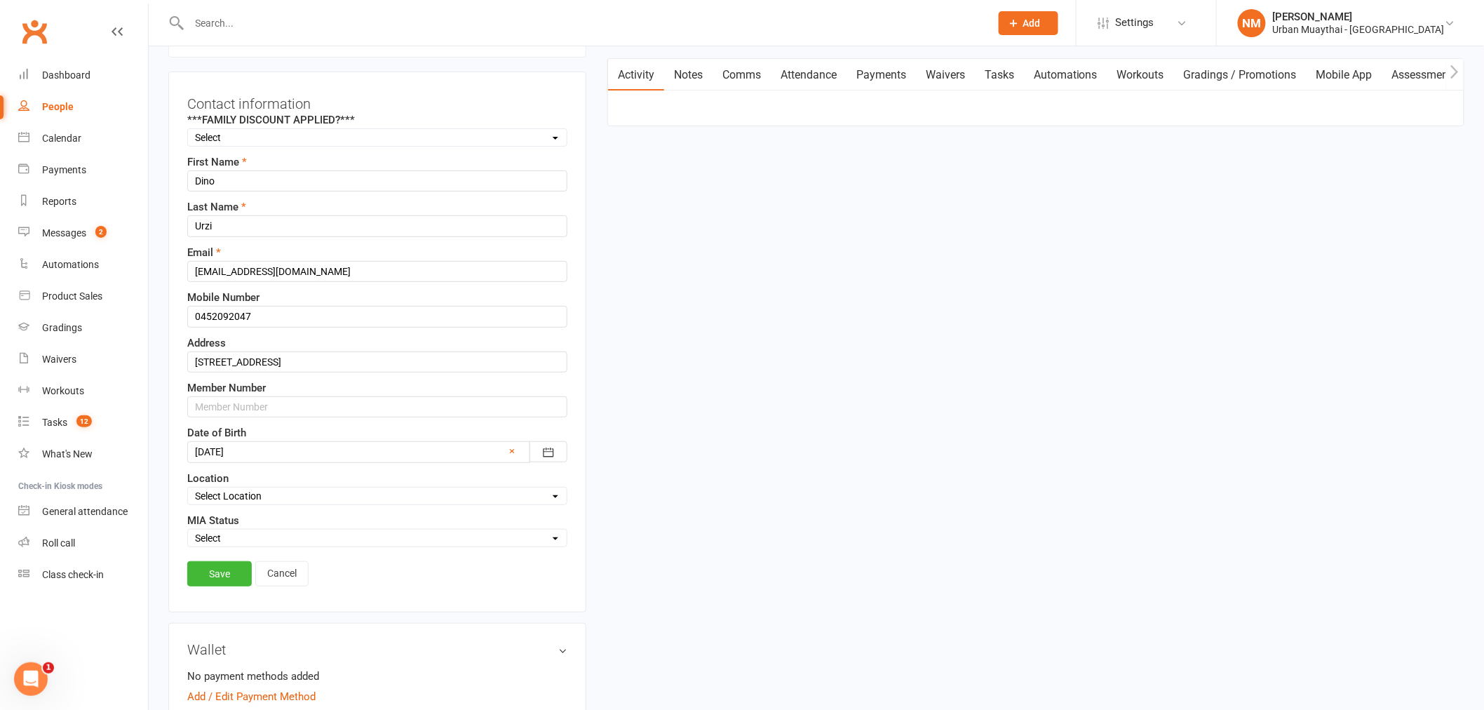
scroll to position [222, 0]
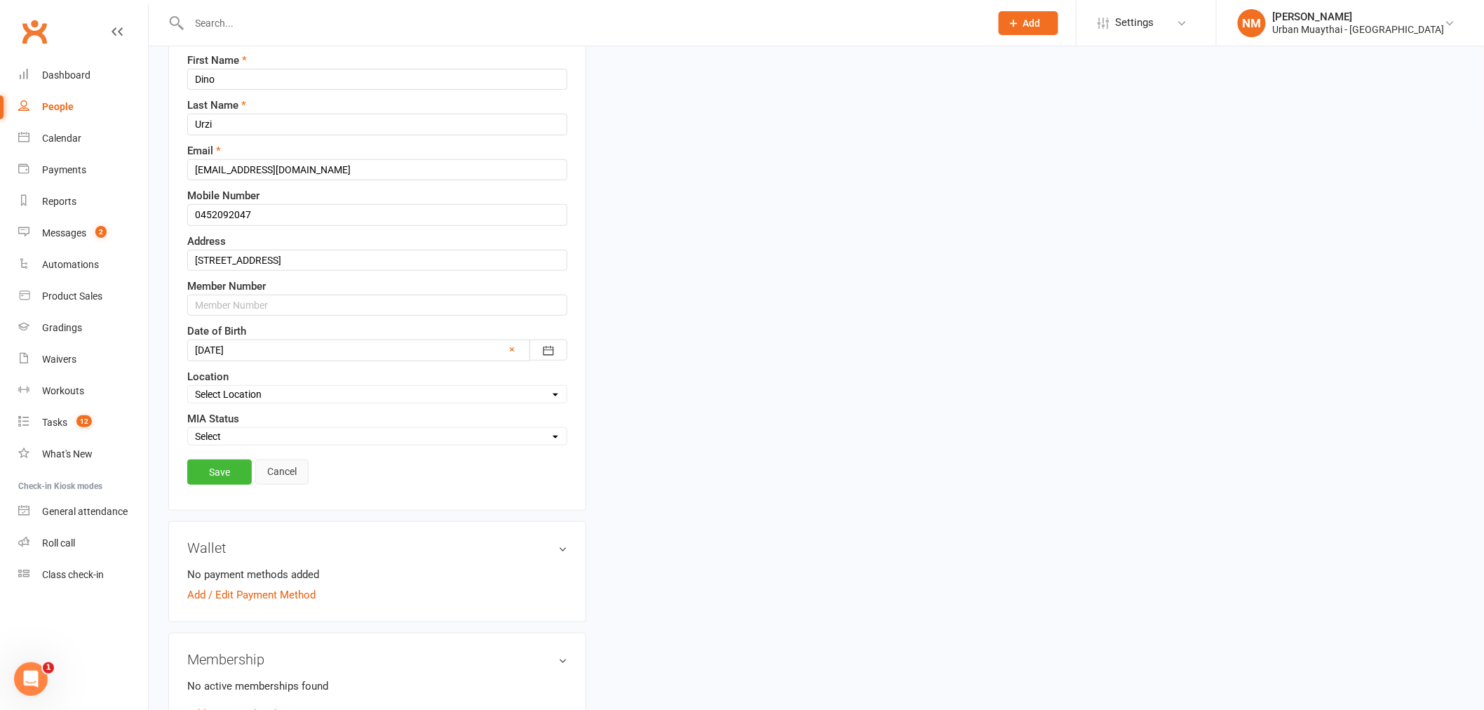
click at [281, 470] on link "Cancel" at bounding box center [281, 472] width 53 height 25
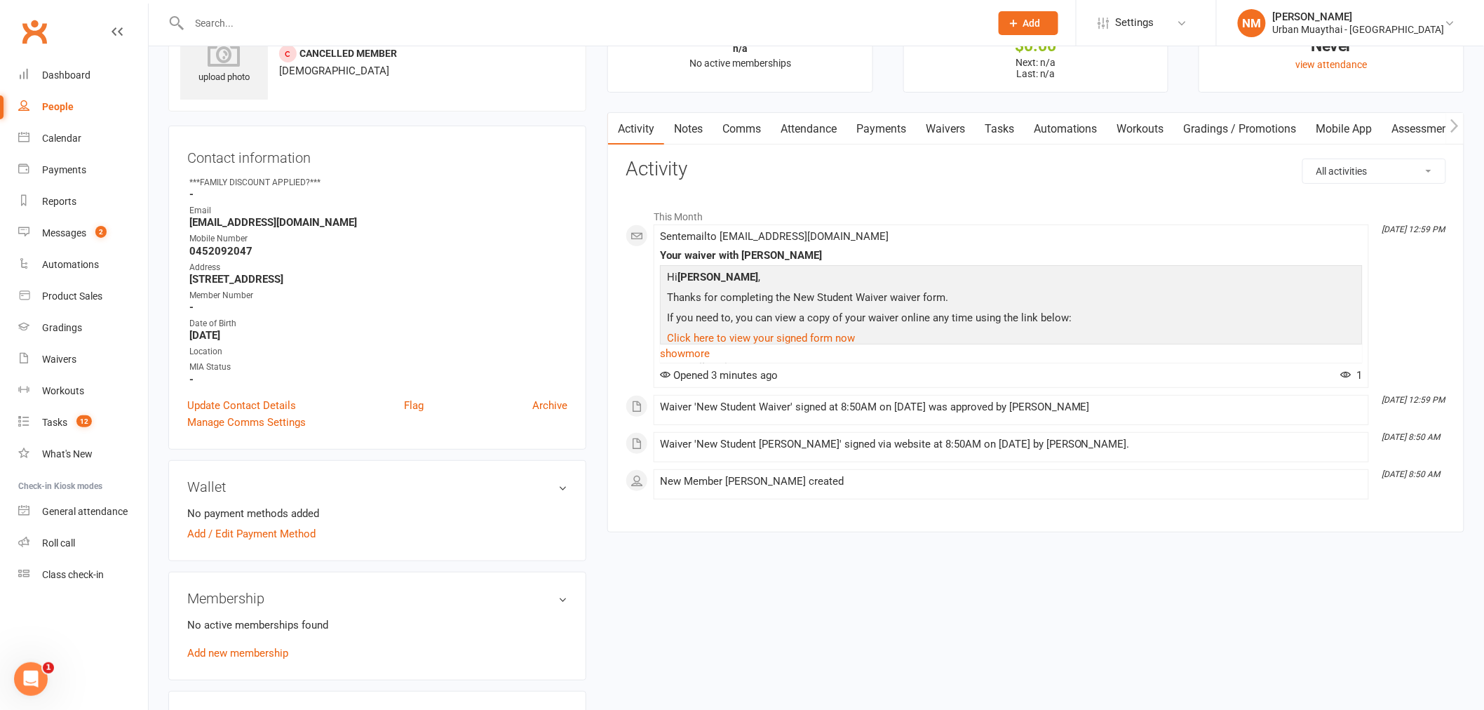
scroll to position [0, 0]
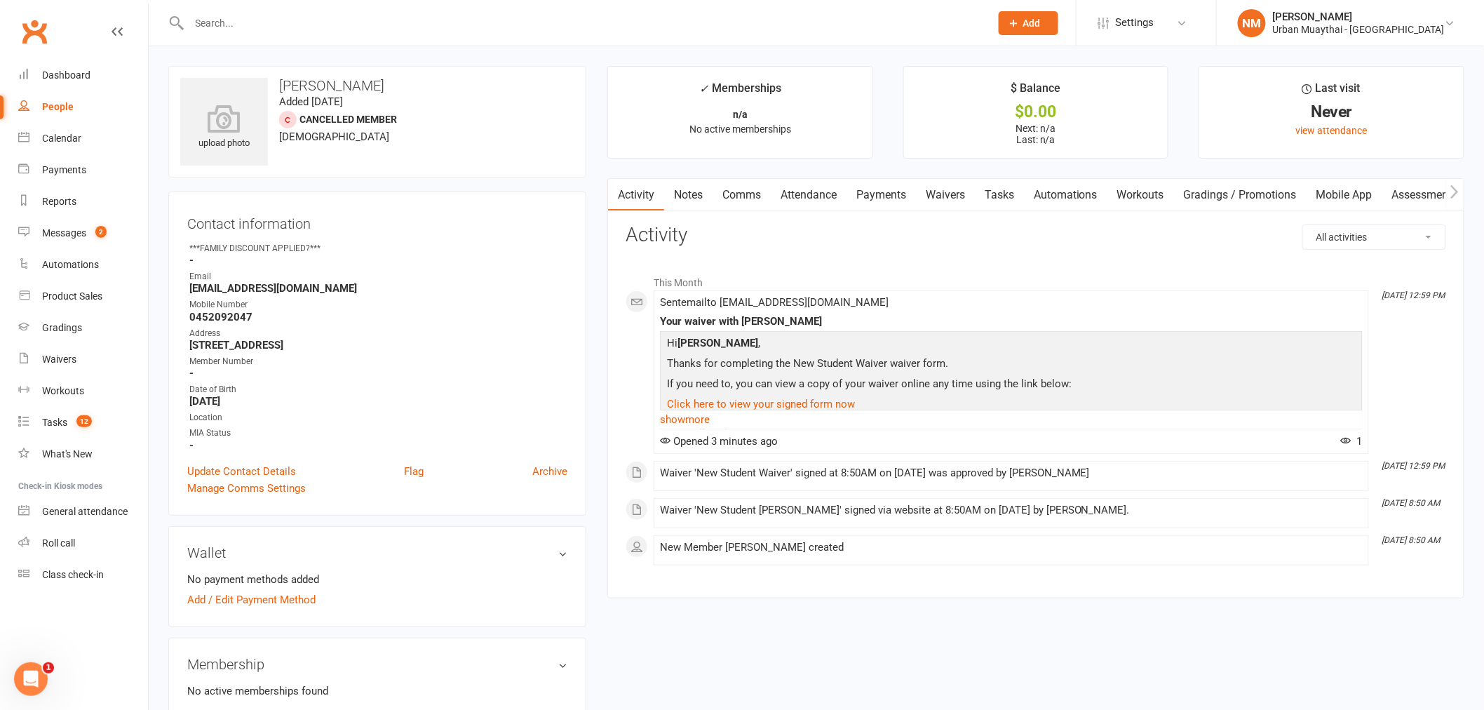
click at [338, 34] on div at bounding box center [574, 23] width 812 height 46
click at [302, 28] on input "text" at bounding box center [583, 23] width 796 height 20
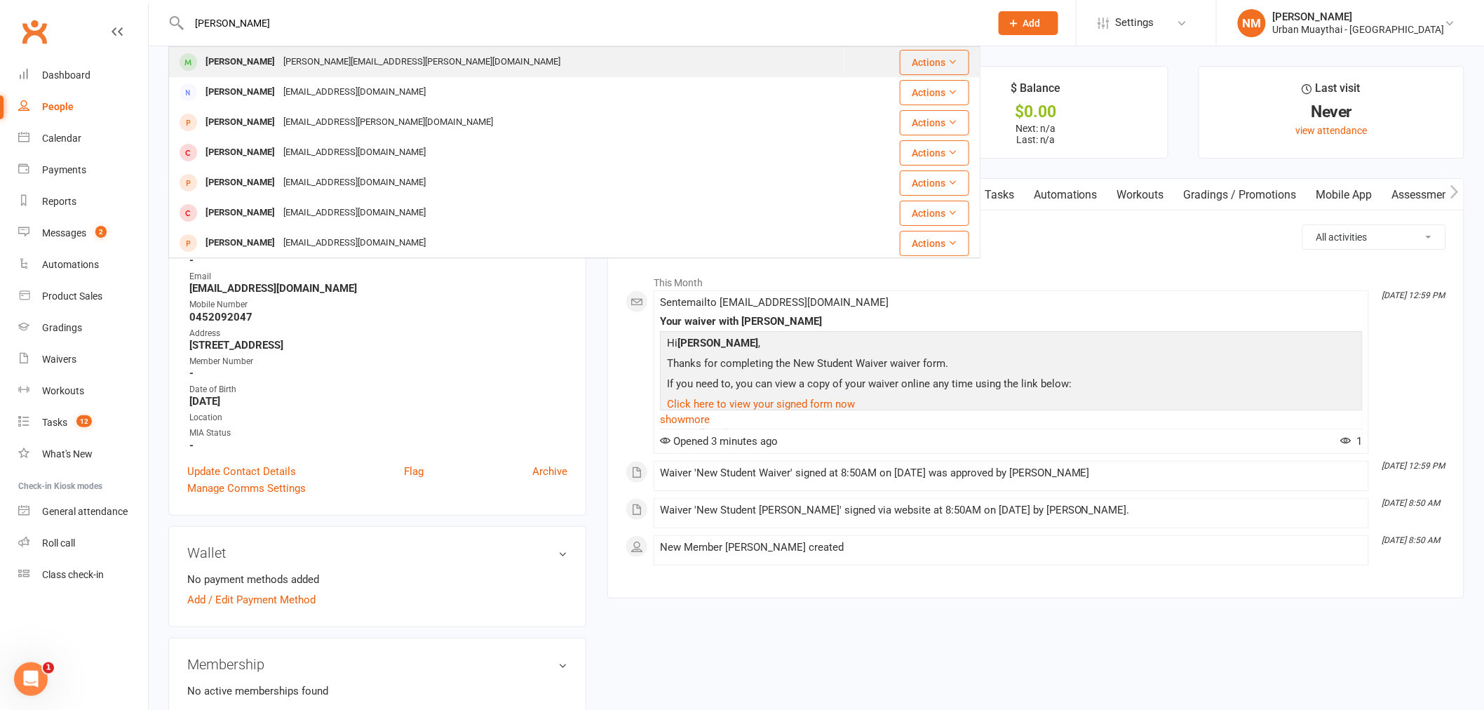
type input "lara comparin"
click at [293, 50] on div "Lara Comparin Lara.comparin@gmail.com" at bounding box center [507, 62] width 674 height 29
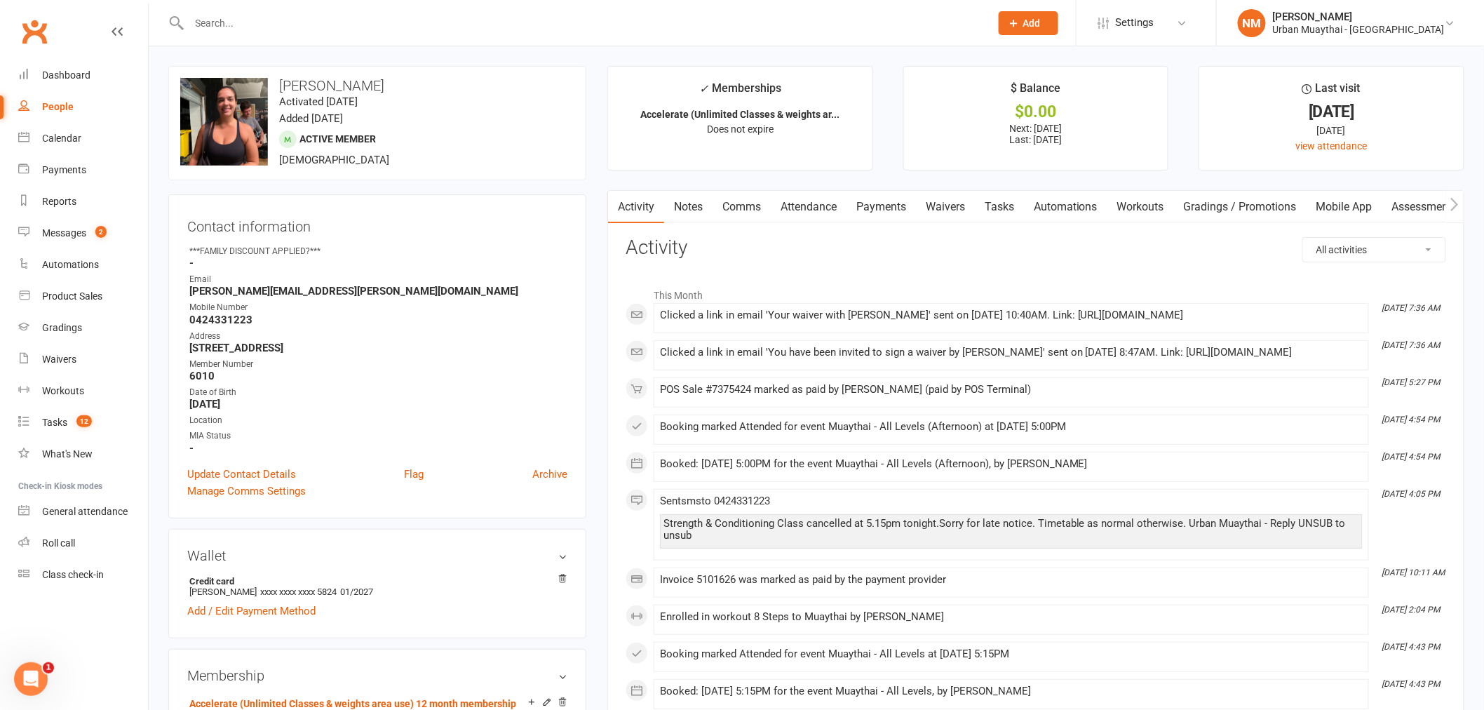
click at [680, 213] on link "Notes" at bounding box center [688, 207] width 48 height 32
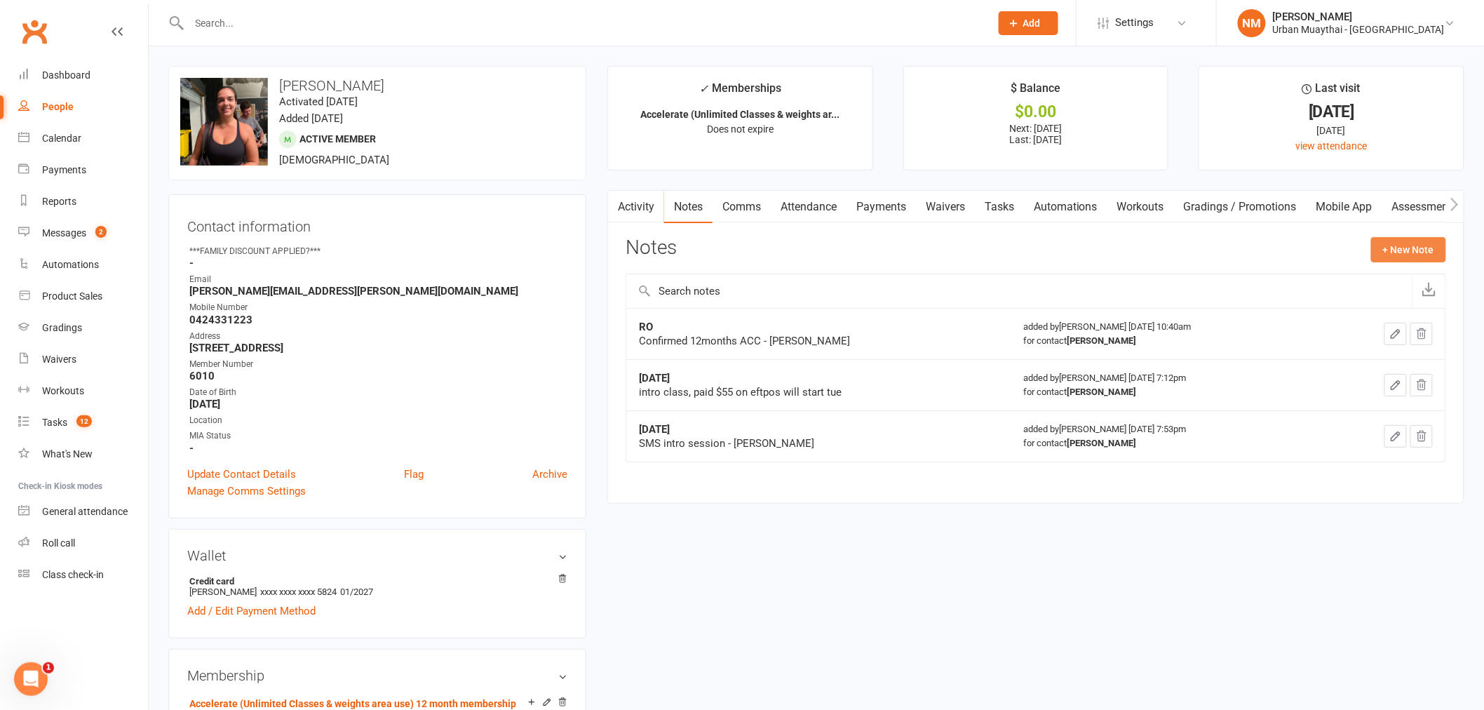
click at [1395, 250] on button "+ New Note" at bounding box center [1408, 249] width 75 height 25
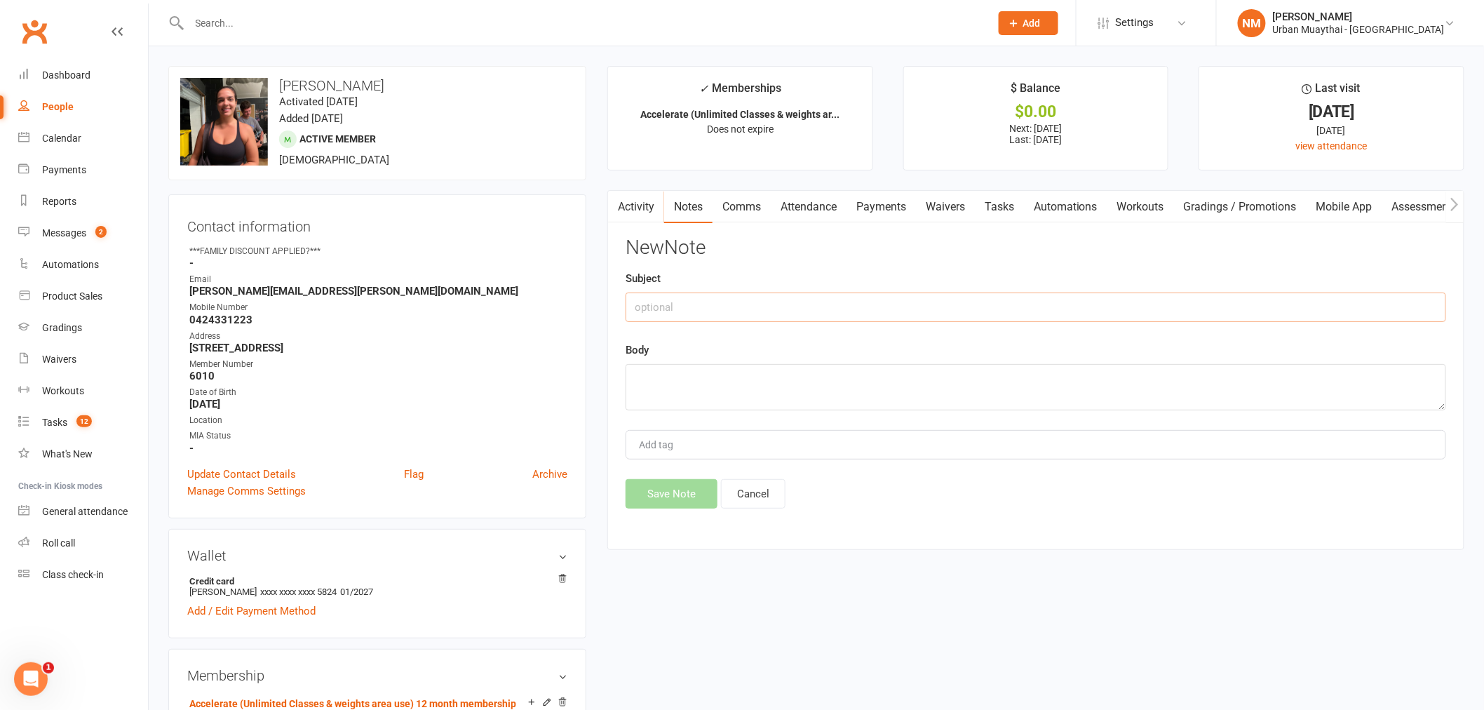
click at [763, 303] on input "text" at bounding box center [1036, 307] width 821 height 29
type input "Shin Pads"
click at [763, 380] on textarea at bounding box center [1036, 387] width 821 height 46
paste textarea "Good morning, I forgot my shin pads at the gym this week. I won’t be able to tr…"
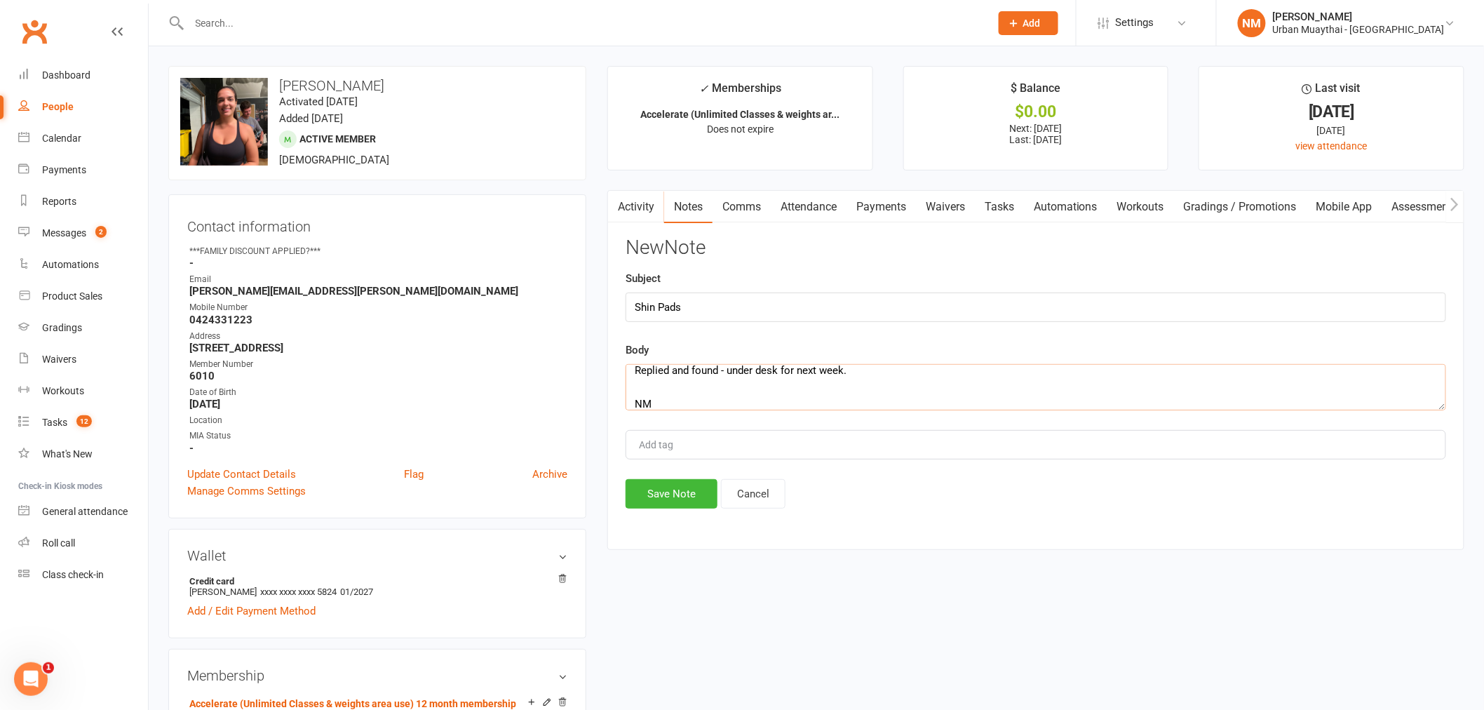
type textarea "Good morning, I forgot my shin pads at the gym this week. I won’t be able to tr…"
click at [849, 534] on div "Activity Notes Comms Attendance Payments Waivers Tasks Automations Workouts Gra…" at bounding box center [1036, 370] width 857 height 360
click at [712, 446] on div "Add tag" at bounding box center [1036, 444] width 821 height 29
click at [683, 485] on button "Save Note" at bounding box center [672, 493] width 92 height 29
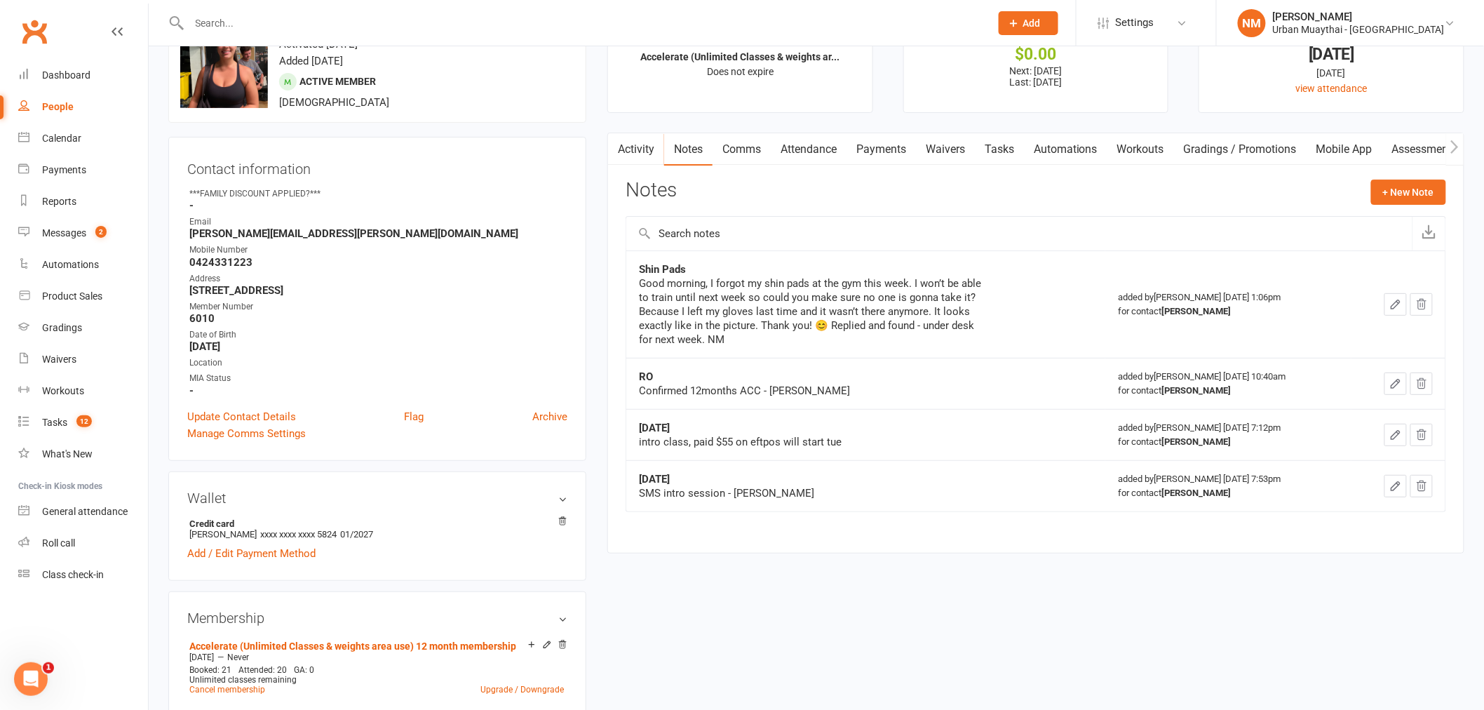
scroll to position [156, 0]
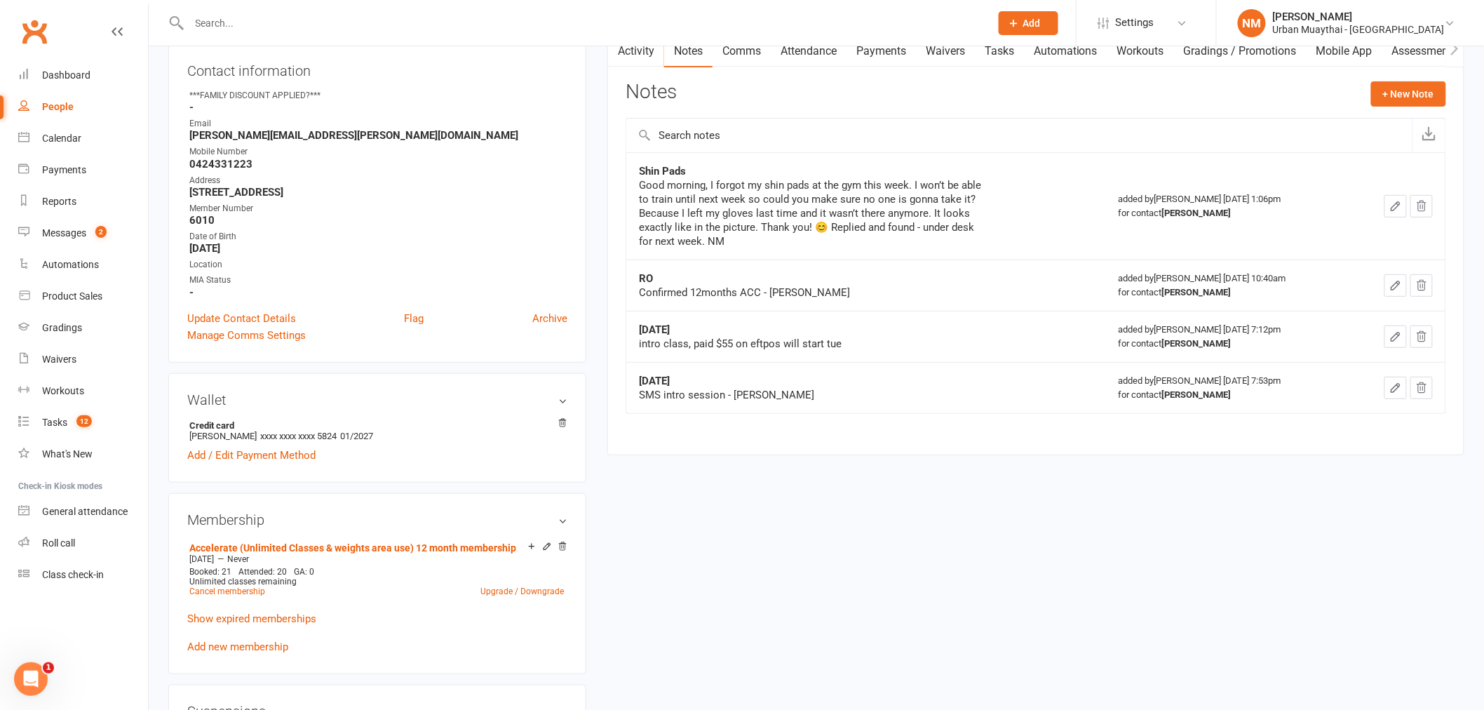
click at [426, 310] on div "Update Contact Details Flag Archive" at bounding box center [377, 318] width 380 height 17
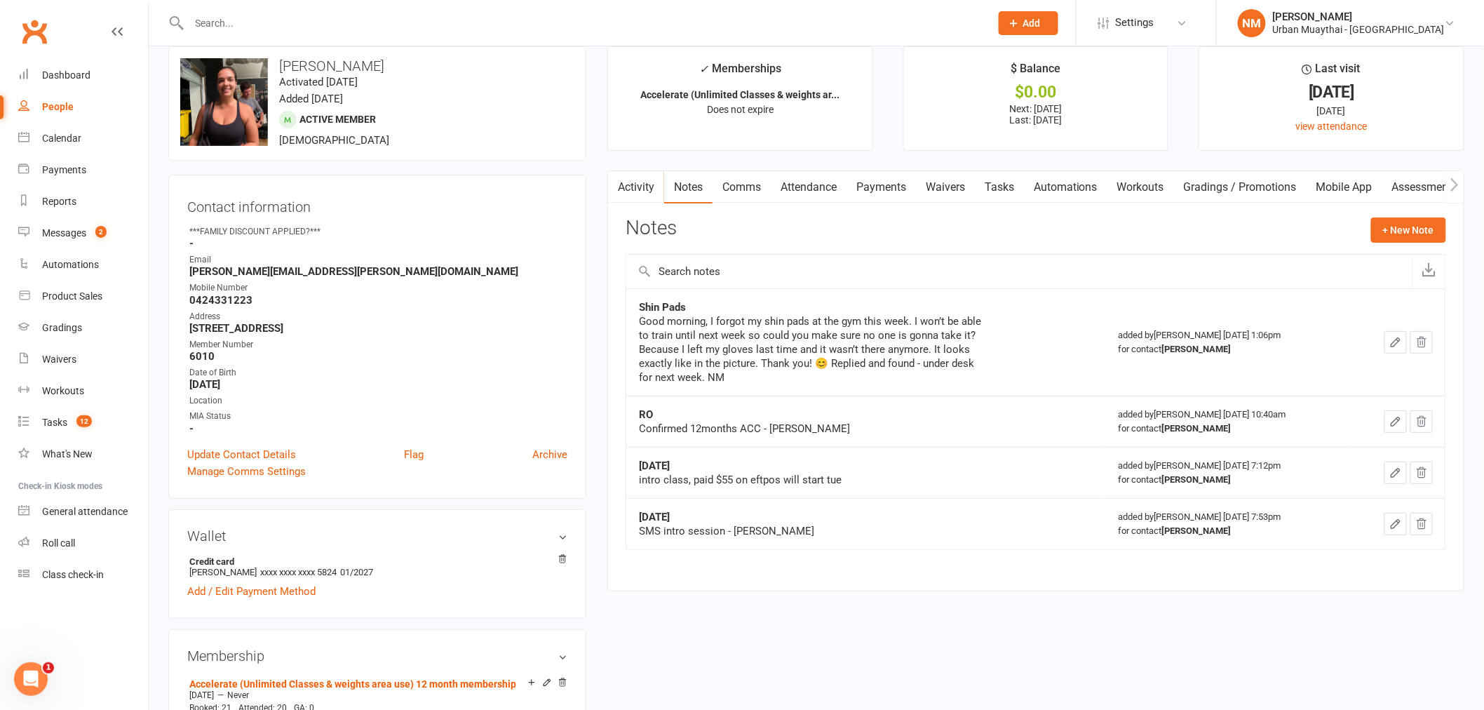
scroll to position [0, 0]
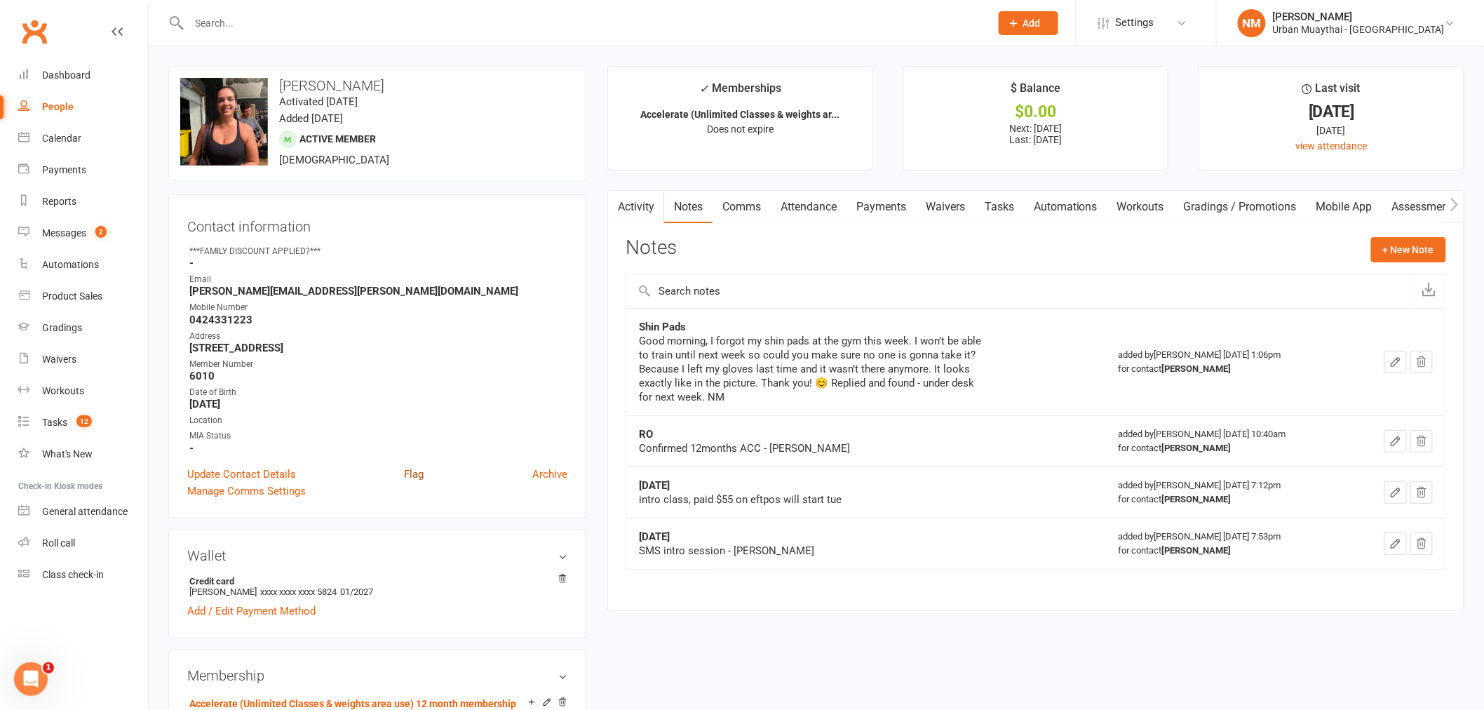
click at [405, 466] on link "Flag" at bounding box center [414, 474] width 20 height 17
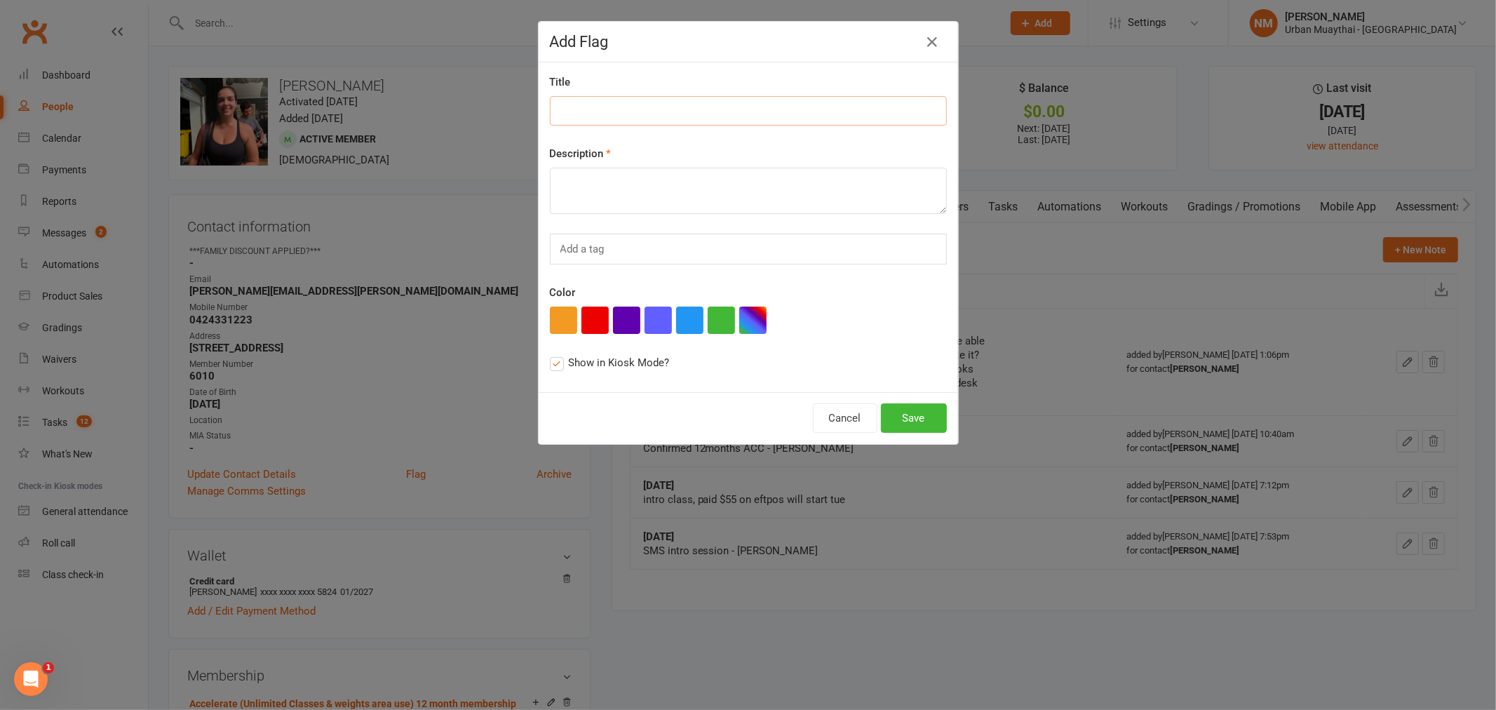
click at [612, 122] on input at bounding box center [748, 110] width 397 height 29
type input "Lost Shin Pads"
type textarea "Pads underneath the desk"
click at [552, 319] on button "button" at bounding box center [563, 320] width 27 height 27
click at [819, 269] on div "Title Lost Shin Pads Description Pads underneath the desk Add a tag Color Show …" at bounding box center [749, 227] width 420 height 330
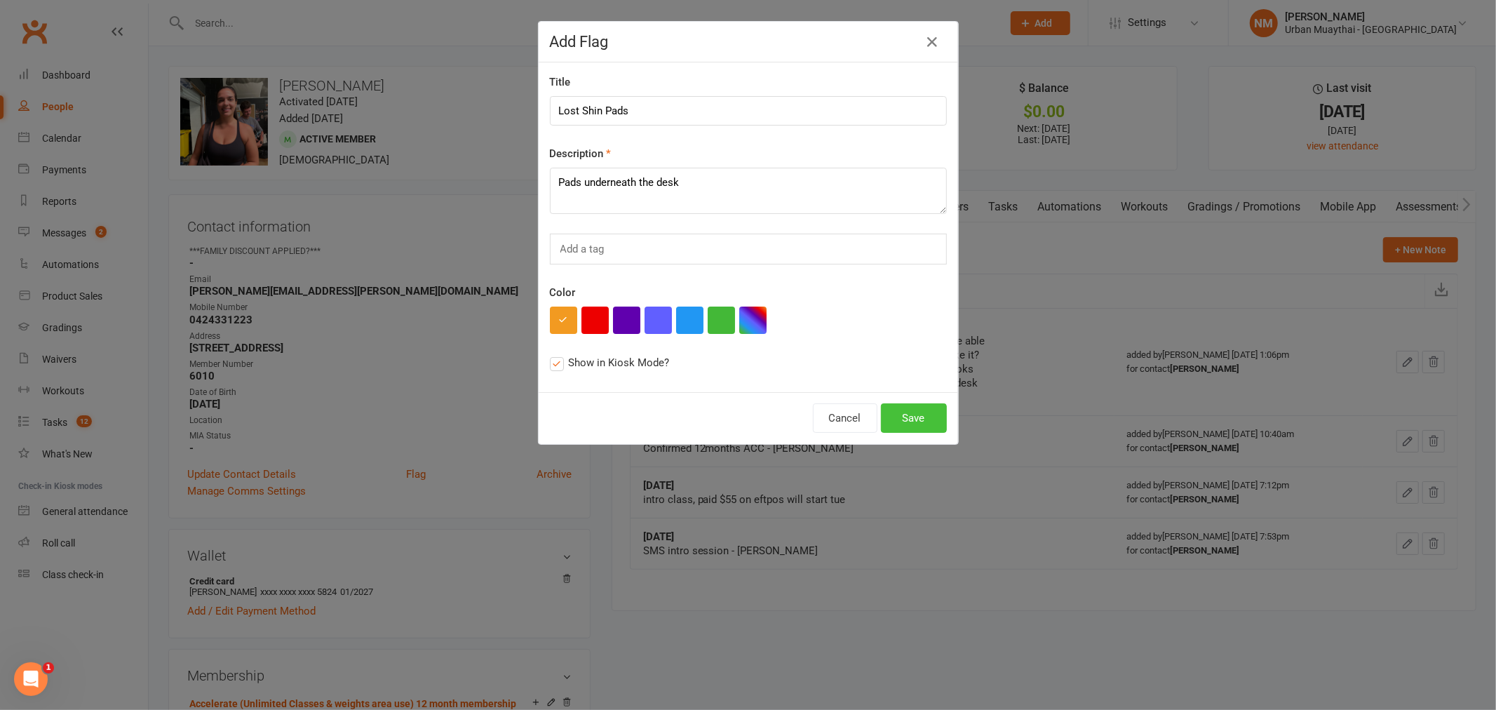
click at [915, 416] on button "Save" at bounding box center [914, 417] width 66 height 29
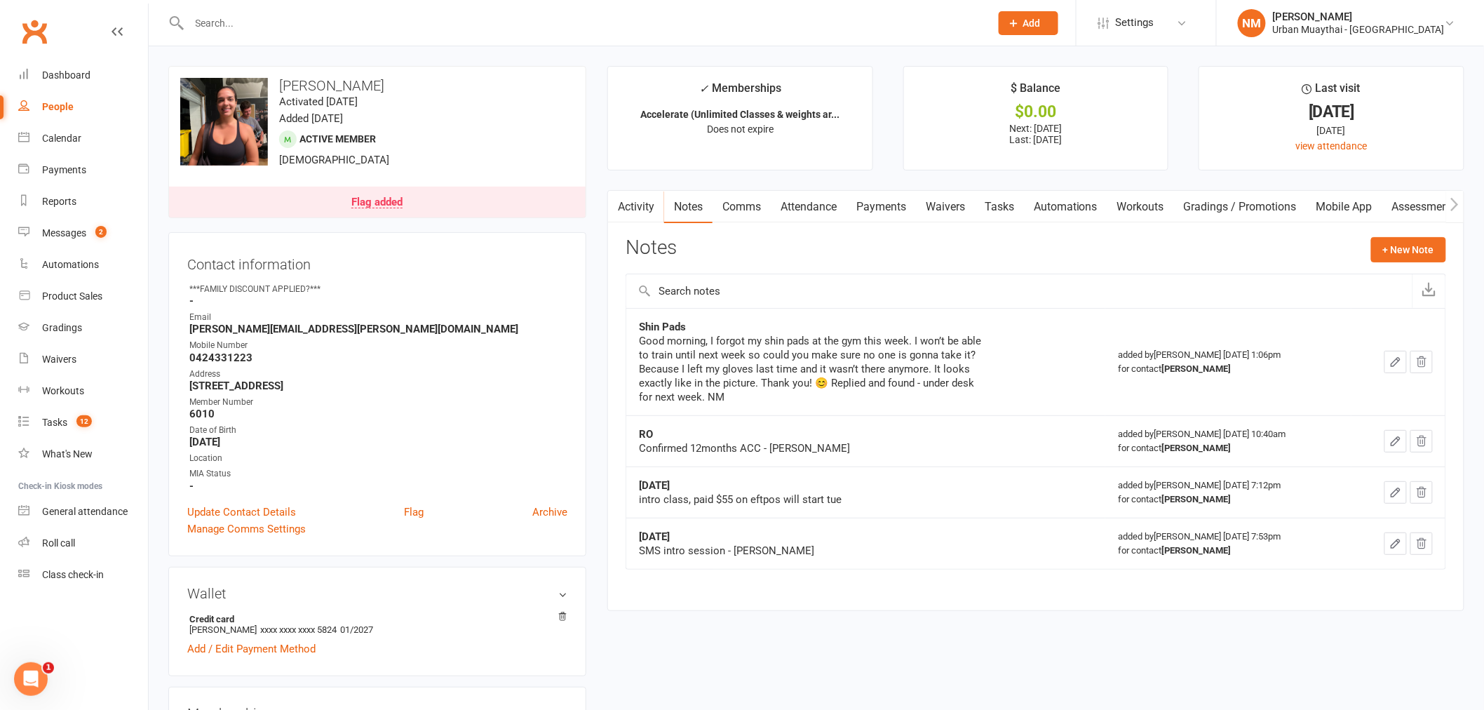
click at [316, 14] on input "text" at bounding box center [583, 23] width 796 height 20
type input "jack addison"
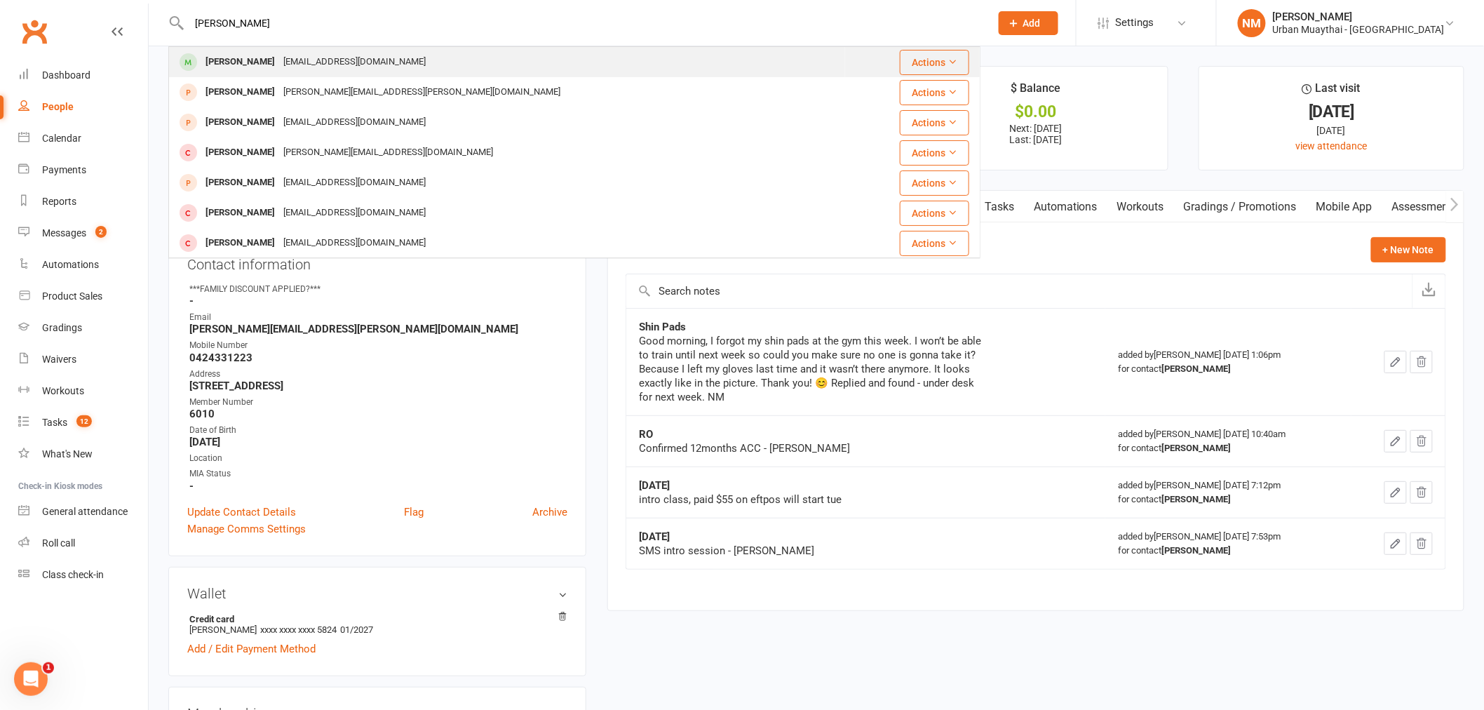
click at [297, 58] on div "jackaddison23@gmail.com" at bounding box center [354, 62] width 151 height 20
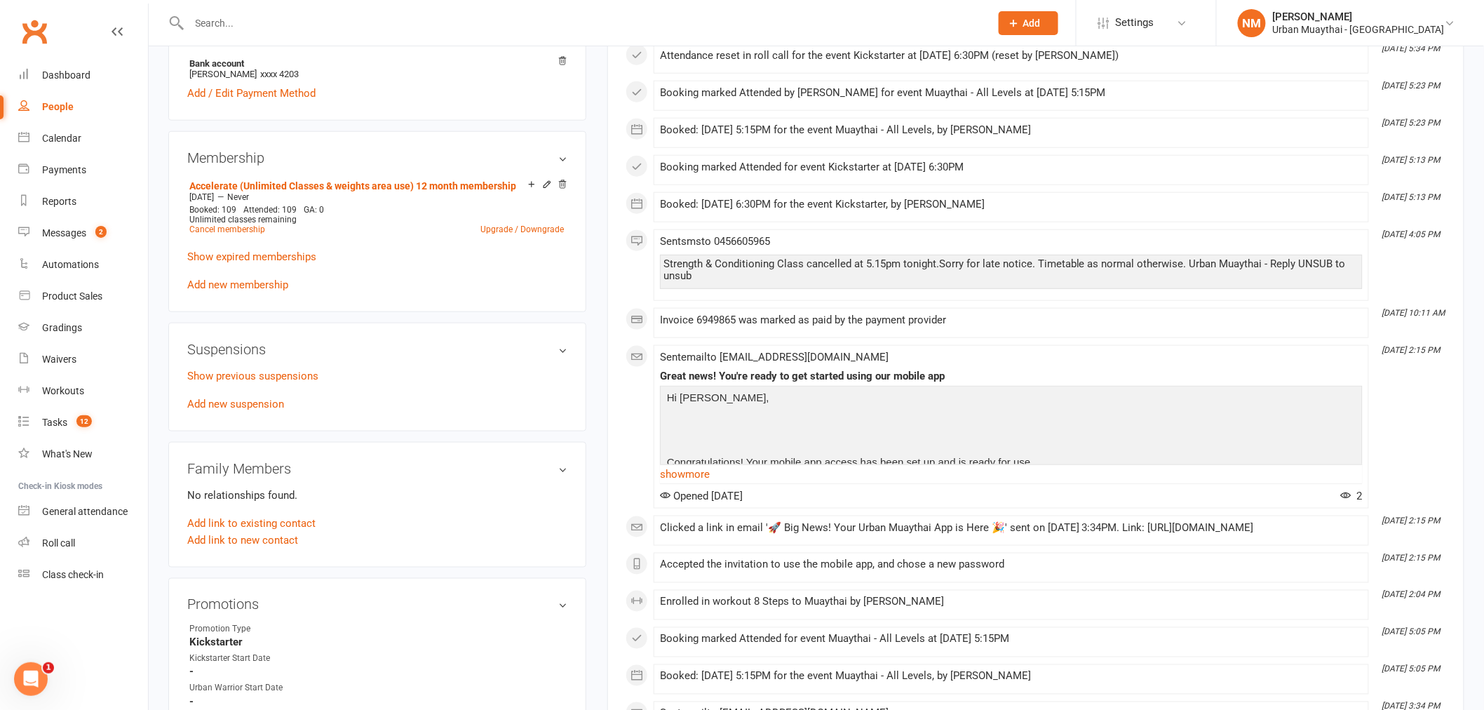
scroll to position [545, 0]
click at [269, 253] on link "Show expired memberships" at bounding box center [251, 257] width 129 height 13
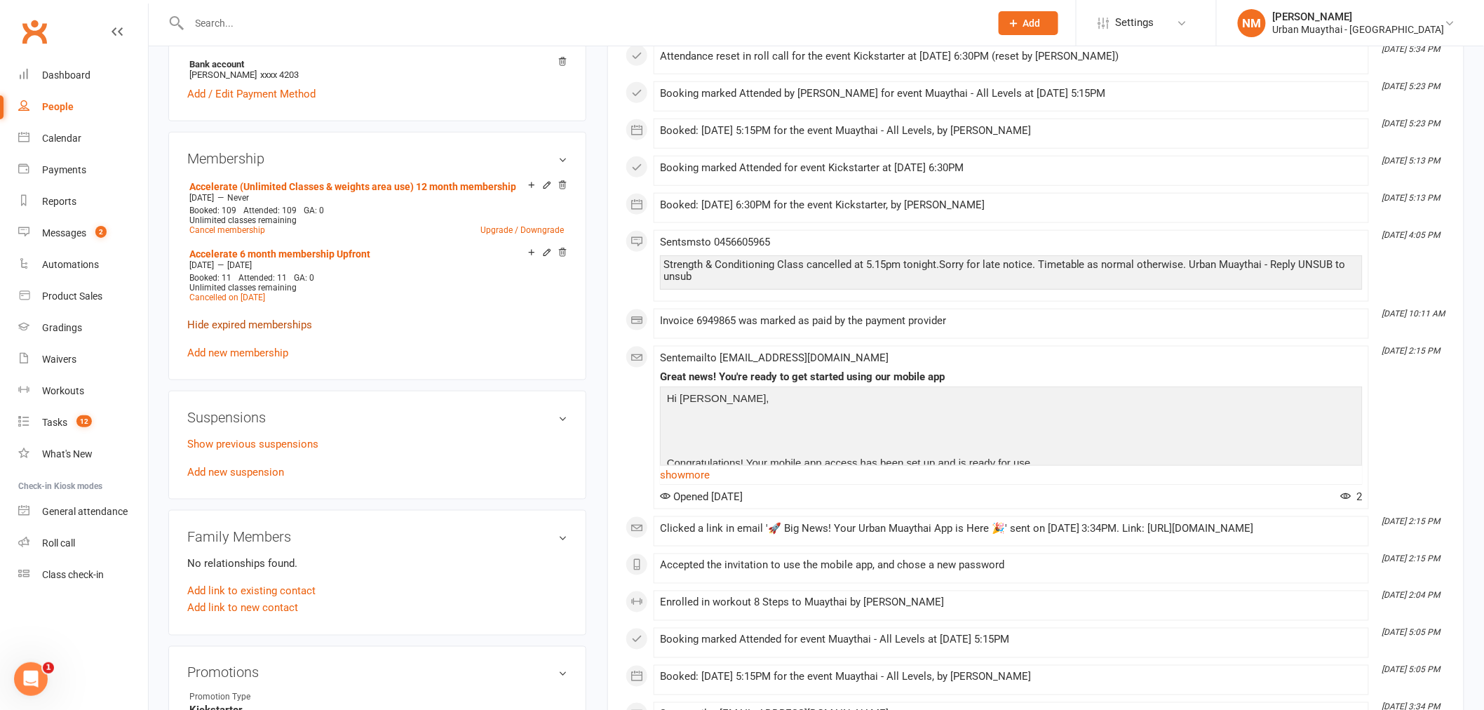
click at [279, 318] on link "Hide expired memberships" at bounding box center [249, 324] width 125 height 13
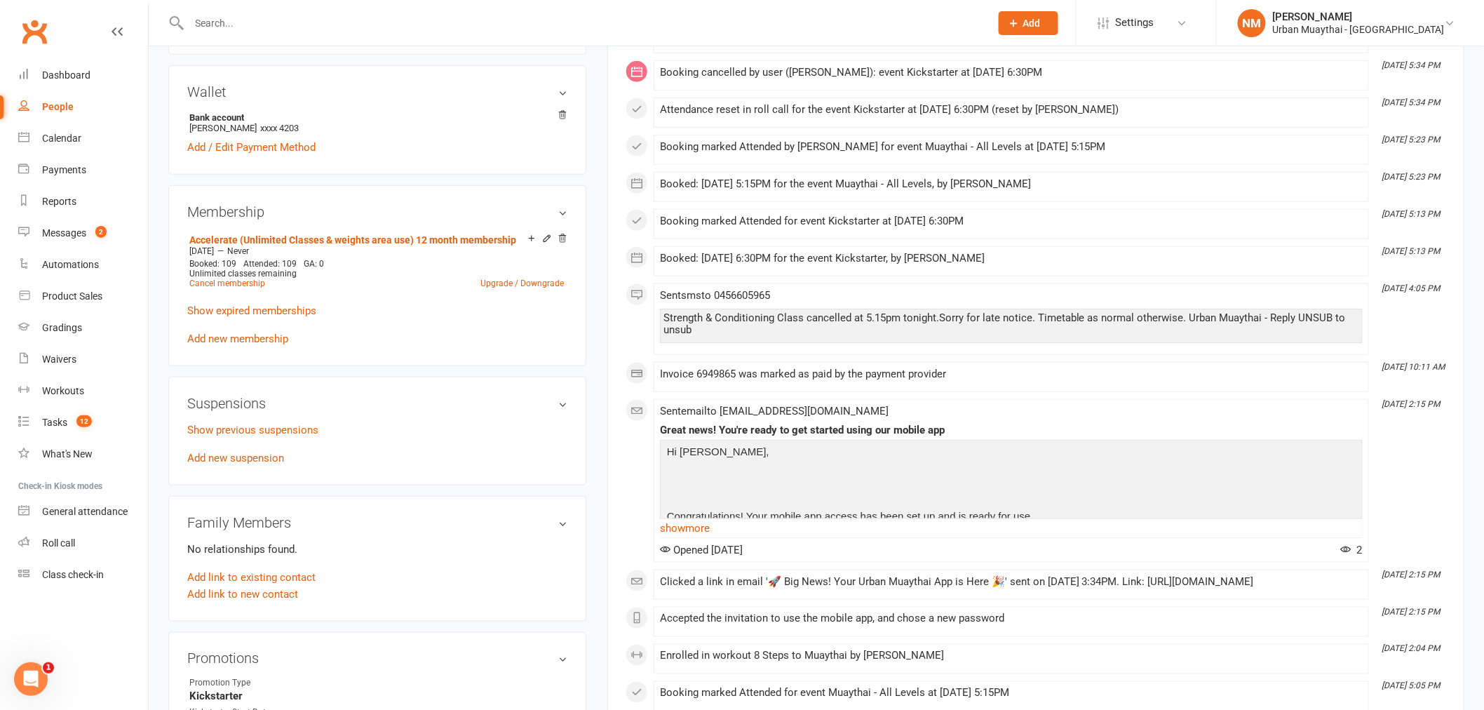
scroll to position [467, 0]
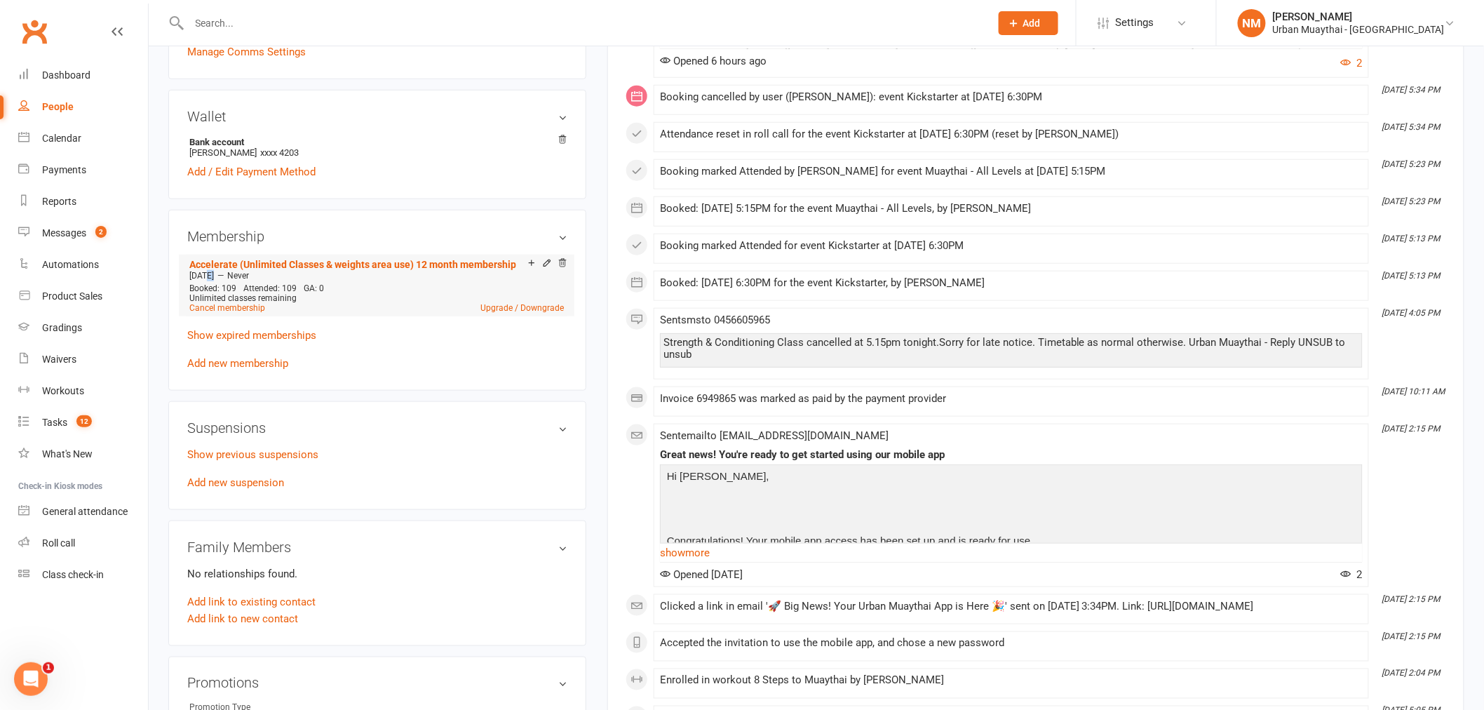
drag, startPoint x: 206, startPoint y: 275, endPoint x: 213, endPoint y: 275, distance: 7.7
click at [213, 275] on span "Aug 26 2024" at bounding box center [201, 276] width 25 height 10
click at [417, 335] on p "Show expired memberships" at bounding box center [377, 335] width 380 height 17
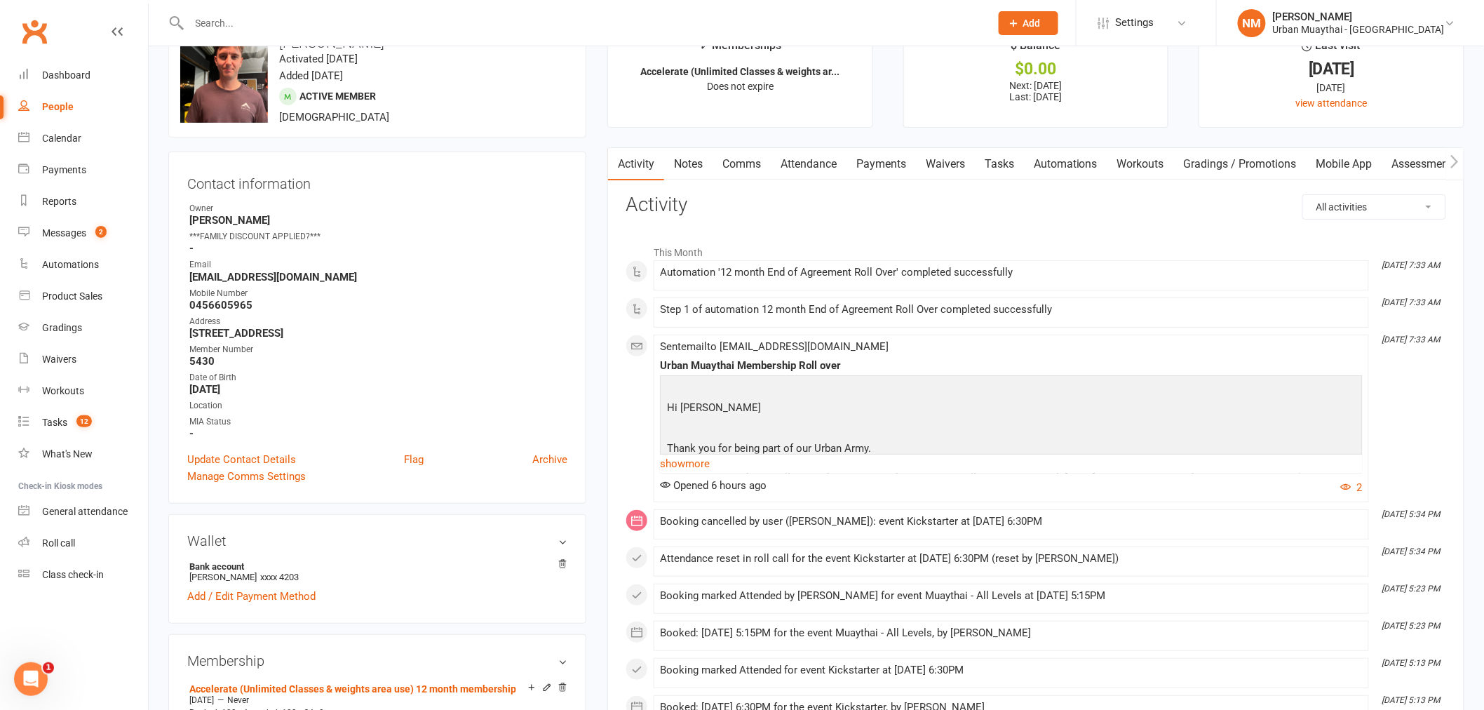
scroll to position [0, 0]
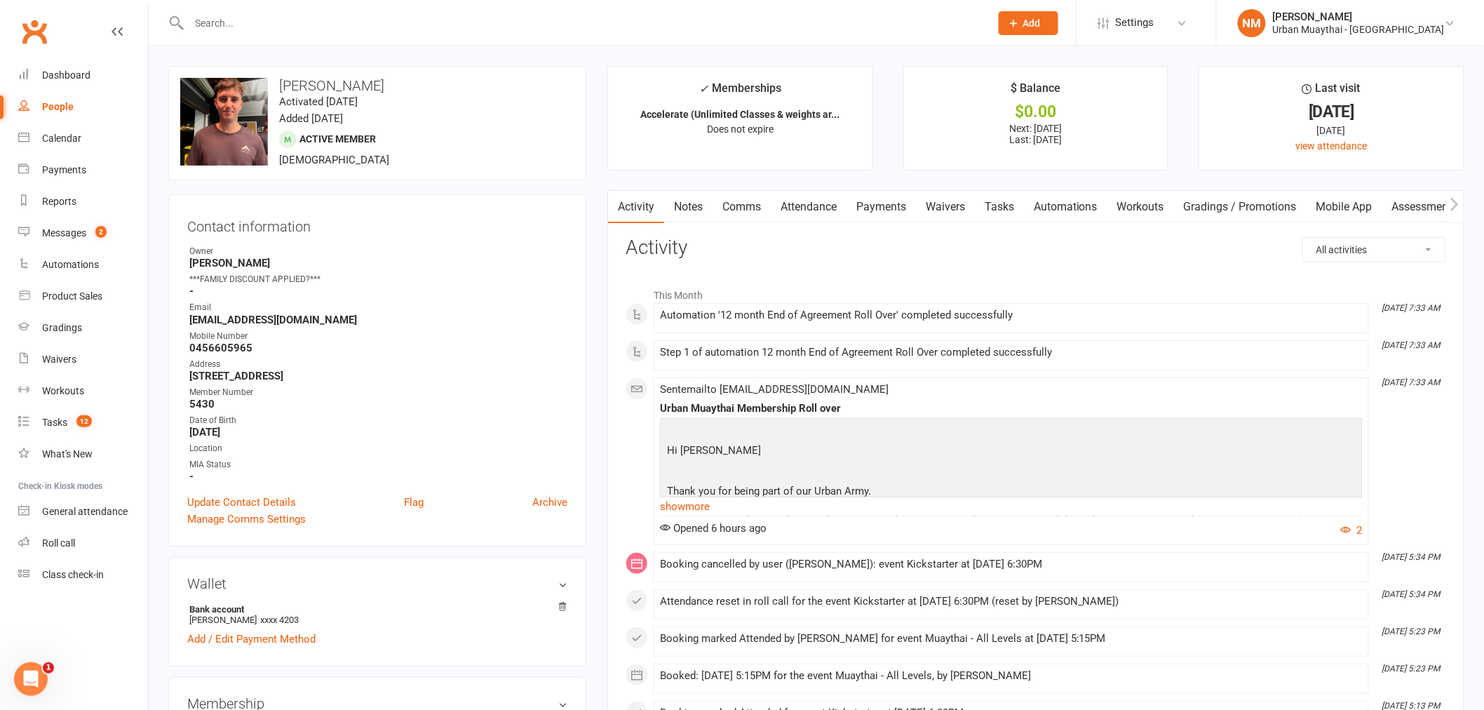
click at [916, 212] on link "Payments" at bounding box center [881, 207] width 69 height 32
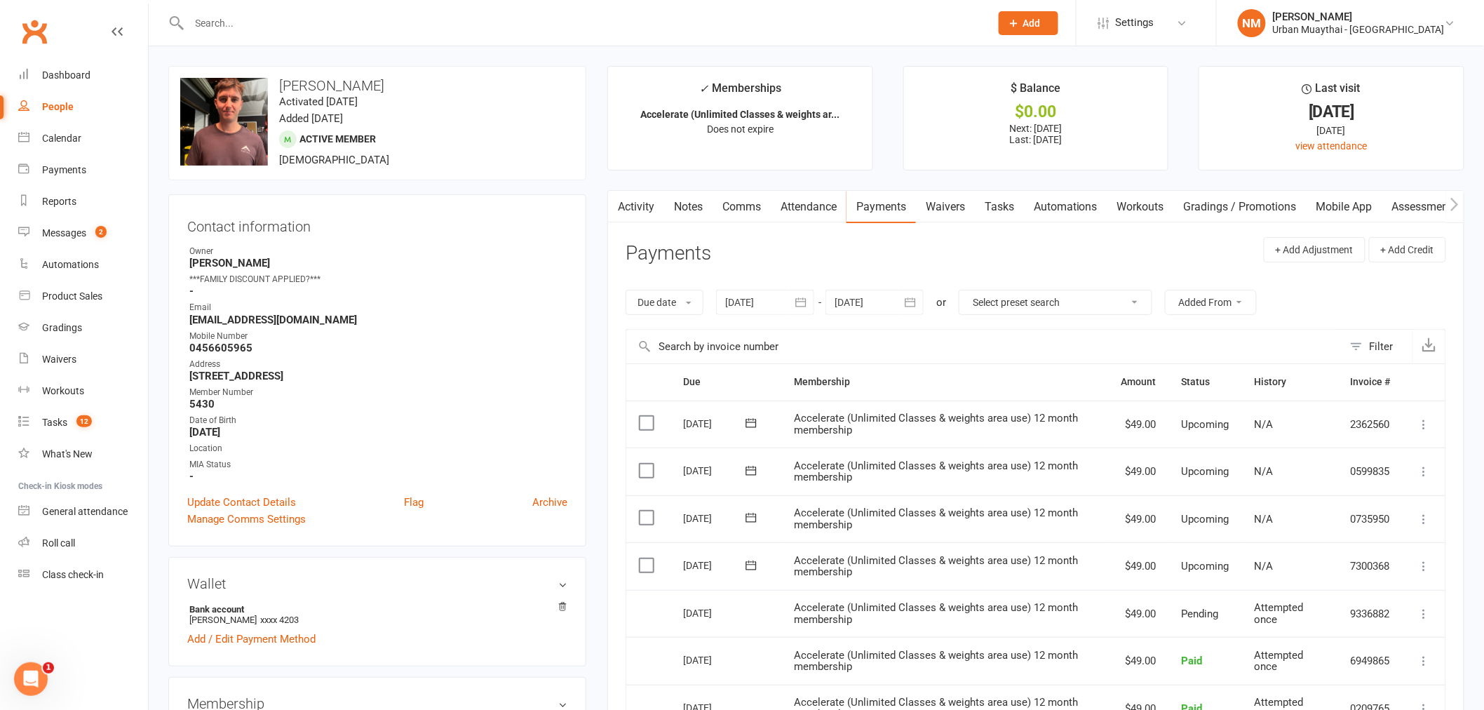
click at [746, 419] on icon at bounding box center [751, 423] width 14 height 14
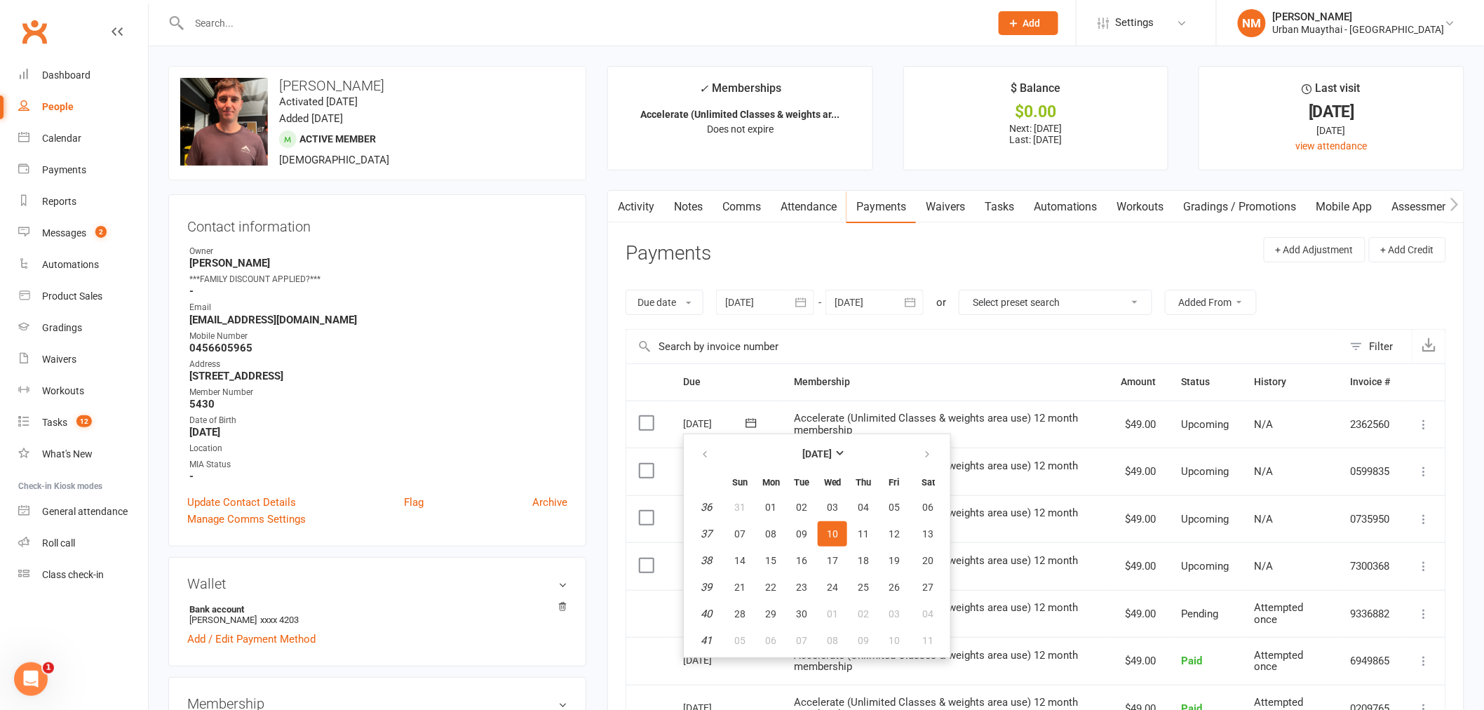
click at [478, 376] on strong "26 Ilkinia Avenue Broadbeach Waters QLD 4218" at bounding box center [378, 376] width 378 height 13
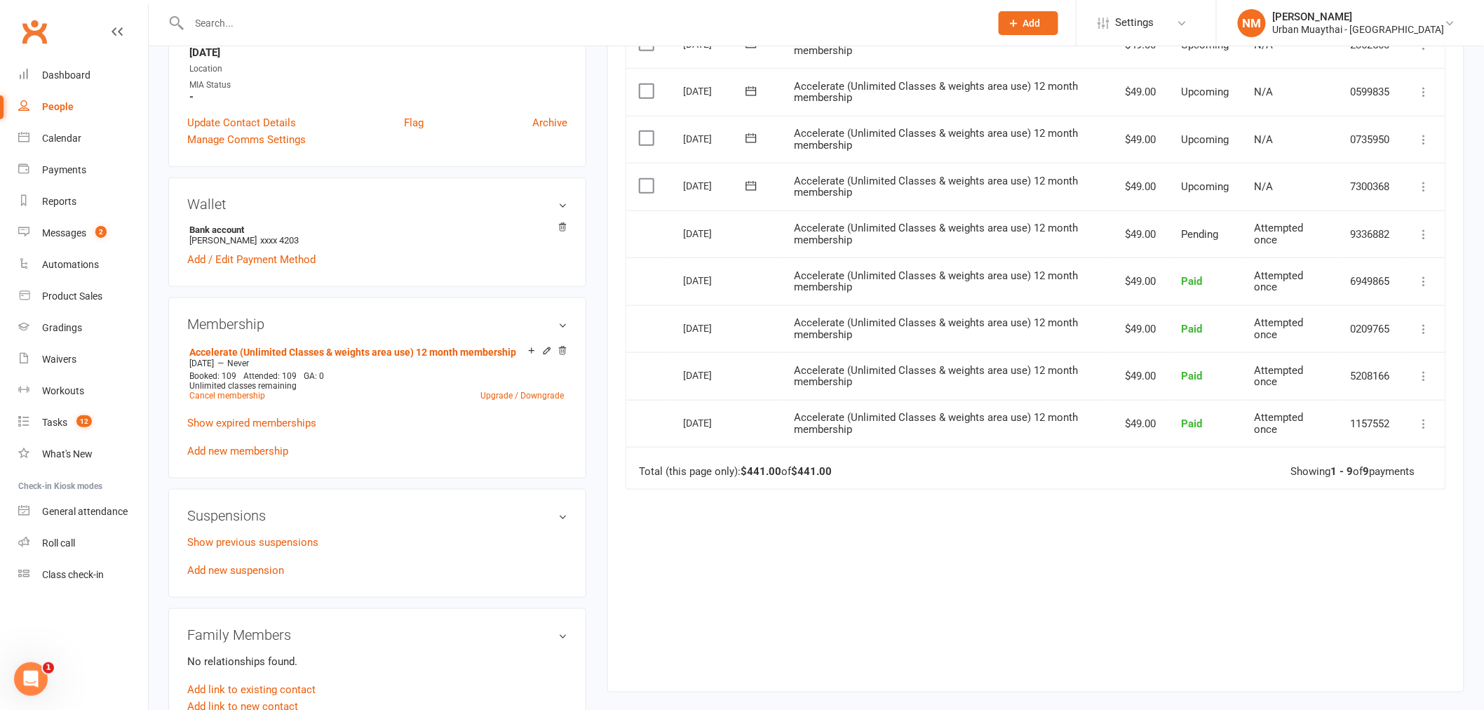
scroll to position [389, 0]
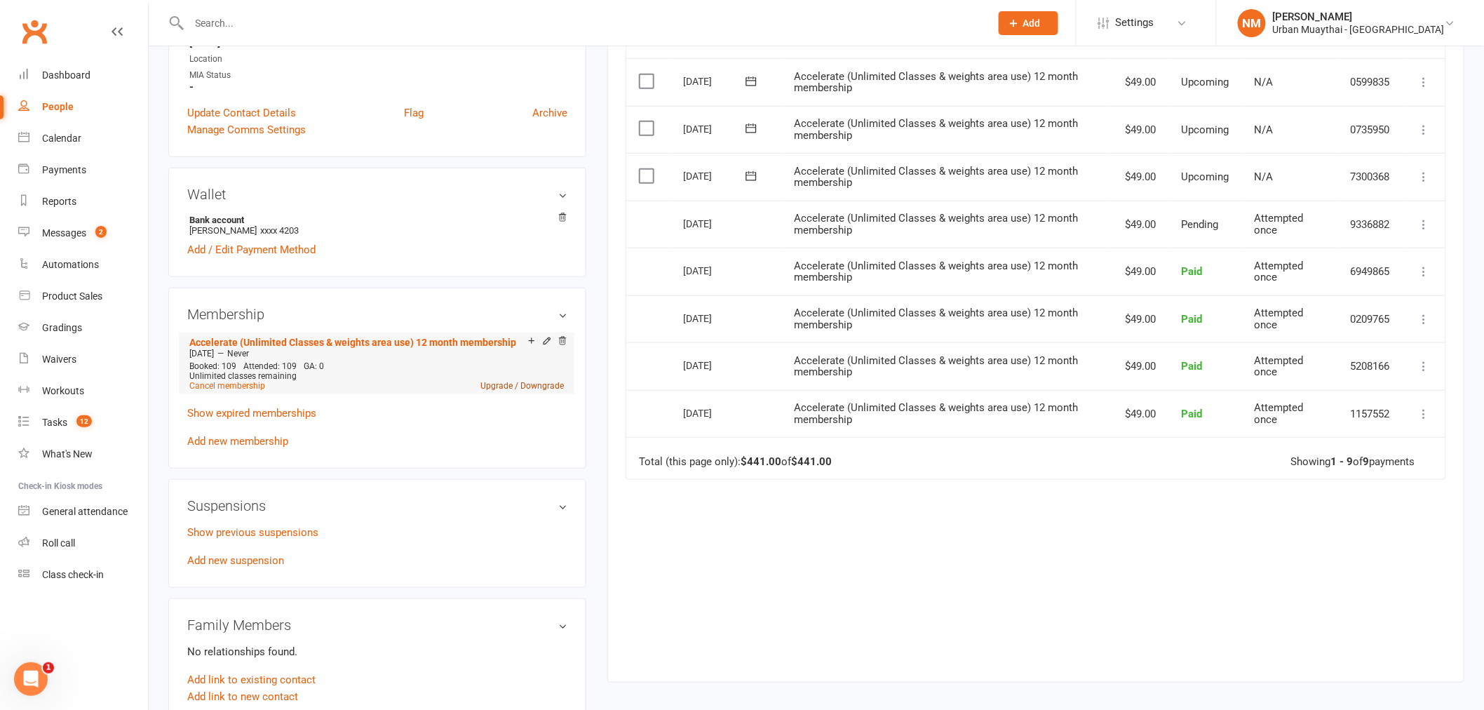
click at [502, 381] on link "Upgrade / Downgrade" at bounding box center [522, 386] width 83 height 10
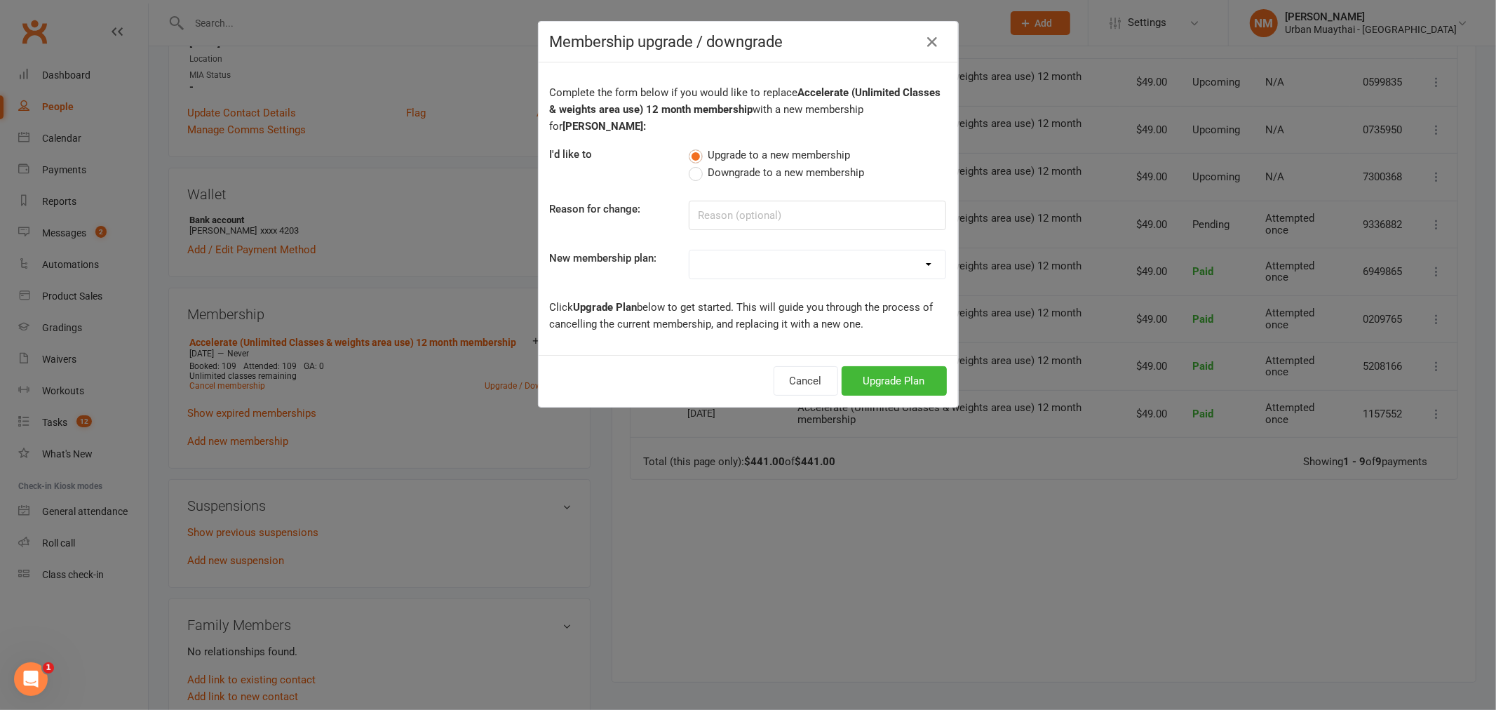
click at [763, 166] on span "Downgrade to a new membership" at bounding box center [786, 171] width 156 height 15
click at [698, 164] on input "Downgrade to a new membership" at bounding box center [693, 164] width 9 height 0
click at [754, 256] on select "Kickstarter Deposit Accelerate (Unlimited Classes & weights area use) 12 month …" at bounding box center [818, 264] width 256 height 28
select select "4"
click at [690, 250] on select "Kickstarter Deposit Accelerate (Unlimited Classes & weights area use) 12 month …" at bounding box center [818, 264] width 256 height 28
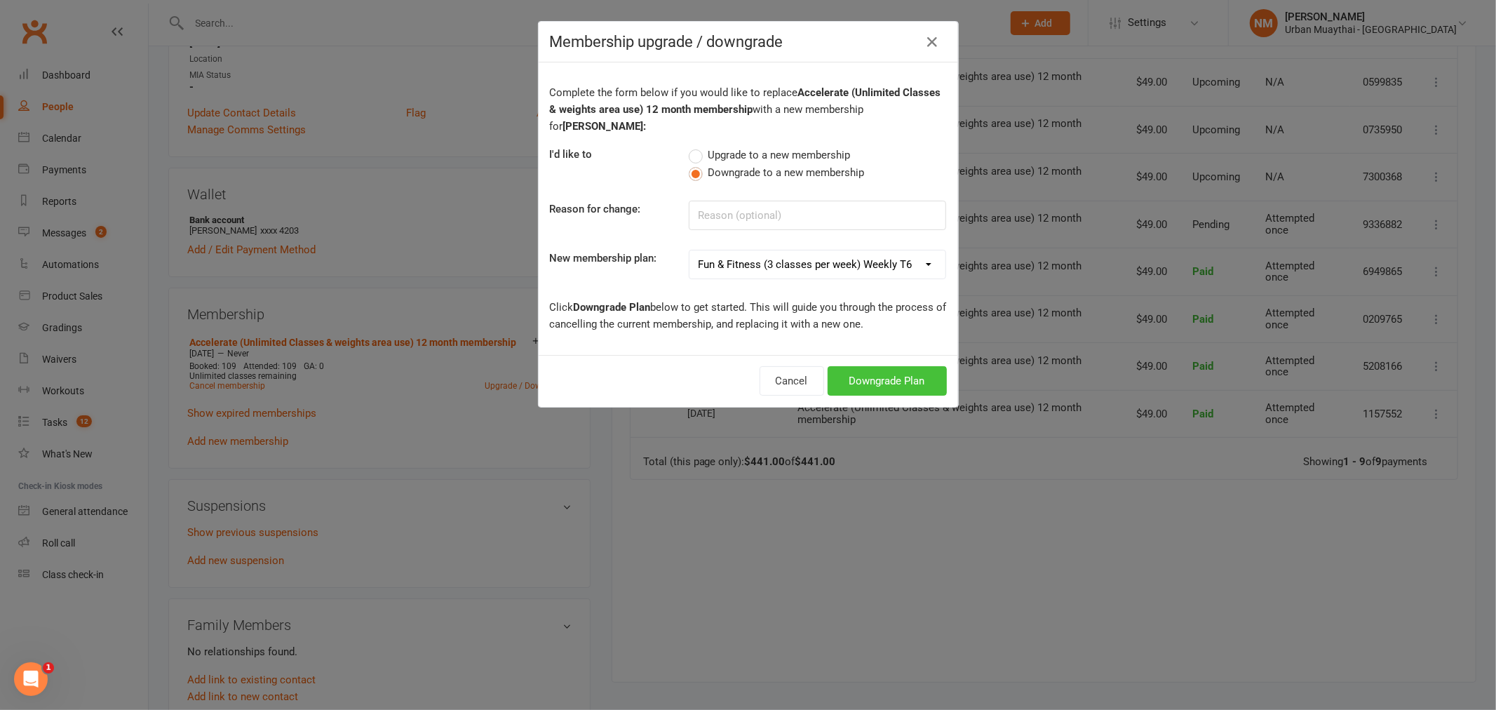
click at [880, 387] on button "Downgrade Plan" at bounding box center [887, 380] width 119 height 29
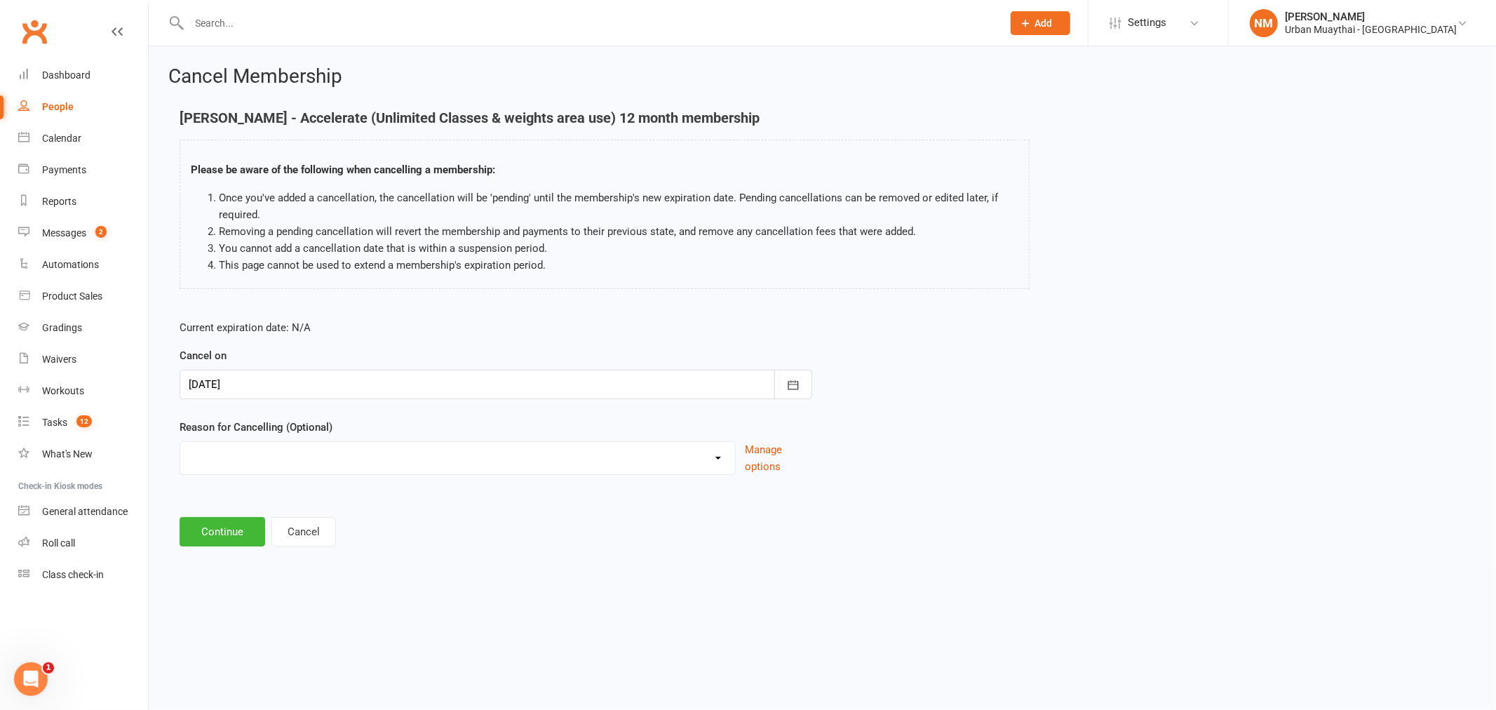
click at [661, 372] on div at bounding box center [496, 384] width 633 height 29
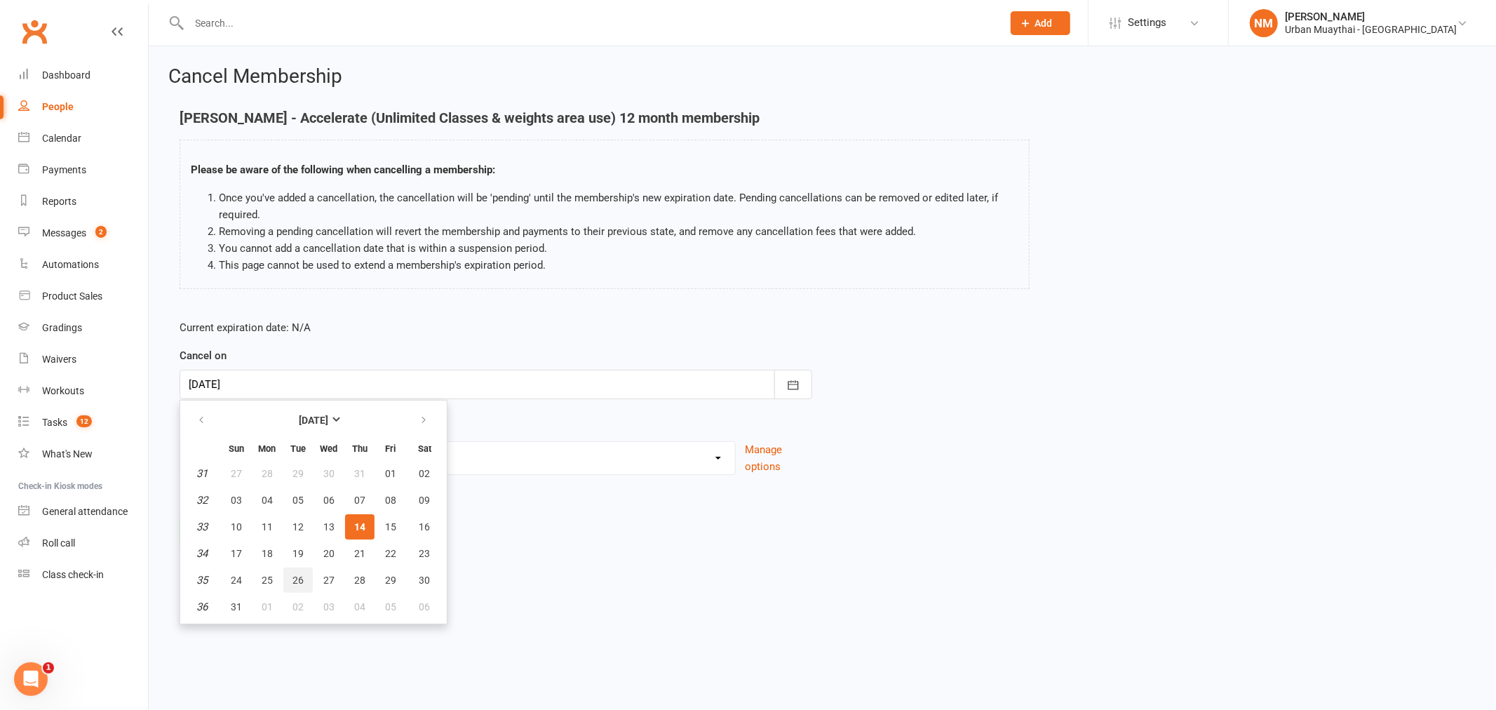
click at [283, 584] on button "26" at bounding box center [297, 580] width 29 height 25
type input "26 Aug 2025"
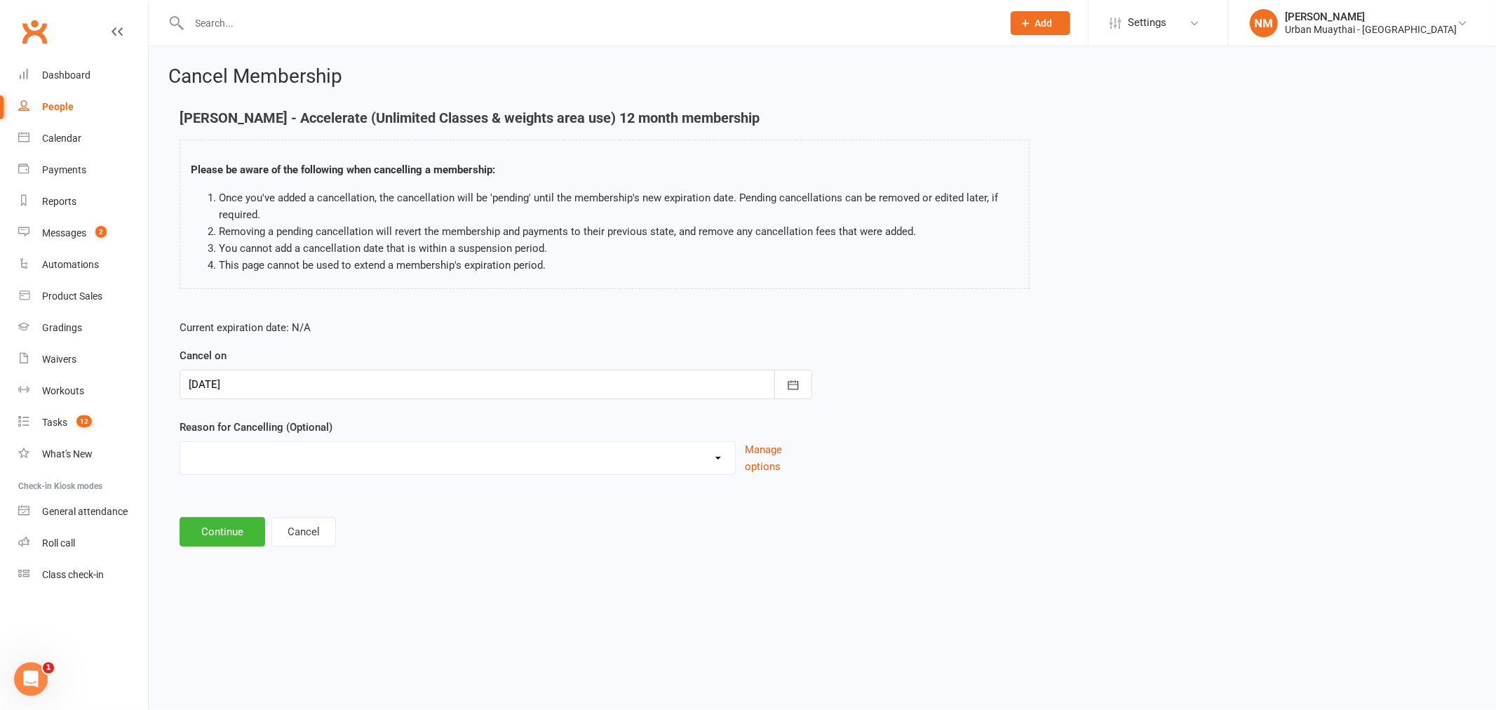
drag, startPoint x: 440, startPoint y: 532, endPoint x: 428, endPoint y: 492, distance: 41.1
click at [441, 532] on footer "Continue Cancel" at bounding box center [823, 531] width 1286 height 29
click at [612, 445] on select "10 pack unused for over 6 months End of membership term Fixing Start Date Holid…" at bounding box center [457, 456] width 555 height 28
drag, startPoint x: 622, startPoint y: 464, endPoint x: 599, endPoint y: 469, distance: 23.7
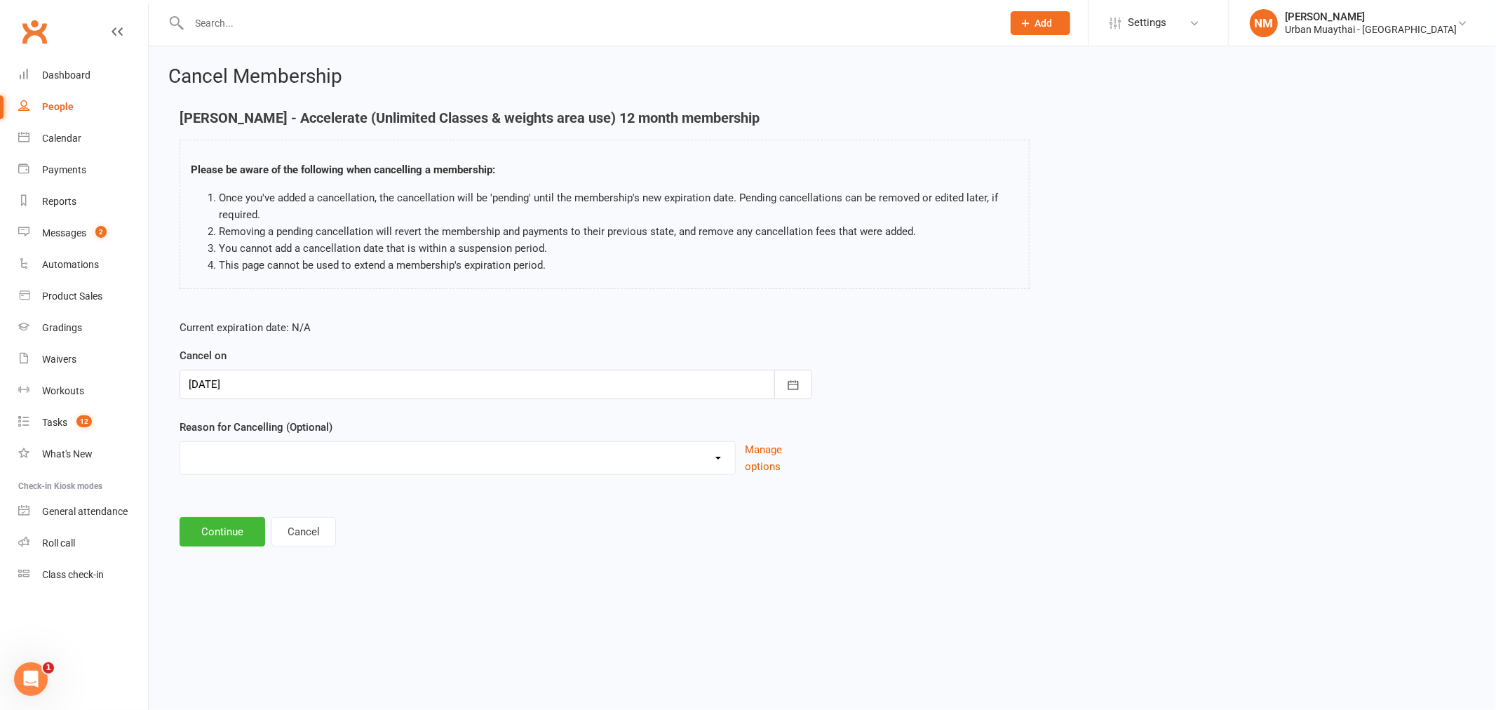
click at [622, 464] on select "10 pack unused for over 6 months End of membership term Fixing Start Date Holid…" at bounding box center [457, 456] width 555 height 28
click at [374, 450] on select "10 pack unused for over 6 months End of membership term Fixing Start Date Holid…" at bounding box center [457, 456] width 555 height 28
drag, startPoint x: 185, startPoint y: 421, endPoint x: 314, endPoint y: 413, distance: 129.4
click at [311, 414] on form "Current expiration date: N/A Cancel on 26 Aug 2025 August 2025 Sun Mon Tue Wed …" at bounding box center [496, 397] width 633 height 156
drag, startPoint x: 335, startPoint y: 416, endPoint x: 340, endPoint y: 422, distance: 8.0
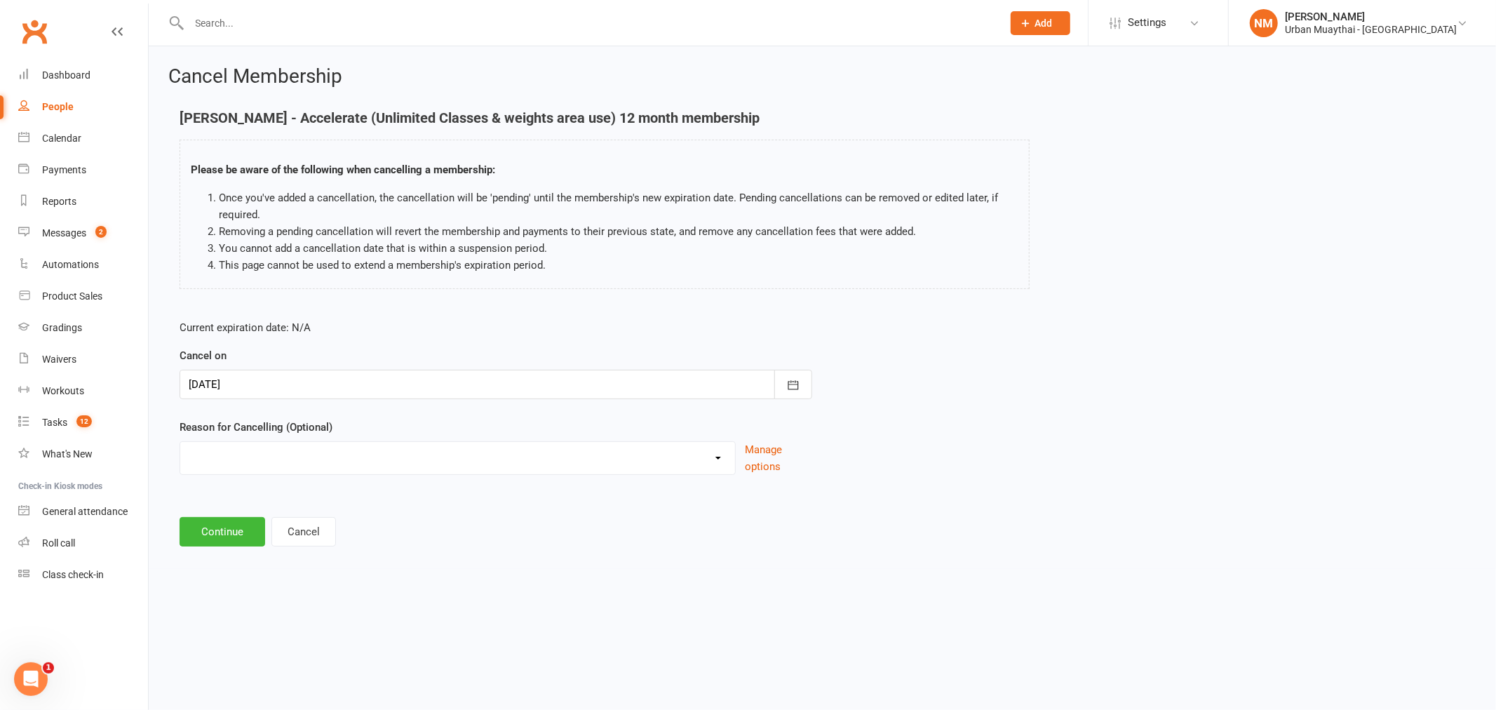
click at [337, 416] on form "Current expiration date: N/A Cancel on 26 Aug 2025 August 2025 Sun Mon Tue Wed …" at bounding box center [496, 397] width 633 height 156
click at [209, 530] on button "Continue" at bounding box center [223, 531] width 86 height 29
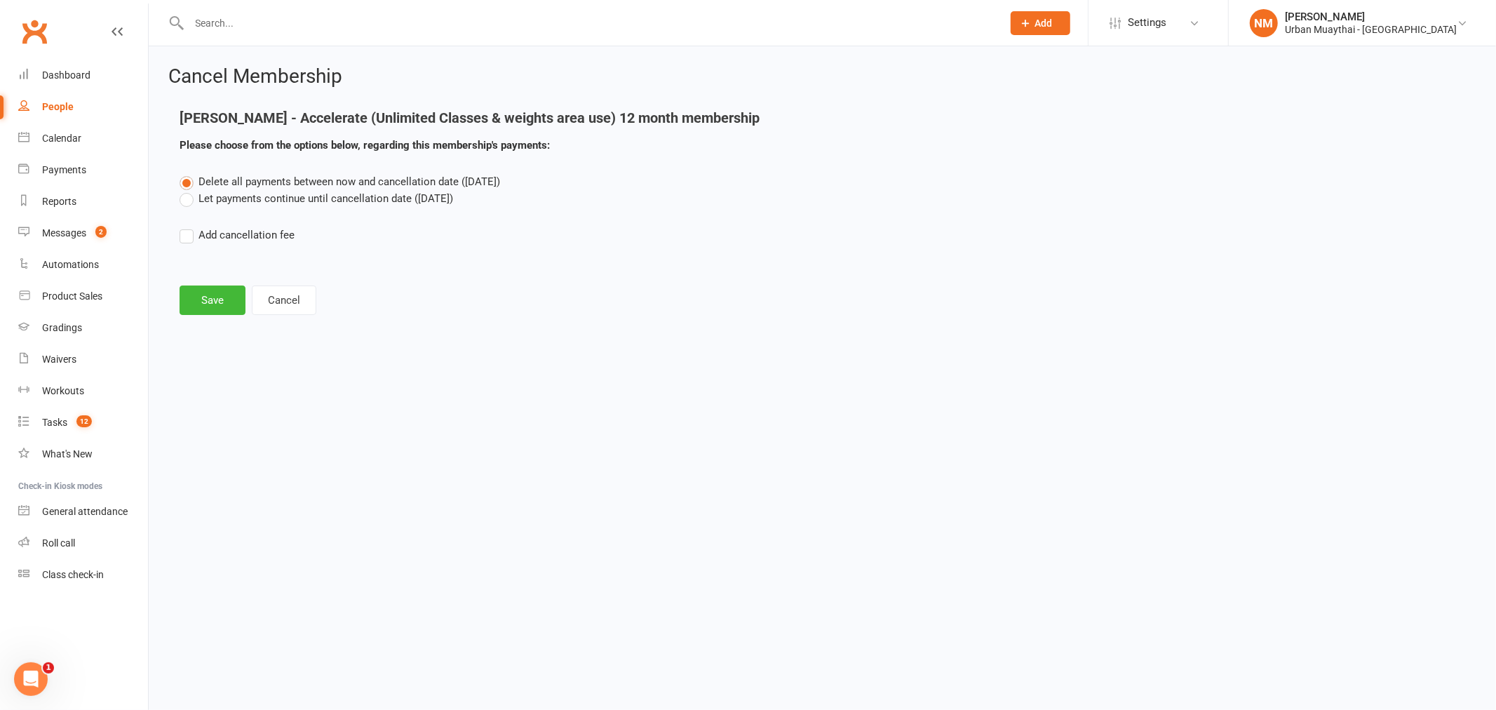
click at [324, 201] on label "Let payments continue until cancellation date (Aug 26, 2025)" at bounding box center [317, 198] width 274 height 17
click at [189, 190] on input "Let payments continue until cancellation date (Aug 26, 2025)" at bounding box center [184, 190] width 9 height 0
click at [217, 300] on button "Save" at bounding box center [213, 300] width 66 height 29
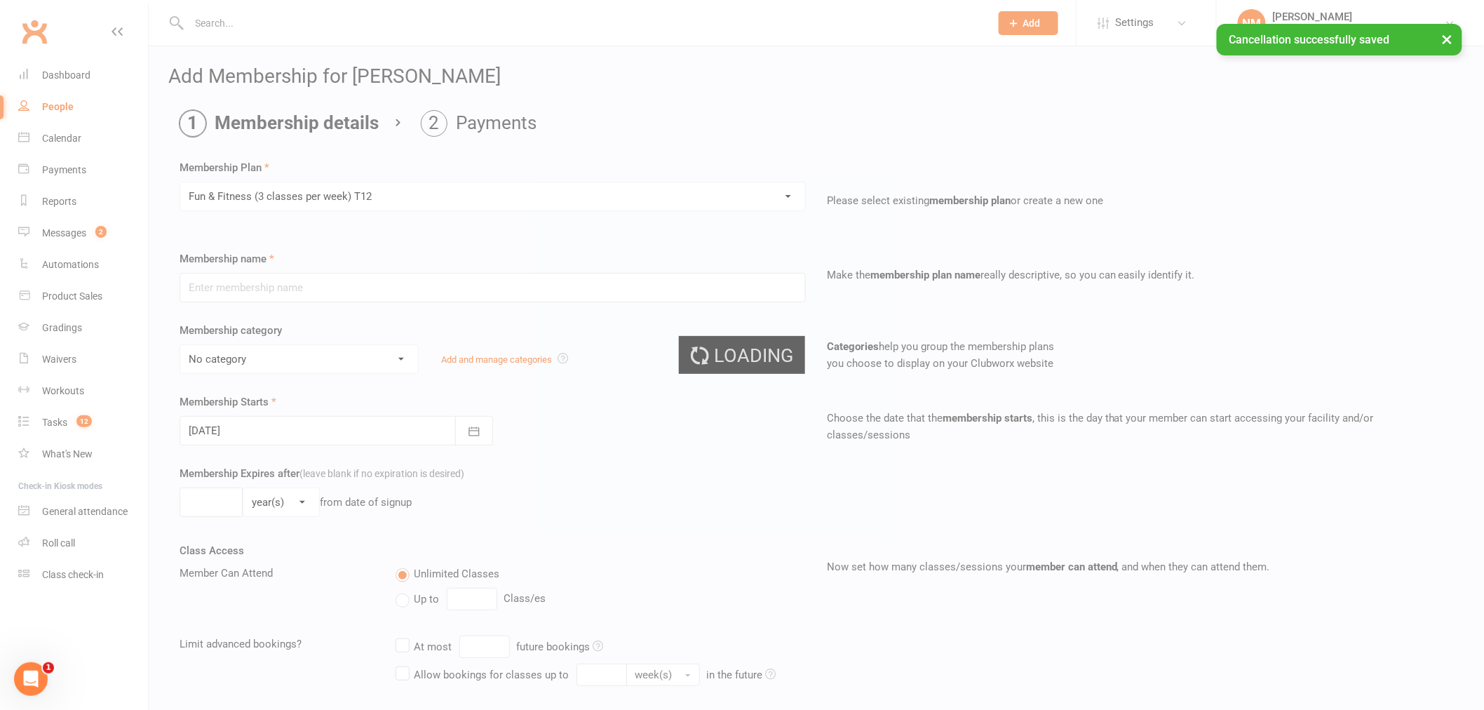
type input "Fun & Fitness (3 classes per week) T12"
select select "4"
type input "3"
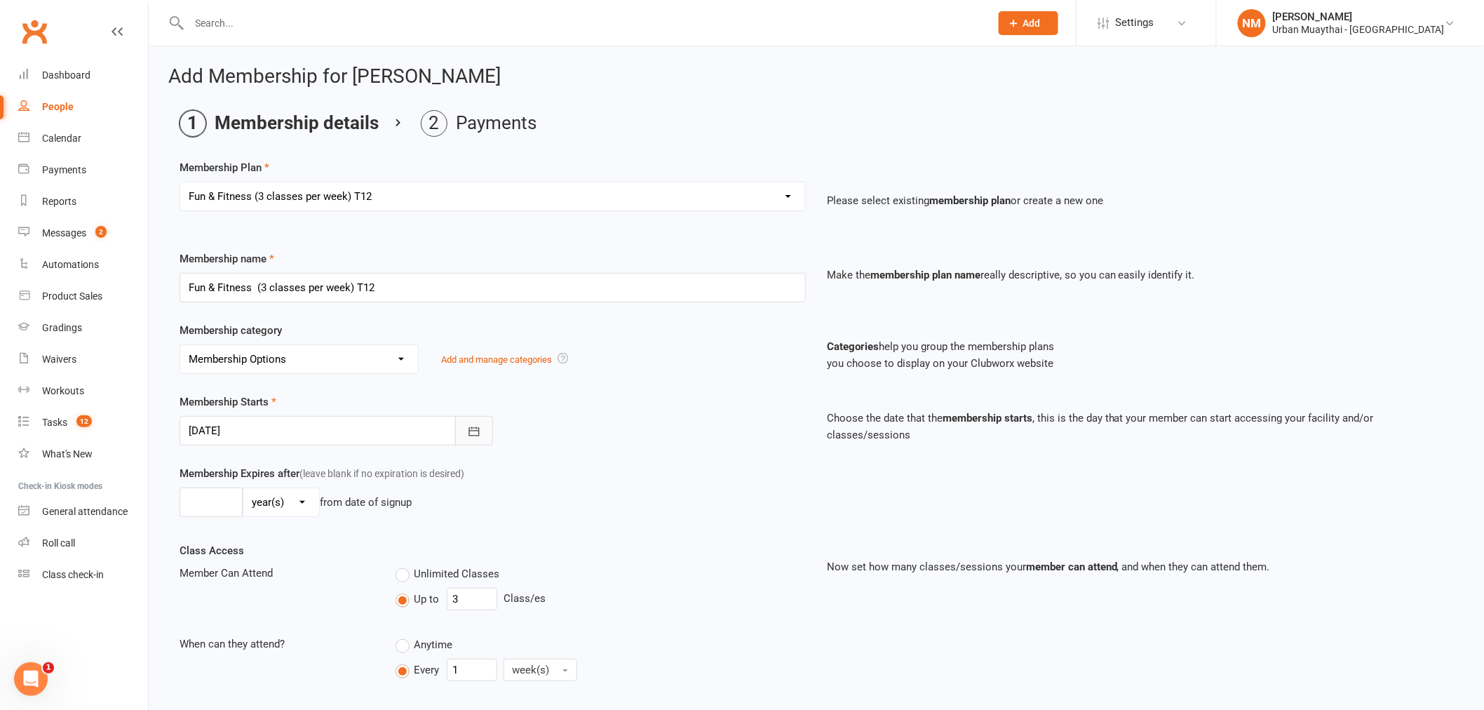
click at [477, 425] on icon "button" at bounding box center [474, 431] width 14 height 14
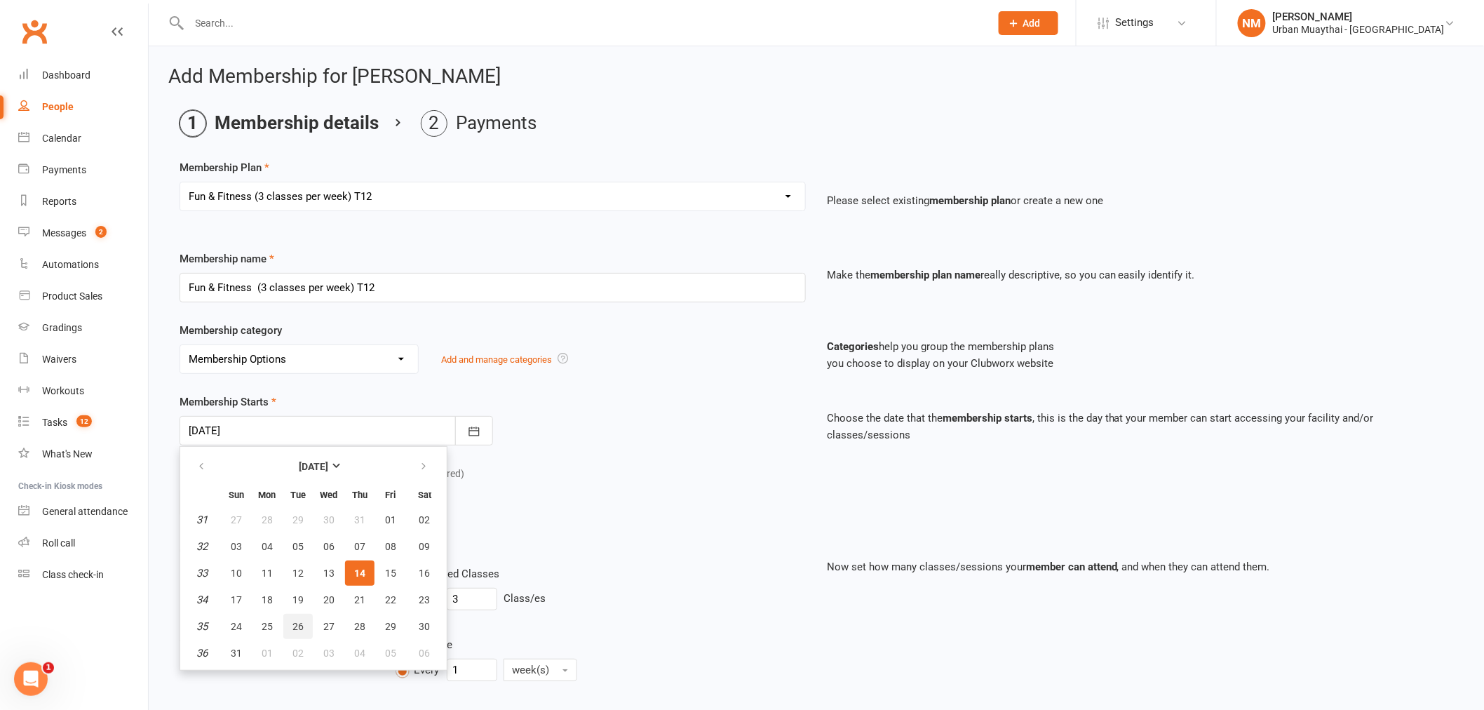
click at [288, 622] on button "26" at bounding box center [297, 626] width 29 height 25
type input "26 Aug 2025"
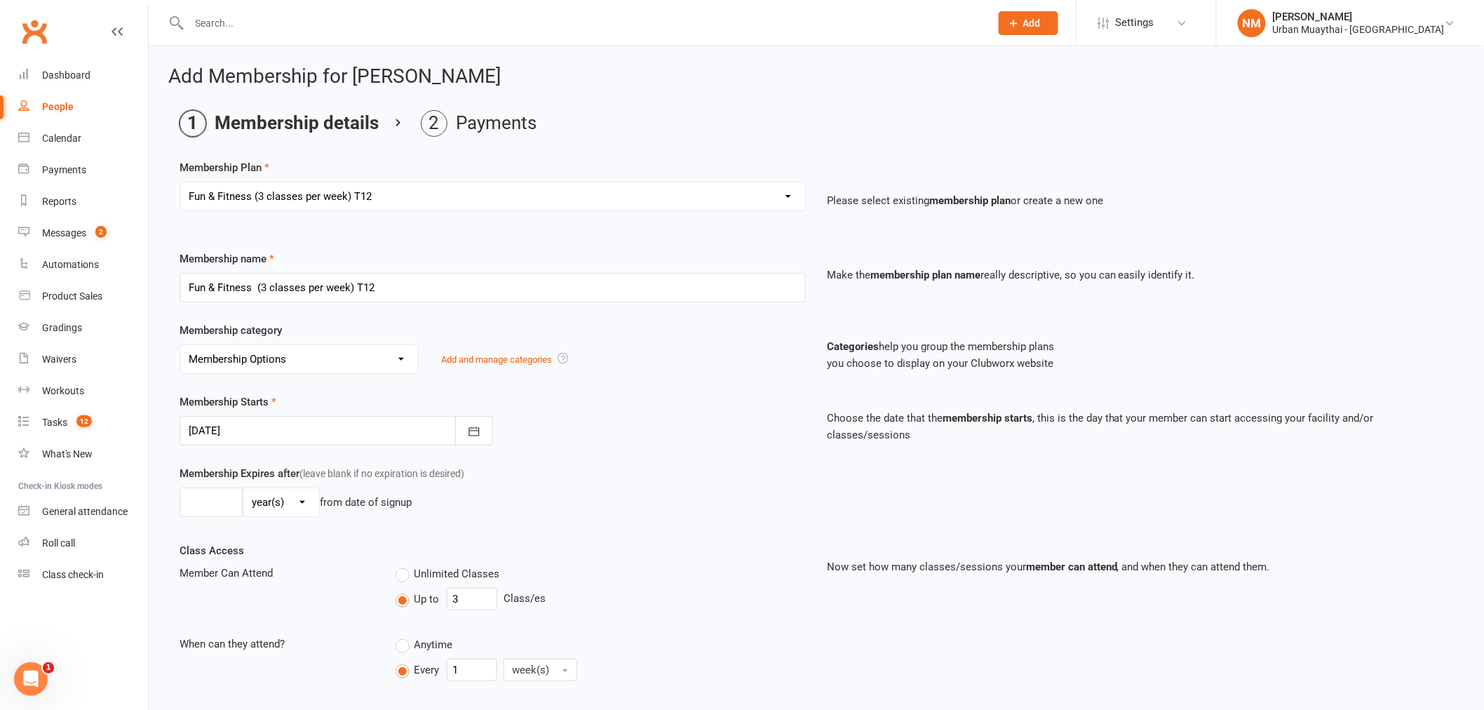
click at [584, 514] on div "day(s) week(s) month(s) year(s) from date of signup" at bounding box center [493, 502] width 626 height 29
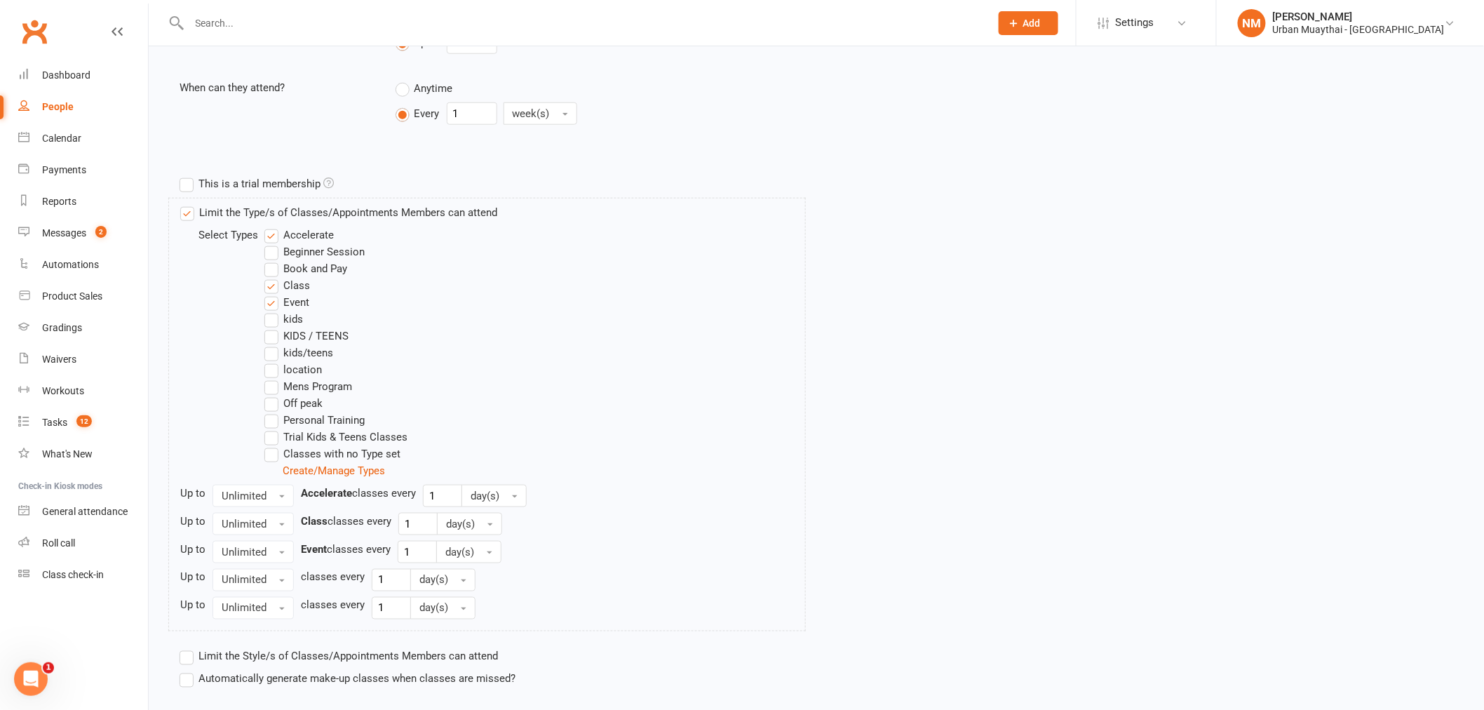
scroll to position [646, 0]
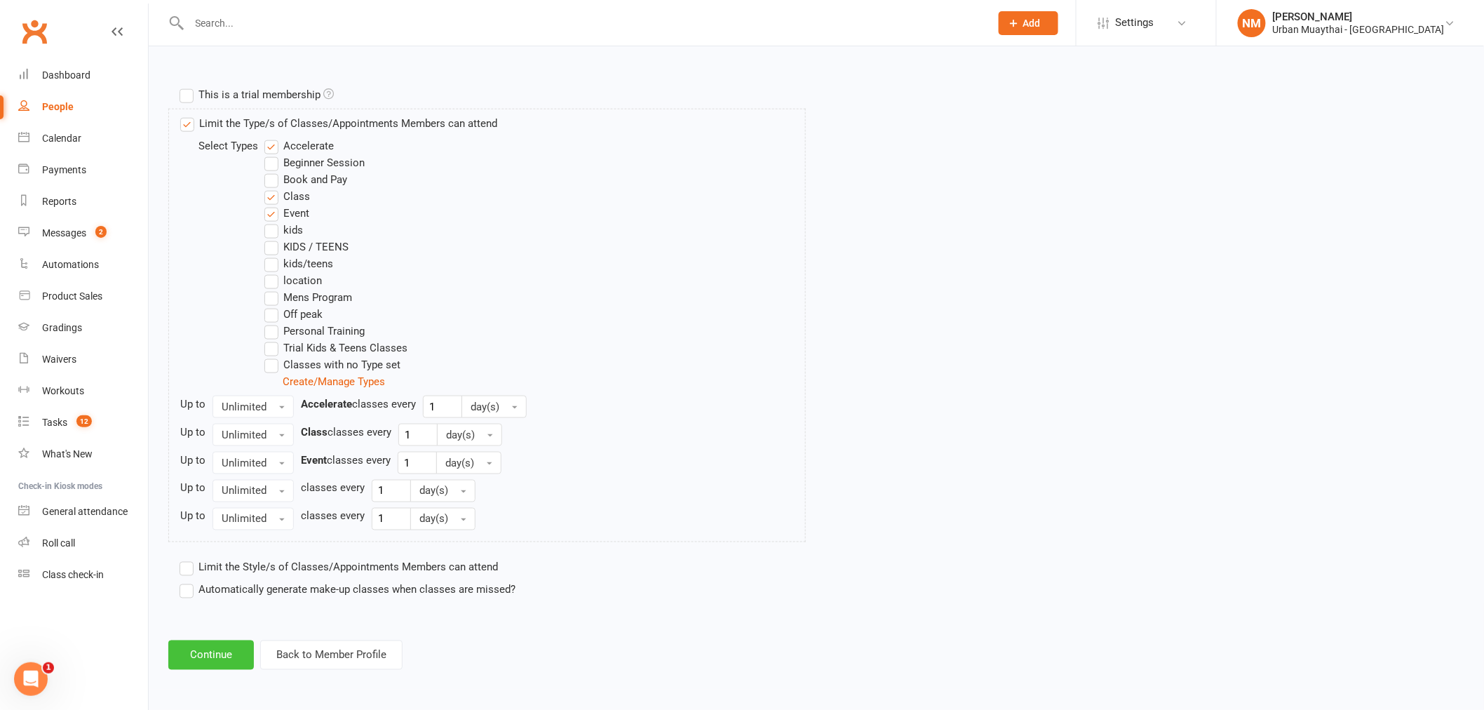
click at [214, 658] on button "Continue" at bounding box center [211, 654] width 86 height 29
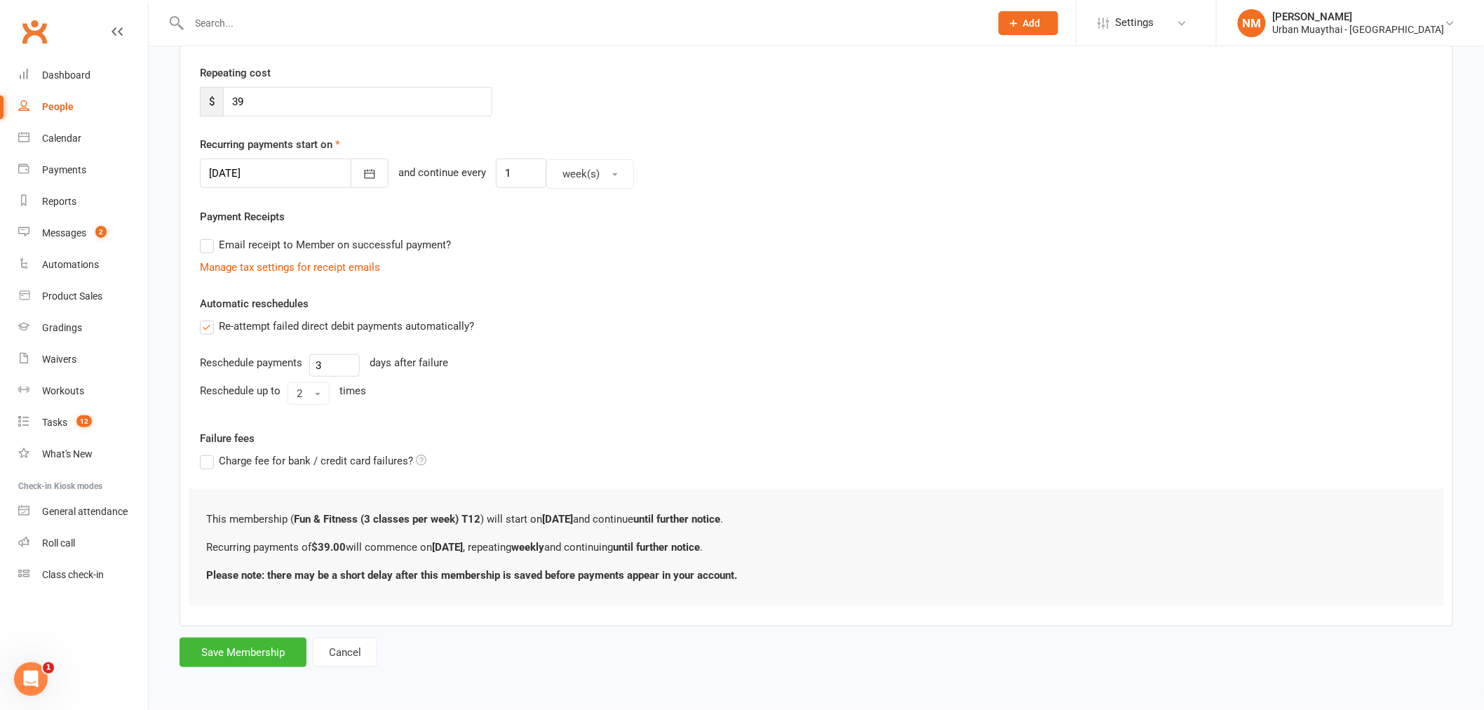
scroll to position [0, 0]
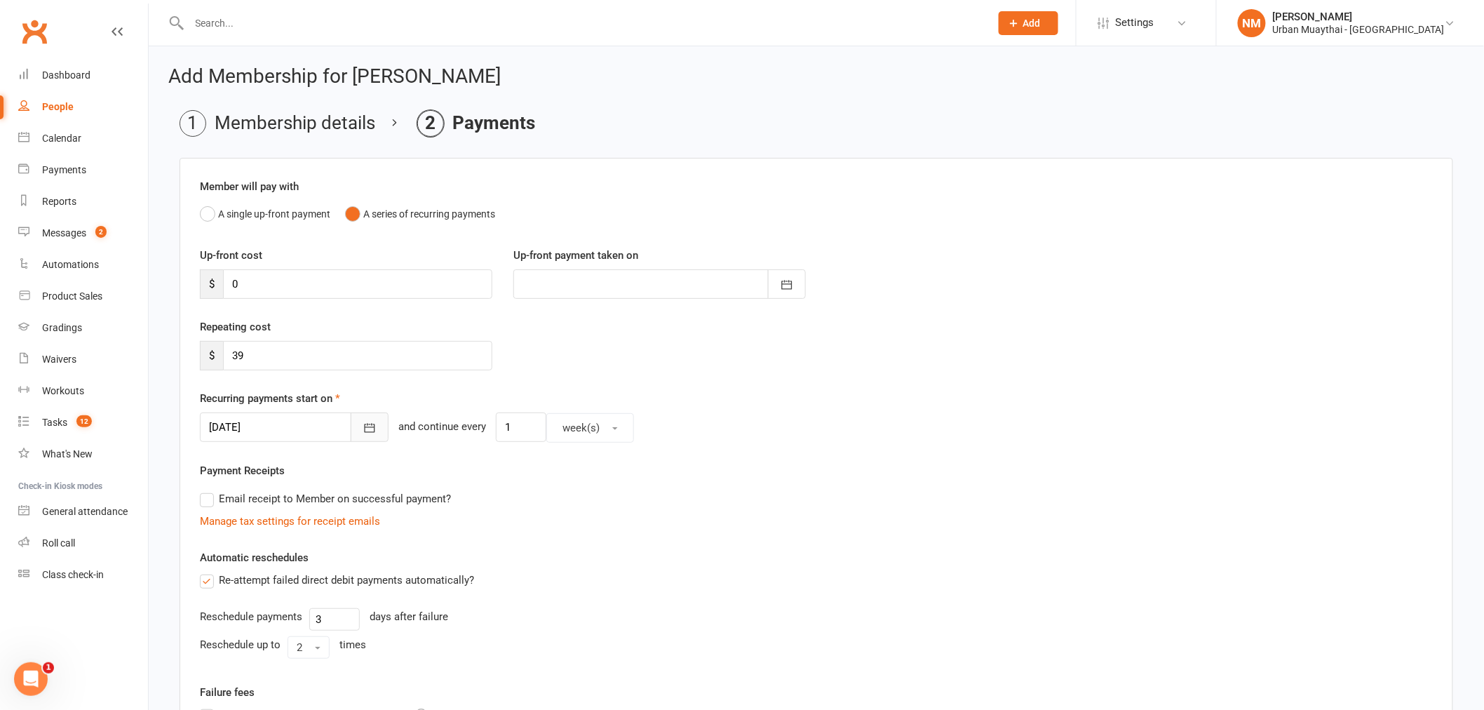
click at [354, 420] on button "button" at bounding box center [370, 427] width 38 height 29
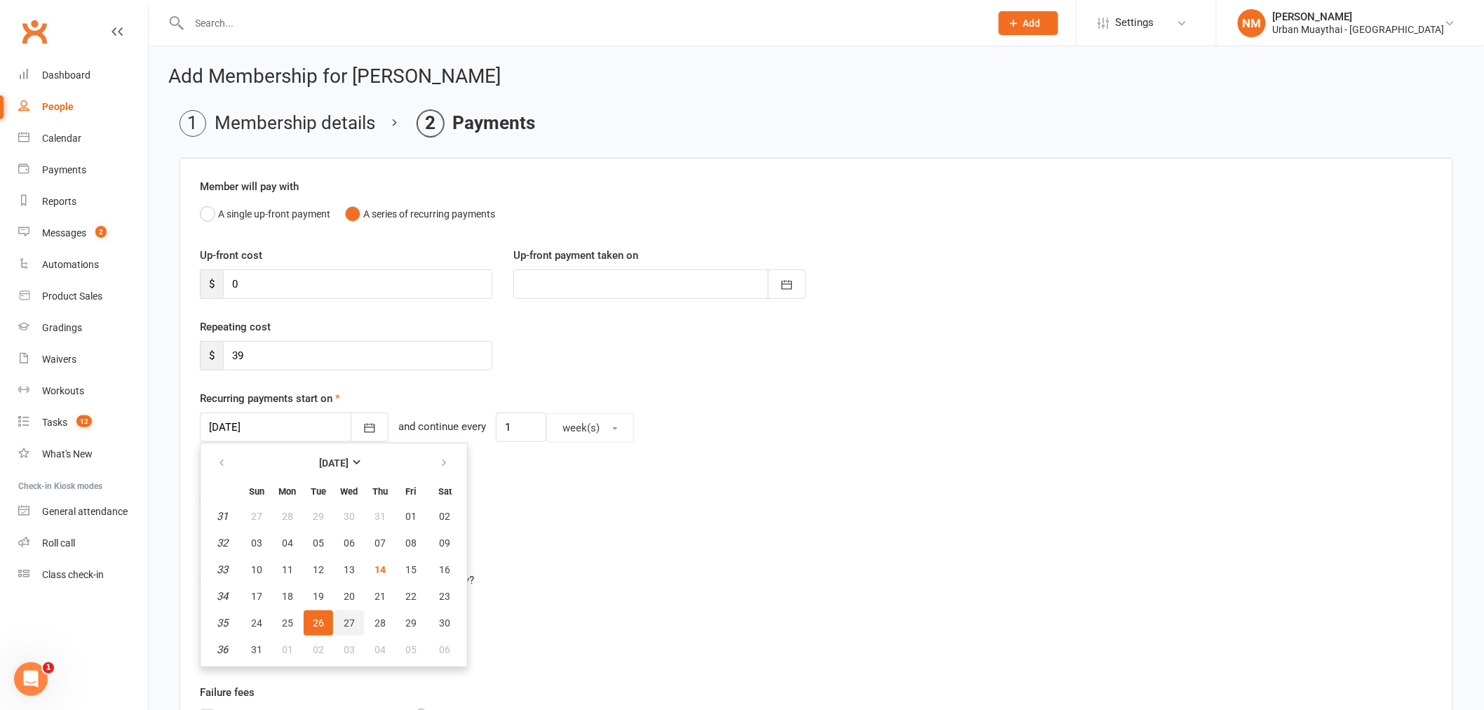
click at [347, 618] on span "27" at bounding box center [349, 622] width 11 height 11
type input "27 Aug 2025"
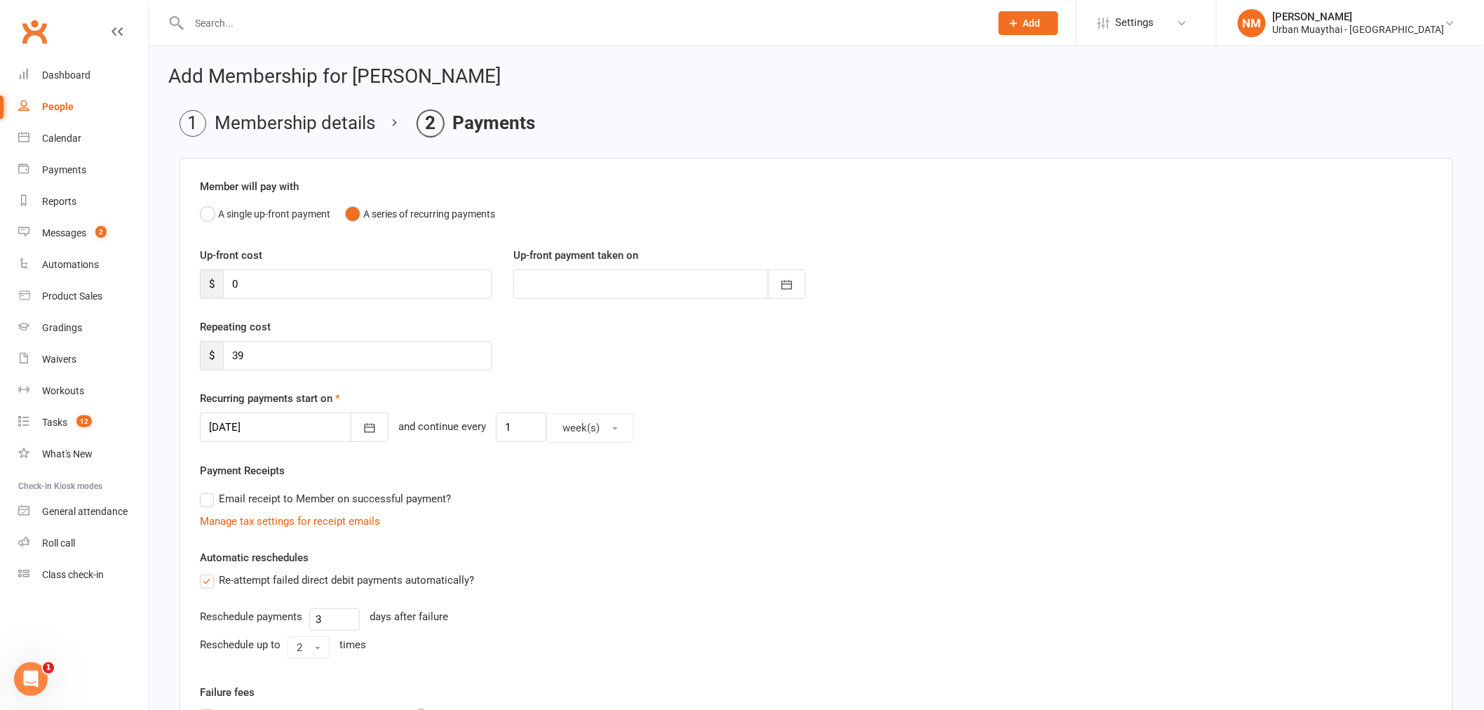
click at [550, 513] on div "Manage tax settings for receipt emails" at bounding box center [816, 521] width 1233 height 17
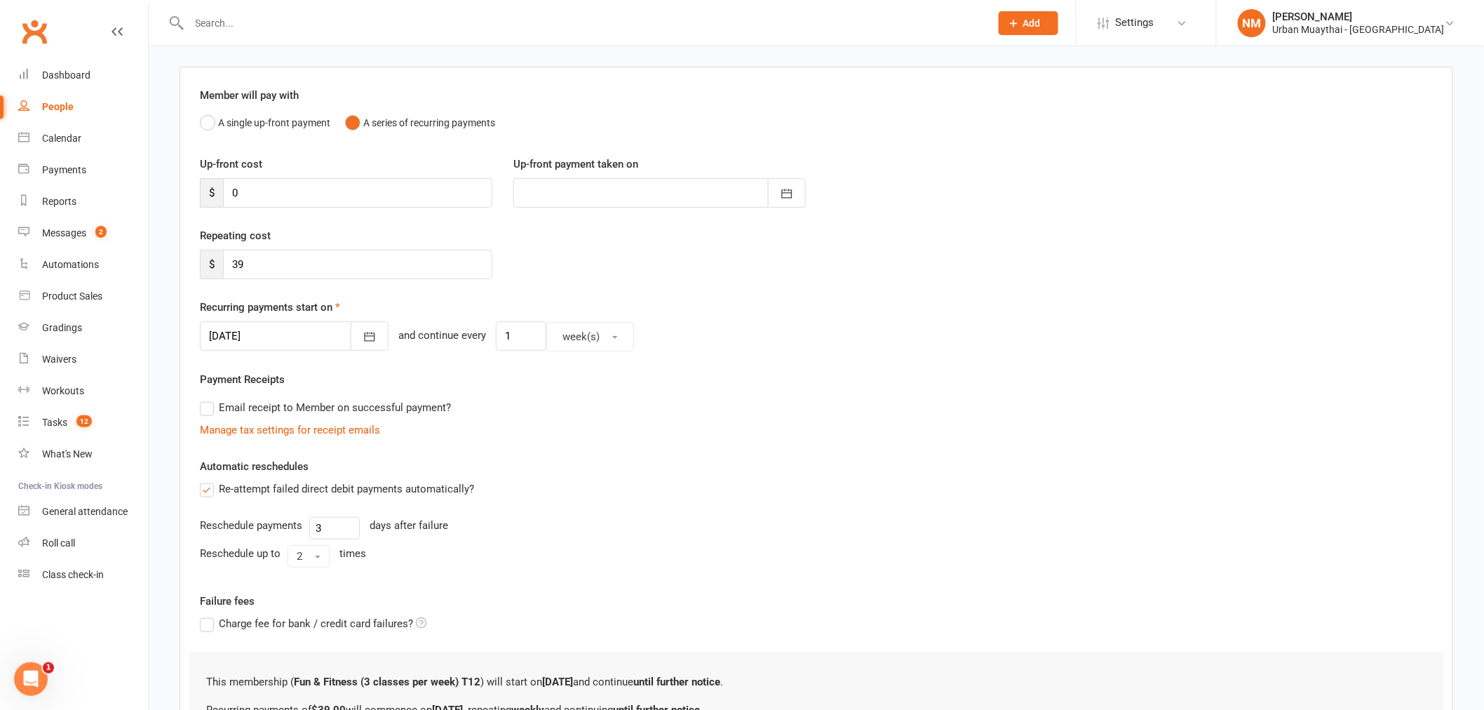
scroll to position [254, 0]
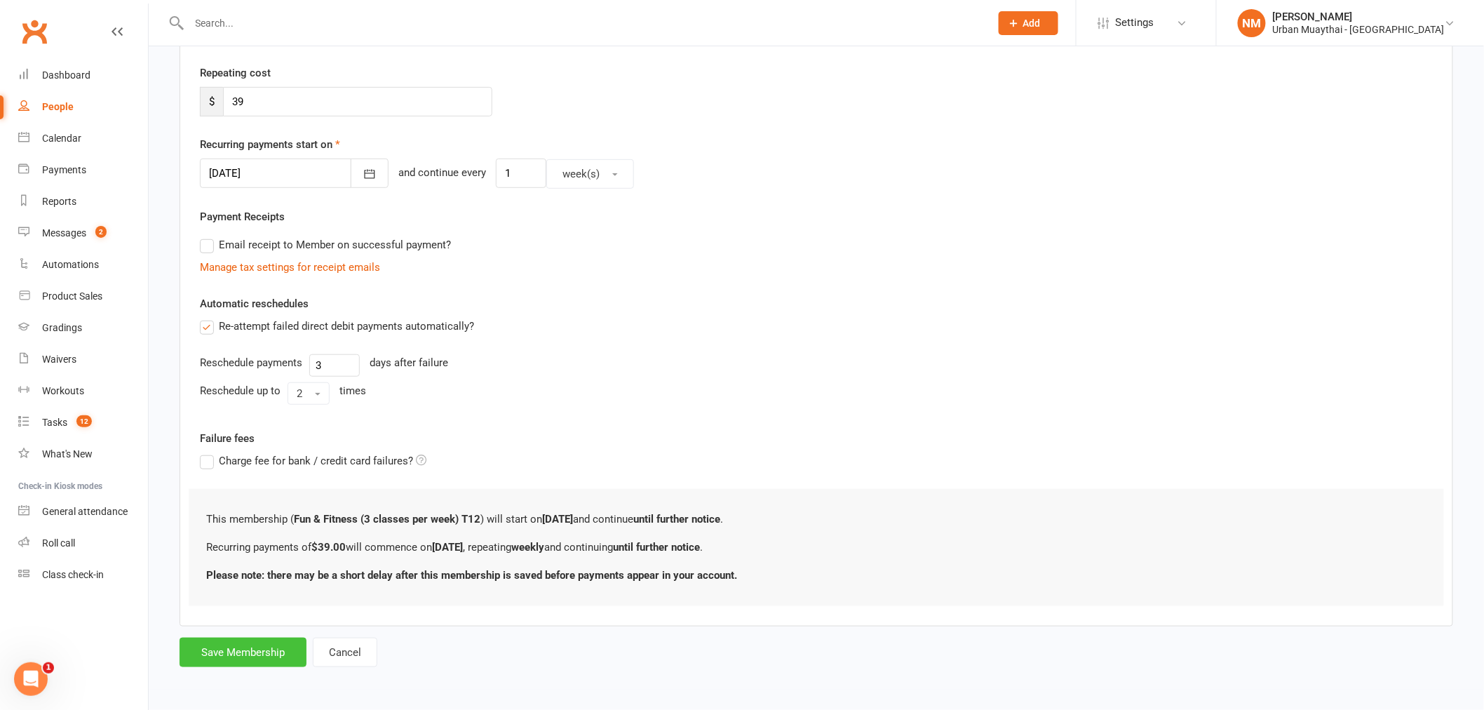
click at [240, 659] on button "Save Membership" at bounding box center [243, 652] width 127 height 29
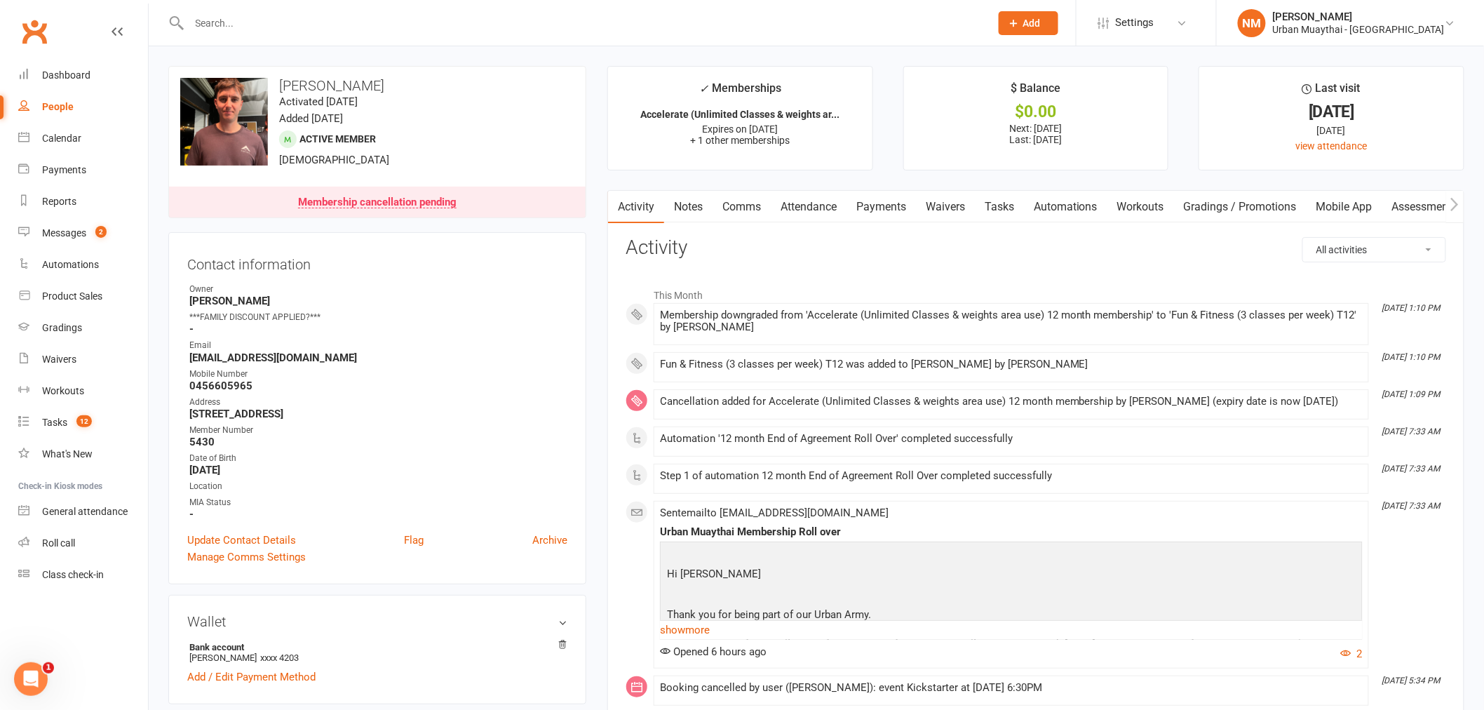
click at [896, 204] on link "Payments" at bounding box center [881, 207] width 69 height 32
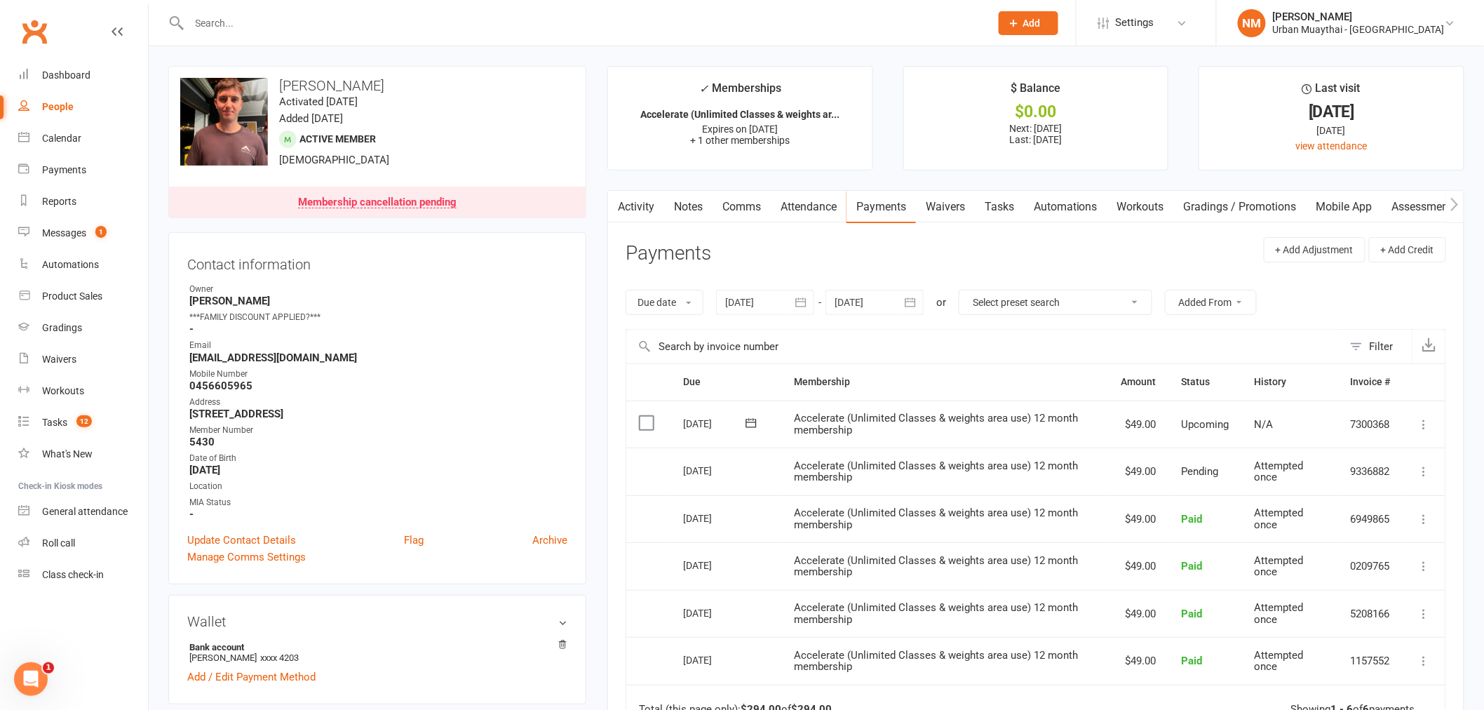
click at [688, 196] on link "Notes" at bounding box center [688, 207] width 48 height 32
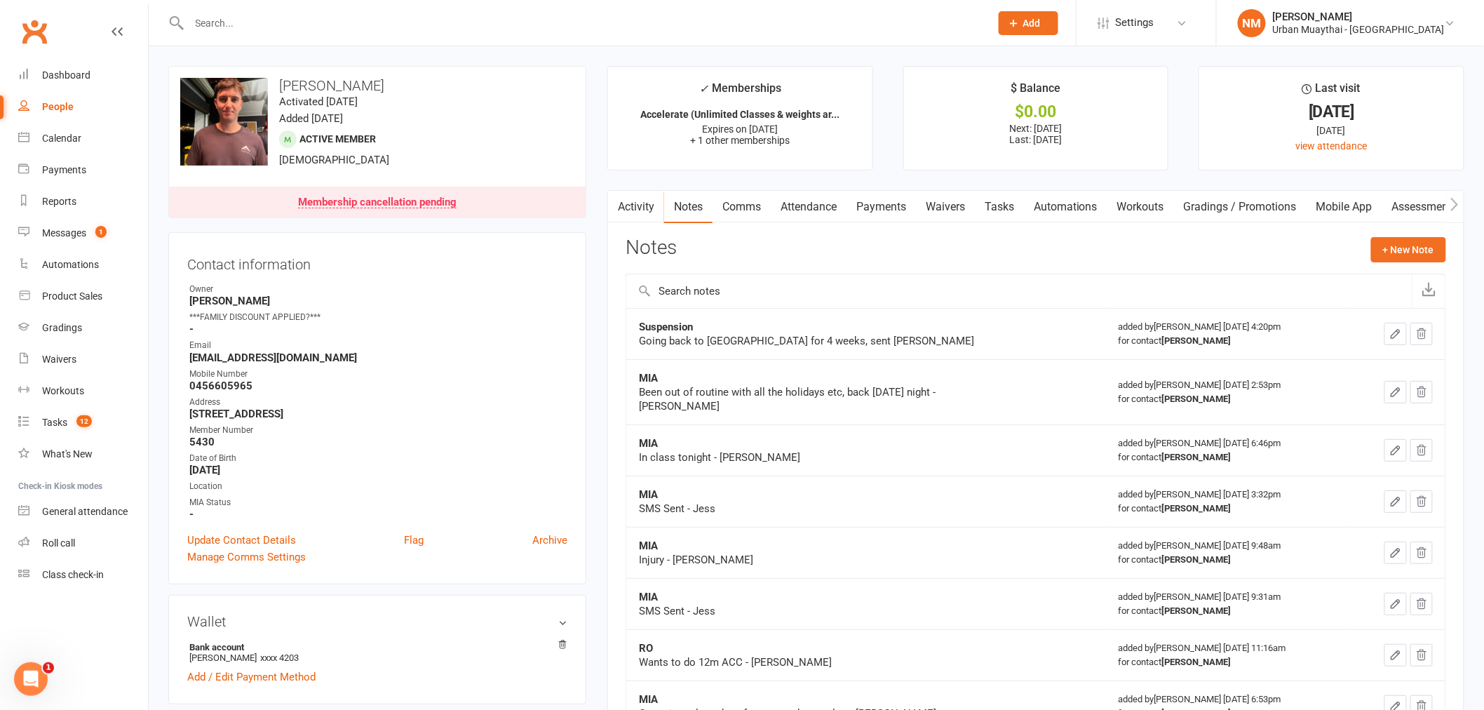
click at [1394, 263] on div "Notes + New Note" at bounding box center [1036, 255] width 821 height 36
click at [1394, 254] on button "+ New Note" at bounding box center [1408, 249] width 75 height 25
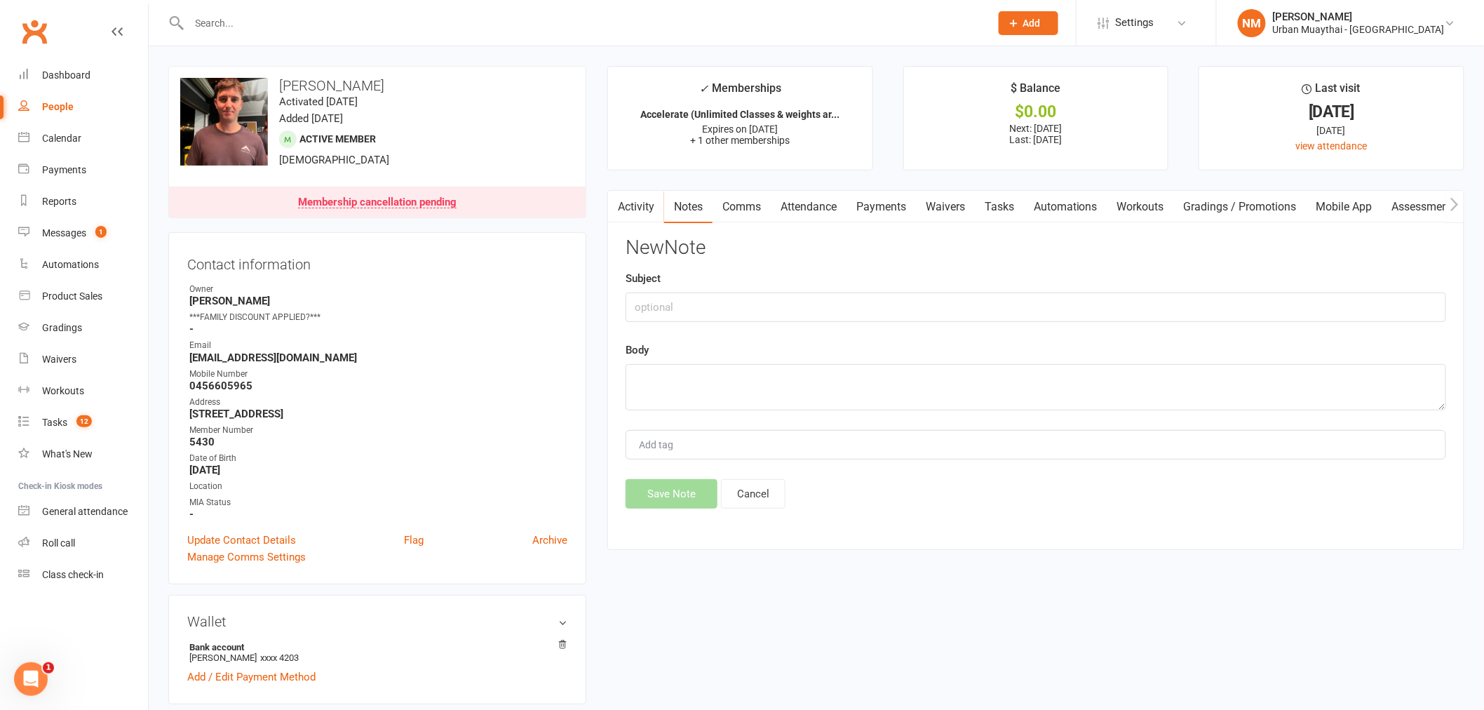
click at [723, 282] on div "Subject" at bounding box center [1036, 296] width 821 height 52
click at [720, 299] on input "text" at bounding box center [1036, 307] width 821 height 29
type input "Downgrade Plan"
paste textarea "Hey urban, Am I able to go onto a part time plan after my current plan?"
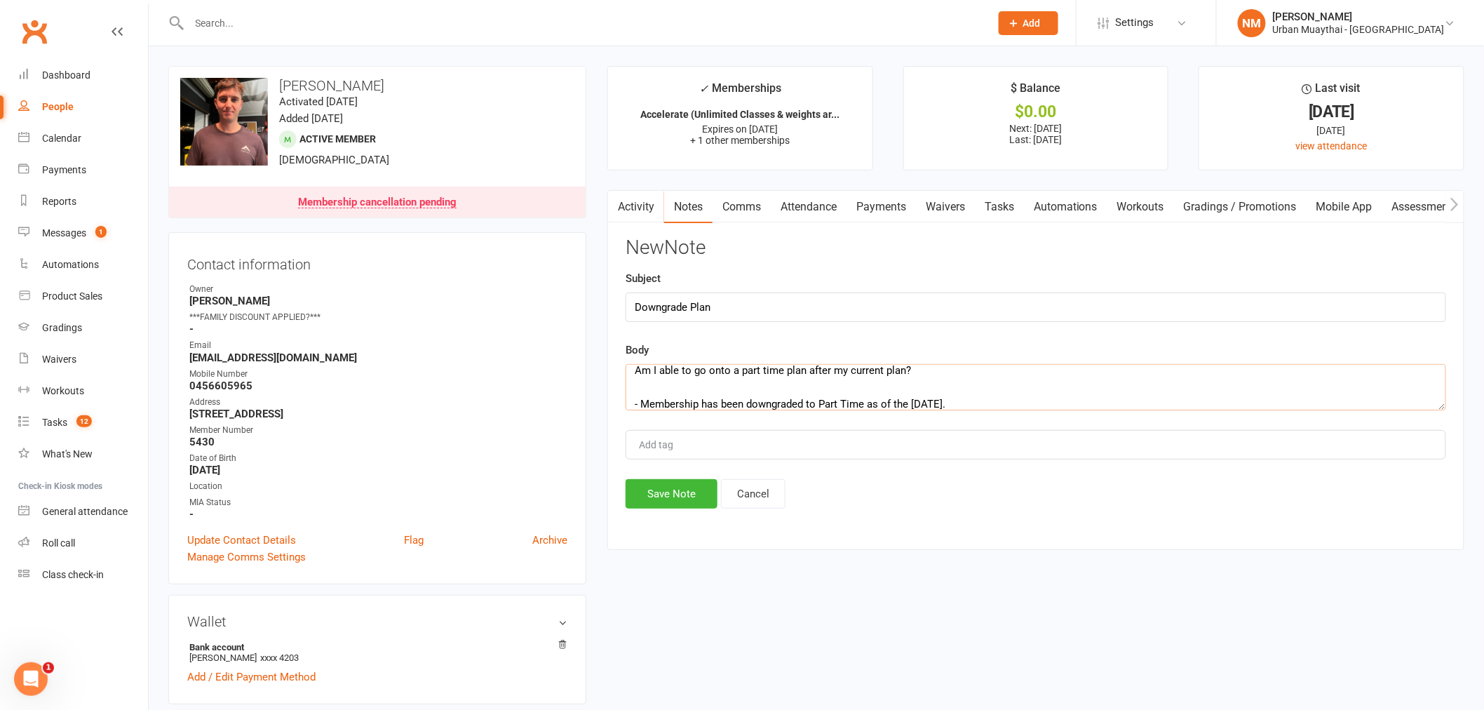
scroll to position [75, 0]
type textarea "Hey urban, Am I able to go onto a part time plan after my current plan? - Membe…"
click at [661, 497] on button "Save Note" at bounding box center [672, 493] width 92 height 29
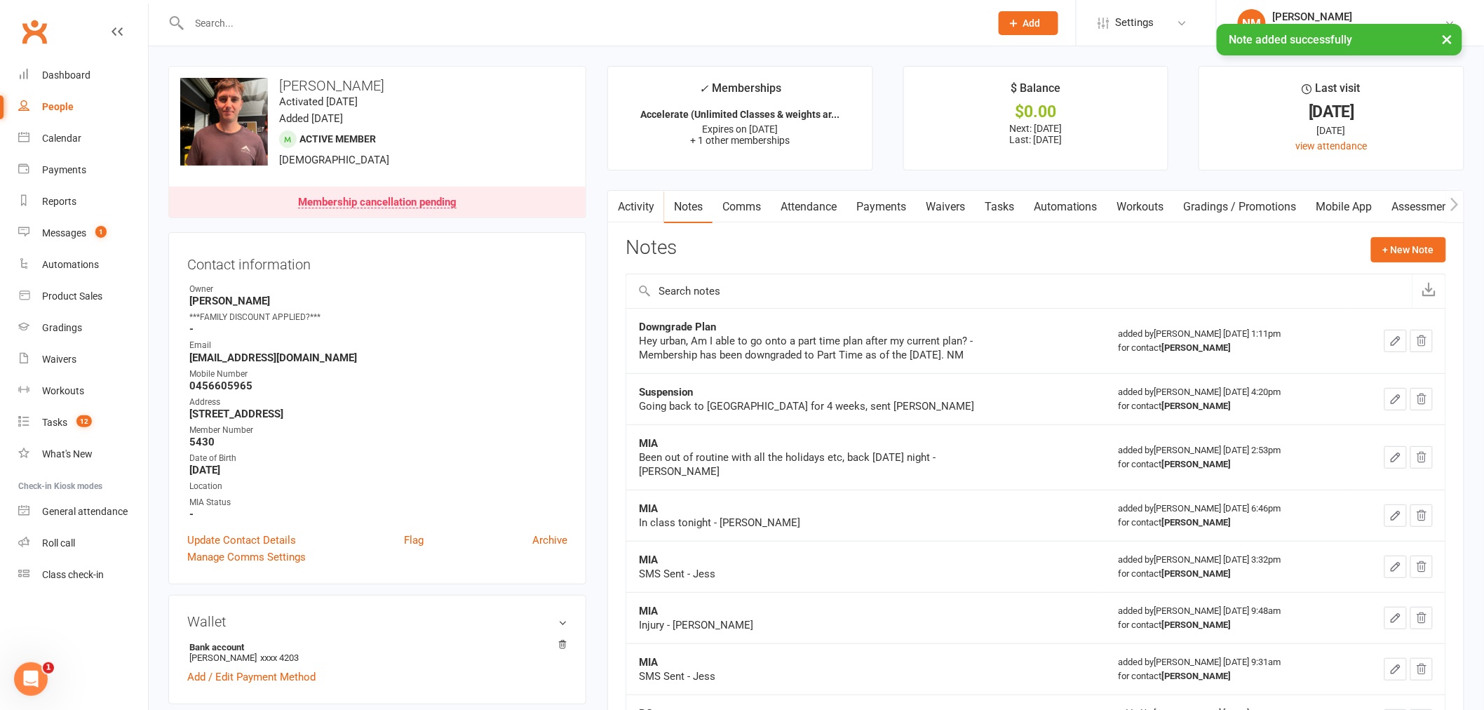
click at [873, 216] on link "Payments" at bounding box center [881, 207] width 69 height 32
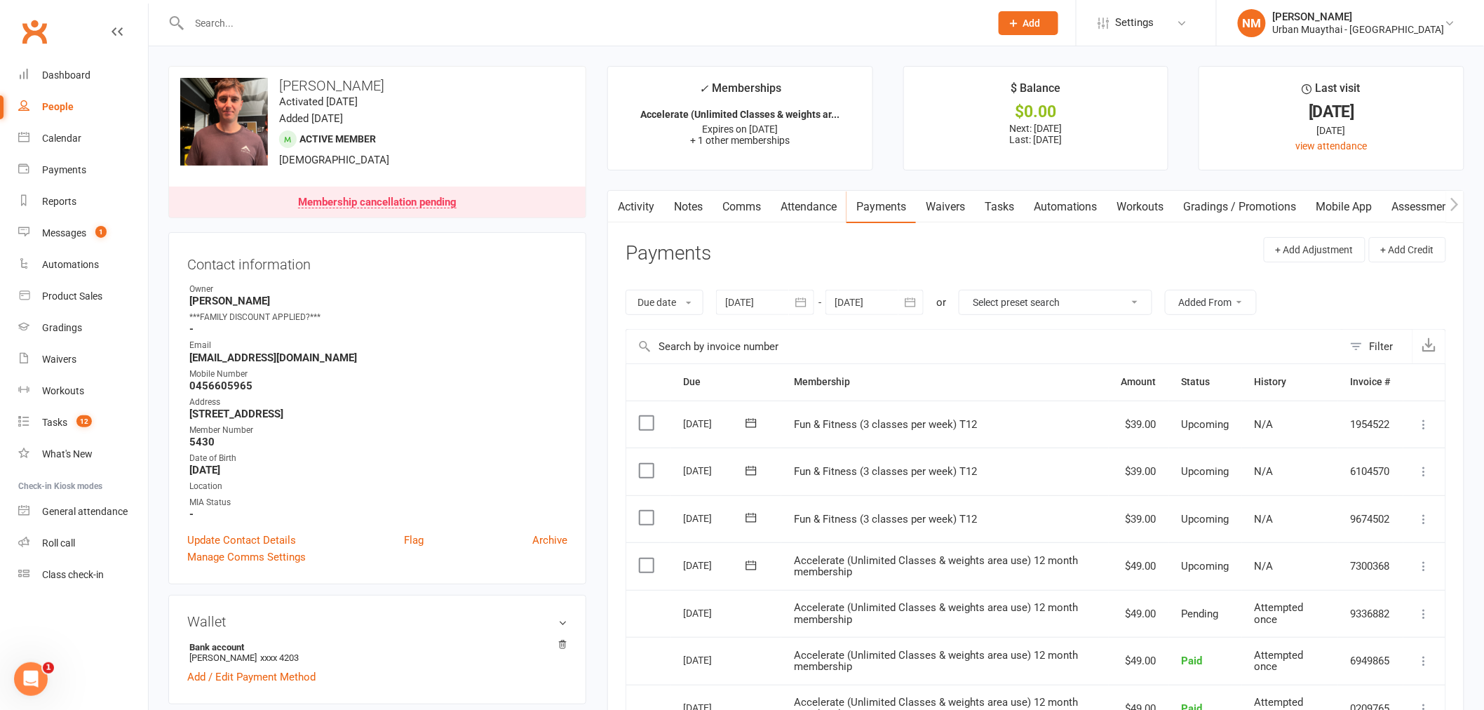
click at [314, 42] on div at bounding box center [574, 23] width 812 height 46
drag, startPoint x: 316, startPoint y: 27, endPoint x: 318, endPoint y: 19, distance: 8.2
click at [318, 22] on input "text" at bounding box center [583, 23] width 796 height 20
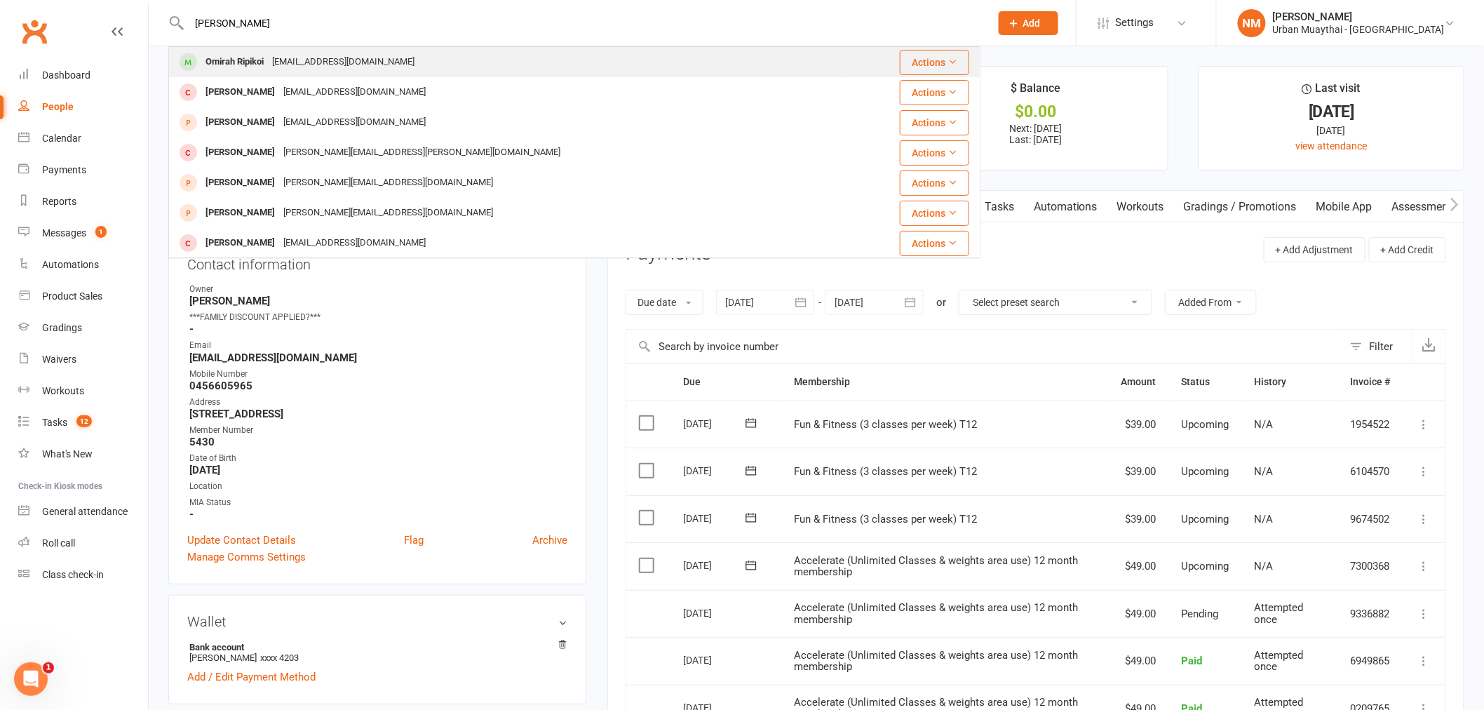
type input "[PERSON_NAME]"
click at [310, 69] on div "[EMAIL_ADDRESS][DOMAIN_NAME]" at bounding box center [343, 62] width 151 height 20
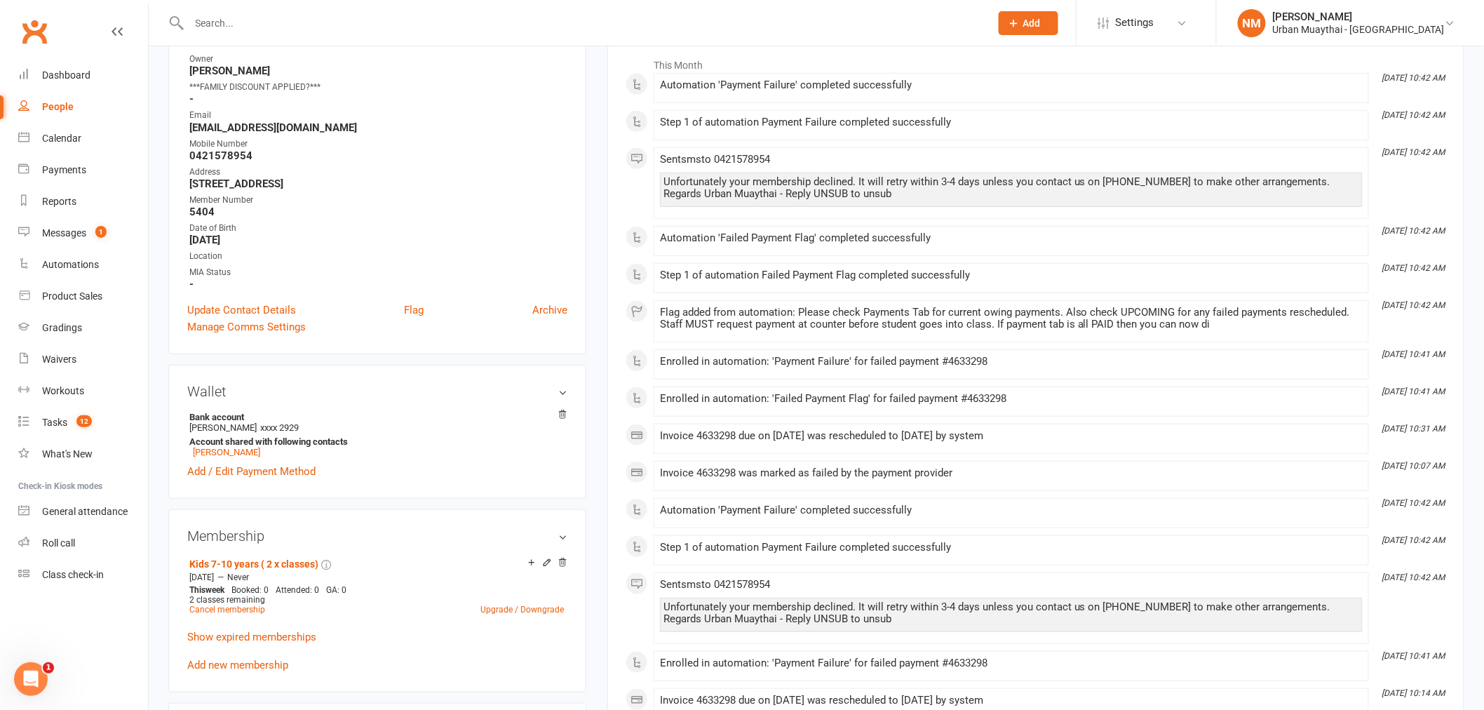
scroll to position [311, 0]
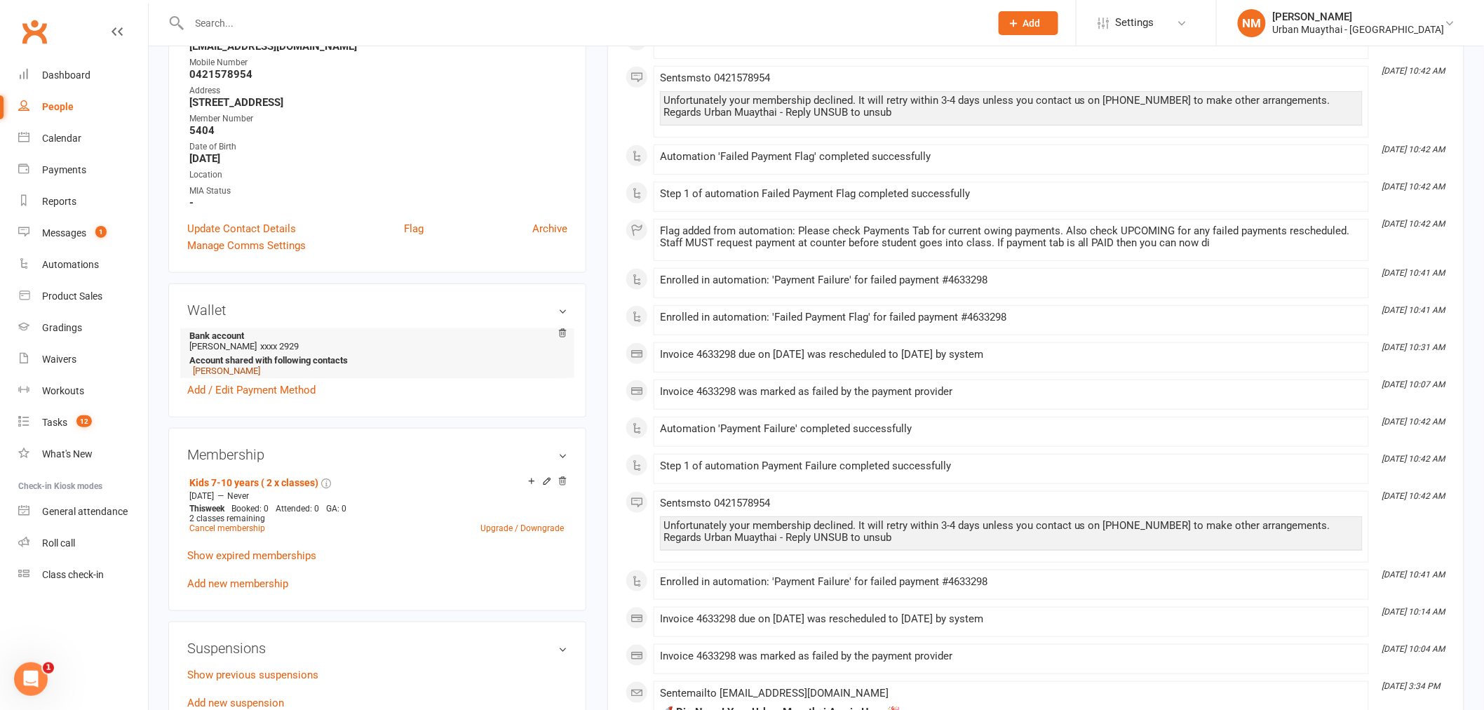
click at [228, 370] on link "[PERSON_NAME]" at bounding box center [226, 370] width 67 height 11
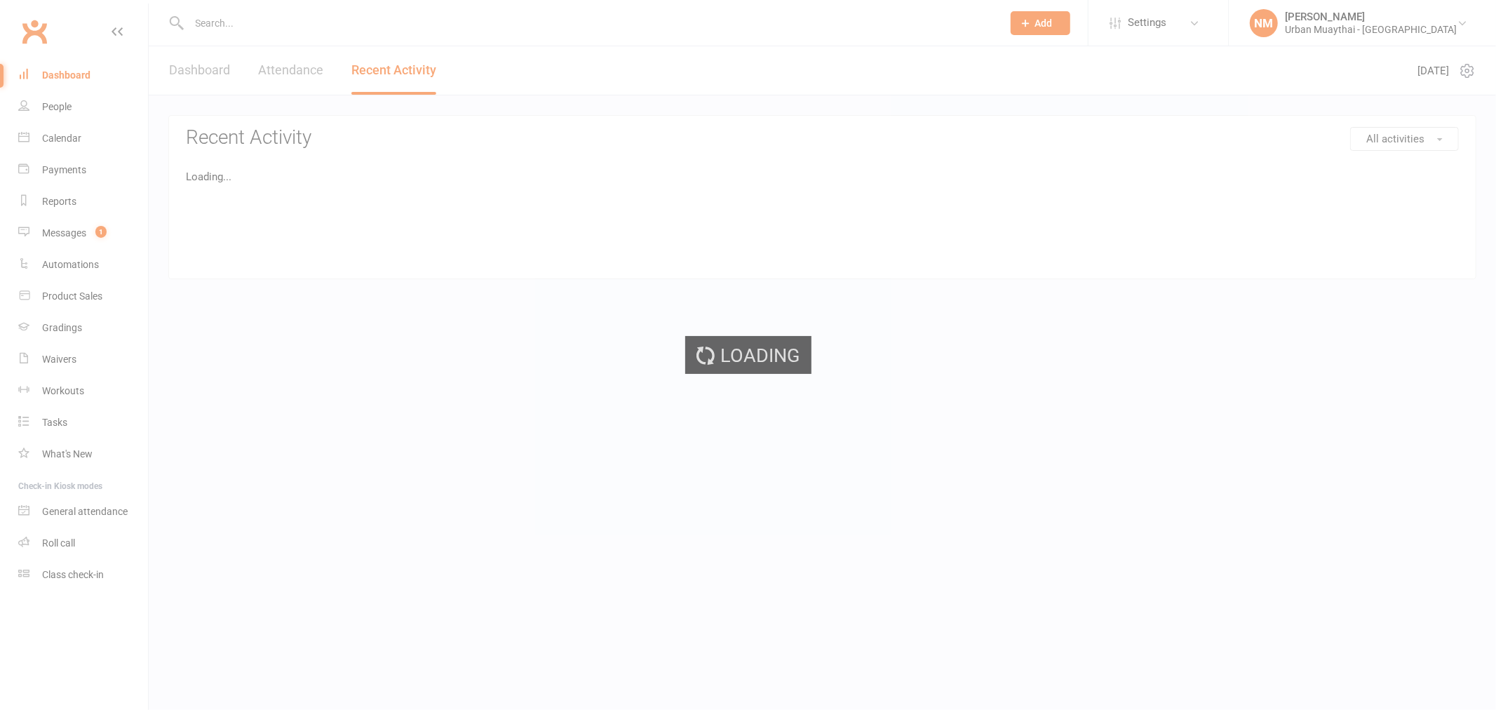
click at [306, 22] on ui-view "Prospect Member Non-attending contact Class / event Appointment Grading event T…" at bounding box center [748, 142] width 1496 height 276
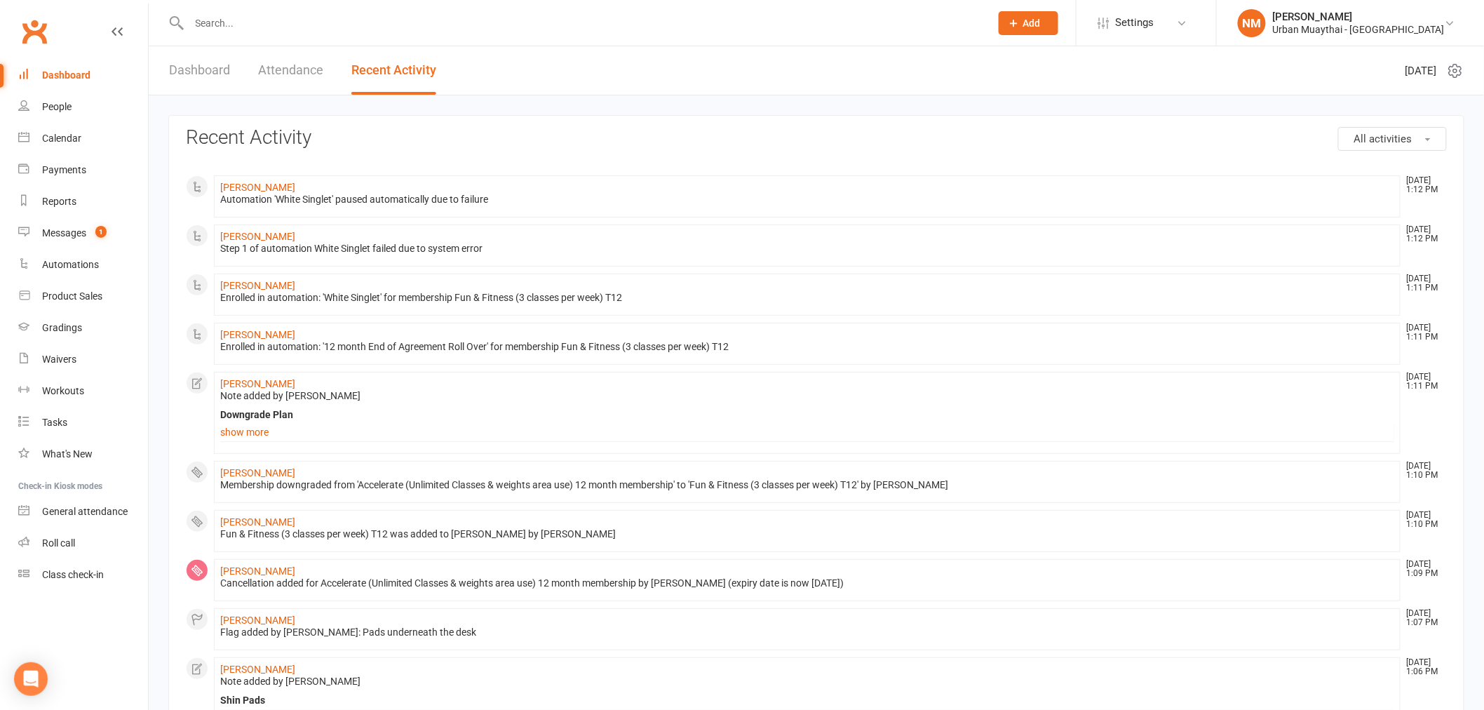
click at [270, 22] on input "text" at bounding box center [583, 23] width 796 height 20
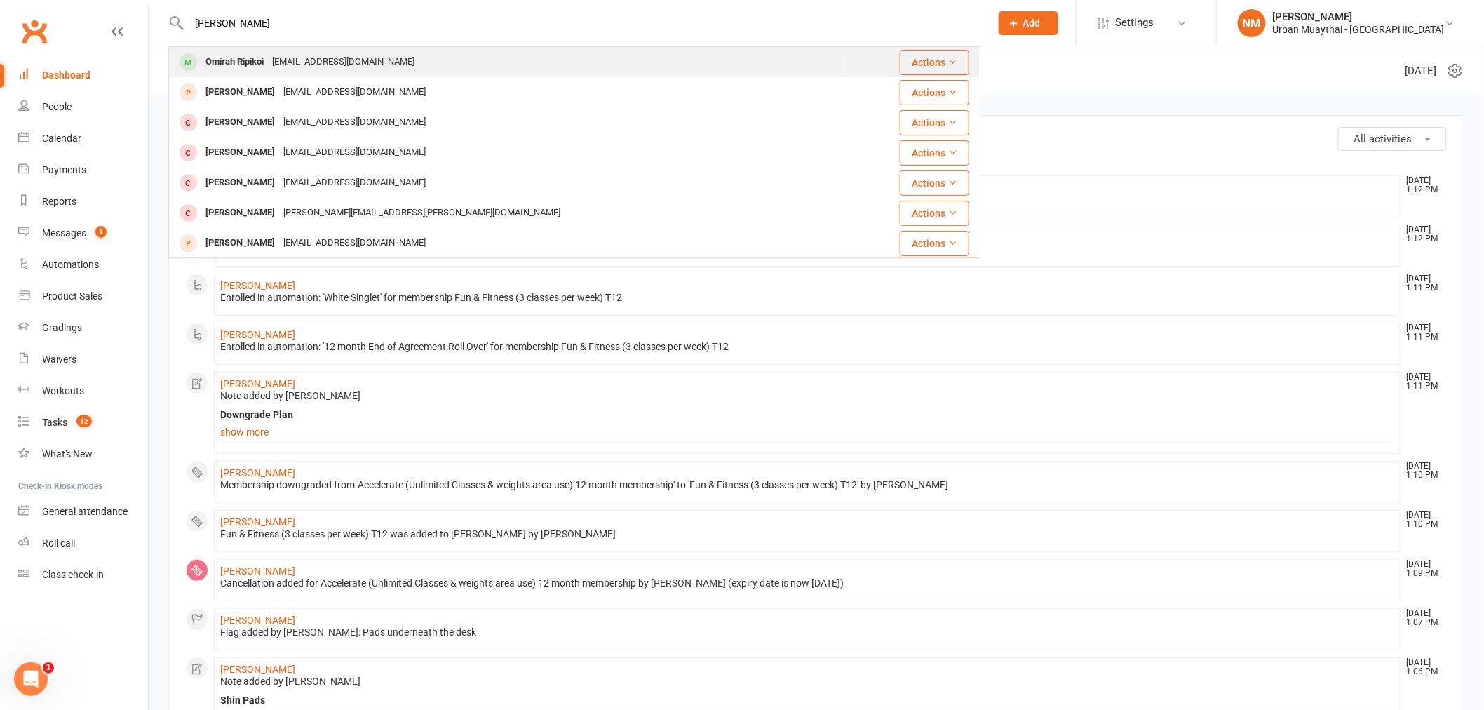
type input "[PERSON_NAME]"
click at [257, 65] on div "Omirah Ripikoi" at bounding box center [234, 62] width 67 height 20
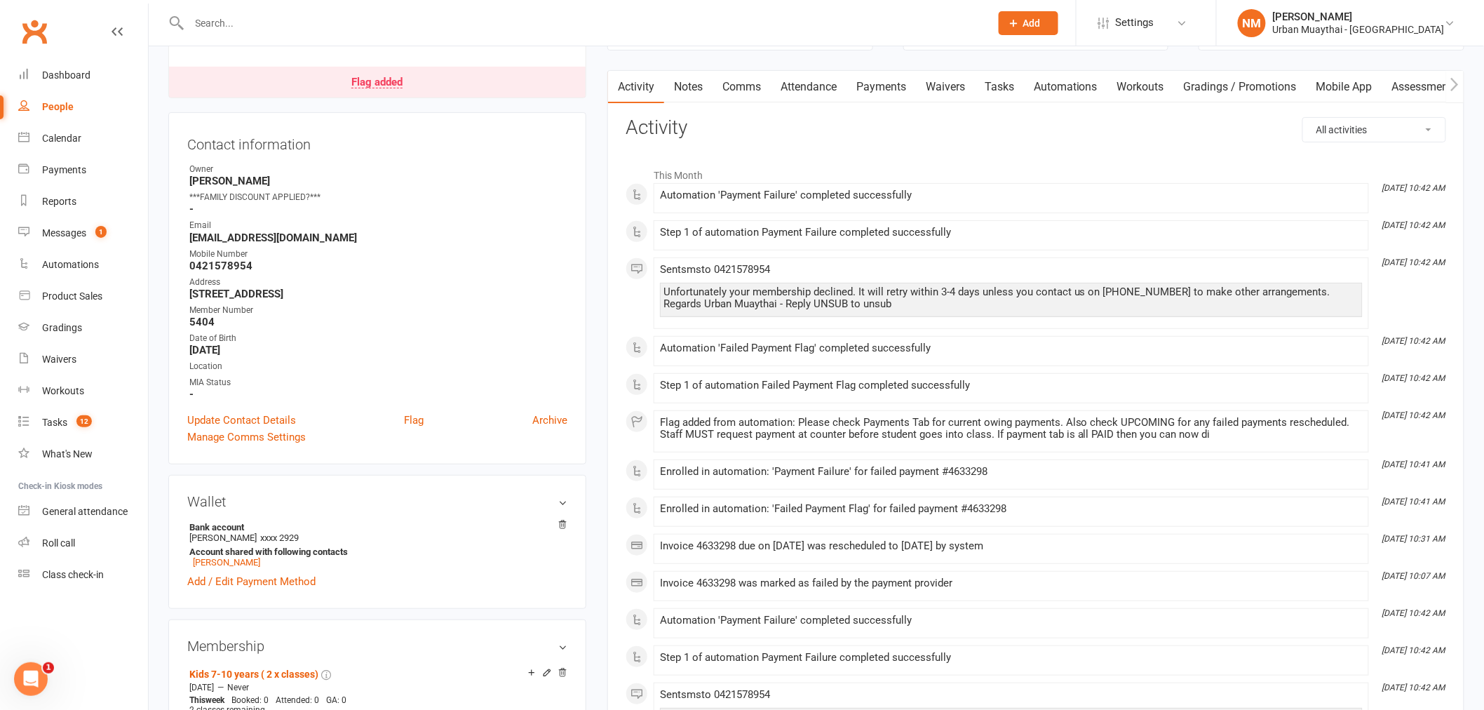
scroll to position [156, 0]
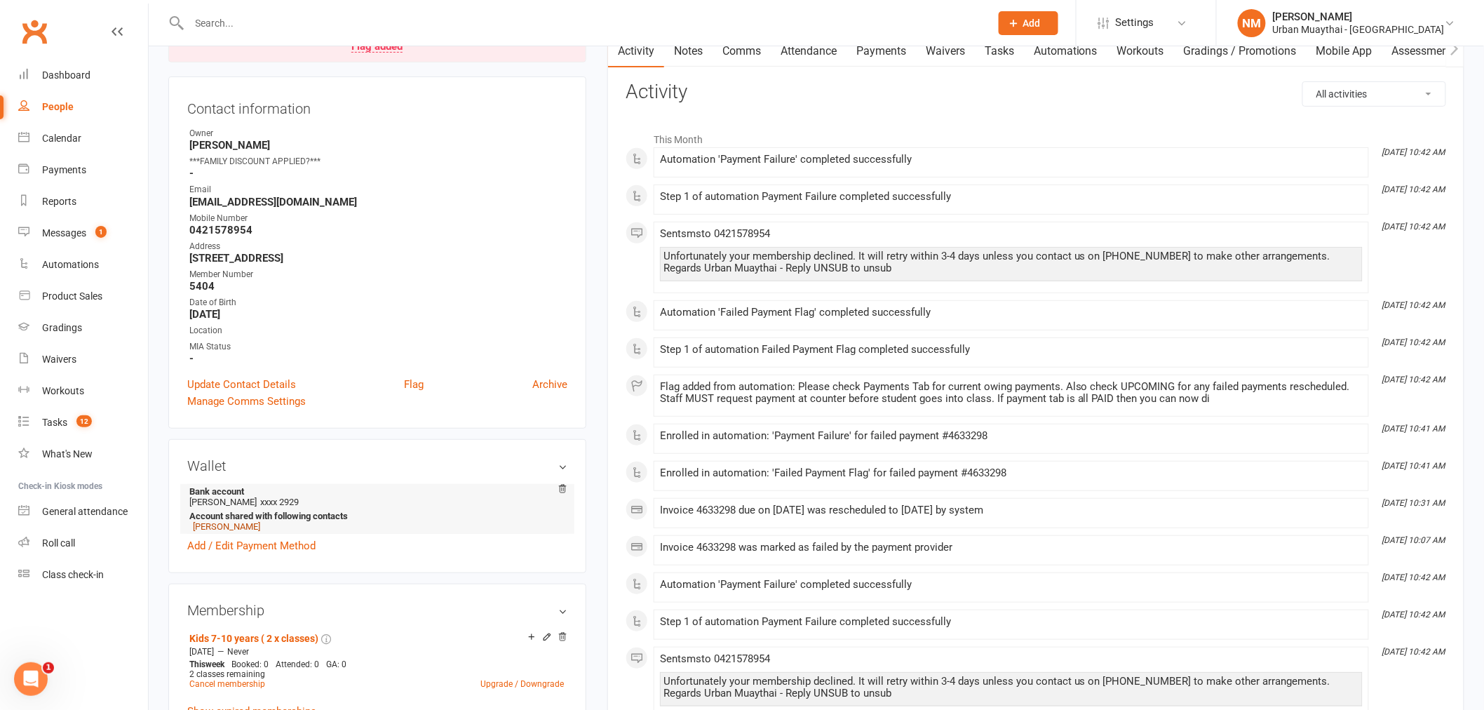
click at [234, 527] on link "[PERSON_NAME]" at bounding box center [226, 526] width 67 height 11
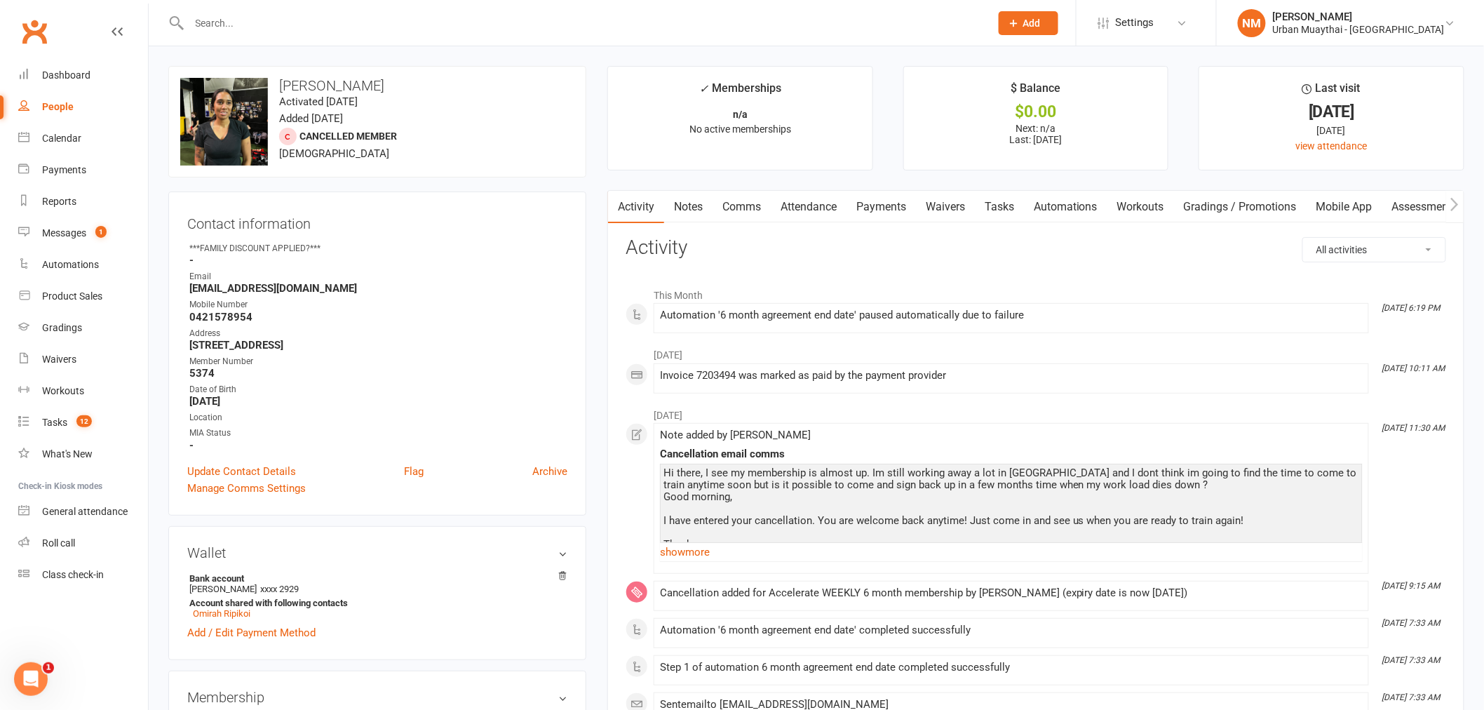
drag, startPoint x: 1432, startPoint y: 302, endPoint x: 1382, endPoint y: 303, distance: 49.8
click at [1383, 303] on div "This Month [DATE] 6:19 PM Automation '6 month agreement end date' paused automa…" at bounding box center [1036, 307] width 821 height 53
click at [696, 207] on link "Notes" at bounding box center [688, 207] width 48 height 32
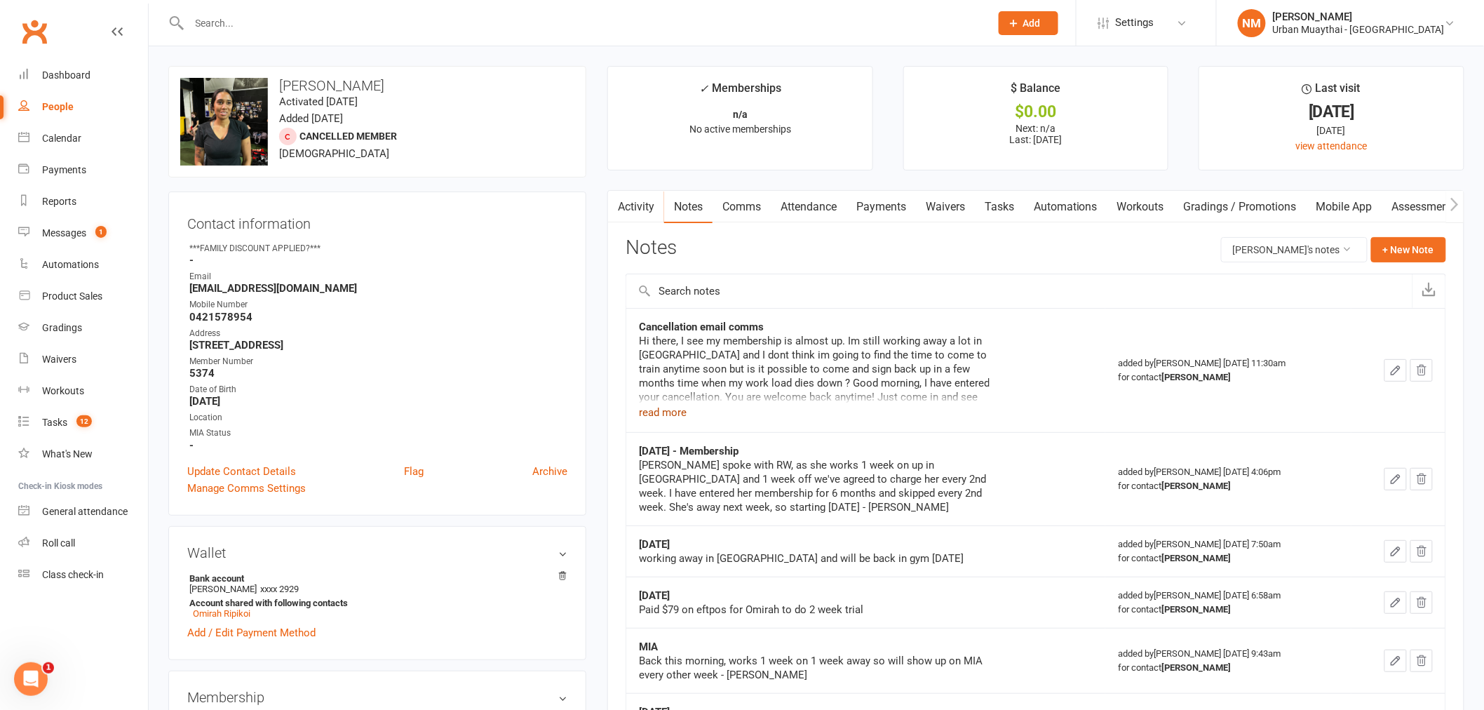
click at [666, 416] on button "read more" at bounding box center [663, 412] width 48 height 17
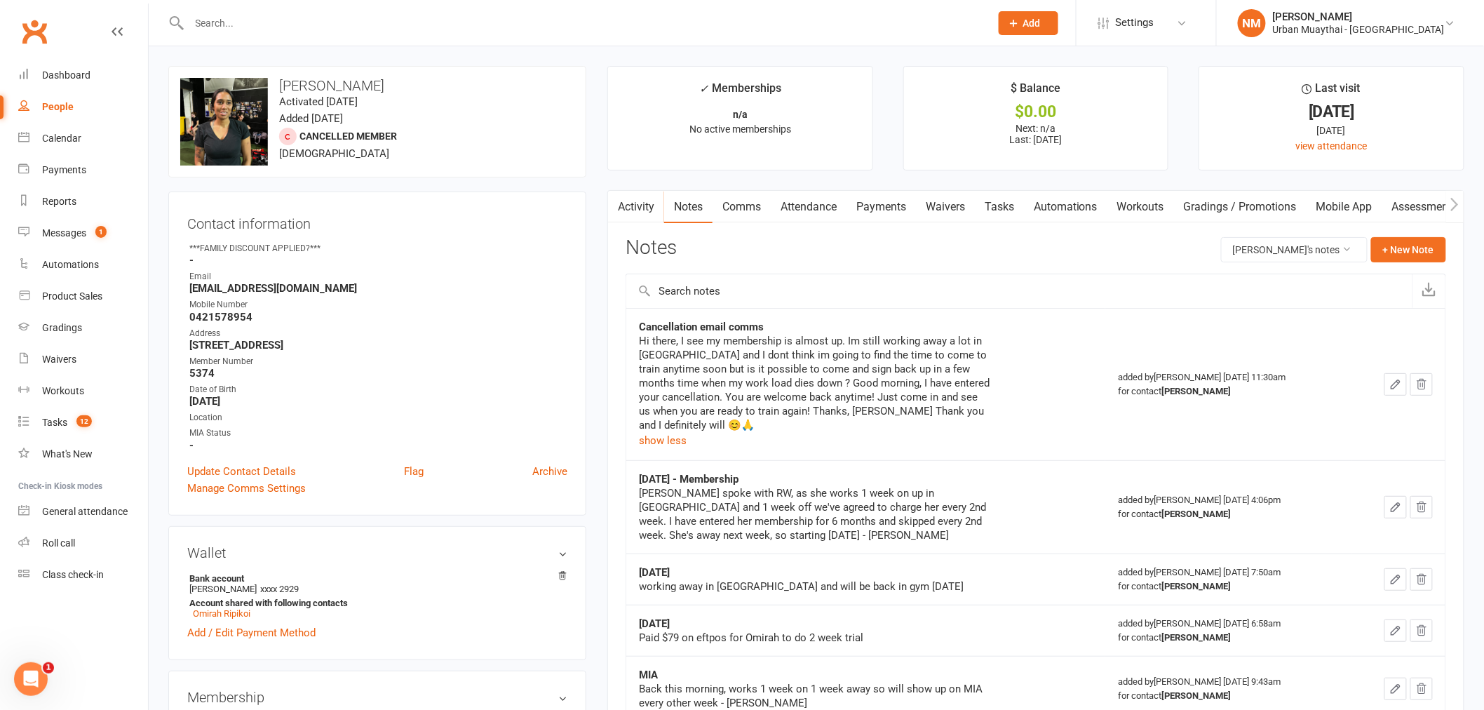
click at [72, 107] on div "People" at bounding box center [58, 106] width 32 height 11
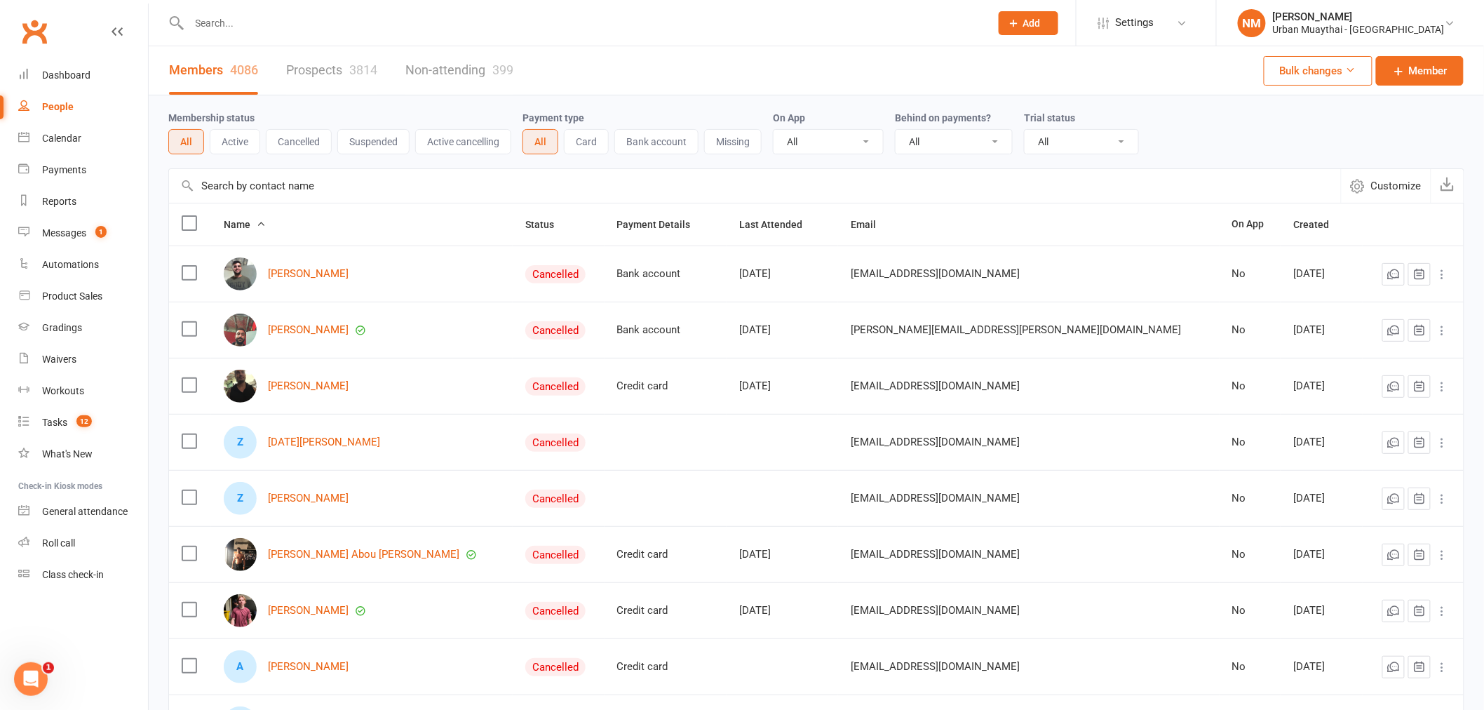
click at [295, 1] on div at bounding box center [574, 23] width 812 height 46
click at [281, 25] on input "text" at bounding box center [583, 23] width 796 height 20
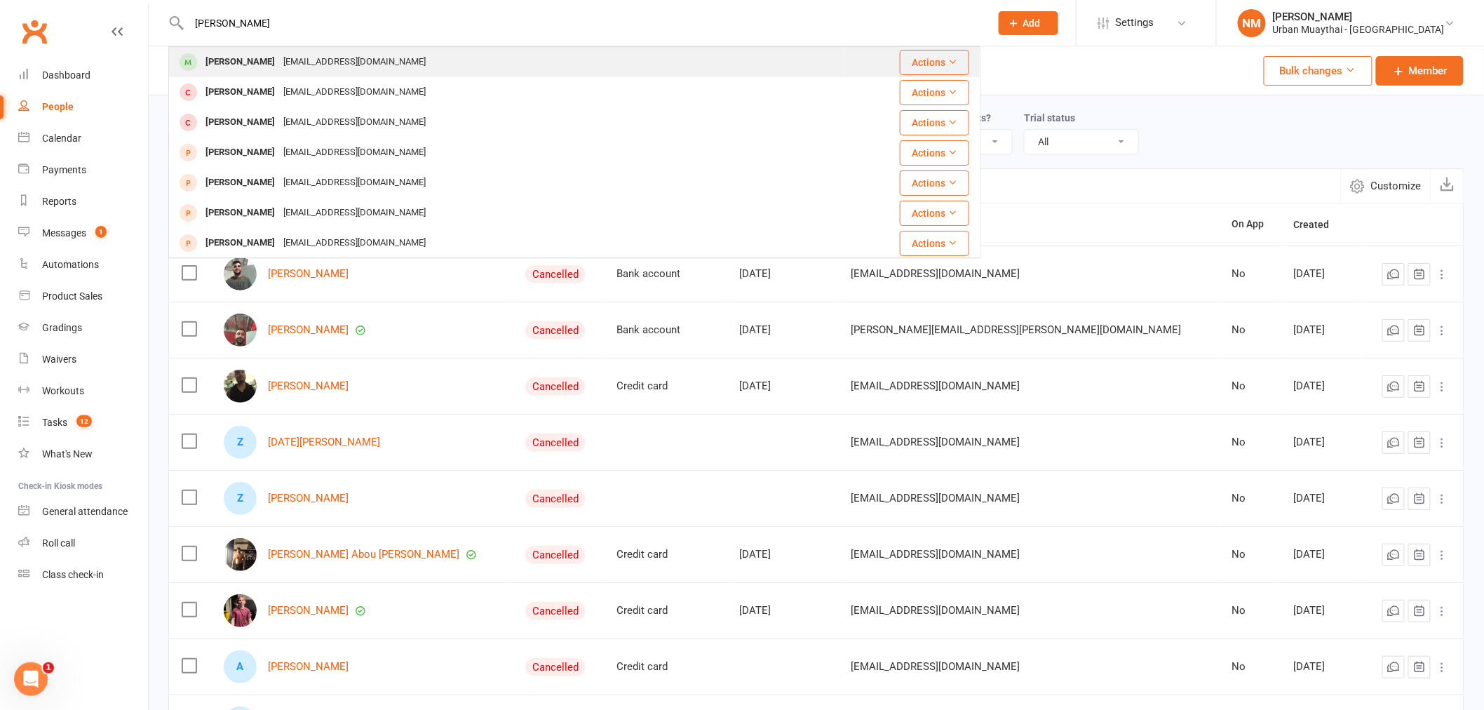
type input "jahmel hans"
click at [279, 54] on div "Jahmalhansen@gmail.com" at bounding box center [354, 62] width 151 height 20
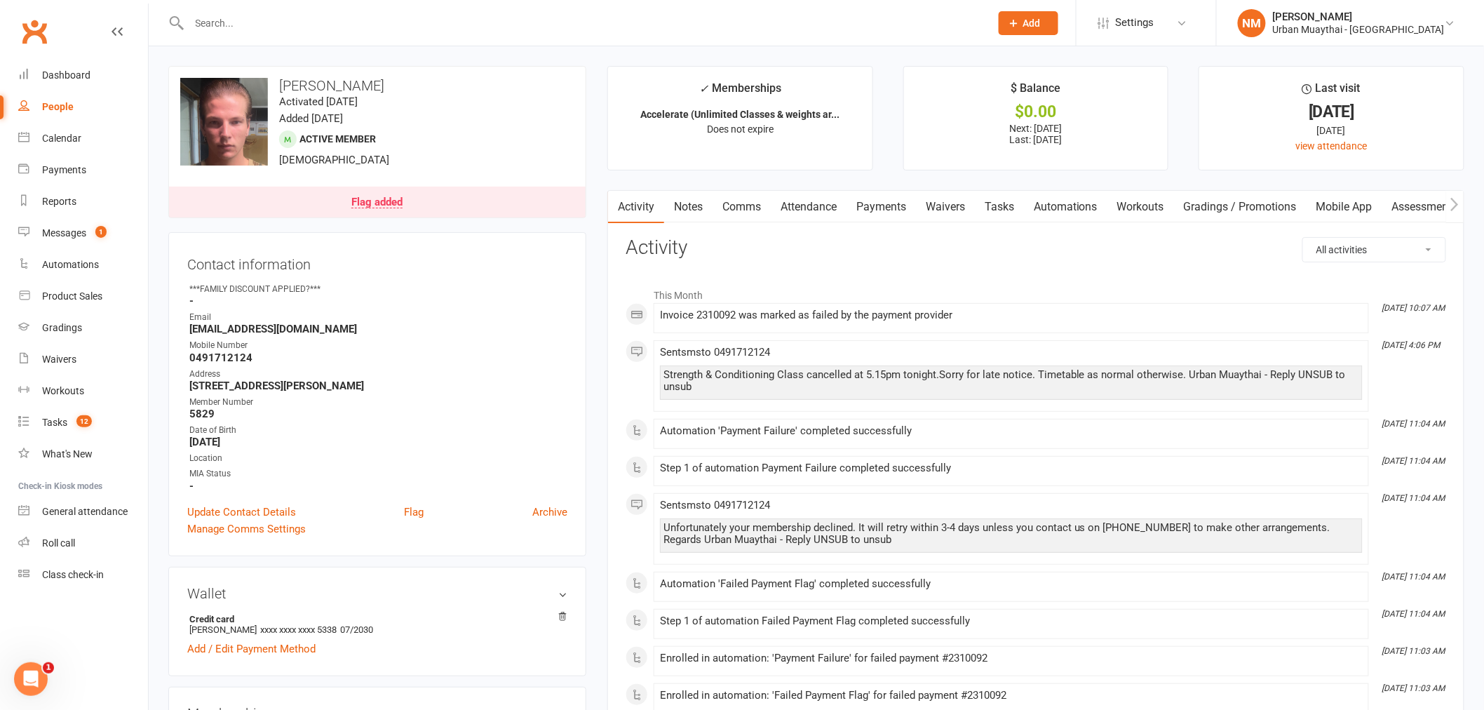
click at [870, 207] on link "Payments" at bounding box center [881, 207] width 69 height 32
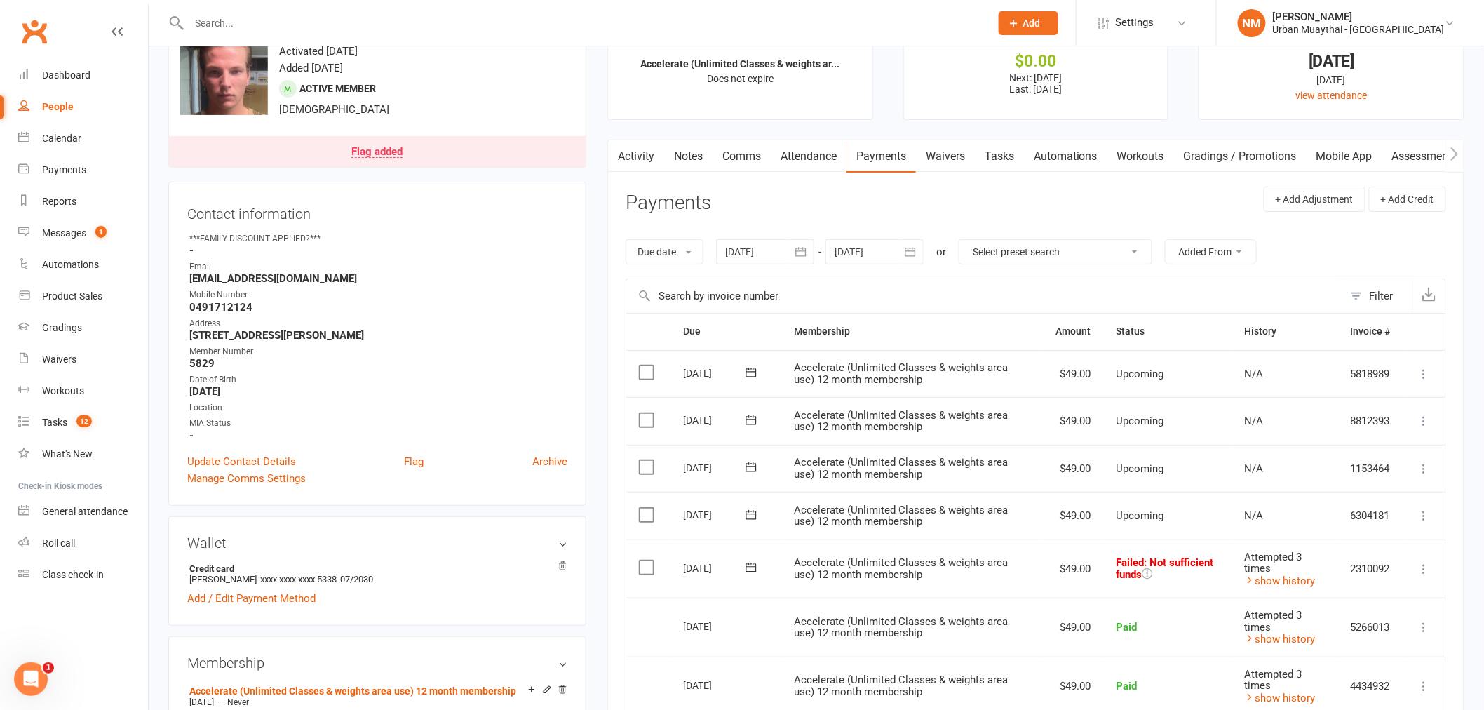
scroll to position [78, 0]
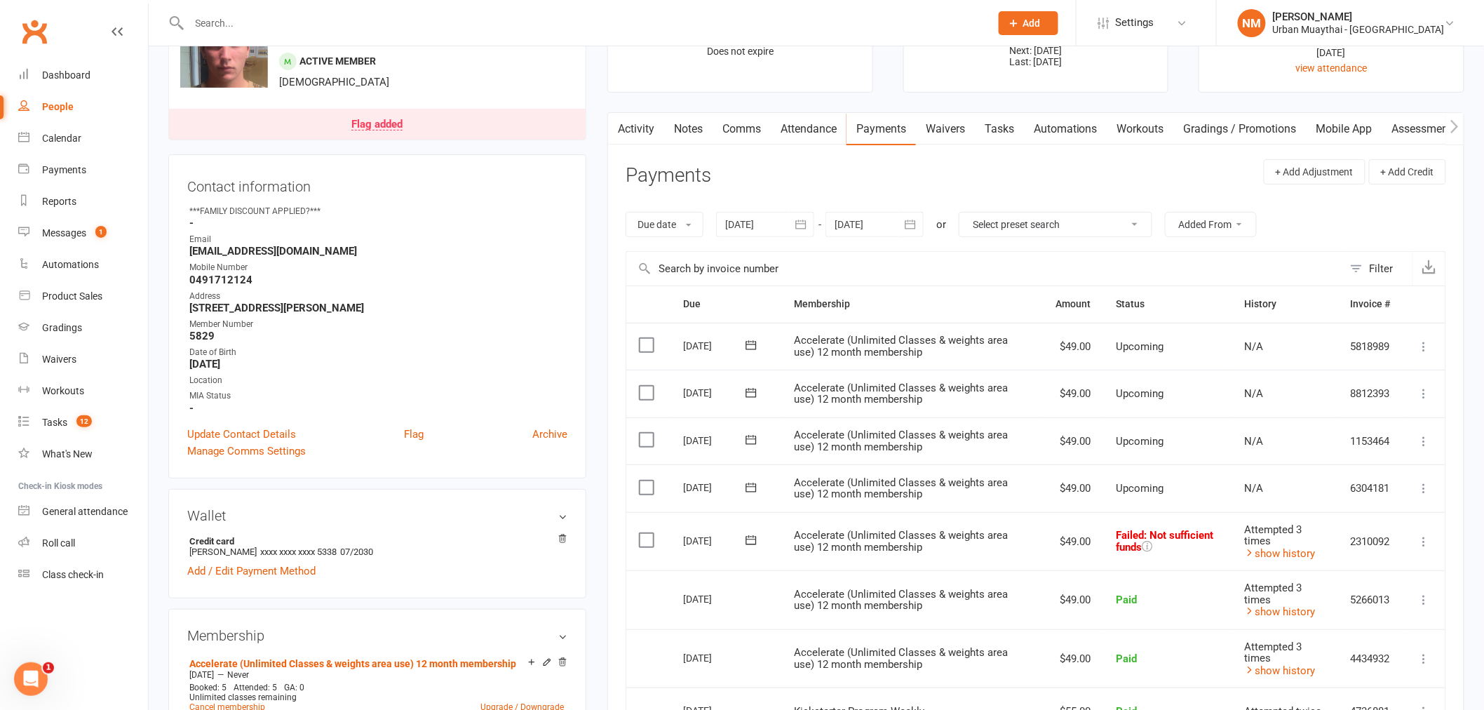
click at [1414, 547] on td "Mark as Paid (Cash) Mark as Paid (POS) Mark as Paid (Other) Skip Retry now More…" at bounding box center [1425, 541] width 42 height 59
click at [1426, 540] on icon at bounding box center [1425, 542] width 14 height 14
click at [1160, 574] on td "Paid" at bounding box center [1168, 599] width 128 height 59
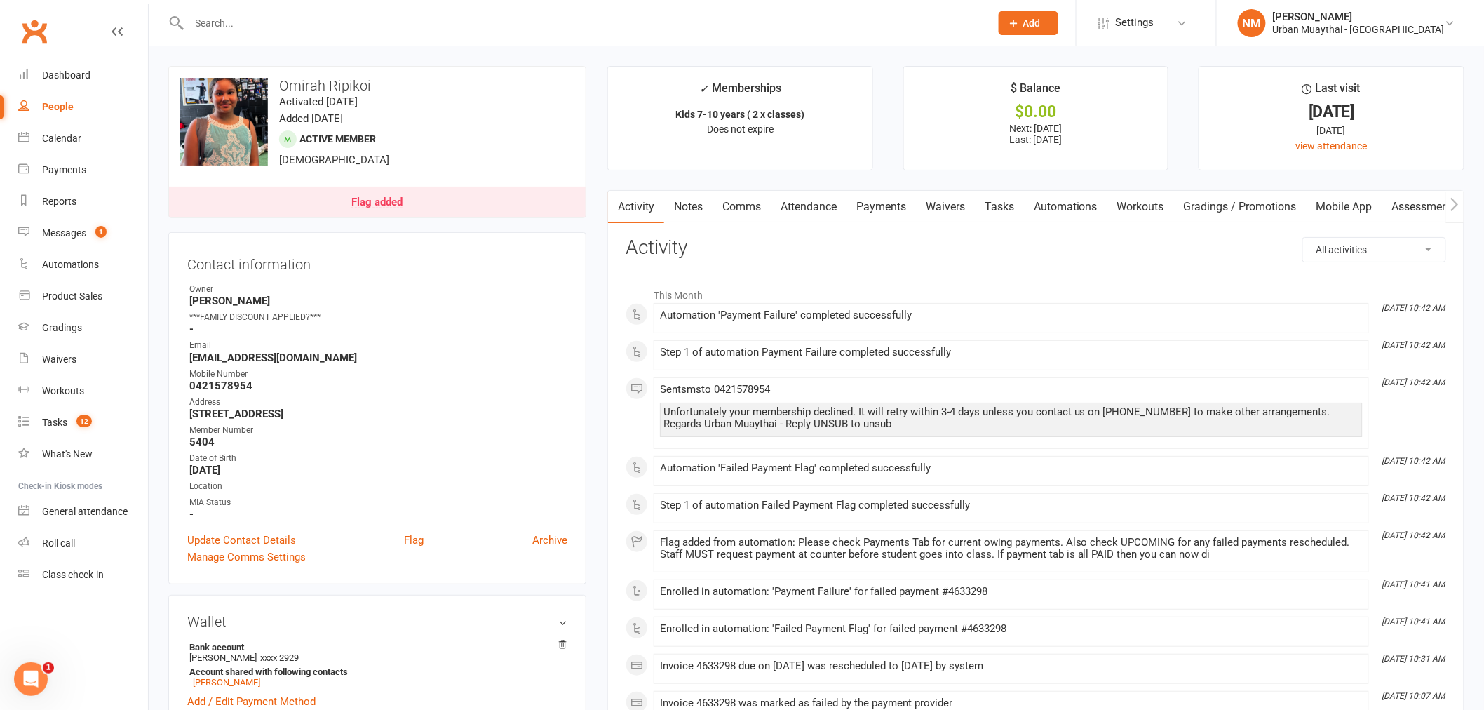
click at [678, 214] on link "Notes" at bounding box center [688, 207] width 48 height 32
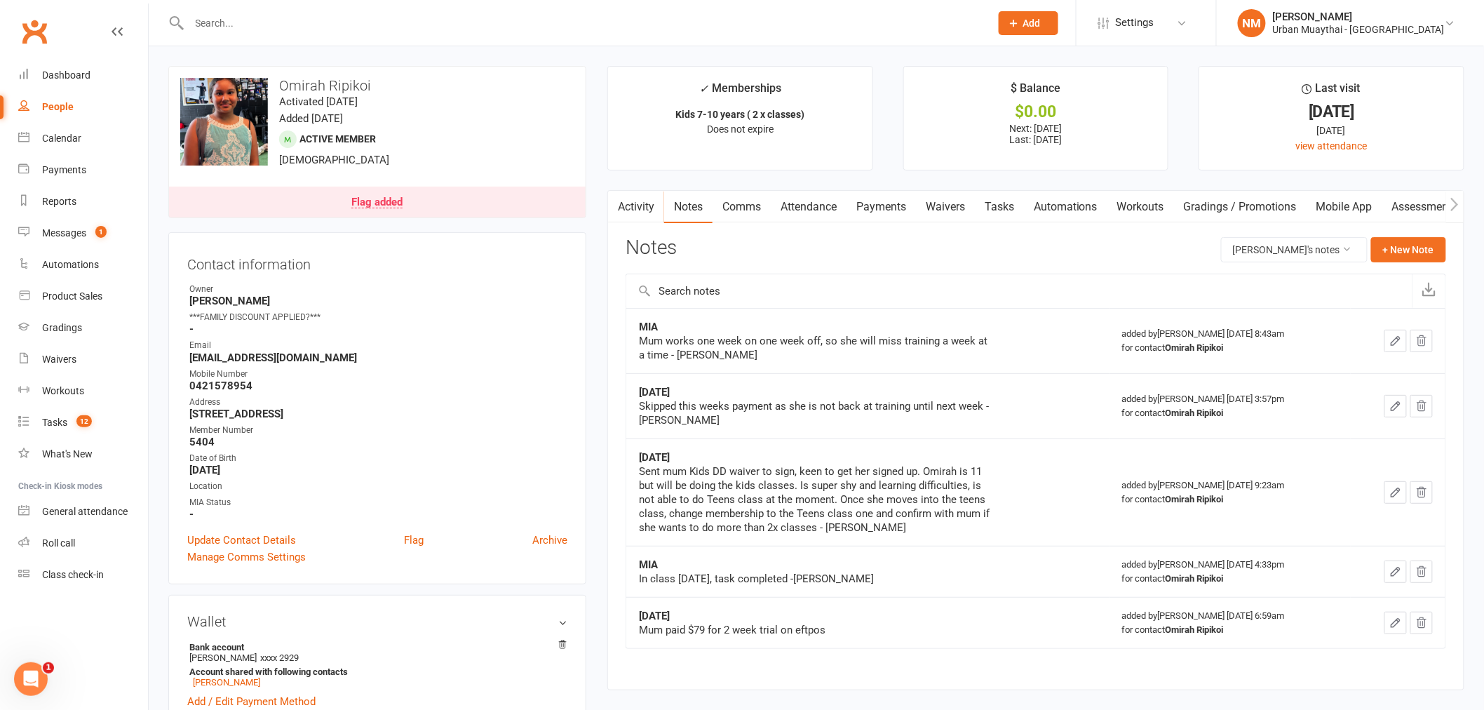
click at [805, 208] on link "Attendance" at bounding box center [809, 207] width 76 height 32
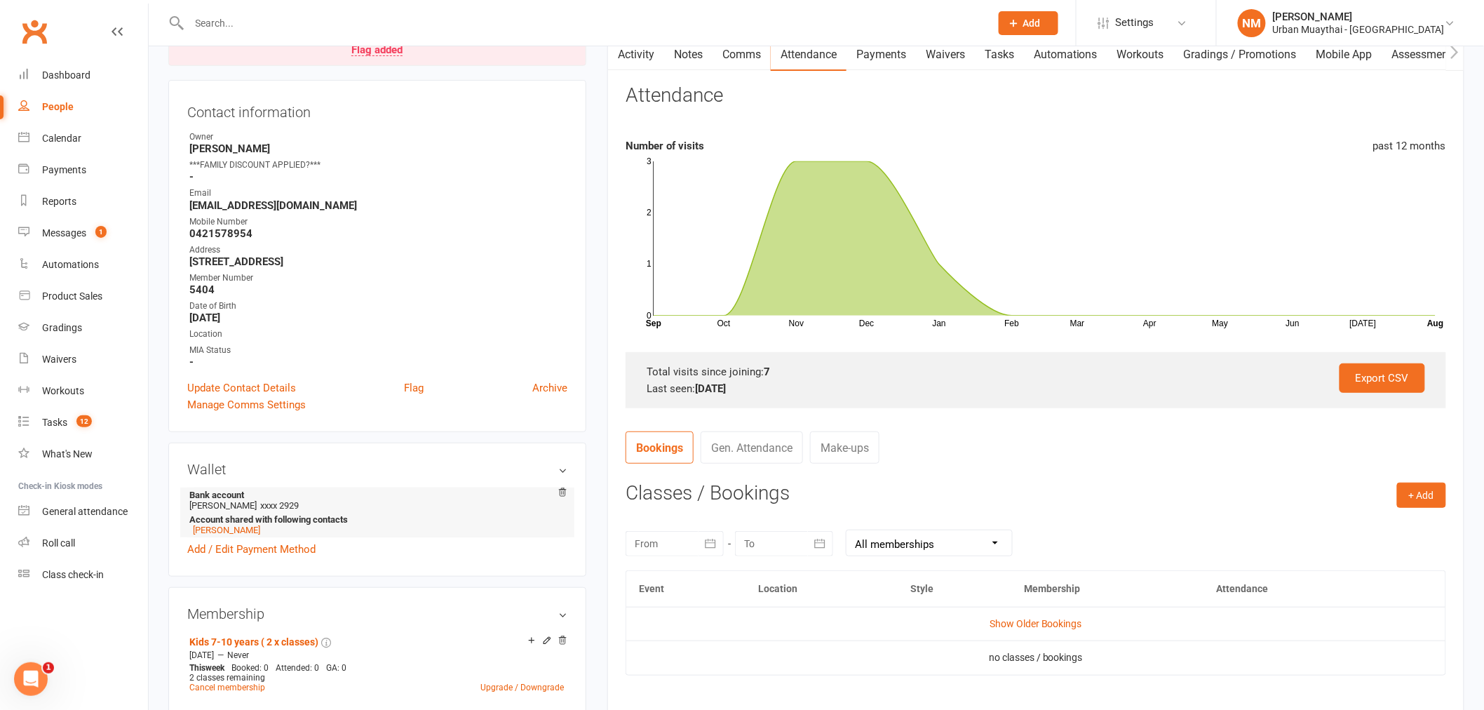
scroll to position [156, 0]
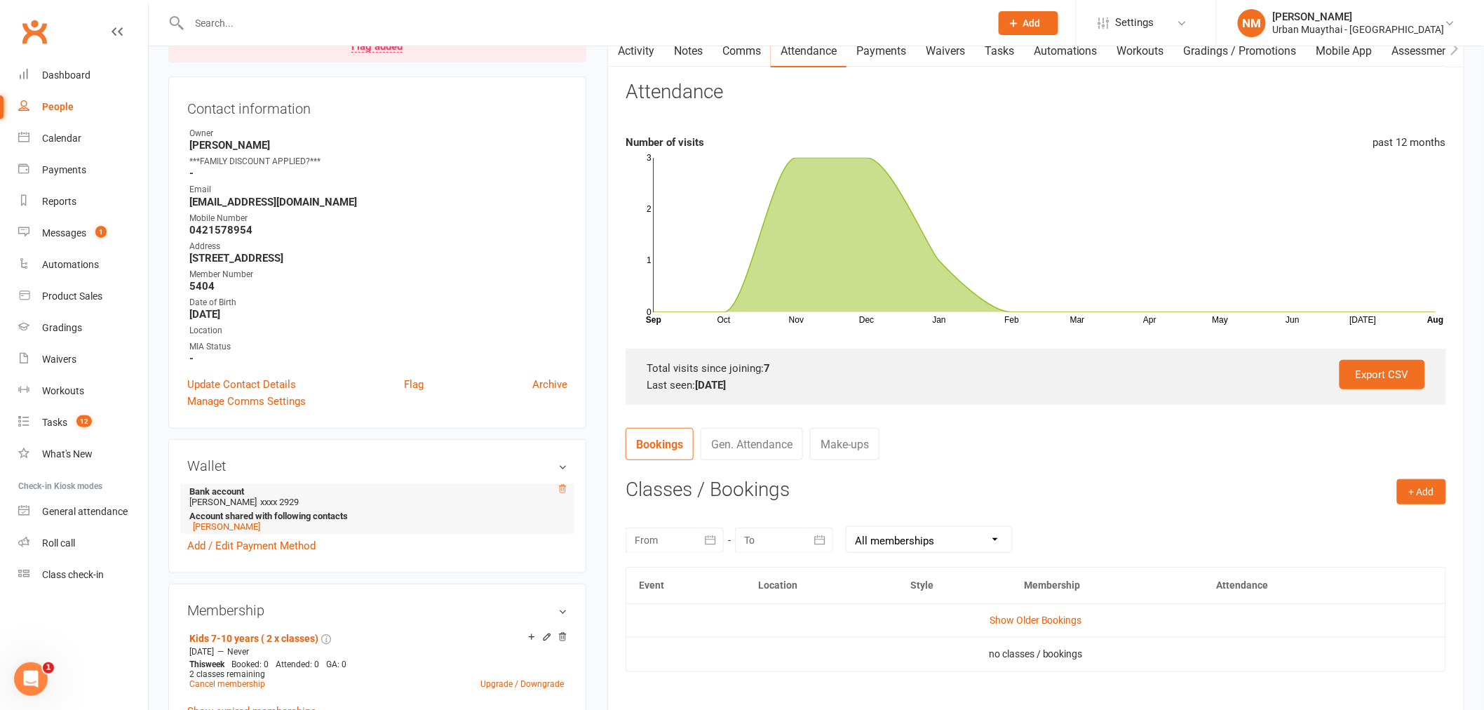
click at [563, 488] on icon at bounding box center [563, 489] width 10 height 10
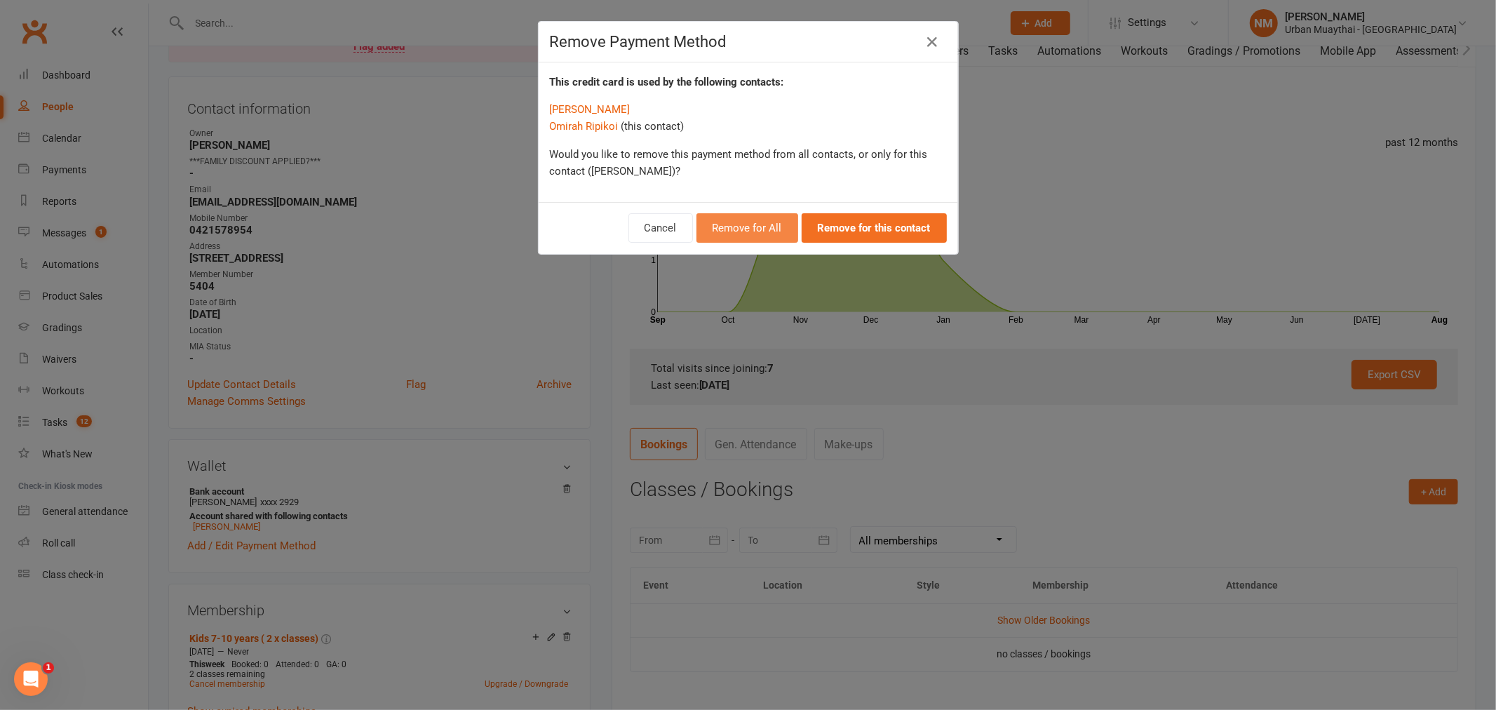
click at [739, 229] on button "Remove for All" at bounding box center [748, 227] width 102 height 29
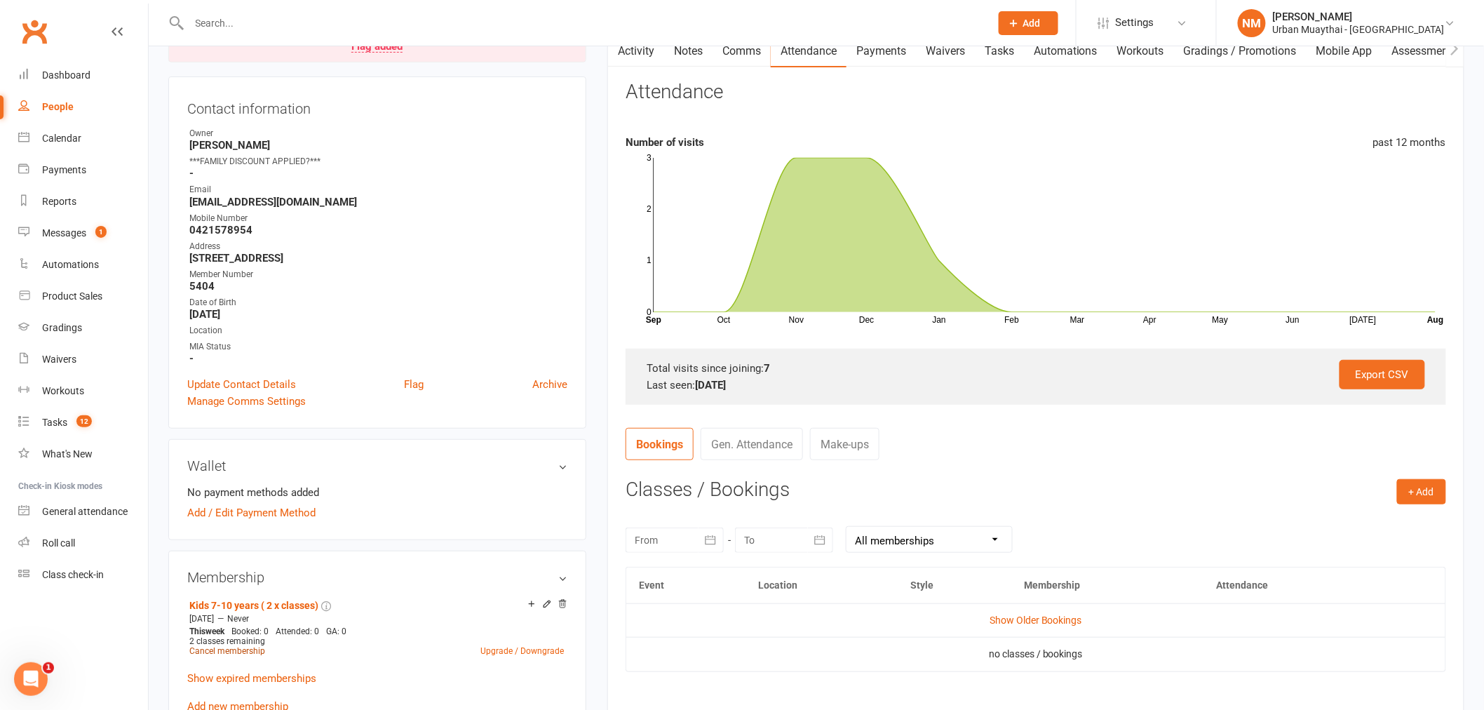
click at [230, 650] on link "Cancel membership" at bounding box center [227, 651] width 76 height 10
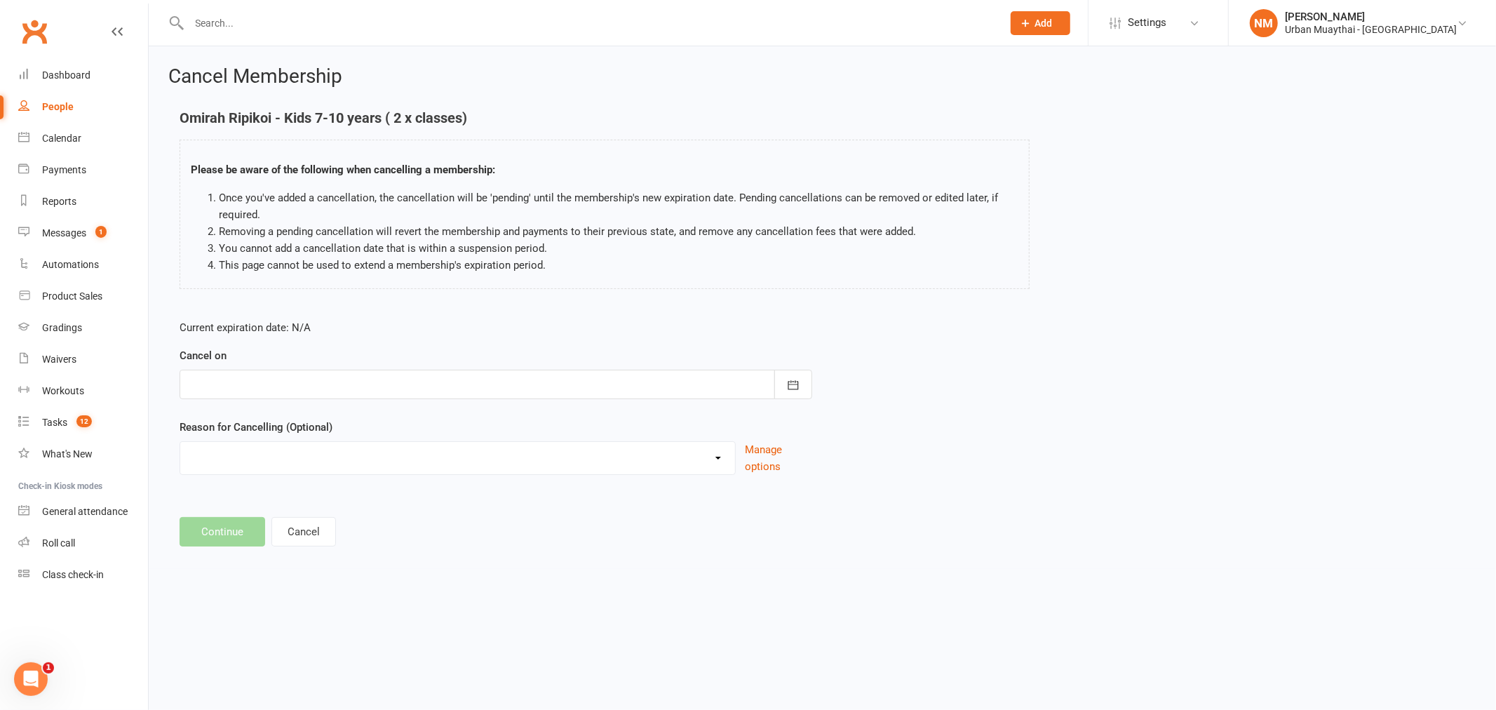
click at [514, 384] on div at bounding box center [496, 384] width 633 height 29
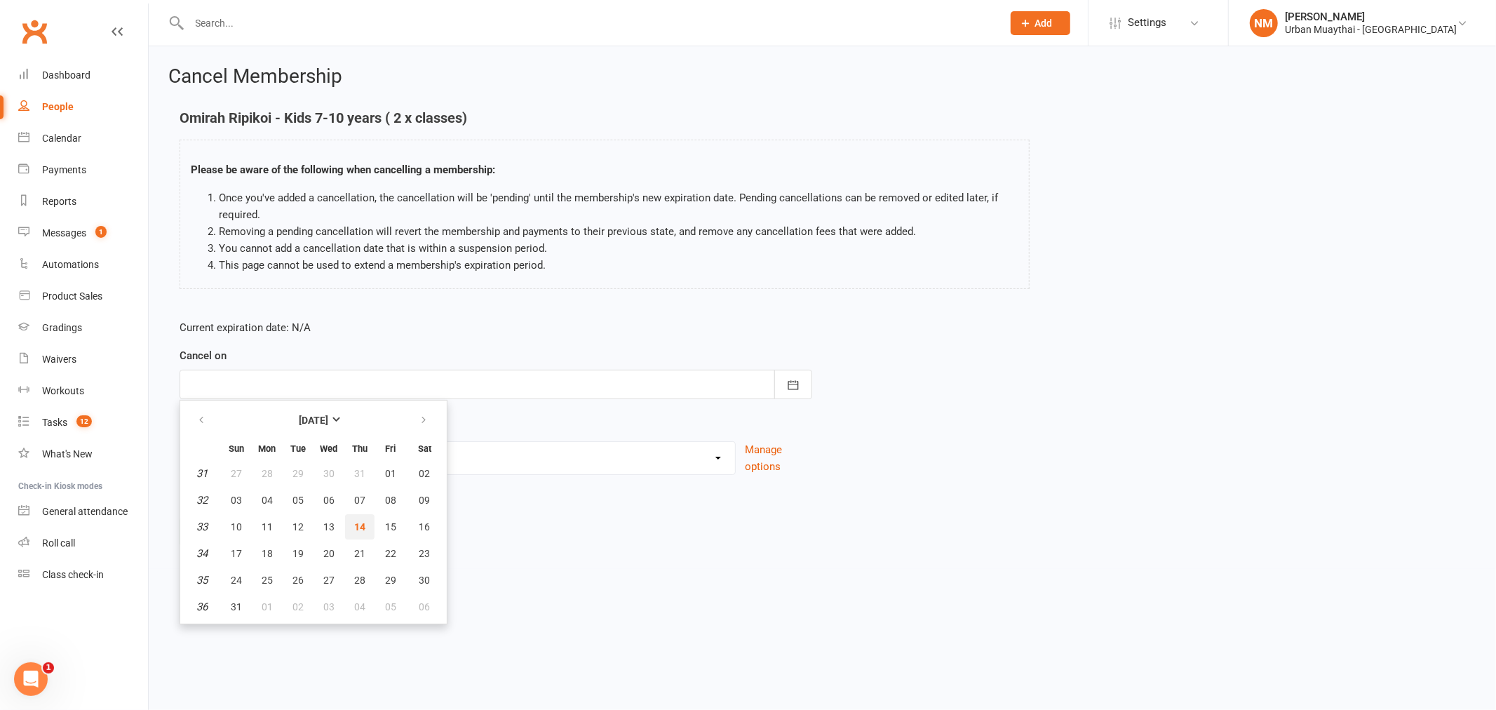
click at [354, 521] on span "14" at bounding box center [359, 526] width 11 height 11
type input "[DATE]"
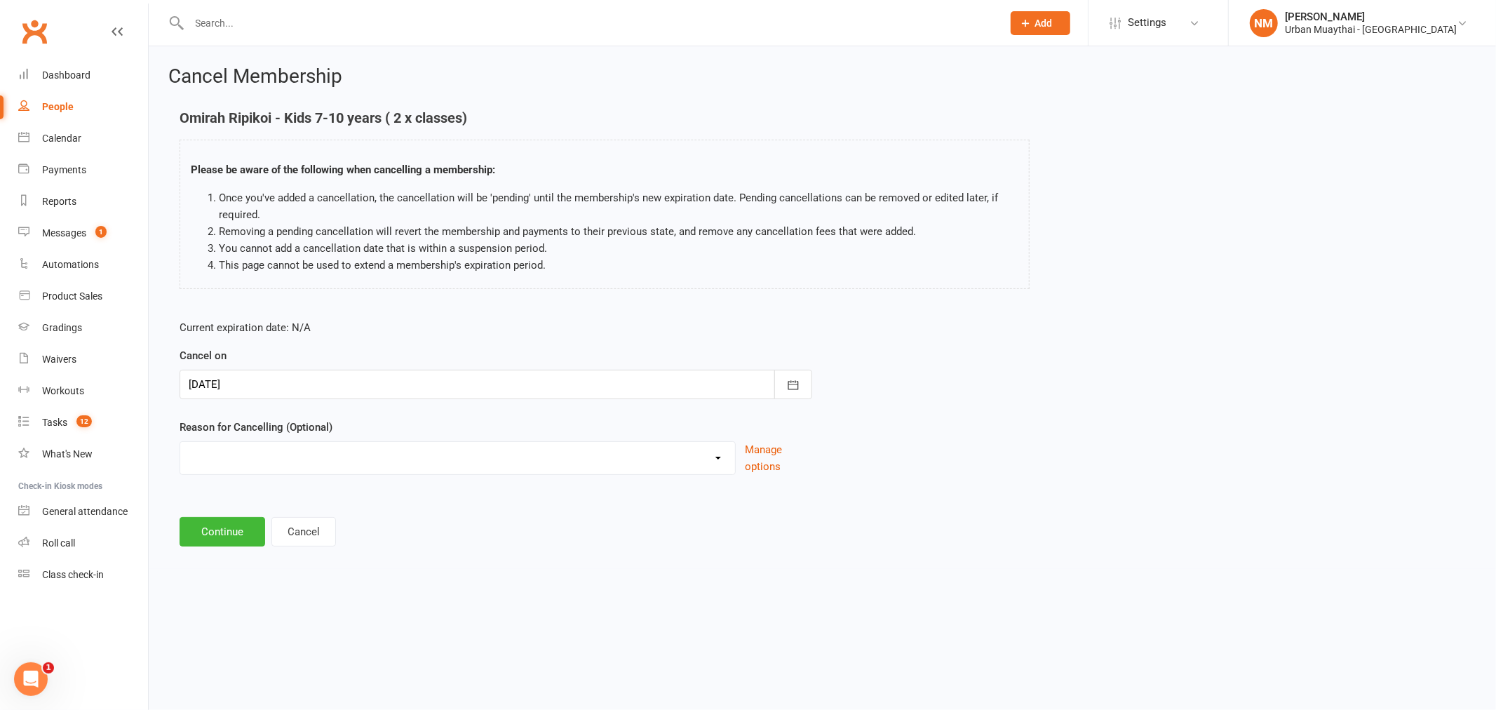
click at [464, 514] on main "Omirah Ripikoi - Kids 7-10 years ( 2 x classes) Please be aware of the followin…" at bounding box center [822, 328] width 1308 height 436
click at [201, 535] on button "Continue" at bounding box center [223, 531] width 86 height 29
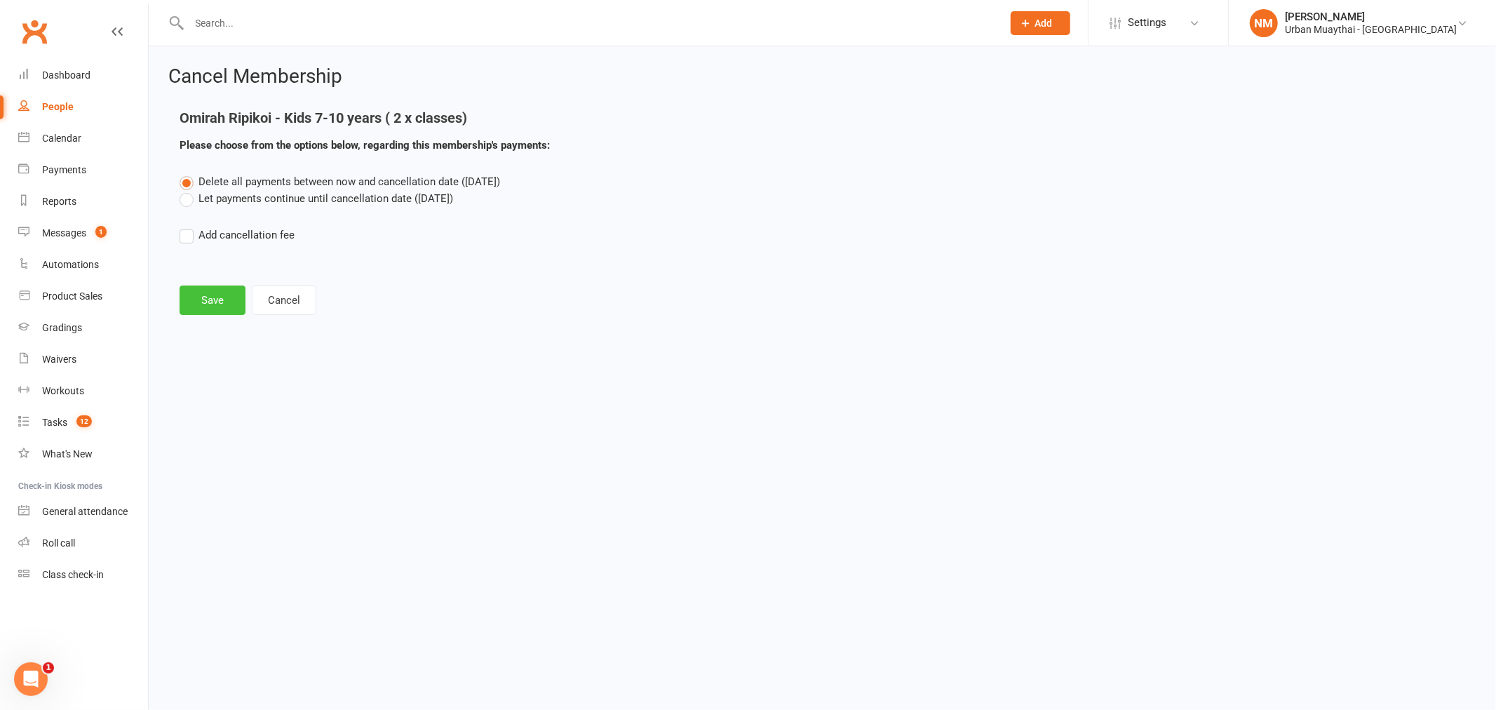
click at [215, 295] on button "Save" at bounding box center [213, 300] width 66 height 29
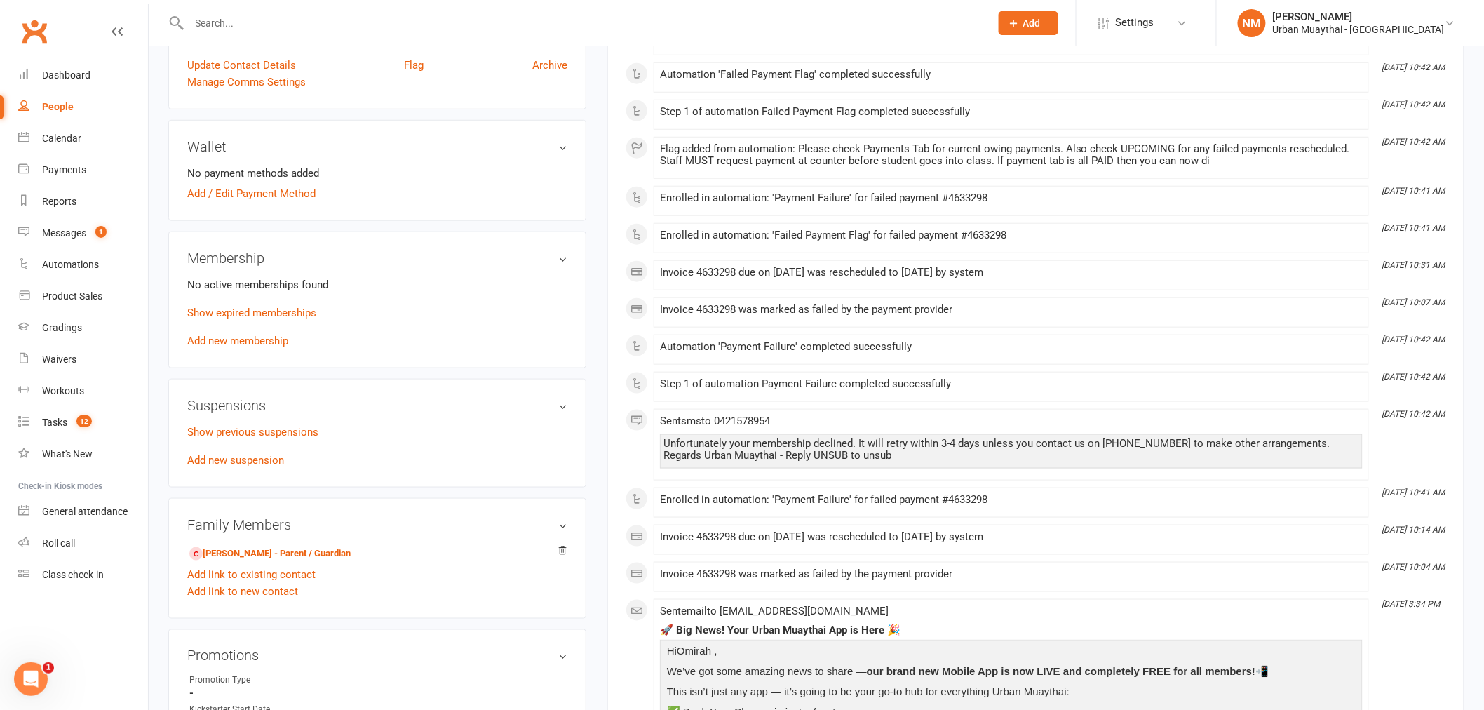
scroll to position [467, 0]
click at [250, 556] on link "[PERSON_NAME] - Parent / Guardian" at bounding box center [269, 554] width 161 height 15
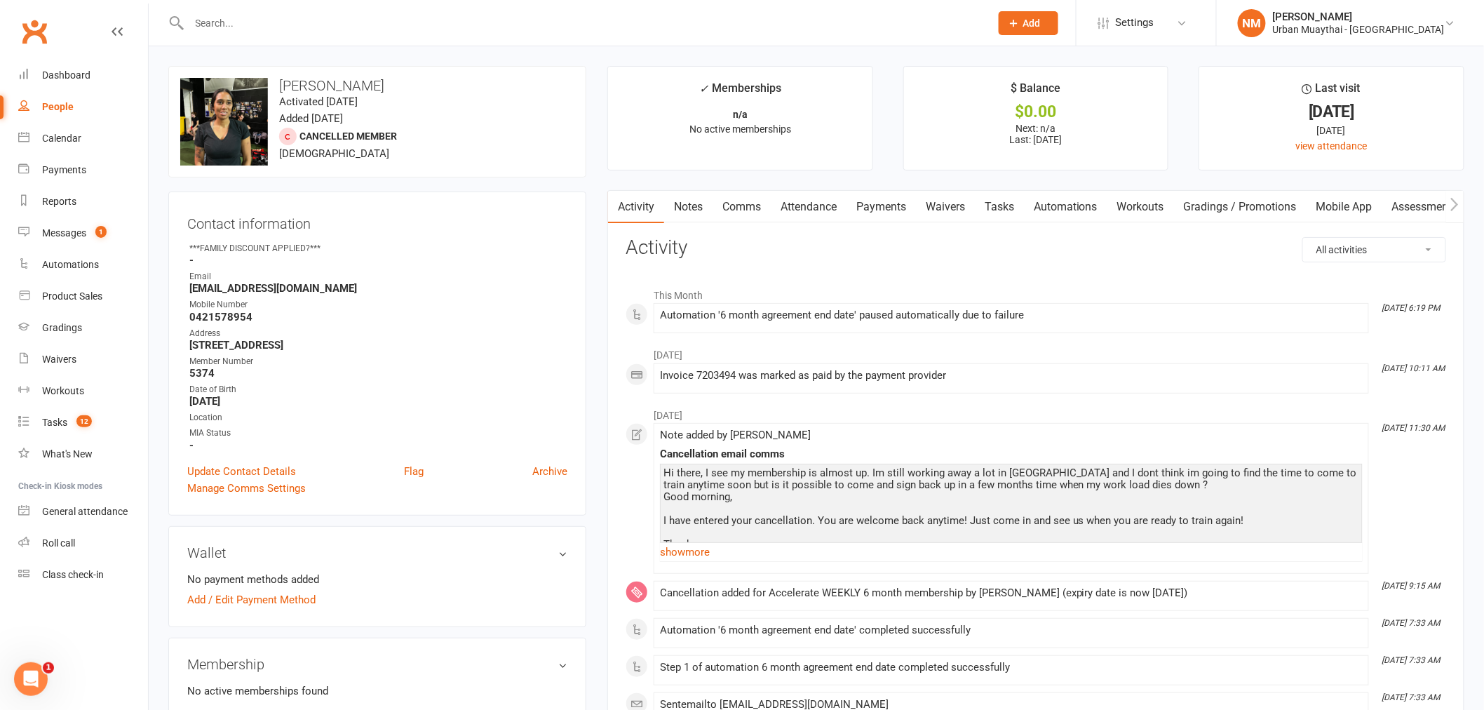
click at [61, 106] on div "People" at bounding box center [58, 106] width 32 height 11
